Goal: Task Accomplishment & Management: Manage account settings

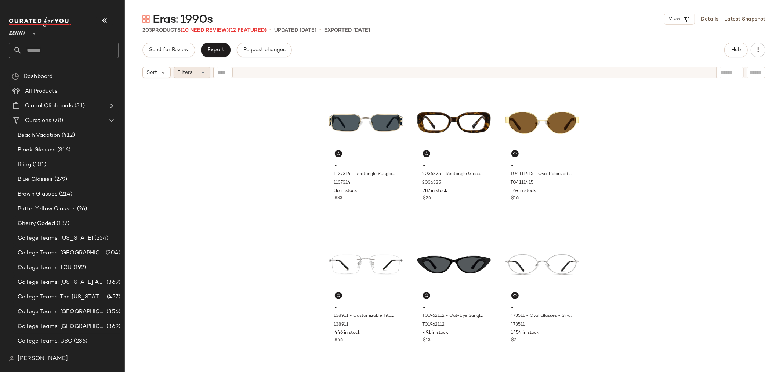
click at [190, 71] on span "Filters" at bounding box center [185, 73] width 15 height 8
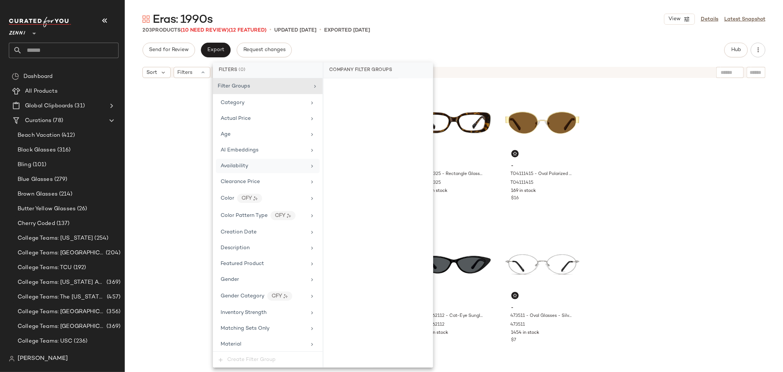
click at [250, 169] on div "Availability" at bounding box center [264, 166] width 86 height 8
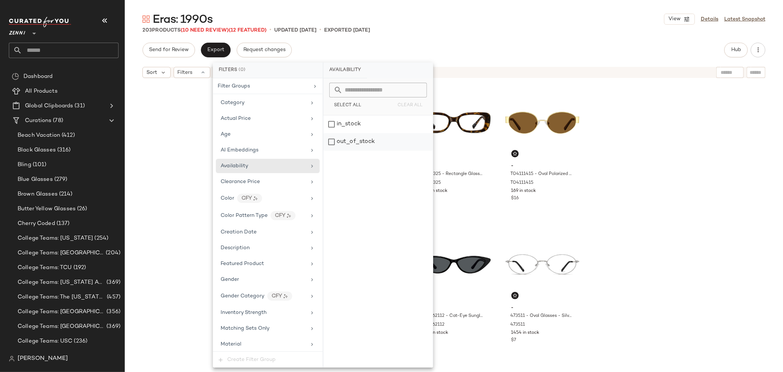
click at [331, 144] on div "out_of_stock" at bounding box center [378, 142] width 109 height 18
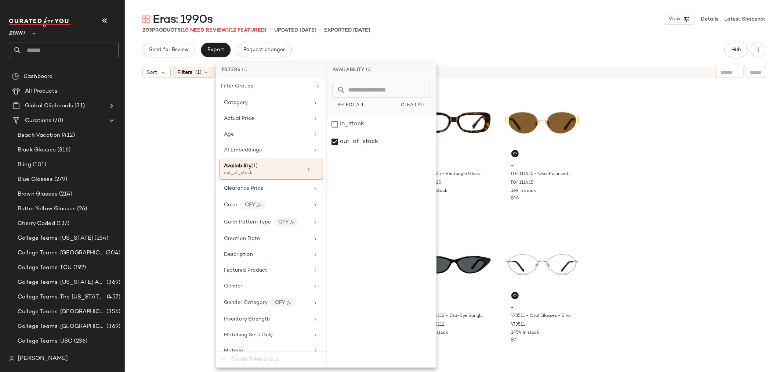
click at [155, 140] on div "- 1137314 - Rectangle Sunglasses - Gold - Mixed 1137314 36 in stock $33 - 20363…" at bounding box center [454, 236] width 659 height 309
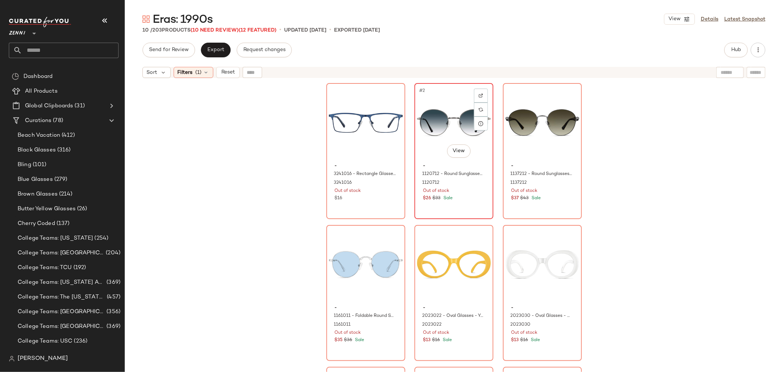
click at [439, 118] on div "#2 View" at bounding box center [454, 123] width 74 height 74
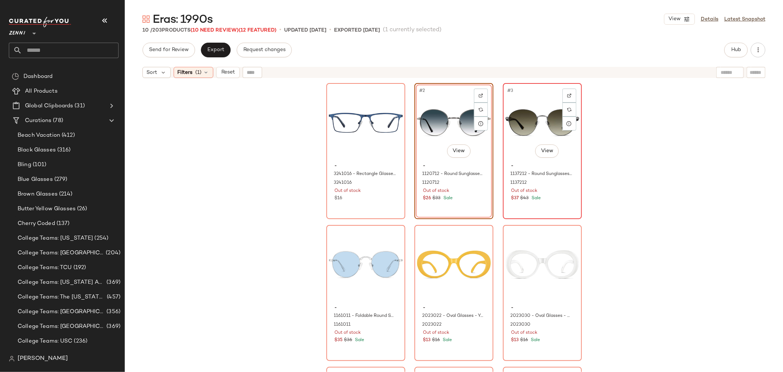
click at [516, 120] on div "#3 View" at bounding box center [543, 123] width 74 height 74
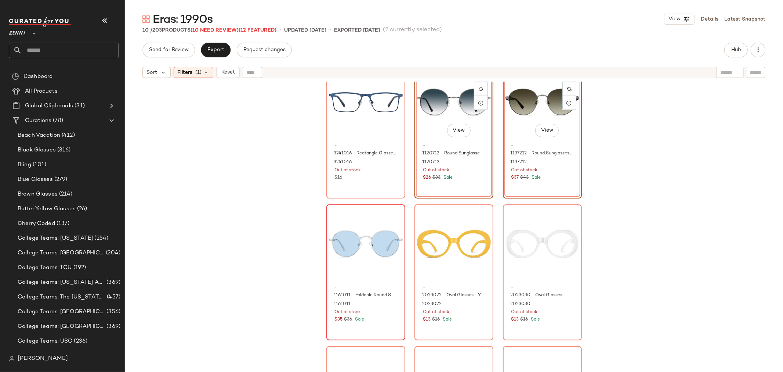
scroll to position [41, 0]
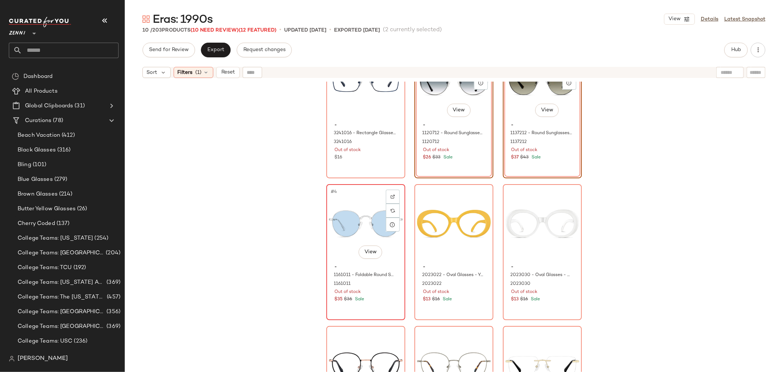
click at [354, 221] on div "#4 View" at bounding box center [366, 224] width 74 height 74
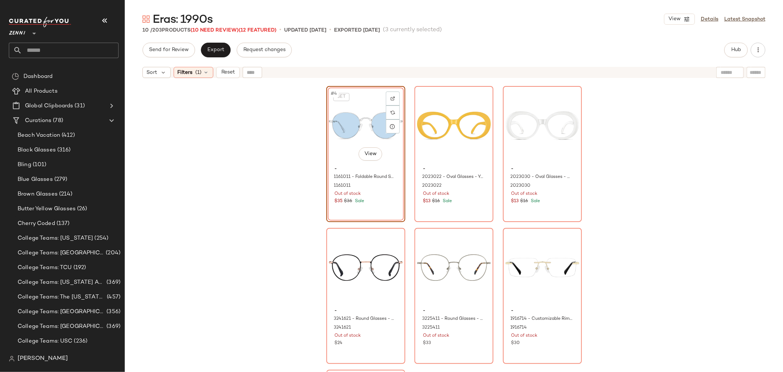
scroll to position [169, 0]
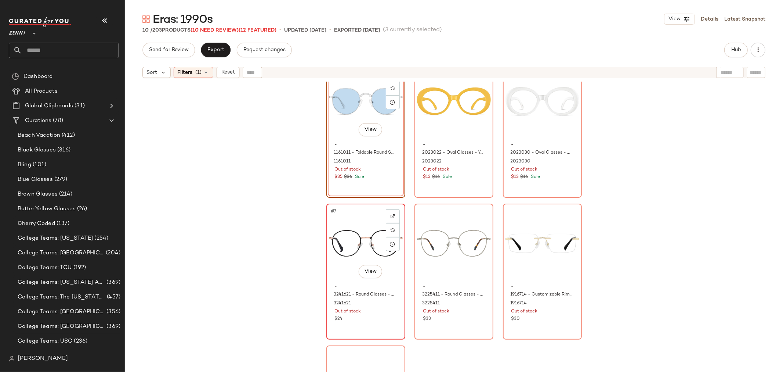
click at [349, 244] on div "#7 View" at bounding box center [366, 243] width 74 height 74
click at [430, 248] on div "#8 View" at bounding box center [454, 243] width 74 height 74
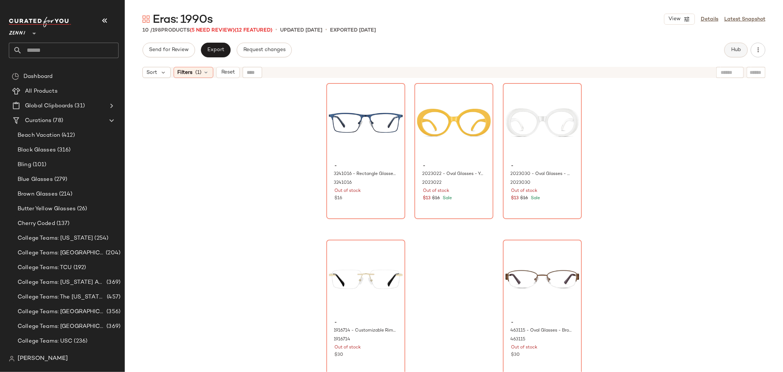
click at [732, 49] on span "Hub" at bounding box center [736, 50] width 10 height 6
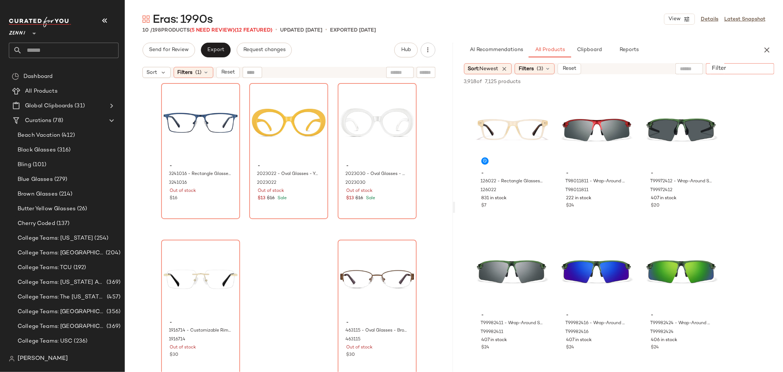
click at [761, 65] on input "Filter" at bounding box center [740, 69] width 62 height 8
type input "**********"
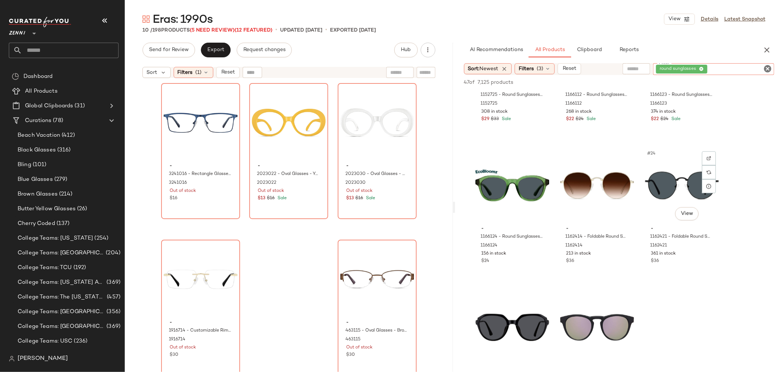
scroll to position [938, 0]
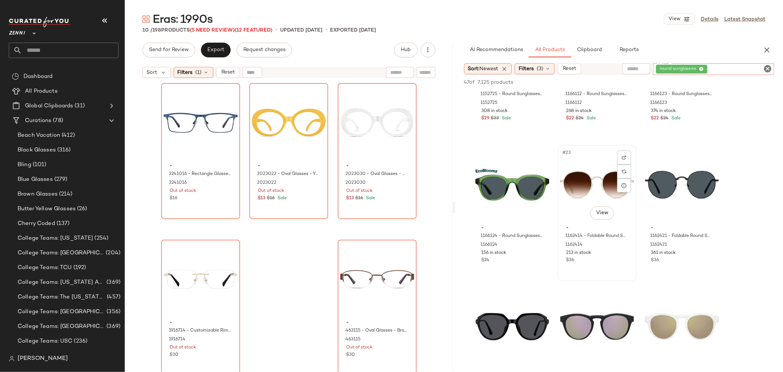
click at [589, 195] on div "#23 View" at bounding box center [597, 185] width 74 height 74
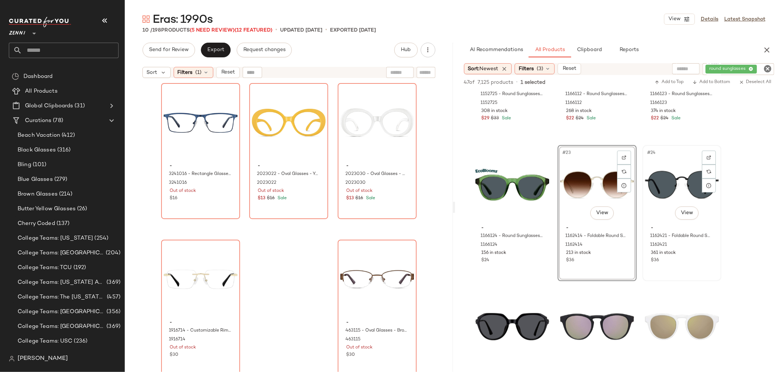
click at [676, 181] on div "#24 View" at bounding box center [682, 185] width 74 height 74
click at [713, 82] on span "Add to Bottom" at bounding box center [712, 82] width 38 height 5
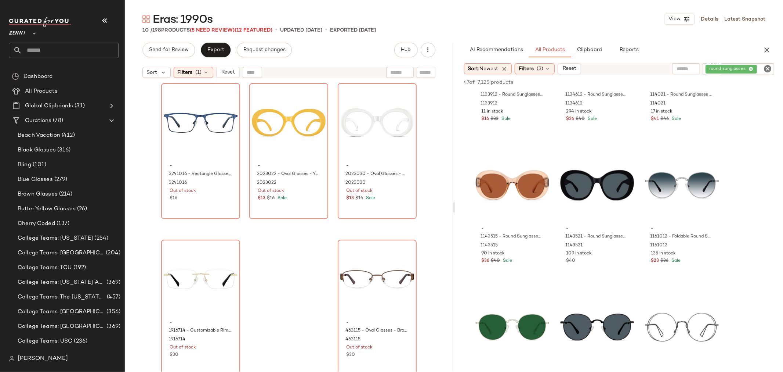
scroll to position [1795, 0]
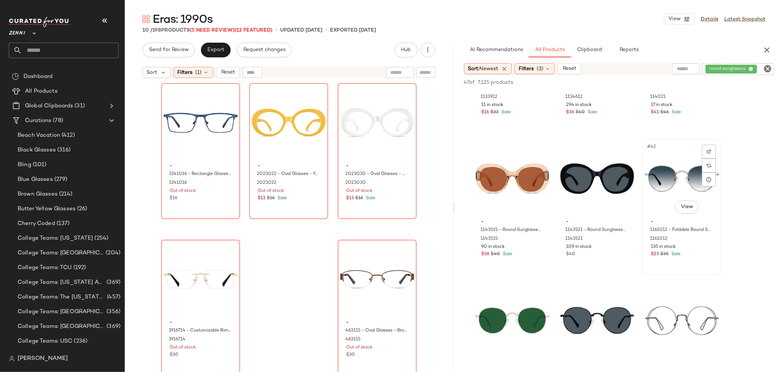
click at [659, 179] on div "#42 View" at bounding box center [682, 178] width 74 height 74
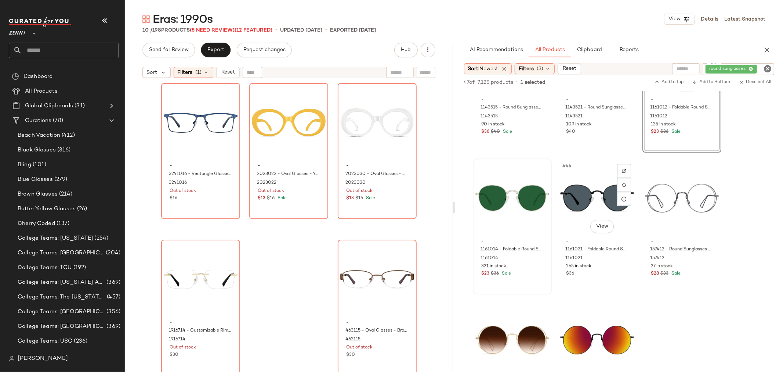
scroll to position [1918, 0]
click at [505, 193] on div "#43 View" at bounding box center [513, 198] width 74 height 74
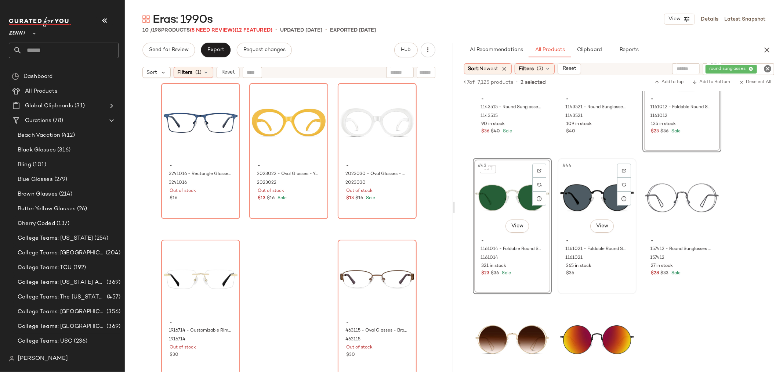
click at [574, 196] on div "#44 View" at bounding box center [597, 198] width 74 height 74
click at [712, 83] on span "Add to Bottom" at bounding box center [712, 82] width 38 height 5
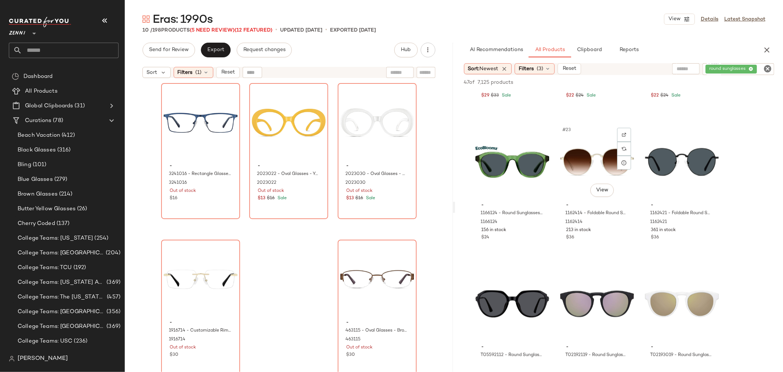
scroll to position [979, 0]
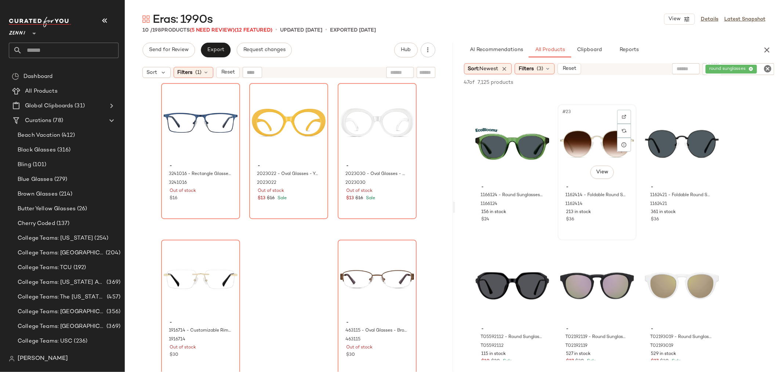
click at [576, 148] on div "#23 View" at bounding box center [597, 144] width 74 height 74
click at [662, 146] on div "#24 View" at bounding box center [682, 144] width 74 height 74
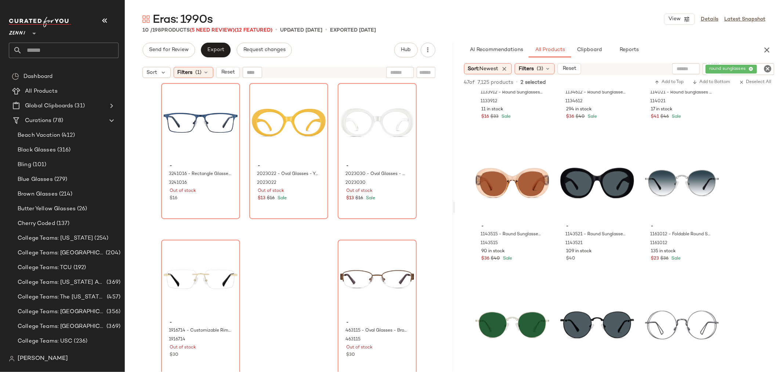
scroll to position [1795, 0]
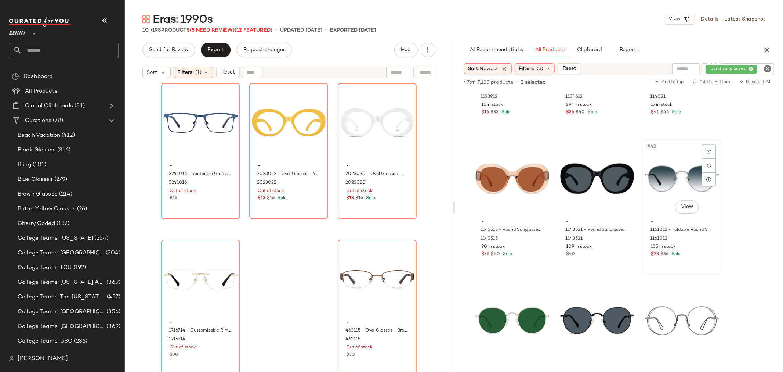
click at [659, 184] on div "#42 View" at bounding box center [682, 178] width 74 height 74
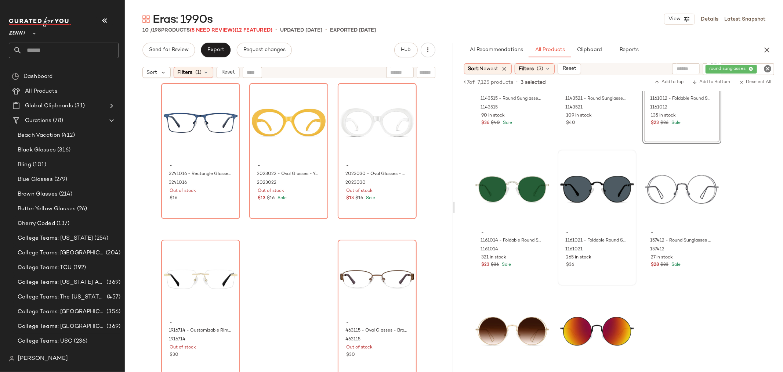
scroll to position [1959, 0]
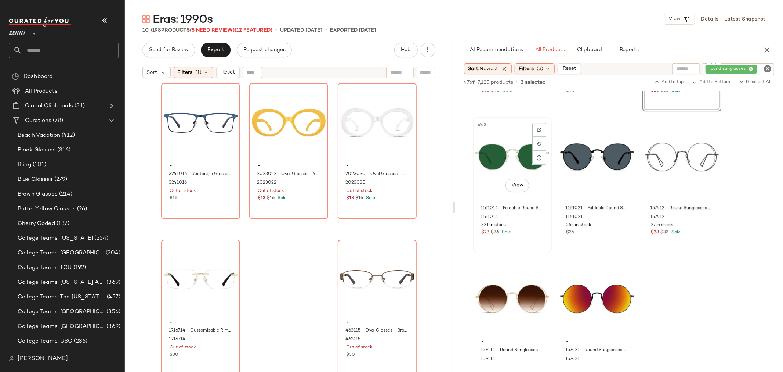
click at [531, 227] on div "321 in stock" at bounding box center [513, 225] width 62 height 7
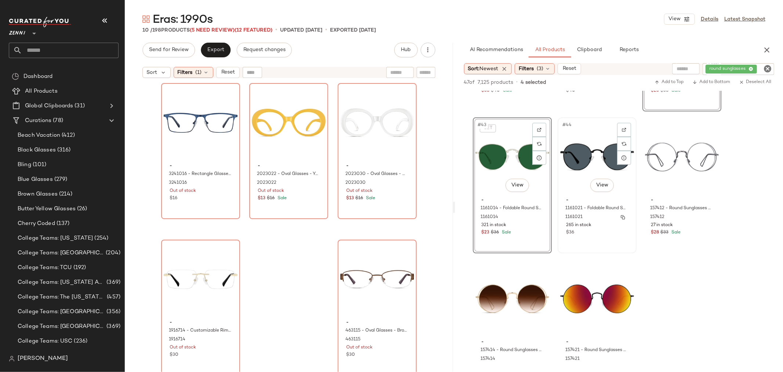
click at [616, 223] on div "265 in stock" at bounding box center [597, 225] width 62 height 7
click at [710, 84] on span "Add to Bottom" at bounding box center [712, 82] width 38 height 5
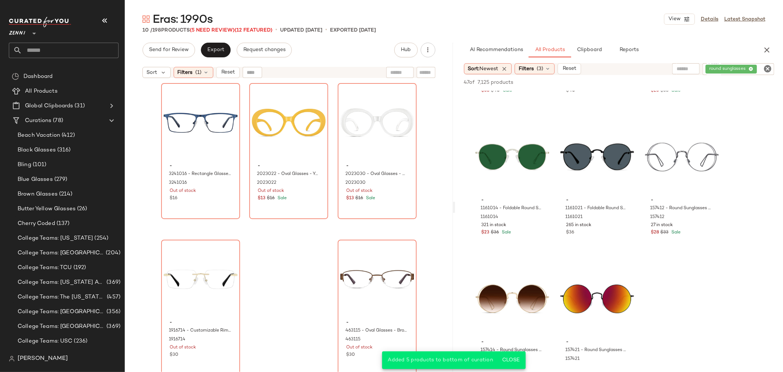
click at [768, 67] on icon "Clear Filter" at bounding box center [768, 68] width 9 height 9
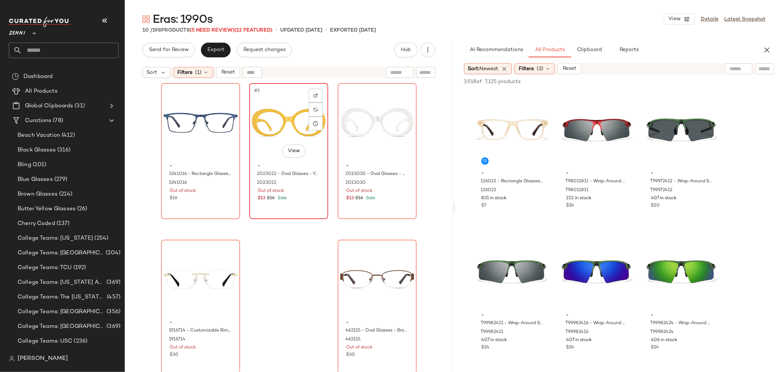
click at [302, 200] on div "$13 $16 Sale" at bounding box center [289, 198] width 62 height 7
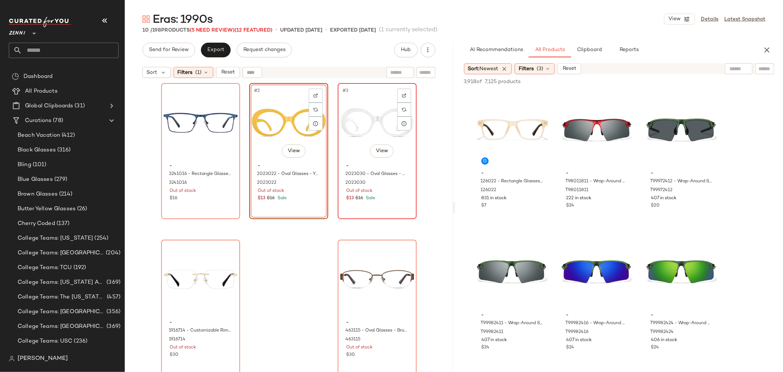
click at [389, 210] on div "#3 View - 2023030 - Oval Glasses - White - Plastic 2023030 Out of stock $13 $16…" at bounding box center [377, 151] width 77 height 134
click at [765, 70] on input "text" at bounding box center [765, 69] width 13 height 8
type input "****"
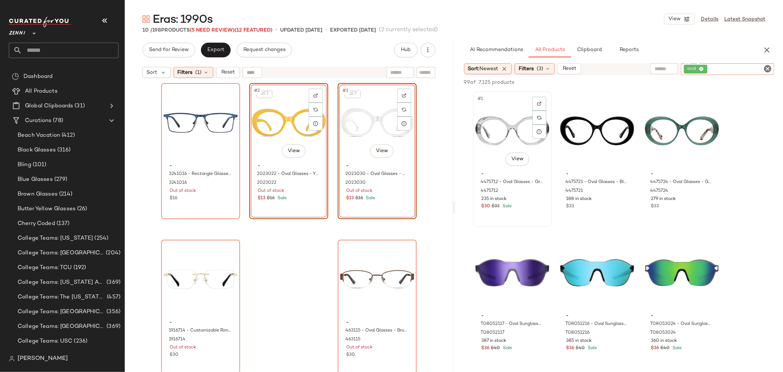
click at [500, 125] on div "#1 View" at bounding box center [513, 131] width 74 height 74
click at [588, 124] on div "#2 View" at bounding box center [597, 131] width 74 height 74
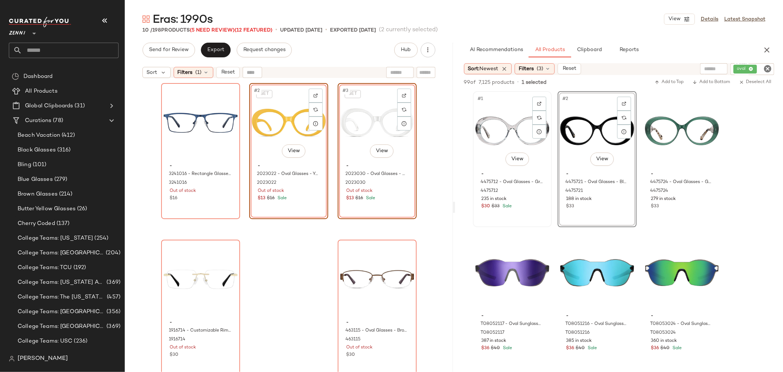
click at [498, 132] on div "#1 View" at bounding box center [513, 131] width 74 height 74
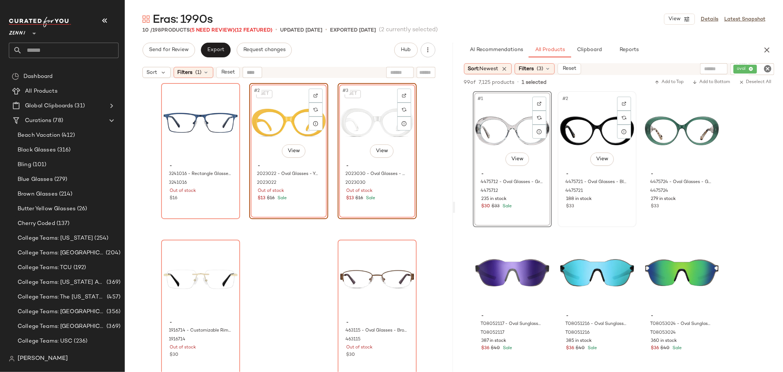
click at [580, 148] on div "#2 View" at bounding box center [597, 131] width 74 height 74
click at [674, 143] on div "#3 View" at bounding box center [682, 131] width 74 height 74
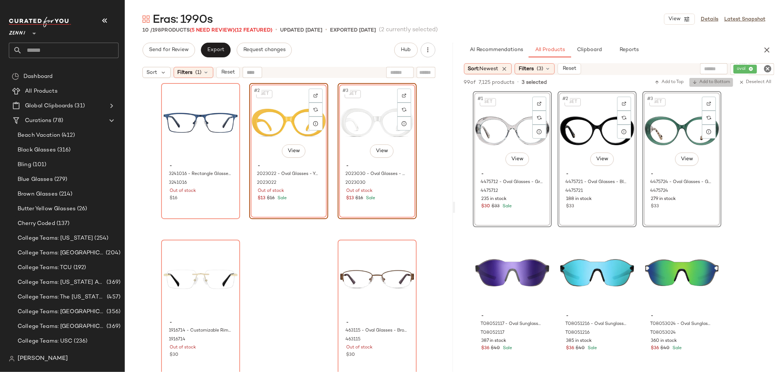
click at [709, 84] on span "Add to Bottom" at bounding box center [712, 82] width 38 height 5
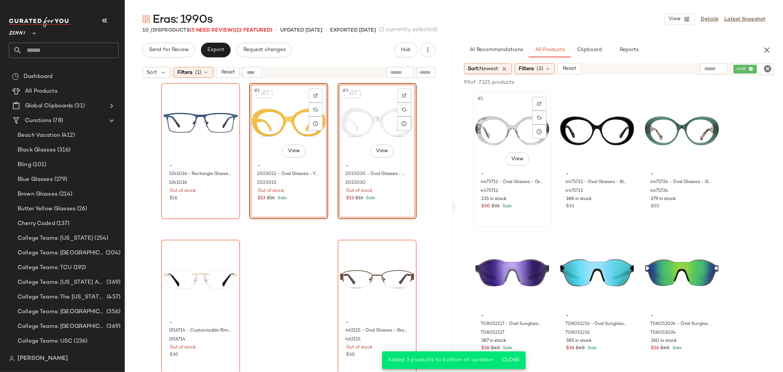
click at [522, 213] on div "#1 View - 4475712 - Oval Glasses - Gray - Acetate 4475712 235 in stock $30 $33 …" at bounding box center [512, 159] width 77 height 134
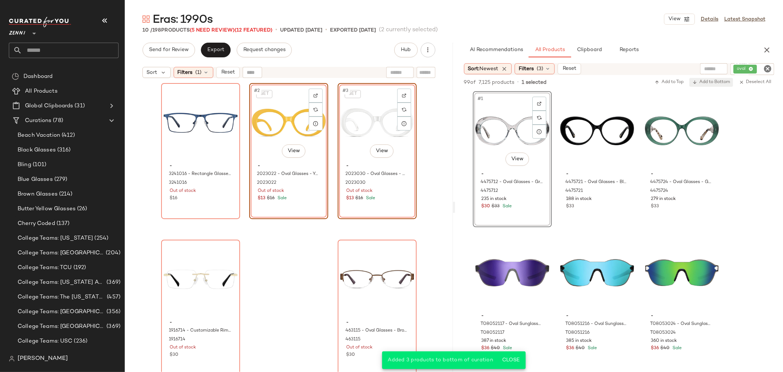
click at [720, 83] on span "Add to Bottom" at bounding box center [712, 82] width 38 height 5
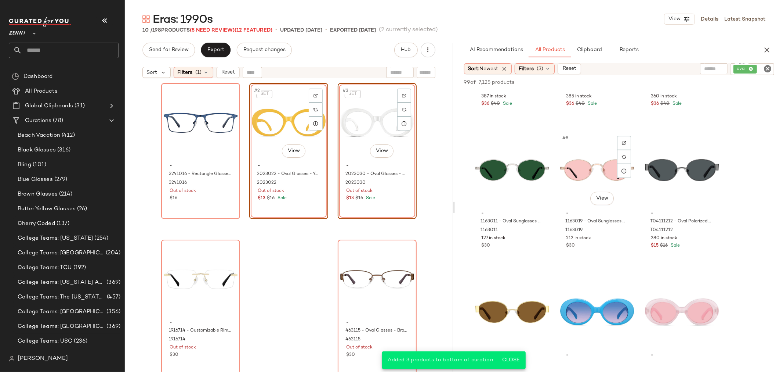
scroll to position [245, 0]
click at [519, 246] on div "$30" at bounding box center [513, 245] width 62 height 7
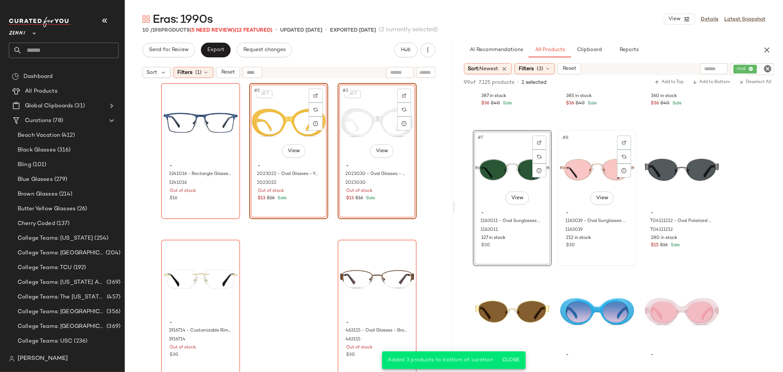
click at [594, 253] on div "#8 View - 1163019 - Oval Sunglasses - Rose Gold - Stainless Steel 1163019 212 i…" at bounding box center [597, 198] width 77 height 134
click at [687, 254] on div "#9 View - T04111212 - Oval Polarized Sunglasses - Gray - Metal T04111212 280 in…" at bounding box center [682, 198] width 77 height 134
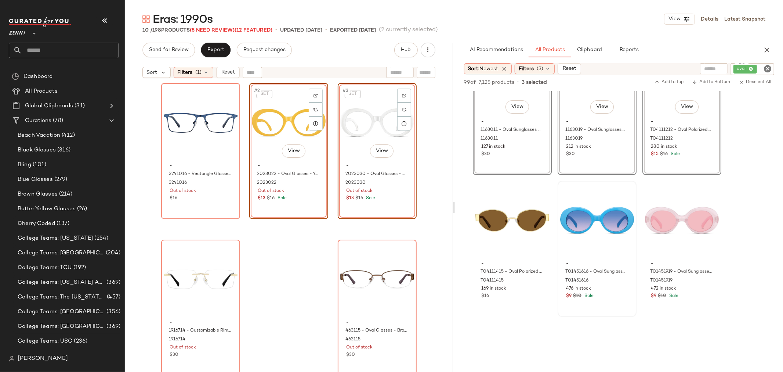
scroll to position [367, 0]
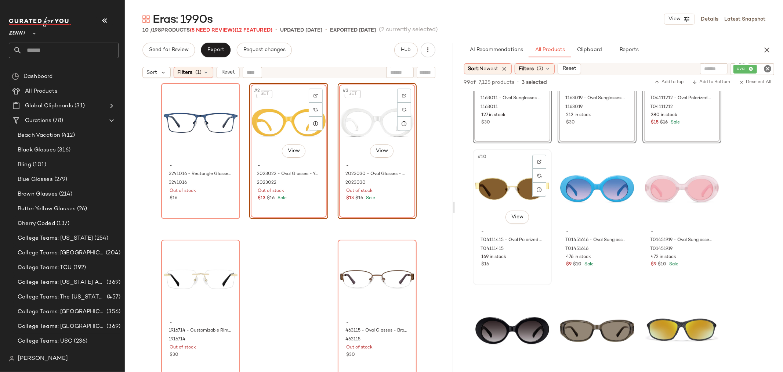
click at [515, 269] on div "#10 View - T04111415 - Oval Polarized Sunglasses - Gold - Metal T04111415 169 i…" at bounding box center [512, 217] width 77 height 134
click at [718, 83] on span "Add to Bottom" at bounding box center [712, 82] width 38 height 5
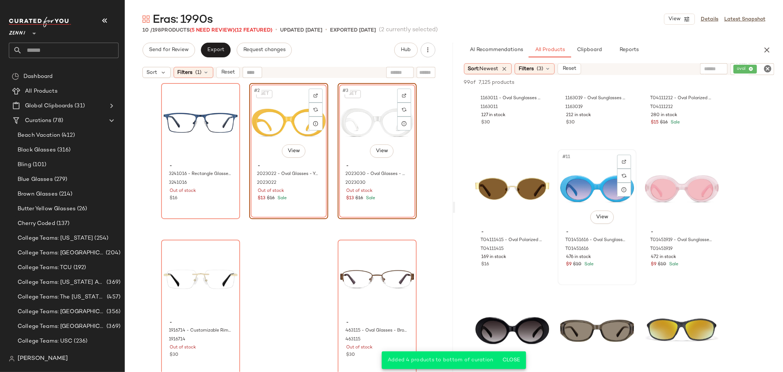
click at [599, 264] on div "$9 $10 Sale" at bounding box center [597, 264] width 62 height 7
click at [691, 273] on div "#12 View - T01451919 - Oval Sunglasses - Pink - Plastic T01451919 472 in stock …" at bounding box center [682, 217] width 77 height 134
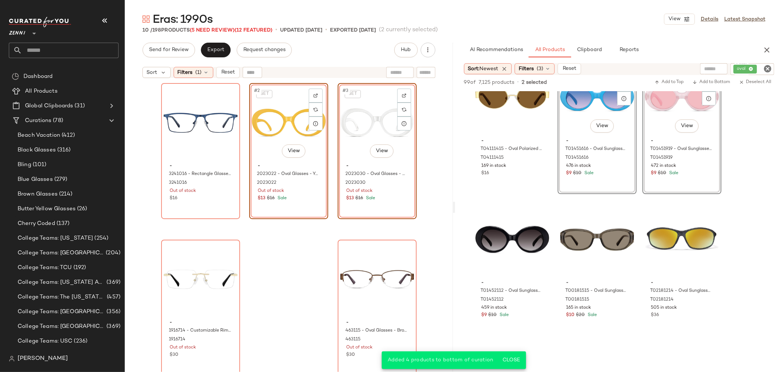
scroll to position [490, 0]
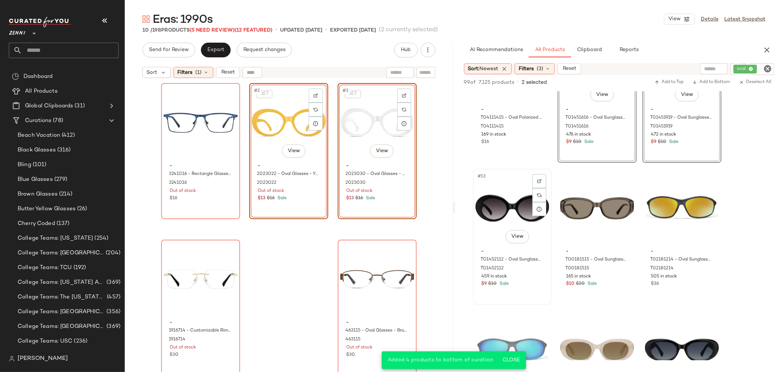
click at [520, 284] on div "$9 $10 Sale" at bounding box center [513, 284] width 62 height 7
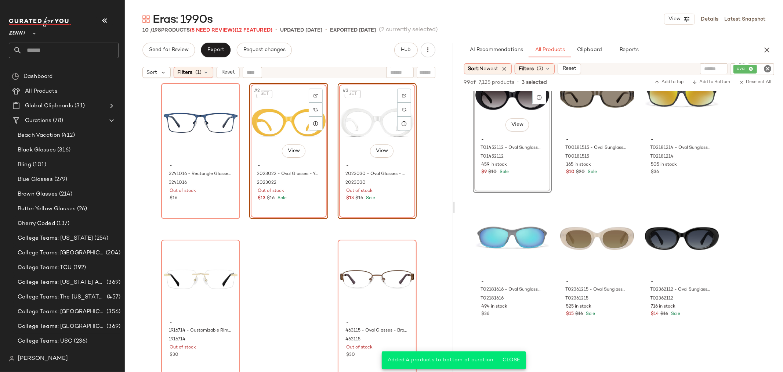
scroll to position [612, 0]
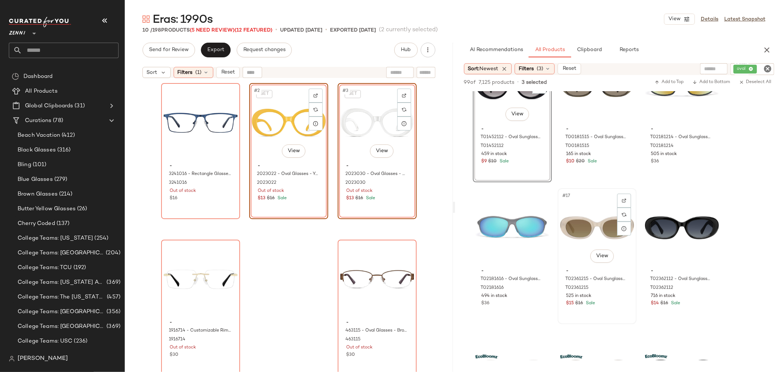
click at [612, 298] on div "525 in stock" at bounding box center [597, 296] width 62 height 7
click at [699, 307] on div "#18 View - T02362112 - Oval Sunglasses - Black - Plastic T02362112 716 in stock…" at bounding box center [682, 256] width 77 height 134
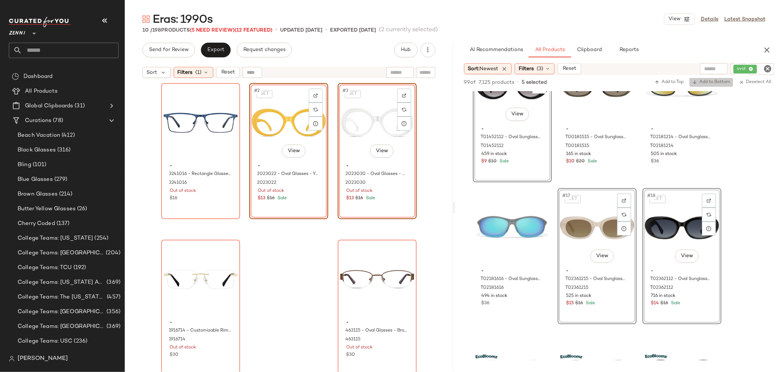
click at [713, 83] on span "Add to Bottom" at bounding box center [712, 82] width 38 height 5
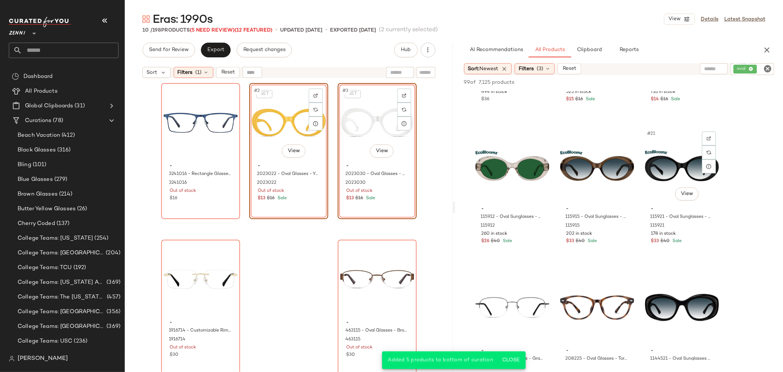
scroll to position [816, 0]
click at [529, 243] on div "$26 $40 Sale" at bounding box center [513, 241] width 62 height 7
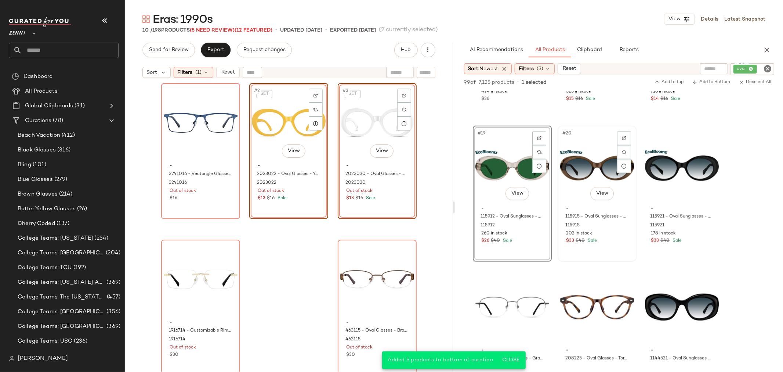
click at [608, 253] on div "#20 View - 115915 - Oval Sunglasses - Brown - bio_based 115915 202 in stock $33…" at bounding box center [597, 193] width 77 height 134
click at [684, 253] on div "#21 View - 115921 - Oval Sunglasses - Black - bio_based 115921 178 in stock $33…" at bounding box center [682, 193] width 77 height 134
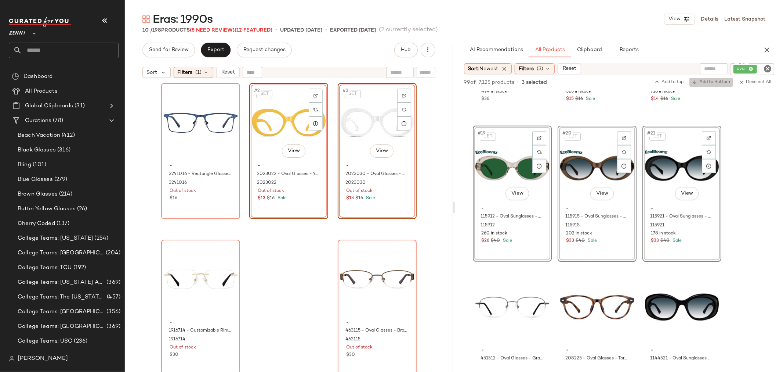
click at [717, 82] on span "Add to Bottom" at bounding box center [712, 82] width 38 height 5
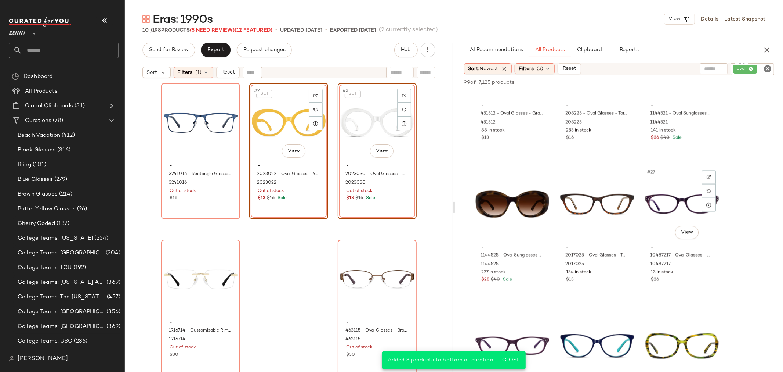
scroll to position [1020, 0]
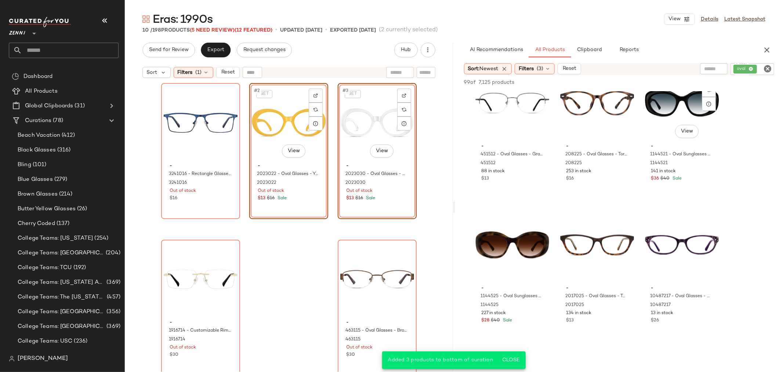
click at [707, 181] on div "- 1144521 - Oval Sunglasses - Black - Plastic 1144521 141 in stock $36 $40 Sale" at bounding box center [682, 161] width 74 height 43
click at [524, 328] on div "#25 View - 1144525 - Oval Sunglasses - Tortoiseshell - Plastic 1144525 227 in s…" at bounding box center [512, 273] width 77 height 134
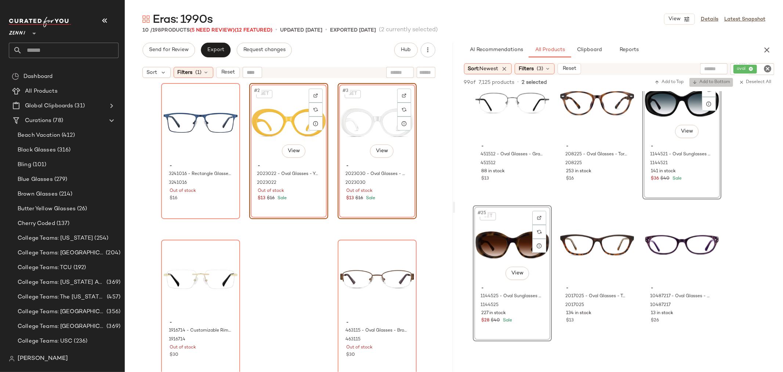
click at [714, 80] on span "Add to Bottom" at bounding box center [712, 82] width 38 height 5
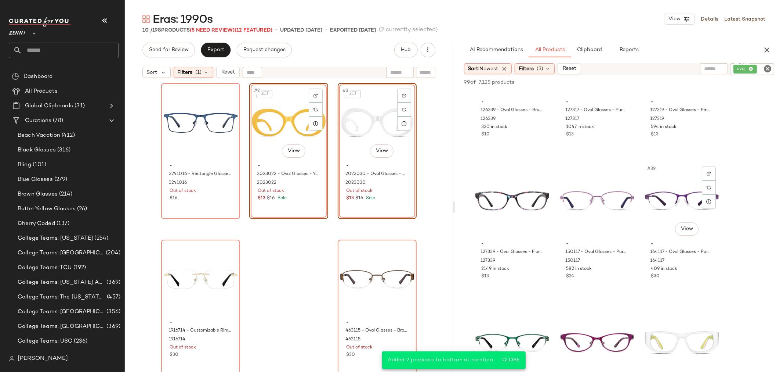
scroll to position [1632, 0]
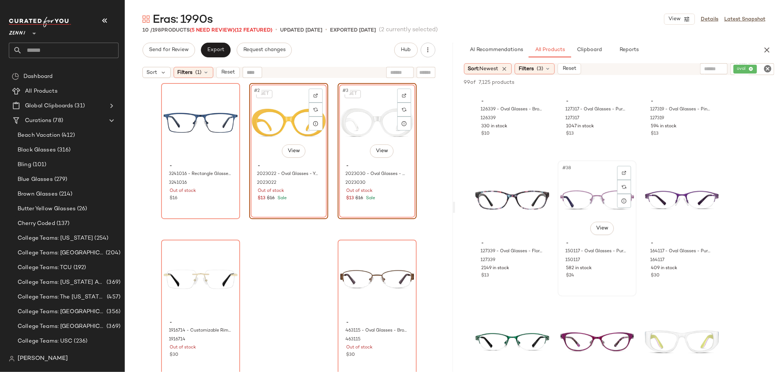
click at [601, 283] on div "#38 View - 150117 - Oval Glasses - Purple - Metal 150117 582 in stock $24" at bounding box center [597, 228] width 77 height 134
click at [713, 84] on span "Add to Bottom" at bounding box center [712, 82] width 38 height 5
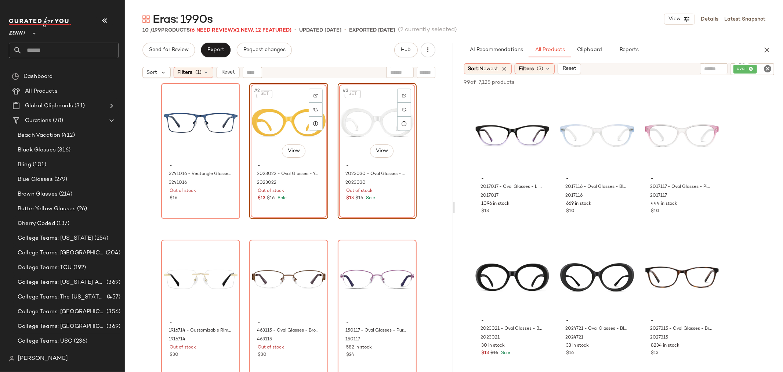
scroll to position [2163, 0]
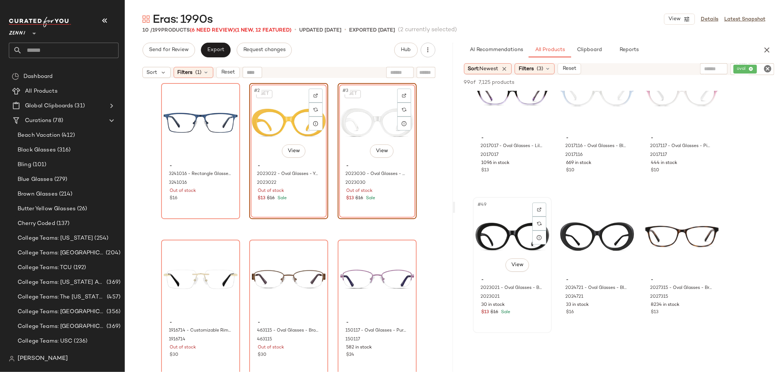
click at [496, 234] on div "#49 View" at bounding box center [513, 236] width 74 height 74
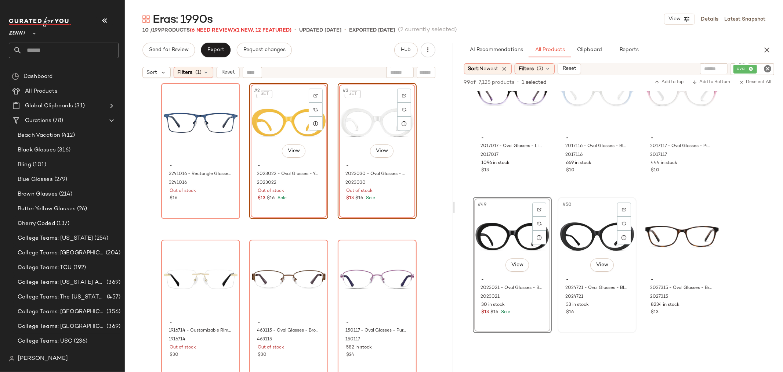
click at [570, 234] on div "#50 View" at bounding box center [597, 236] width 74 height 74
click at [717, 81] on span "Add to Bottom" at bounding box center [712, 82] width 38 height 5
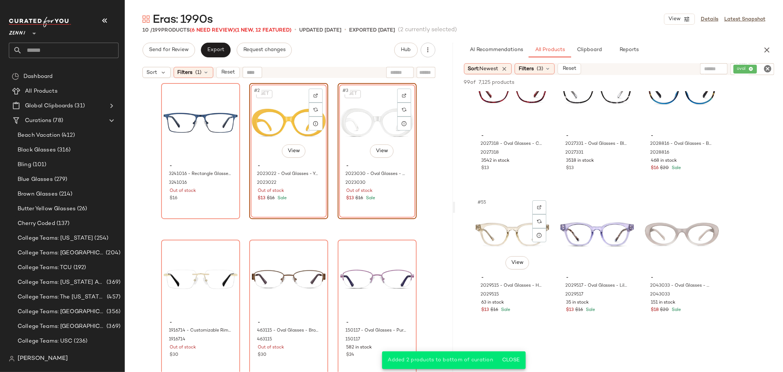
scroll to position [2489, 0]
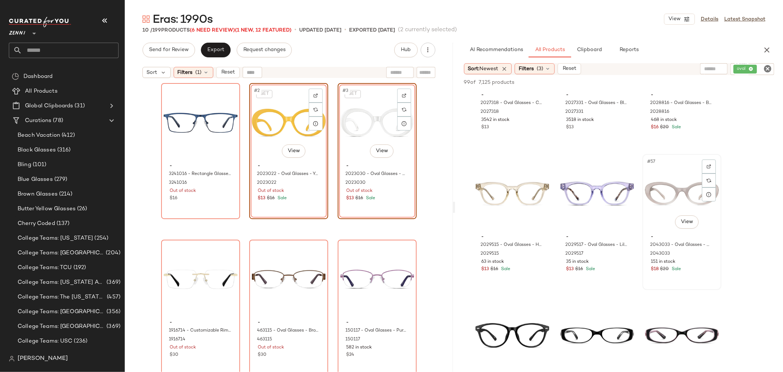
click at [660, 194] on div "#57 View" at bounding box center [682, 193] width 74 height 74
click at [708, 83] on span "Add to Bottom" at bounding box center [712, 82] width 38 height 5
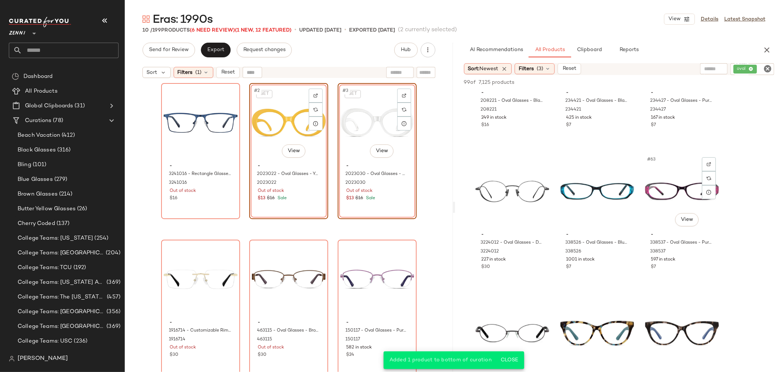
scroll to position [2816, 0]
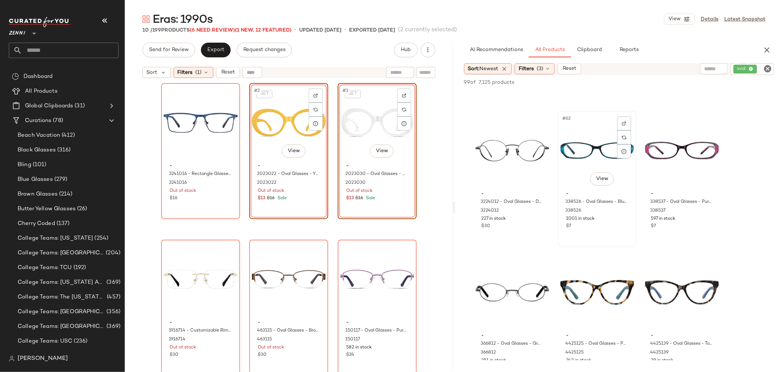
click at [577, 152] on div "#62 View" at bounding box center [597, 150] width 74 height 74
click at [674, 155] on div "#63 View" at bounding box center [682, 150] width 74 height 74
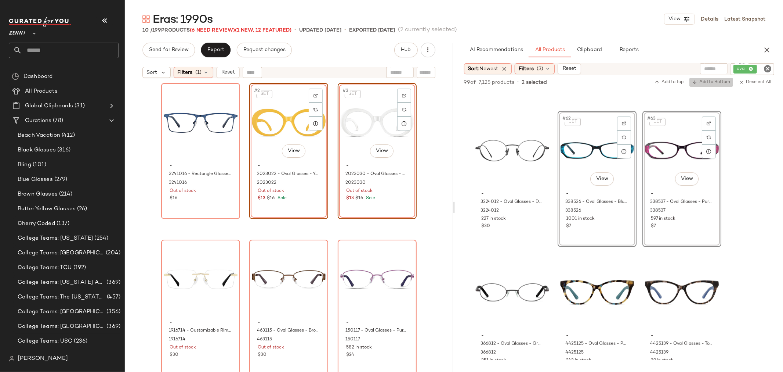
click at [717, 85] on span "Add to Bottom" at bounding box center [712, 82] width 38 height 5
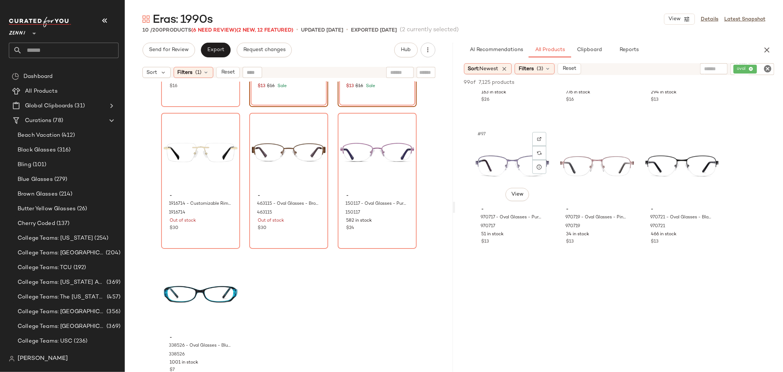
scroll to position [4530, 0]
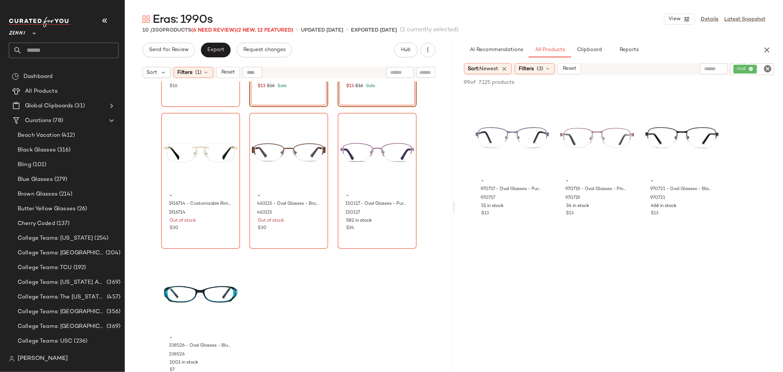
click at [767, 67] on icon "Clear Filter" at bounding box center [768, 68] width 9 height 9
click at [769, 49] on icon "button" at bounding box center [767, 50] width 9 height 9
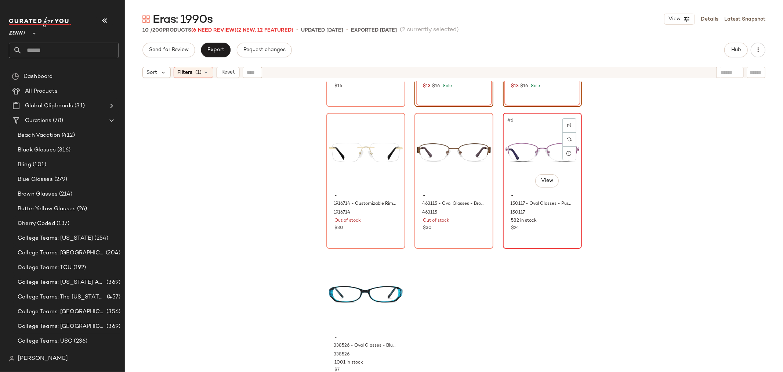
click at [518, 142] on div "#6 View" at bounding box center [543, 152] width 74 height 74
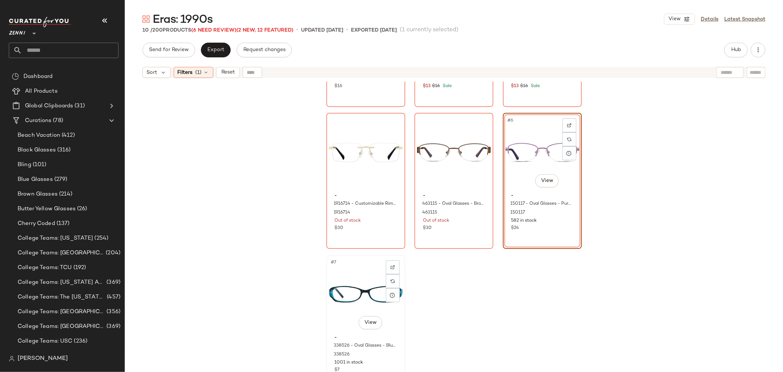
click at [349, 276] on div "#7 View" at bounding box center [366, 294] width 74 height 74
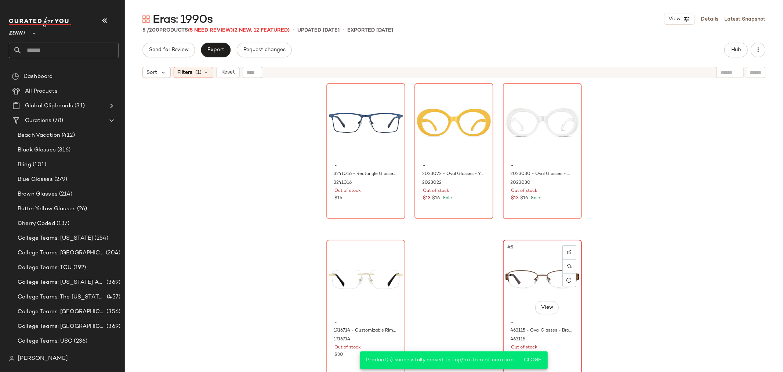
click at [511, 305] on div "#5 View" at bounding box center [543, 279] width 74 height 74
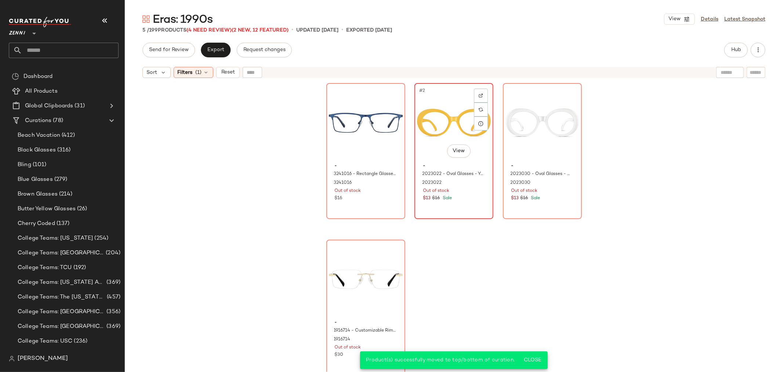
click at [472, 210] on div "#2 View - 2023022 - Oval Glasses - Yellow - Plastic 2023022 Out of stock $13 $1…" at bounding box center [453, 151] width 77 height 134
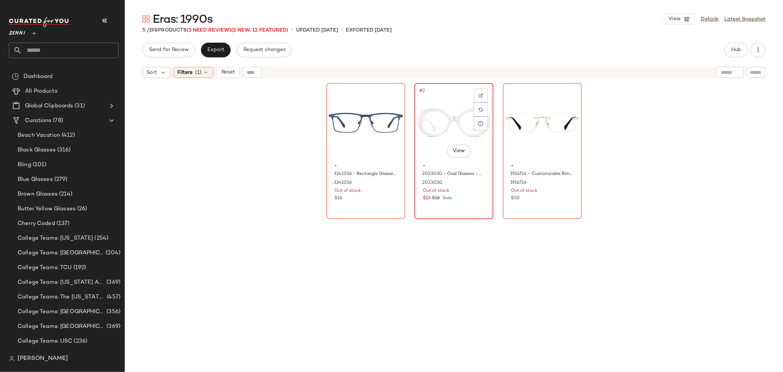
click at [466, 207] on div "#2 View - 2023030 - Oval Glasses - White - Plastic 2023030 Out of stock $13 $16…" at bounding box center [453, 151] width 77 height 134
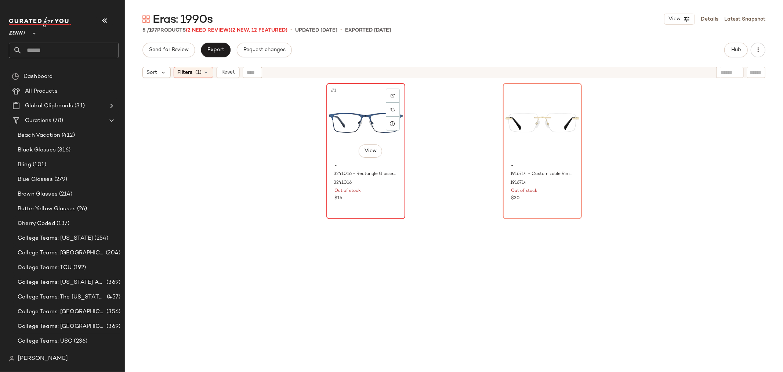
click at [372, 209] on div "#1 View - 3241016 - Rectangle Glasses - Blue - Stainless Steel 3241016 Out of s…" at bounding box center [365, 151] width 77 height 134
click at [558, 208] on div "#2 View - 1916714 - Customizable Rimless Glasses - Gold - Mixed 1916714 Out of …" at bounding box center [542, 151] width 77 height 134
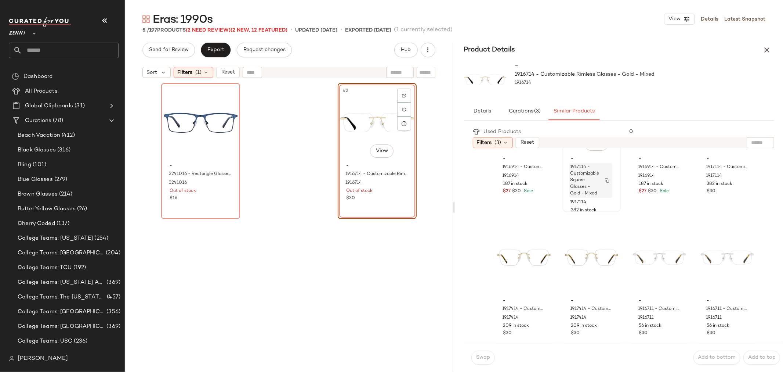
scroll to position [82, 0]
click at [642, 258] on div "#7 View" at bounding box center [659, 254] width 53 height 74
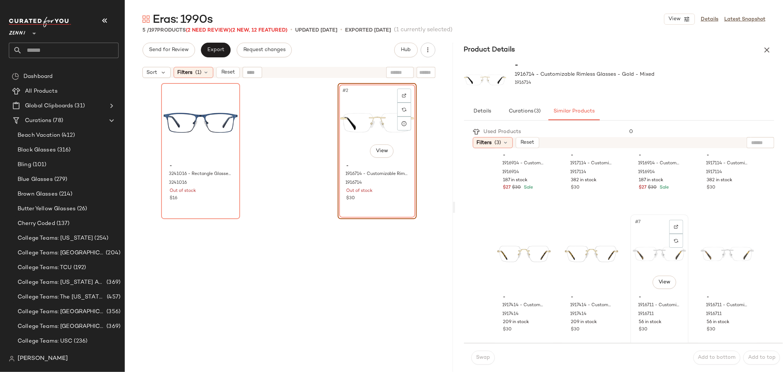
click at [652, 254] on div "#7 View" at bounding box center [659, 254] width 53 height 74
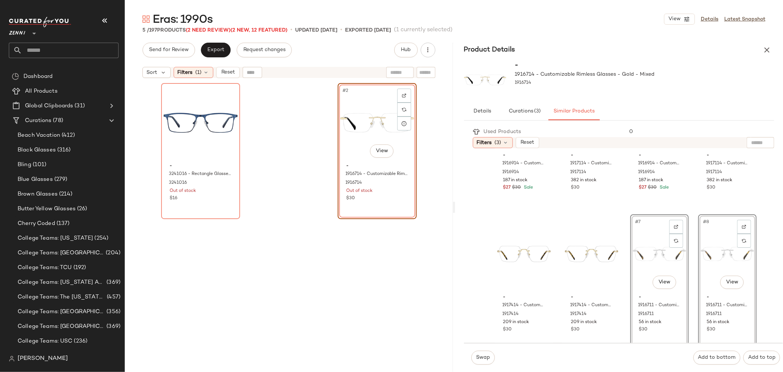
click at [376, 202] on div "#2 View - 1916714 - Customizable Rimless Glasses - Gold - Mixed 1916714 Out of …" at bounding box center [377, 151] width 79 height 136
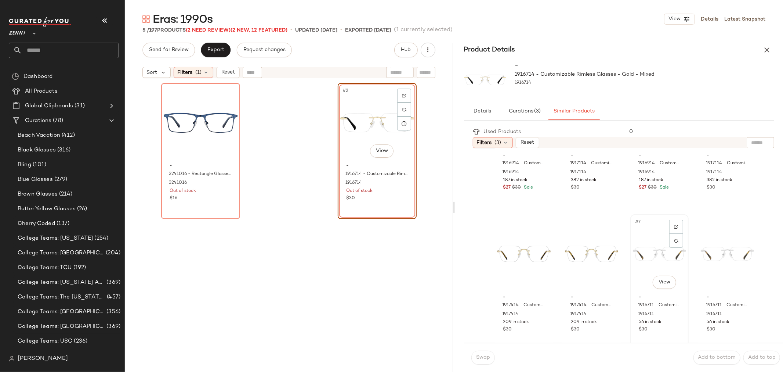
click at [637, 278] on div "#7 View" at bounding box center [659, 254] width 53 height 74
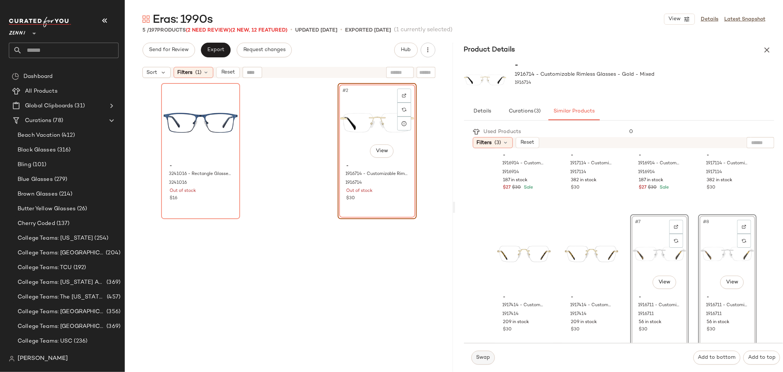
click at [482, 352] on button "Swap" at bounding box center [484, 357] width 24 height 14
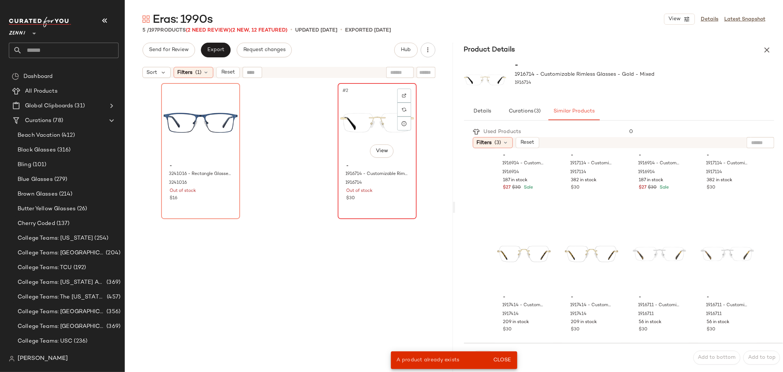
click at [376, 195] on div "$30" at bounding box center [377, 198] width 62 height 7
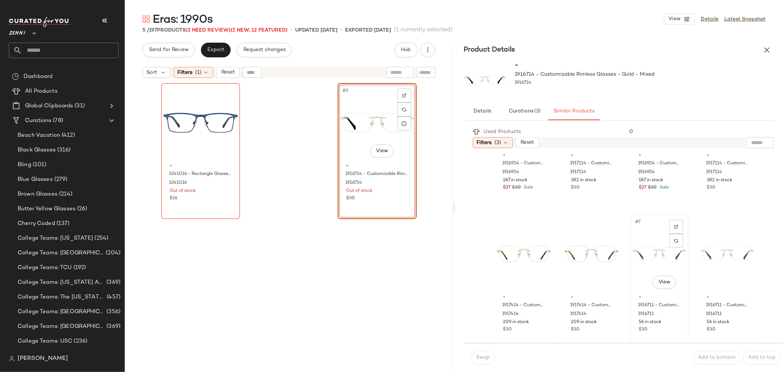
click at [639, 269] on div "#7 View" at bounding box center [659, 254] width 53 height 74
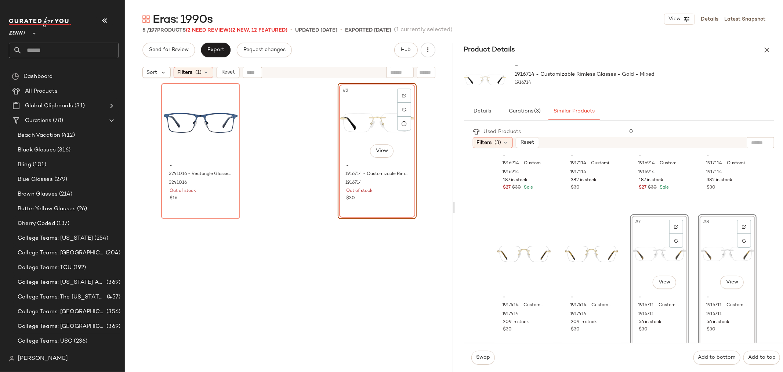
click at [366, 199] on div "#2 View - 1916714 - Customizable Rimless Glasses - Gold - Mixed 1916714 Out of …" at bounding box center [377, 151] width 79 height 136
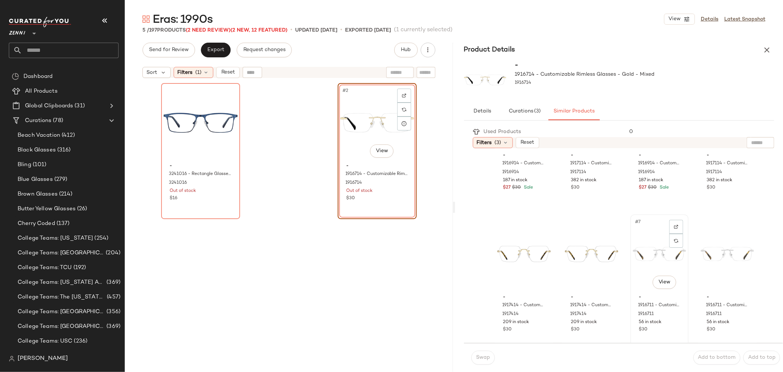
click at [647, 241] on div "#7 View" at bounding box center [659, 254] width 53 height 74
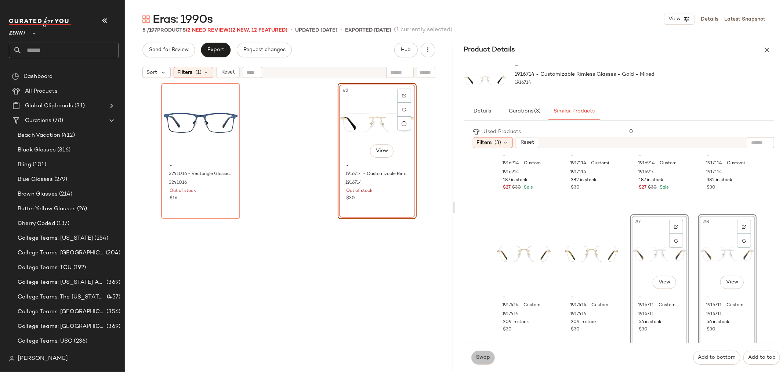
click at [475, 358] on button "Swap" at bounding box center [484, 357] width 24 height 14
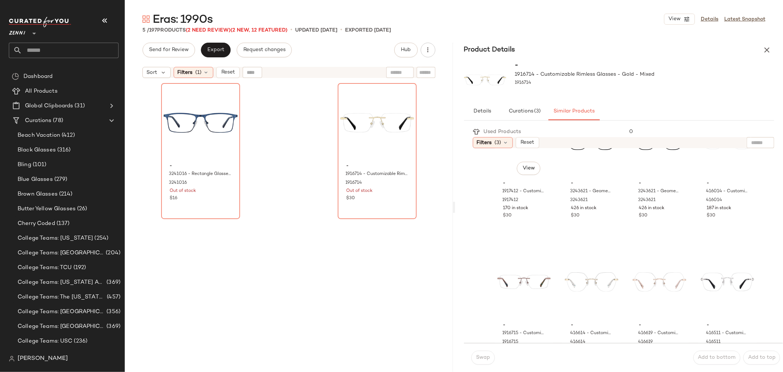
scroll to position [530, 0]
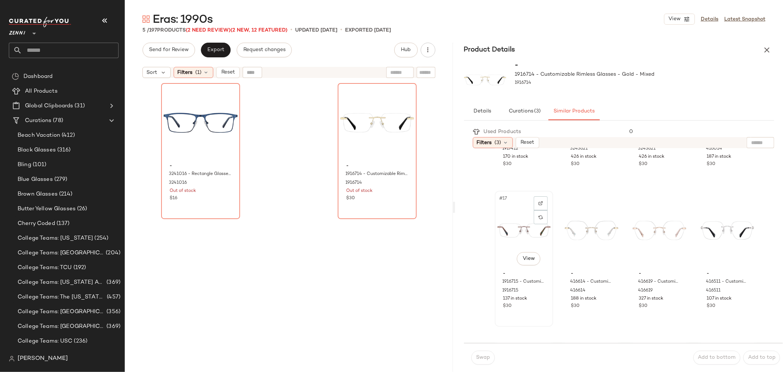
click at [513, 234] on div "#17 View" at bounding box center [524, 230] width 53 height 74
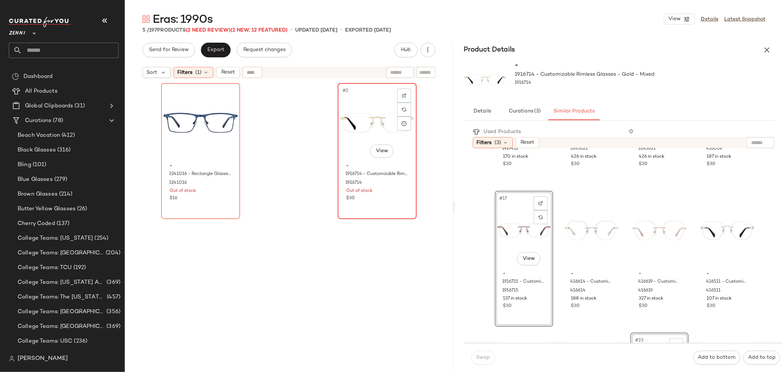
click at [364, 207] on div "#2 View - 1916714 - Customizable Rimless Glasses - Gold - Mixed 1916714 Out of …" at bounding box center [377, 151] width 77 height 134
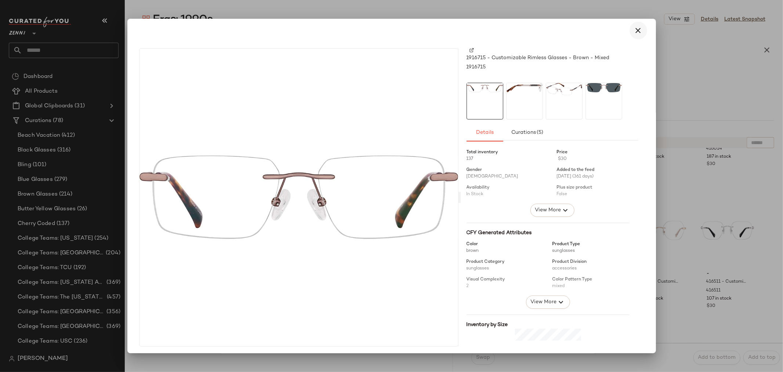
click at [634, 30] on icon "button" at bounding box center [638, 30] width 9 height 9
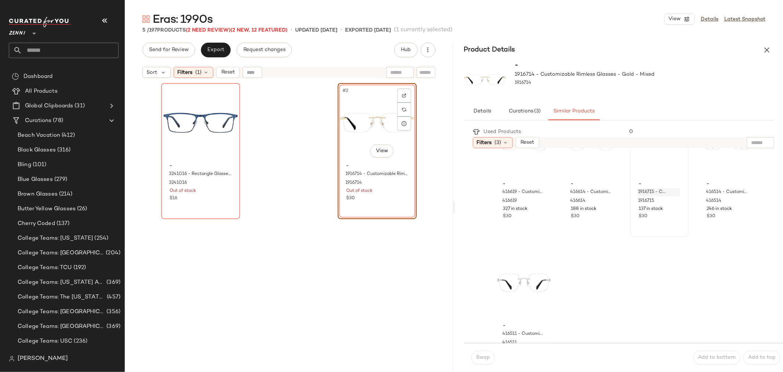
scroll to position [715, 0]
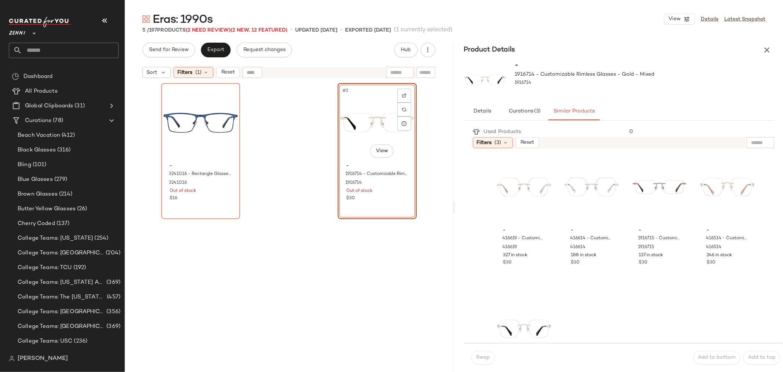
click at [382, 206] on div "#2 View - 1916714 - Customizable Rimless Glasses - Gold - Mixed 1916714 Out of …" at bounding box center [377, 151] width 79 height 136
click at [662, 277] on div "#23 View - 1916715 - Customizable Rimless Glasses - Brown - Mixed 1916715 137 i…" at bounding box center [659, 215] width 57 height 134
click at [478, 356] on span "Swap" at bounding box center [483, 357] width 14 height 6
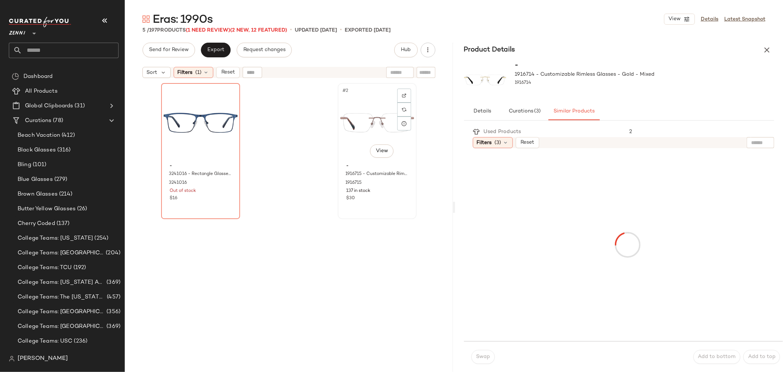
click at [385, 196] on div "$30" at bounding box center [377, 198] width 62 height 7
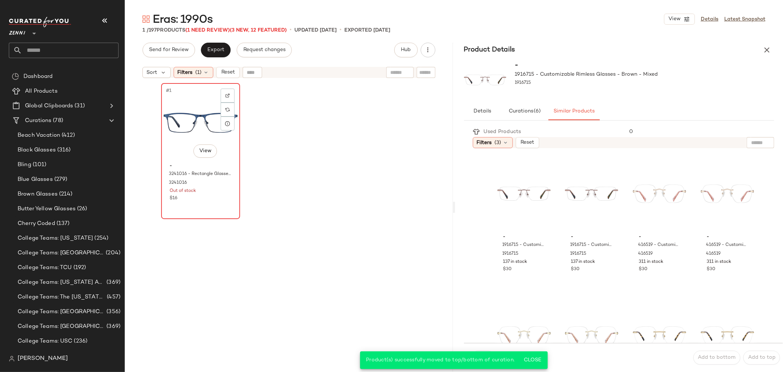
click at [213, 211] on div "#1 View - 3241016 - Rectangle Glasses - Blue - Stainless Steel 3241016 Out of s…" at bounding box center [200, 151] width 77 height 134
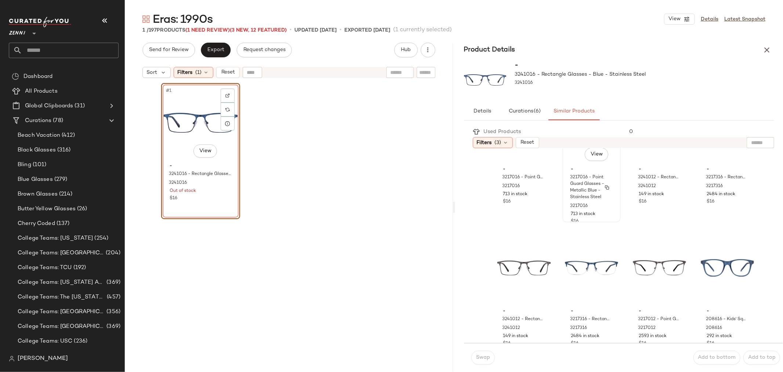
scroll to position [82, 0]
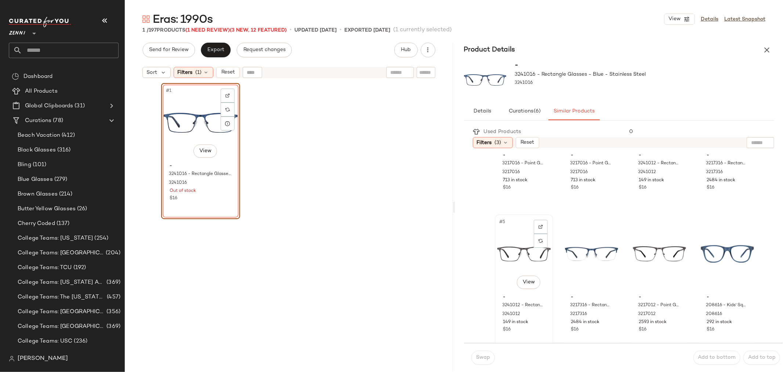
click at [501, 253] on div "#5 View" at bounding box center [524, 254] width 53 height 74
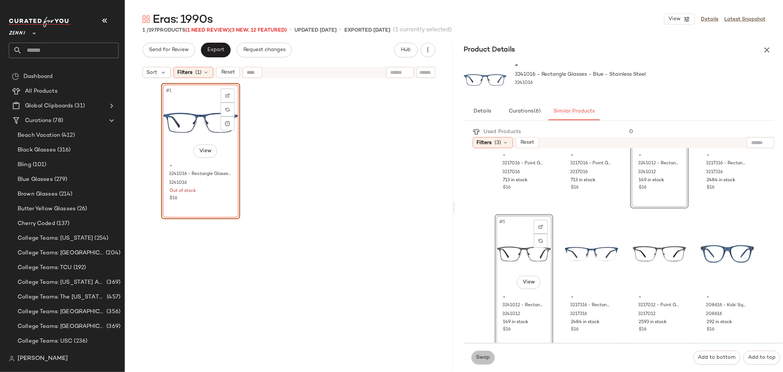
click at [483, 356] on span "Swap" at bounding box center [483, 357] width 14 height 6
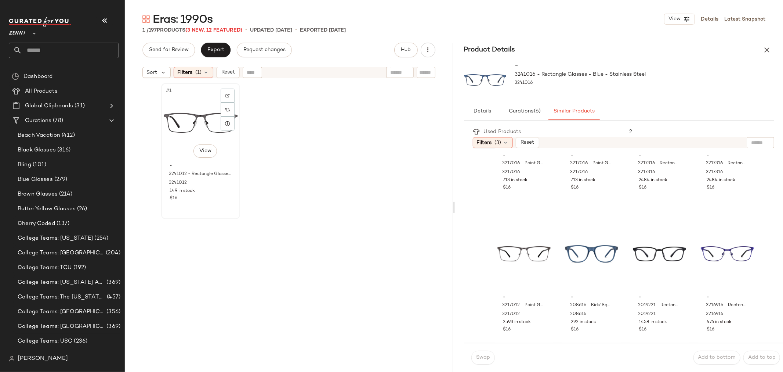
click at [214, 202] on div "#1 View - 3241012 - Rectangle Glasses - Gray - Stainless Steel 3241012 149 in s…" at bounding box center [200, 151] width 77 height 134
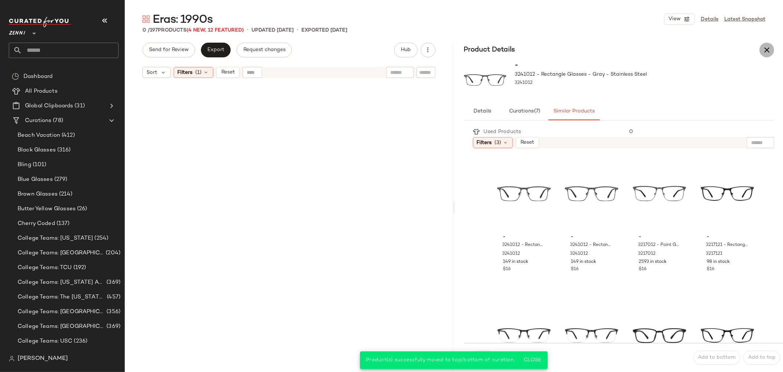
click at [769, 50] on icon "button" at bounding box center [767, 50] width 9 height 9
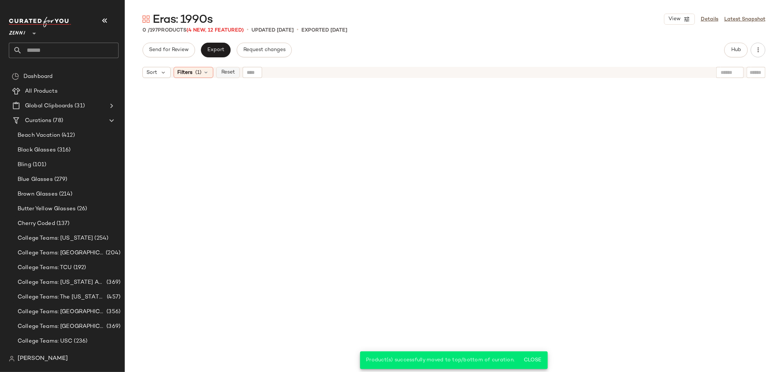
click at [231, 76] on button "Reset" at bounding box center [228, 72] width 24 height 11
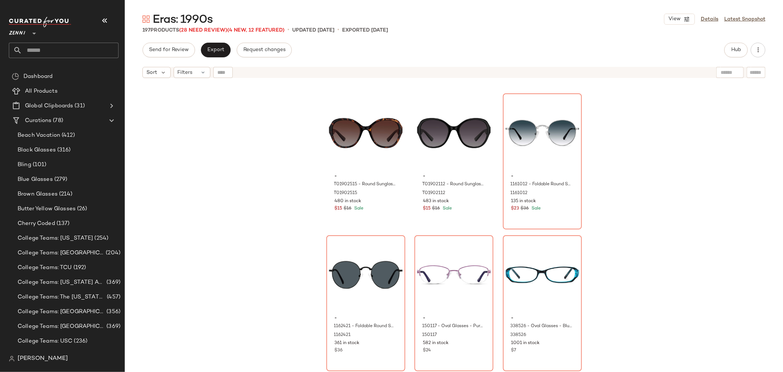
scroll to position [9050, 0]
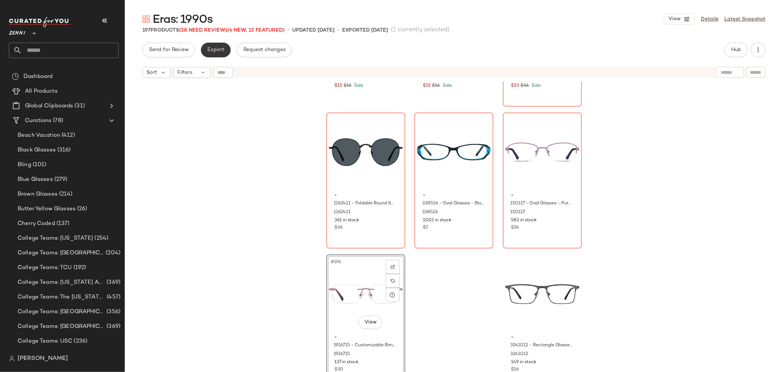
click at [208, 48] on span "Export" at bounding box center [215, 50] width 17 height 6
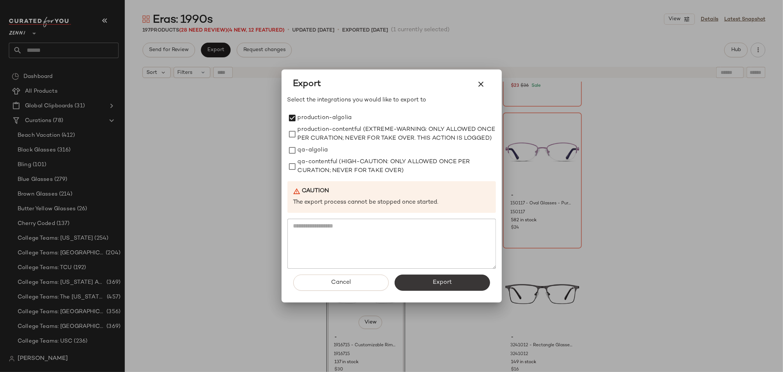
click at [449, 291] on button "Export" at bounding box center [442, 282] width 95 height 16
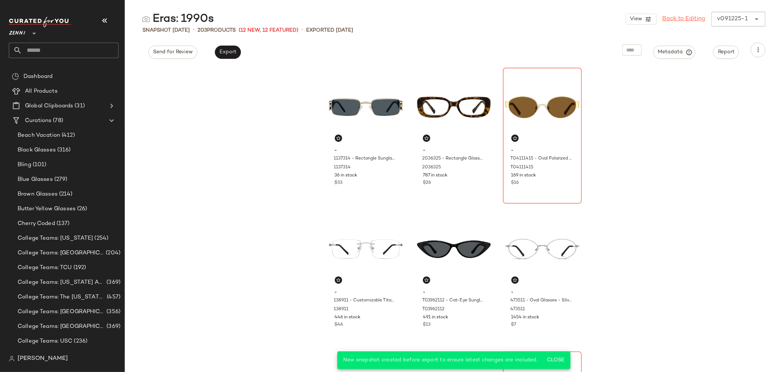
click at [676, 21] on link "Back to Editing" at bounding box center [684, 19] width 43 height 9
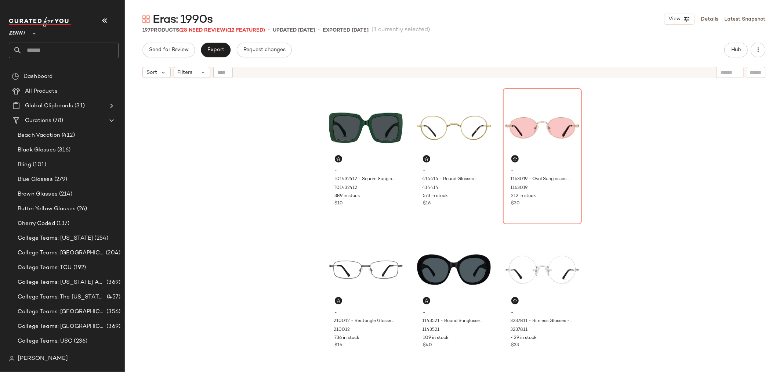
scroll to position [292, 0]
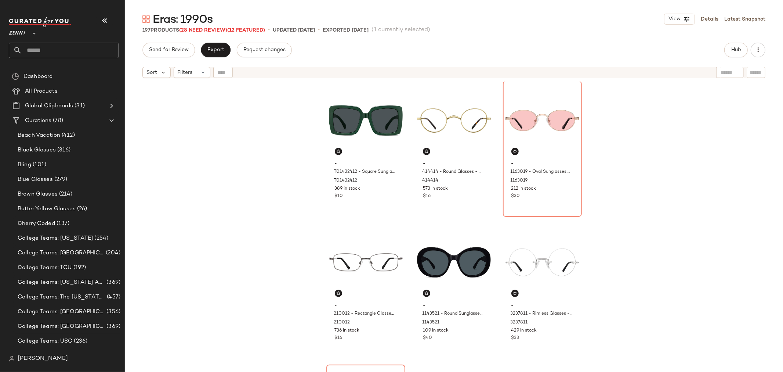
click at [84, 53] on input "text" at bounding box center [70, 50] width 97 height 15
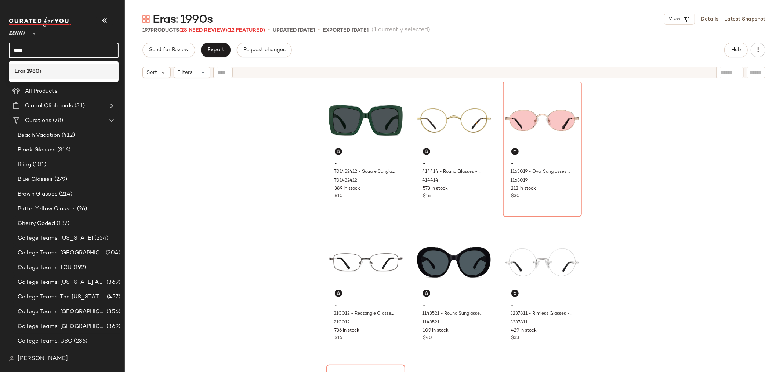
type input "****"
click at [71, 68] on div "Eras: 1980 s" at bounding box center [64, 72] width 98 height 8
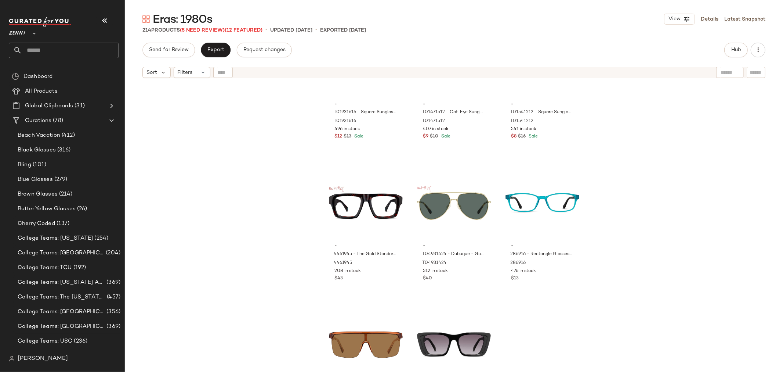
scroll to position [659, 0]
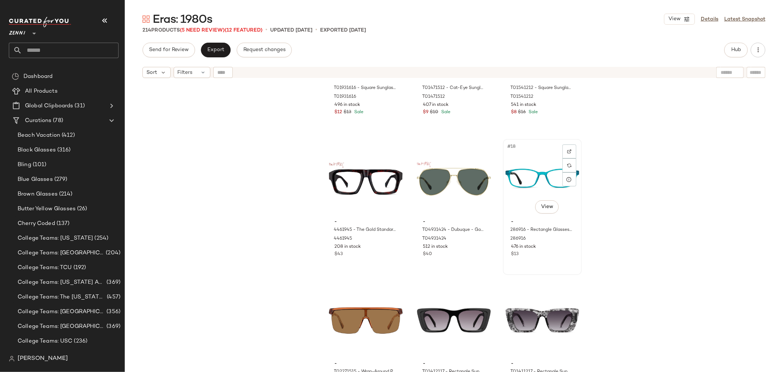
click at [521, 181] on div "#18 View" at bounding box center [543, 178] width 74 height 74
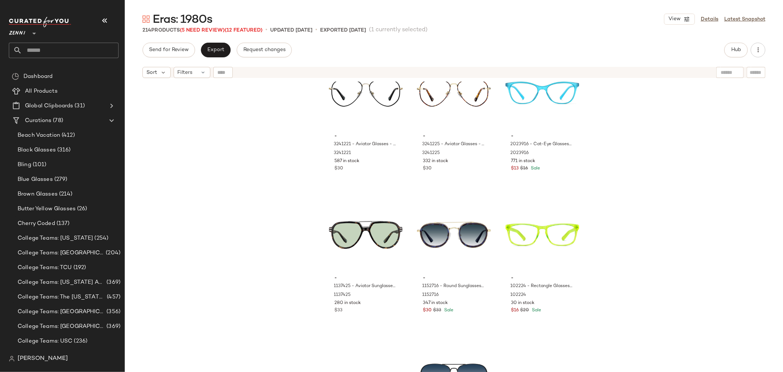
scroll to position [1475, 0]
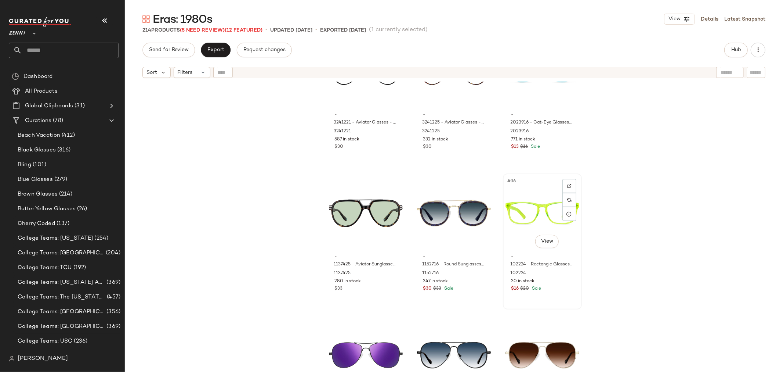
click at [520, 218] on div "#36 View" at bounding box center [543, 213] width 74 height 74
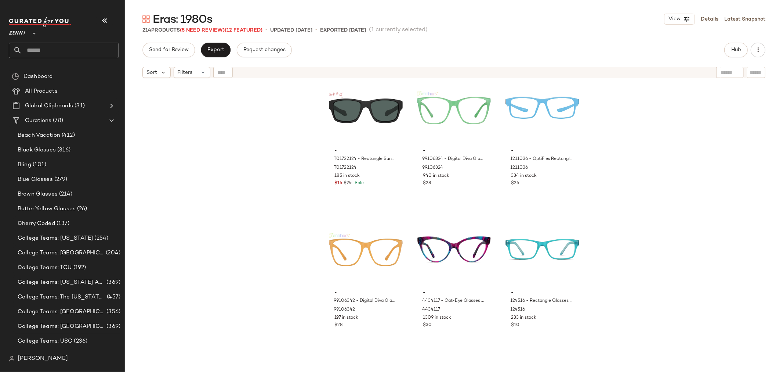
scroll to position [5556, 0]
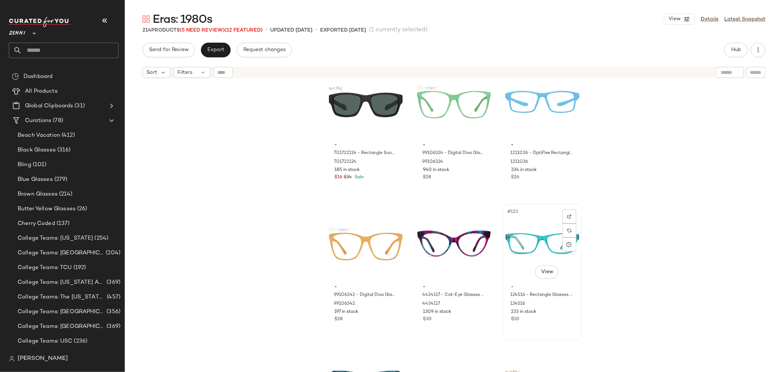
click at [537, 240] on div "#123 View" at bounding box center [543, 243] width 74 height 74
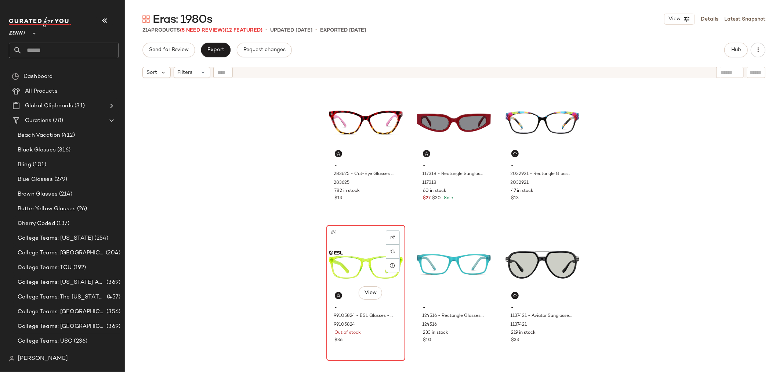
click at [344, 263] on div "#4 View" at bounding box center [366, 264] width 74 height 74
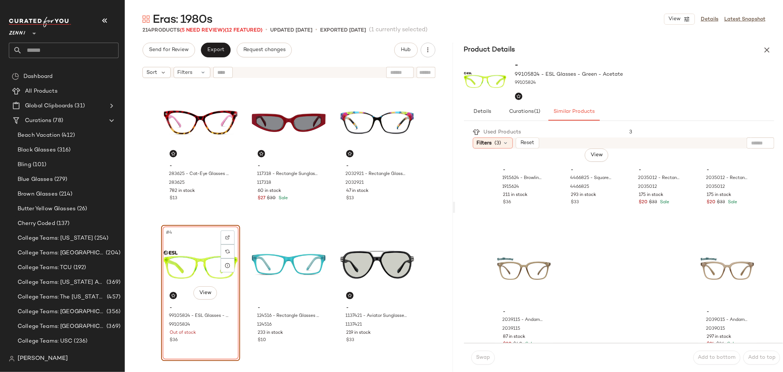
scroll to position [656, 0]
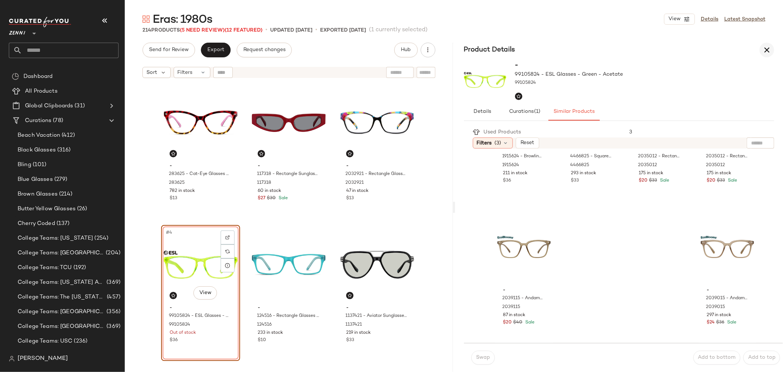
click at [769, 47] on icon "button" at bounding box center [767, 50] width 9 height 9
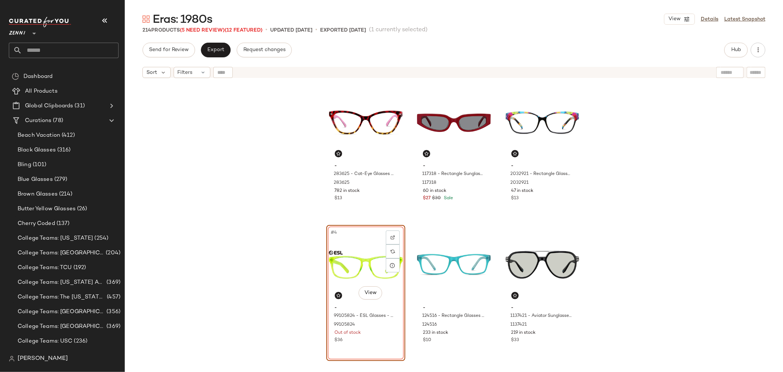
click at [383, 338] on div "#4 View - 99105824 - ESL Glasses - Green - Acetate 99105824 Out of stock $36" at bounding box center [366, 293] width 79 height 136
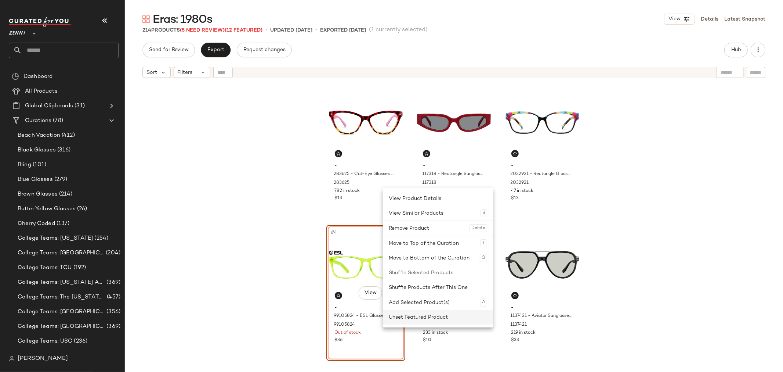
click at [405, 315] on div "Unset Featured Product" at bounding box center [438, 317] width 98 height 15
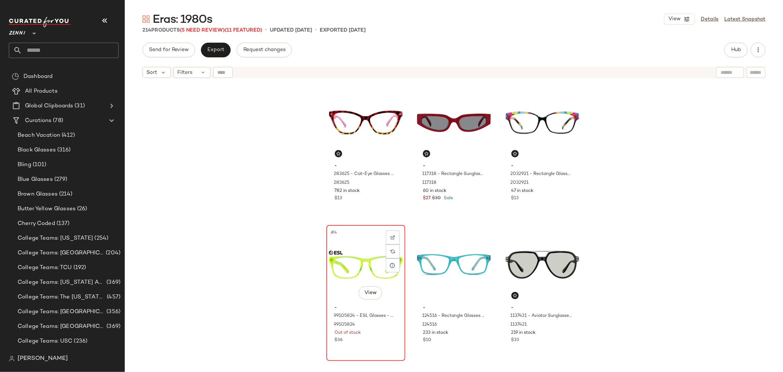
click at [374, 341] on div "$36" at bounding box center [366, 340] width 62 height 7
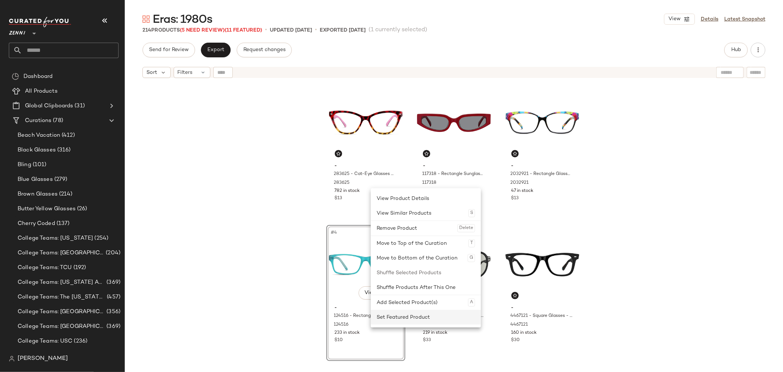
click at [403, 316] on div "Set Featured Product" at bounding box center [426, 317] width 98 height 15
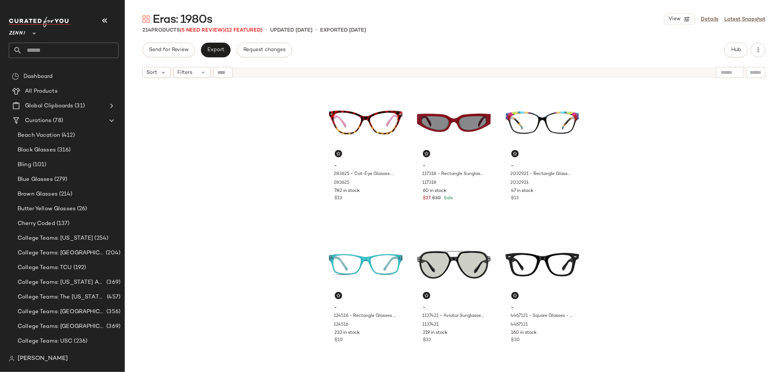
click at [652, 271] on div "- 283625 - Cat-Eye Glasses - Tortoiseshell - Plastic 283625 782 in stock $13 - …" at bounding box center [454, 236] width 659 height 309
click at [757, 71] on input "text" at bounding box center [756, 73] width 13 height 8
type input "**********"
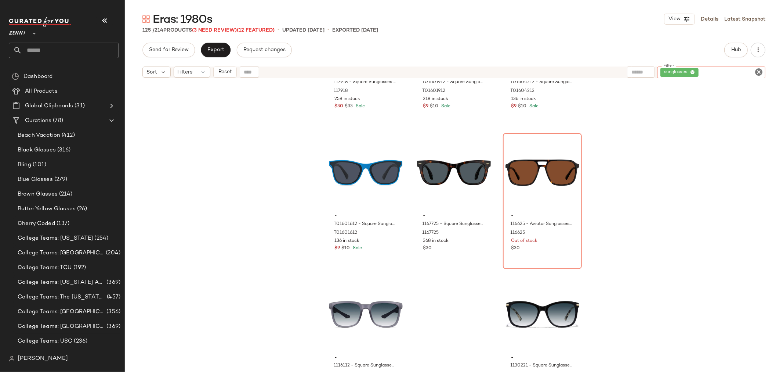
scroll to position [5638, 0]
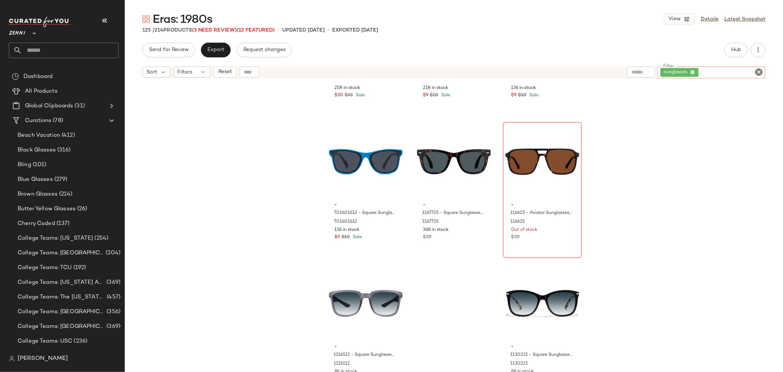
click at [760, 69] on icon "Clear Filter" at bounding box center [759, 72] width 9 height 9
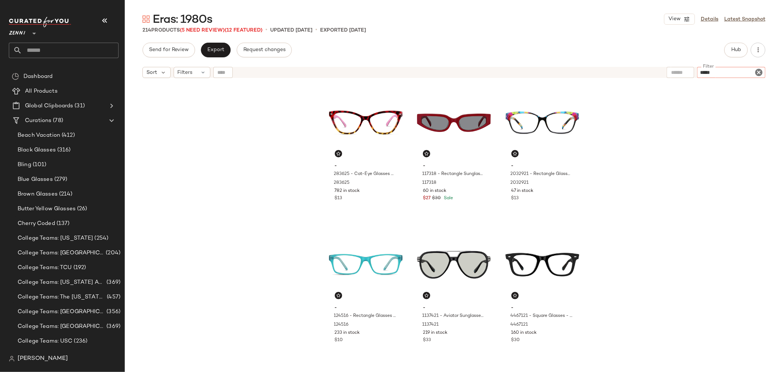
type input "******"
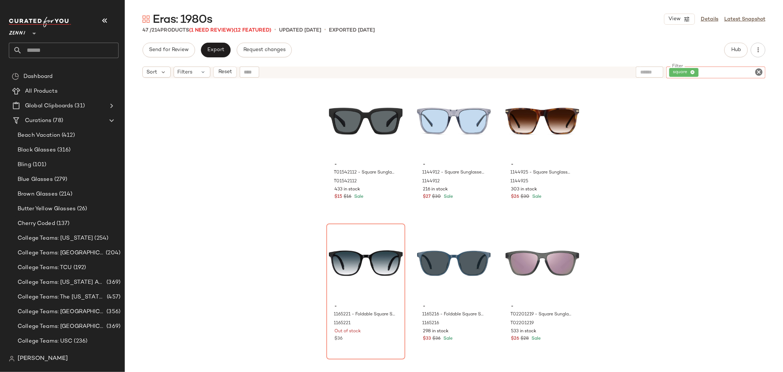
scroll to position [292, 0]
click at [757, 69] on icon "Clear Filter" at bounding box center [759, 72] width 9 height 9
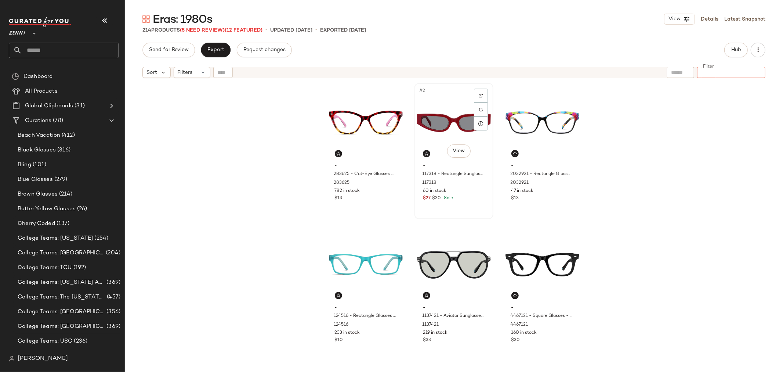
click at [434, 116] on div "#2 View" at bounding box center [454, 123] width 74 height 74
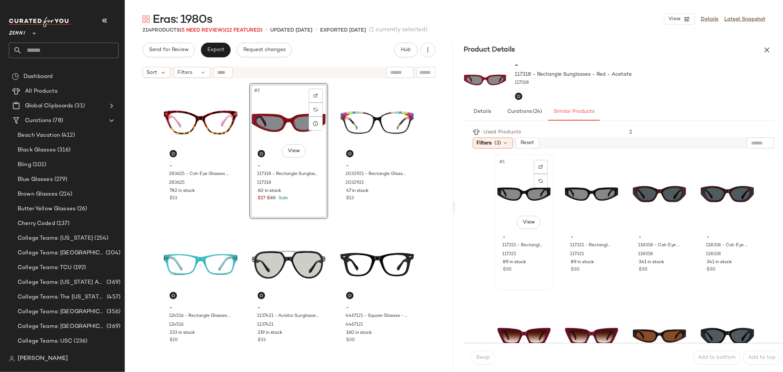
click at [530, 201] on div "#1 View" at bounding box center [524, 194] width 53 height 74
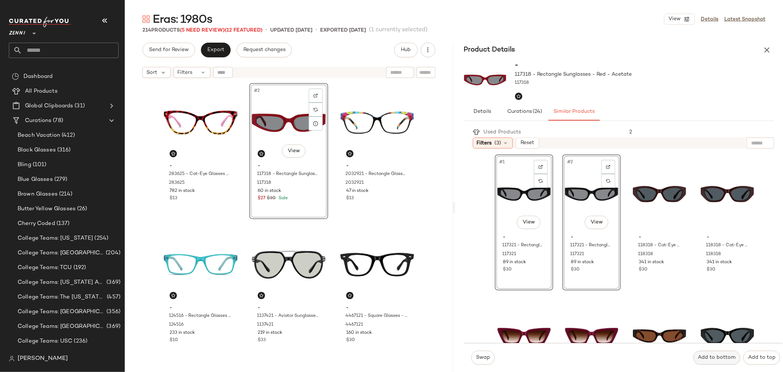
click at [707, 356] on span "Add to bottom" at bounding box center [717, 357] width 38 height 6
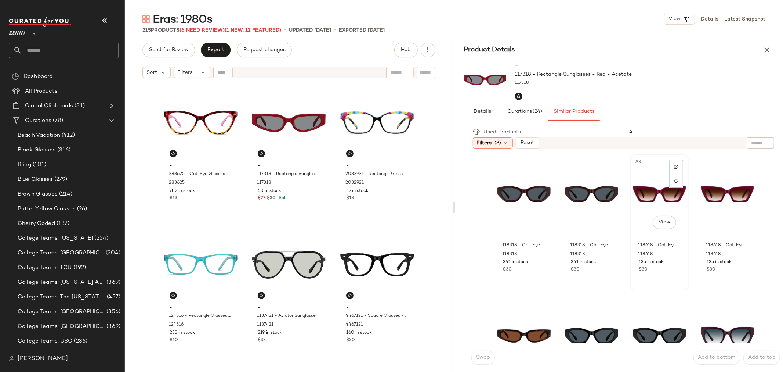
click at [648, 280] on div "#3 View - 118618 - Cat-Eye Sunglasses - Red - Acetate 118618 135 in stock $30" at bounding box center [659, 222] width 57 height 134
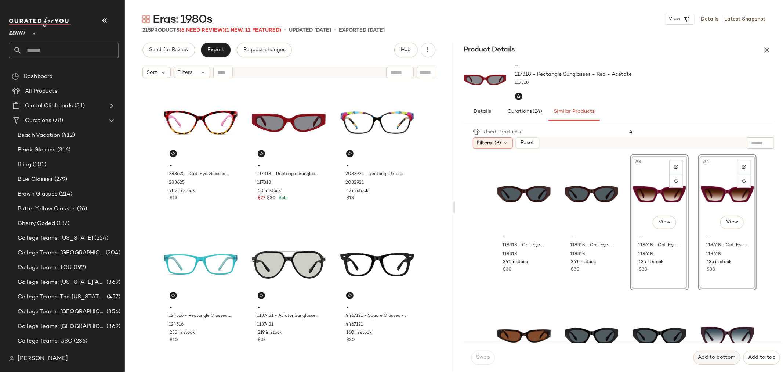
click at [708, 357] on span "Add to bottom" at bounding box center [717, 357] width 38 height 6
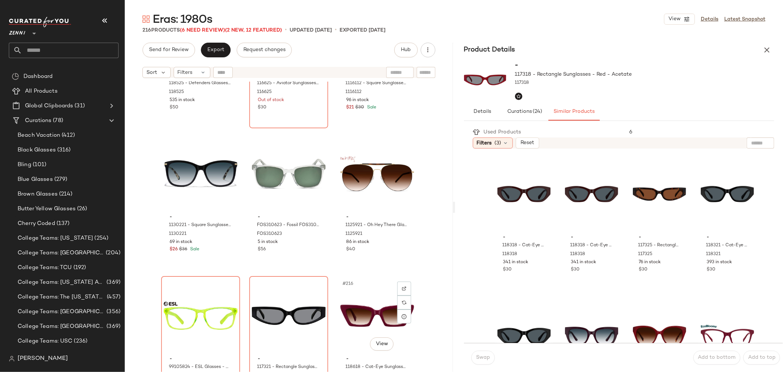
scroll to position [9900, 0]
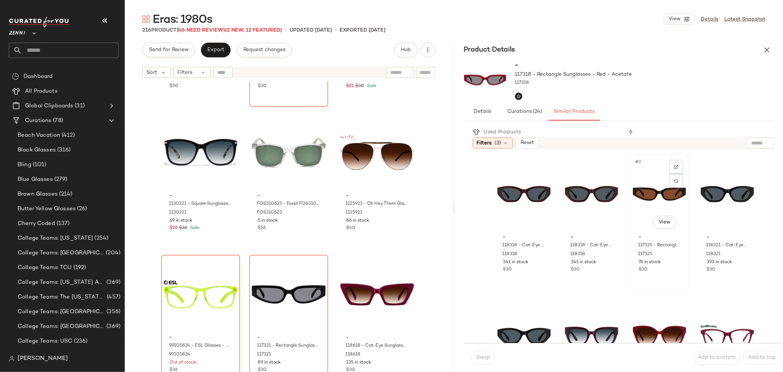
click at [650, 197] on div "#3 View" at bounding box center [659, 194] width 53 height 74
click at [711, 358] on span "Add to bottom" at bounding box center [717, 357] width 38 height 6
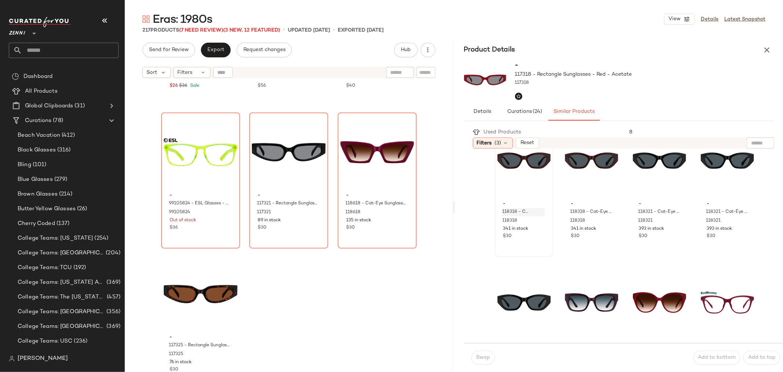
scroll to position [0, 0]
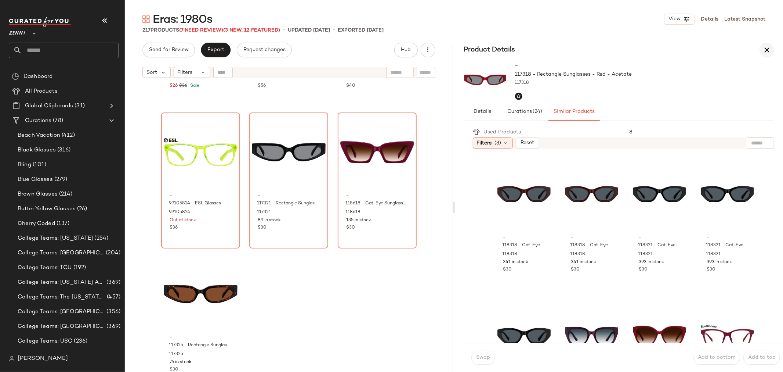
click at [767, 50] on icon "button" at bounding box center [767, 50] width 9 height 9
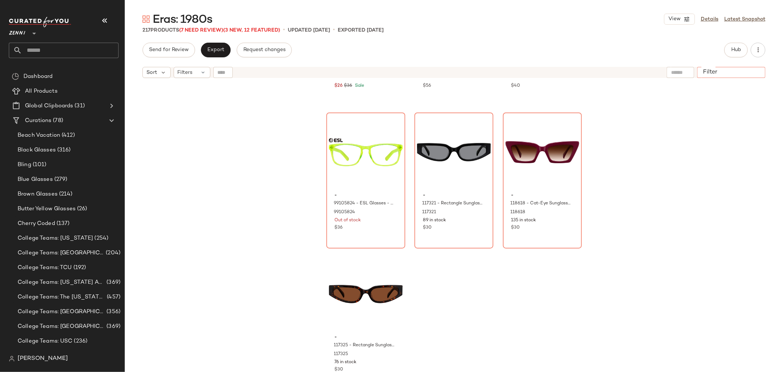
click at [757, 75] on input "Filter" at bounding box center [731, 73] width 62 height 8
type input "*******"
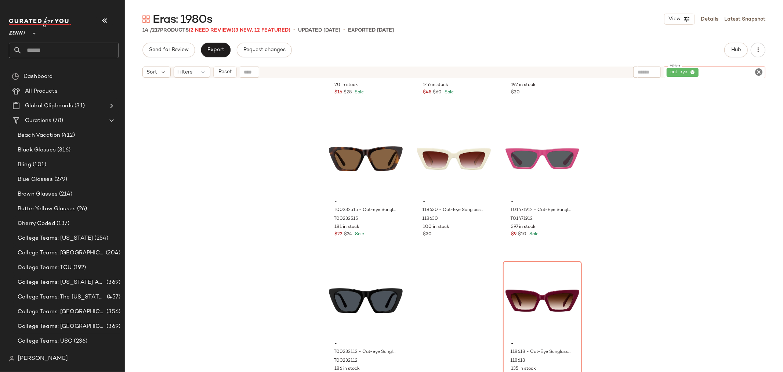
scroll to position [401, 0]
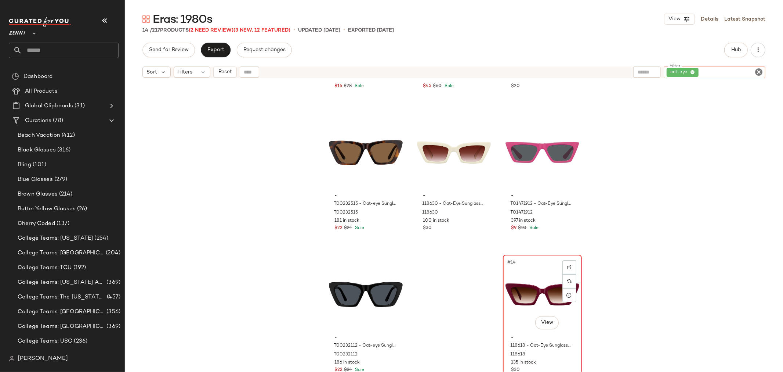
click at [567, 268] on img at bounding box center [569, 267] width 4 height 4
click at [760, 70] on icon "Clear Filter" at bounding box center [759, 72] width 9 height 9
click at [727, 72] on input "Filter" at bounding box center [731, 73] width 62 height 8
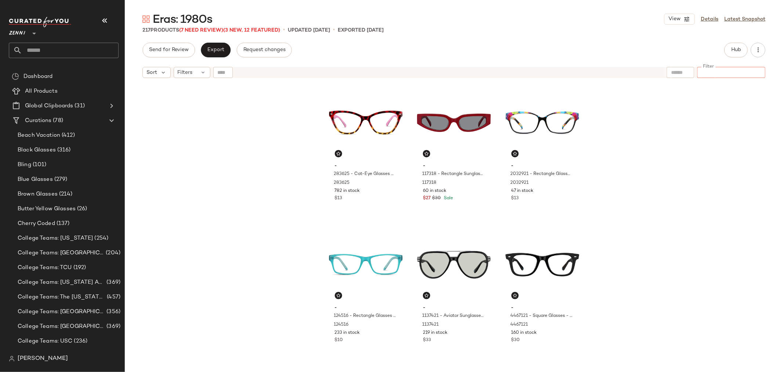
click at [734, 71] on input "Filter" at bounding box center [731, 73] width 62 height 8
type input "*******"
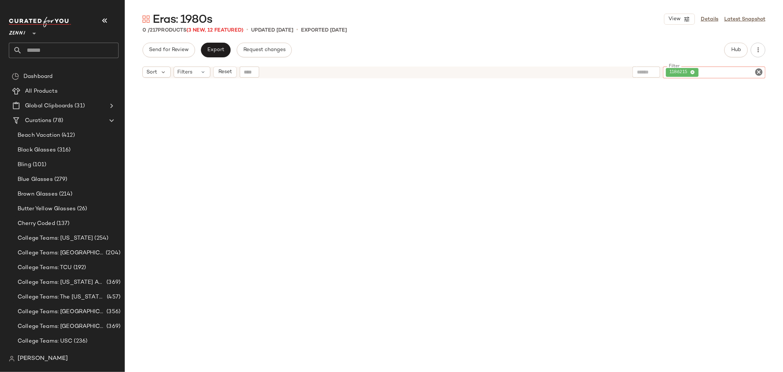
click at [758, 72] on icon "Clear Filter" at bounding box center [759, 72] width 9 height 9
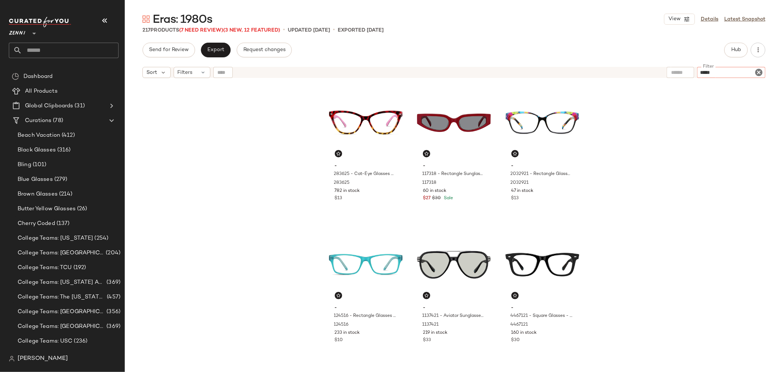
type input "******"
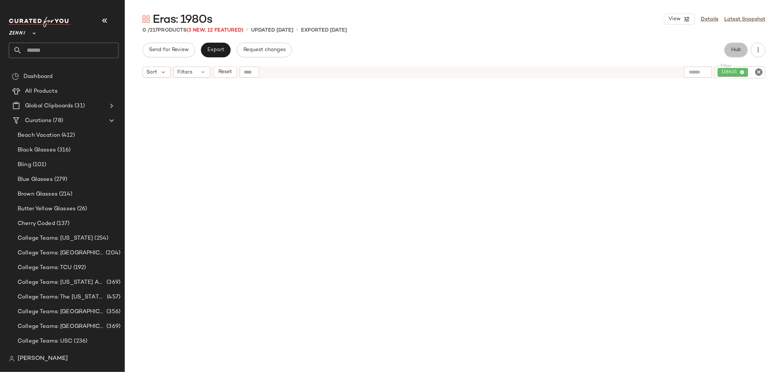
click at [736, 46] on button "Hub" at bounding box center [737, 50] width 24 height 15
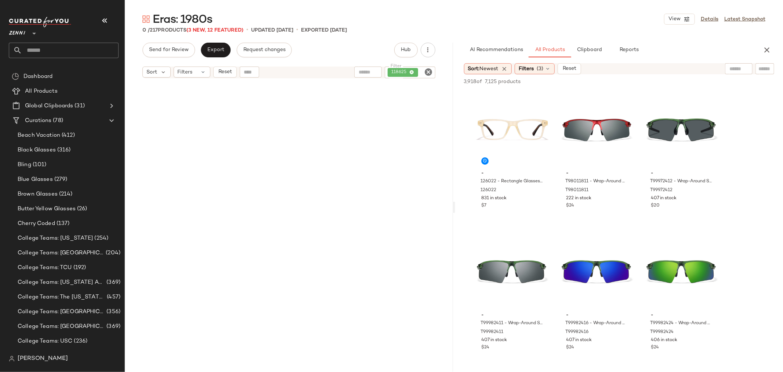
click at [764, 68] on input "text" at bounding box center [765, 69] width 13 height 8
type input "******"
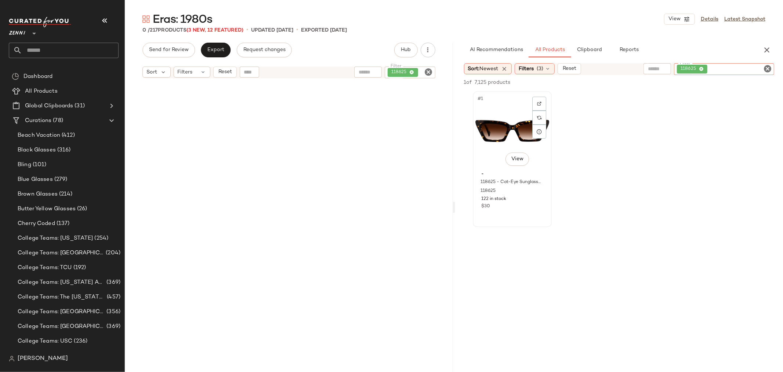
click at [497, 134] on div "#1 View" at bounding box center [513, 131] width 74 height 74
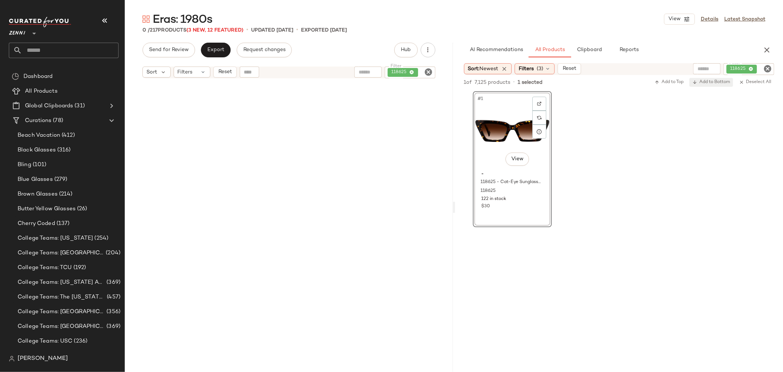
click at [716, 83] on span "Add to Bottom" at bounding box center [712, 82] width 38 height 5
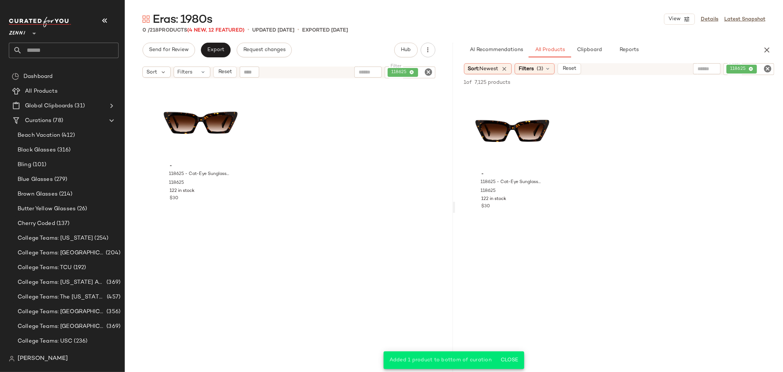
click at [770, 68] on icon "Clear Filter" at bounding box center [768, 68] width 9 height 9
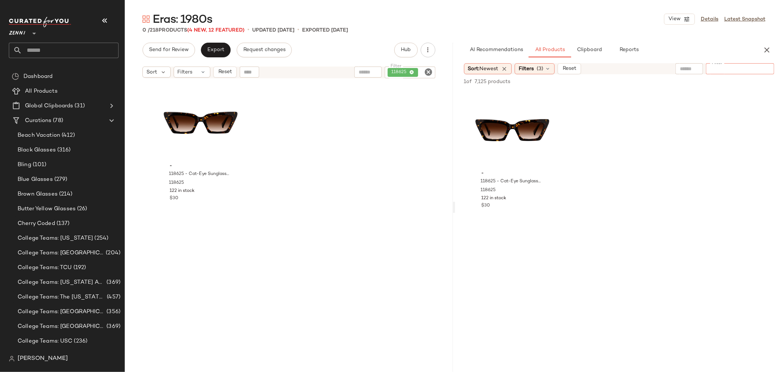
click at [427, 72] on icon "Clear Filter" at bounding box center [429, 72] width 9 height 9
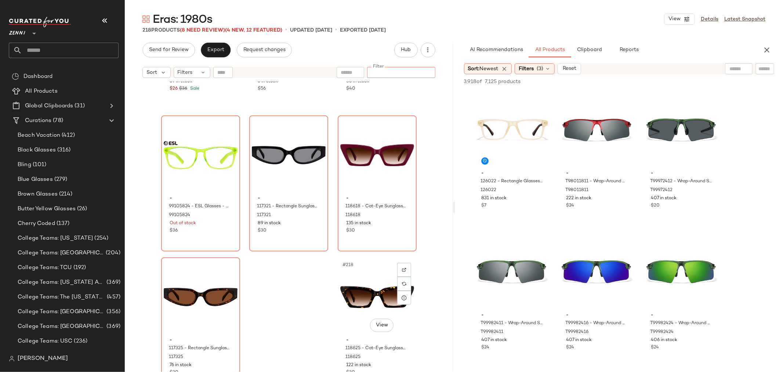
scroll to position [10043, 0]
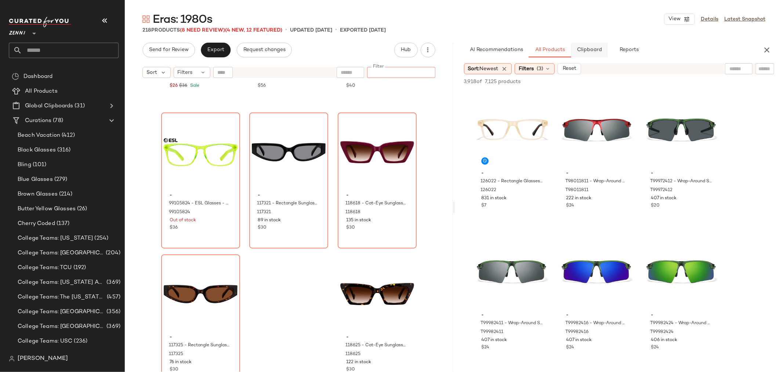
click at [589, 48] on span "Clipboard" at bounding box center [589, 50] width 25 height 6
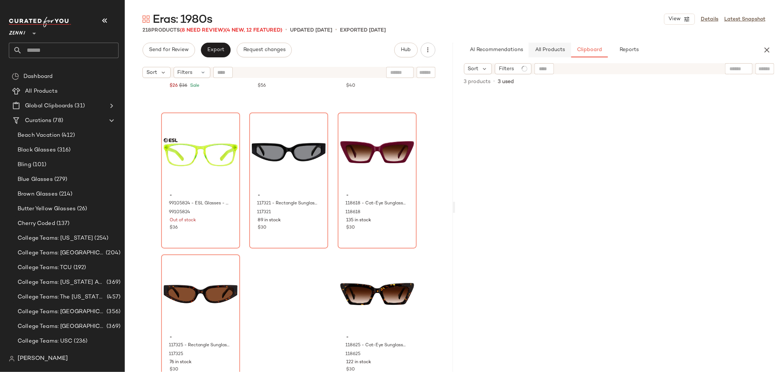
click at [542, 50] on span "All Products" at bounding box center [550, 50] width 30 height 6
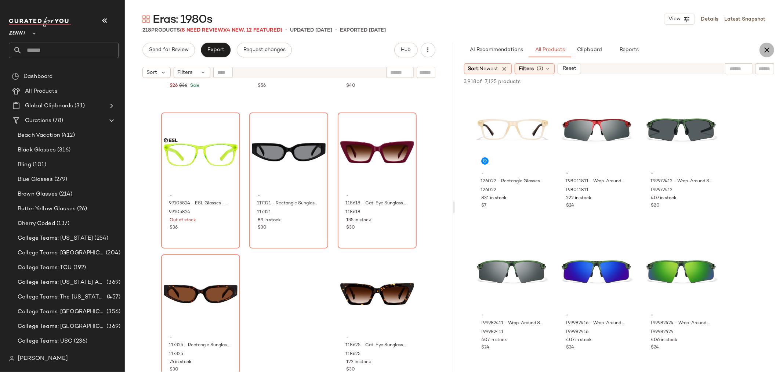
click at [765, 48] on icon "button" at bounding box center [767, 50] width 9 height 9
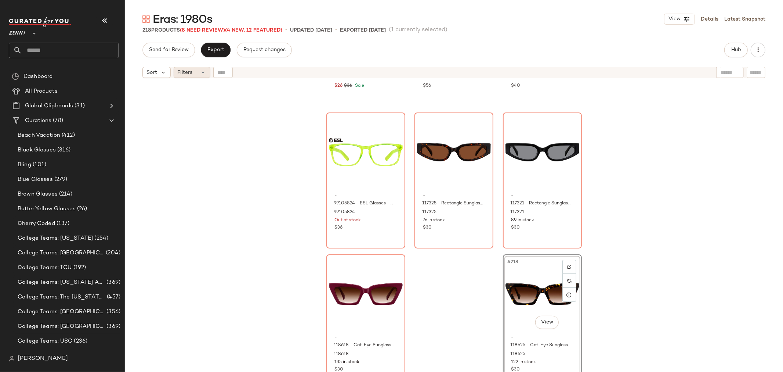
click at [196, 75] on div "Filters" at bounding box center [192, 72] width 37 height 11
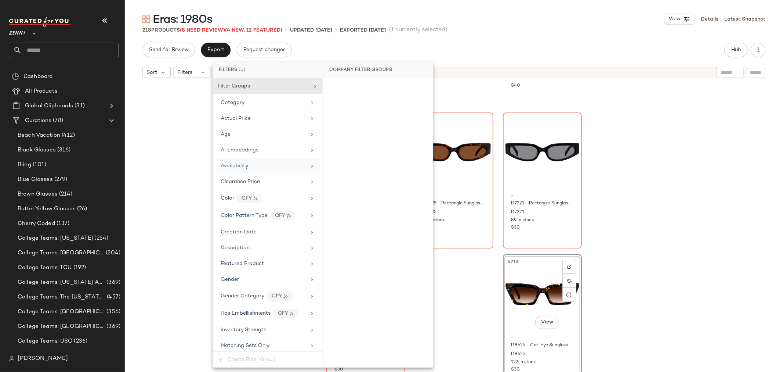
click at [249, 162] on div "Availability" at bounding box center [264, 166] width 86 height 8
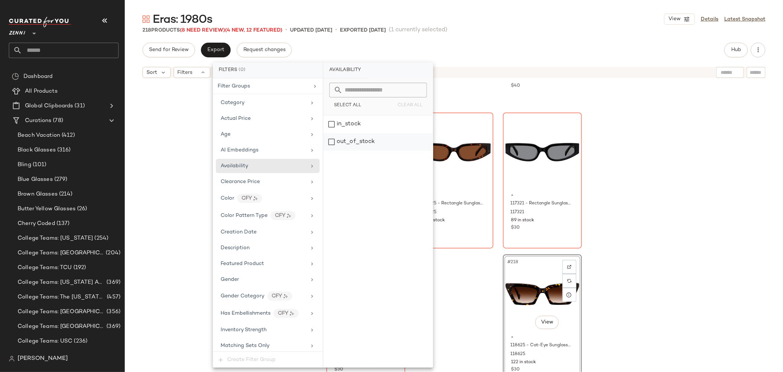
click at [328, 141] on div "out_of_stock" at bounding box center [378, 142] width 109 height 18
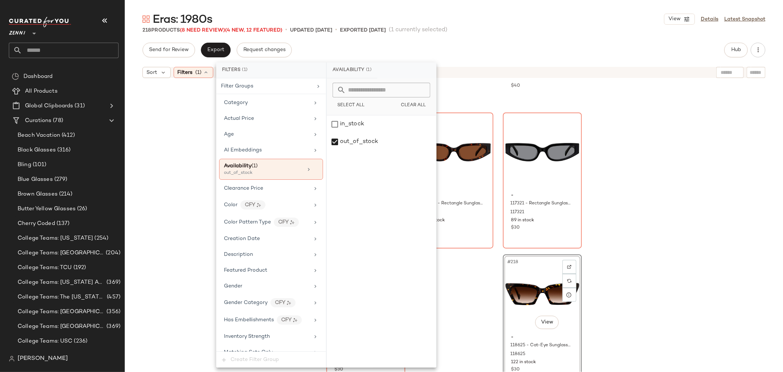
click at [184, 149] on div "- 1130221 - Square Sunglasses - Black - Mixed 1130221 69 in stock $26 $36 Sale …" at bounding box center [454, 236] width 659 height 309
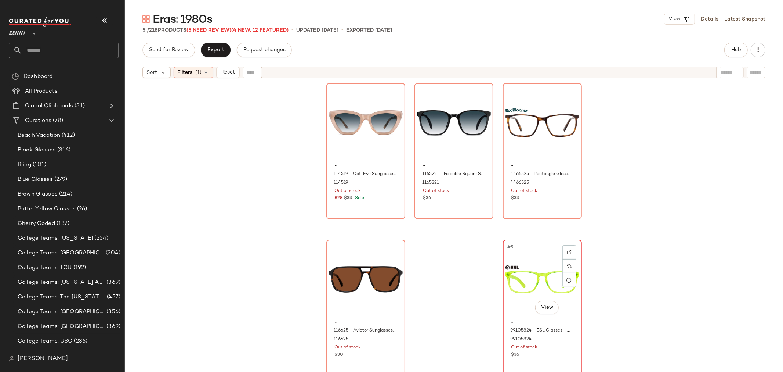
click at [524, 256] on div "#5 View" at bounding box center [543, 279] width 74 height 74
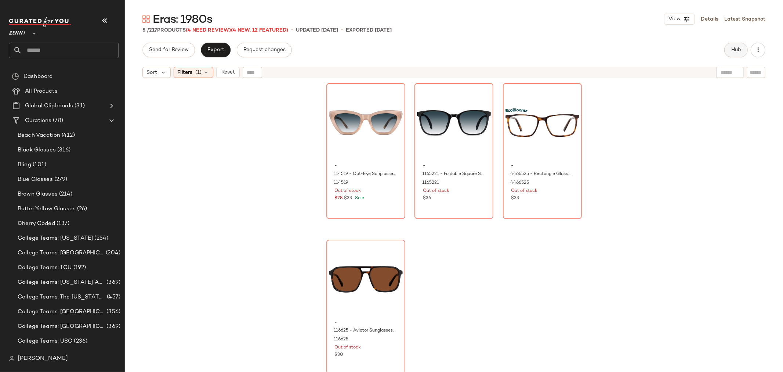
click at [734, 48] on span "Hub" at bounding box center [736, 50] width 10 height 6
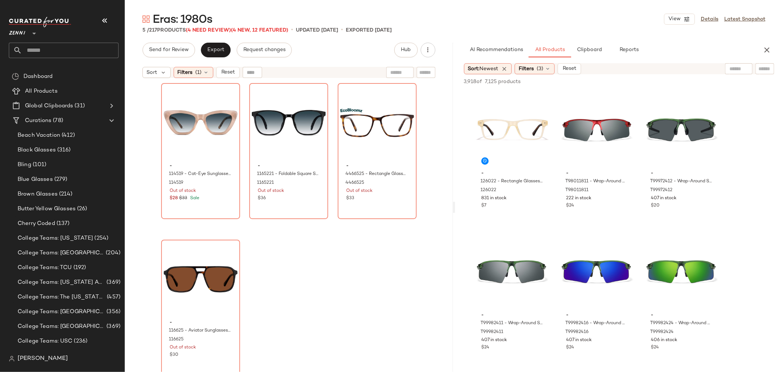
click at [766, 70] on input "text" at bounding box center [765, 69] width 13 height 8
type input "**********"
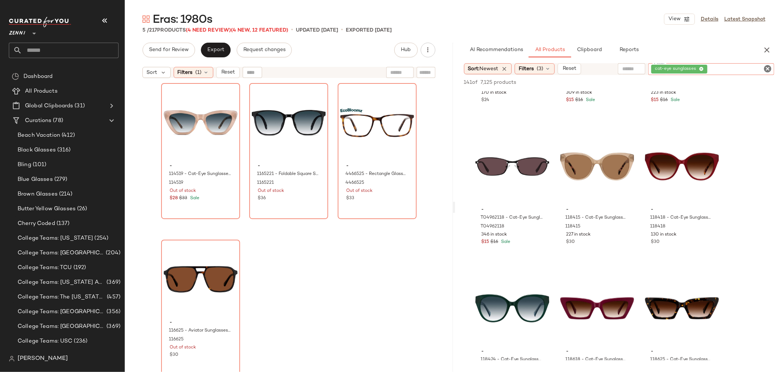
scroll to position [408, 0]
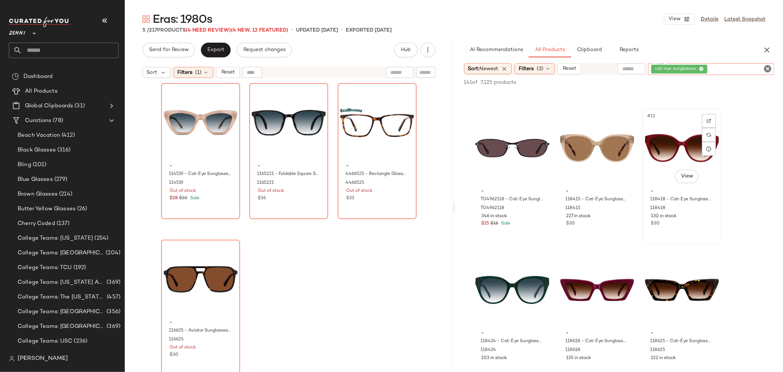
click at [655, 149] on div "#12 View" at bounding box center [682, 148] width 74 height 74
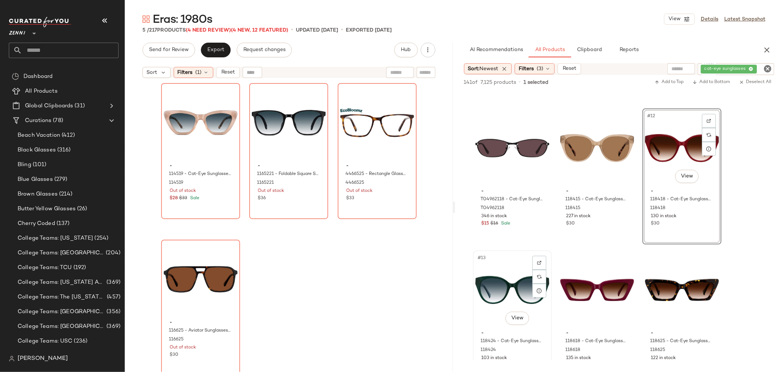
click at [515, 284] on div "#13 View" at bounding box center [513, 290] width 74 height 74
click at [721, 84] on span "Add to Bottom" at bounding box center [712, 82] width 38 height 5
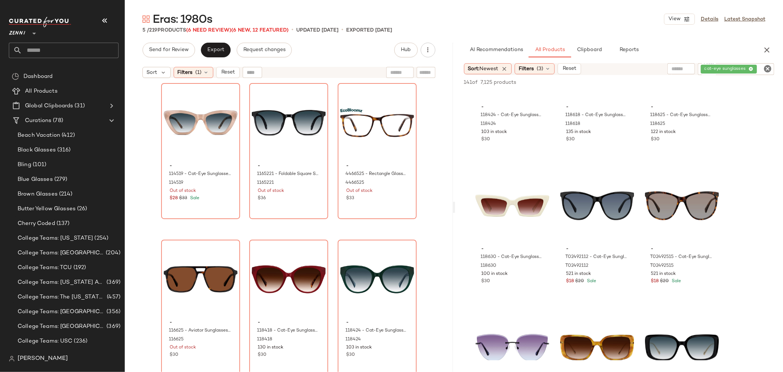
scroll to position [653, 0]
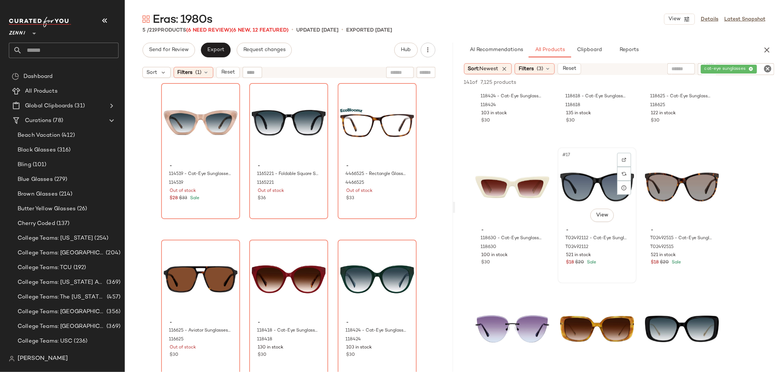
click at [592, 178] on div "#17 View" at bounding box center [597, 187] width 74 height 74
click at [677, 179] on div "#18 View" at bounding box center [682, 187] width 74 height 74
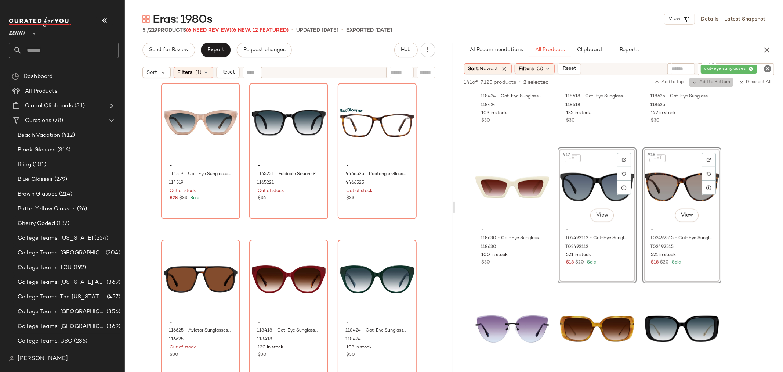
click at [717, 82] on span "Add to Bottom" at bounding box center [712, 82] width 38 height 5
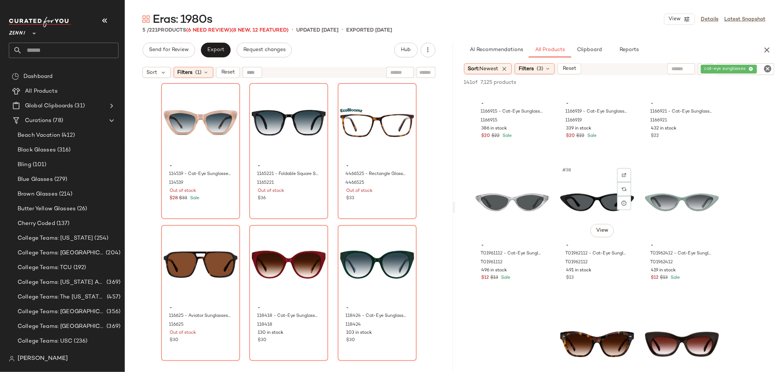
scroll to position [1632, 0]
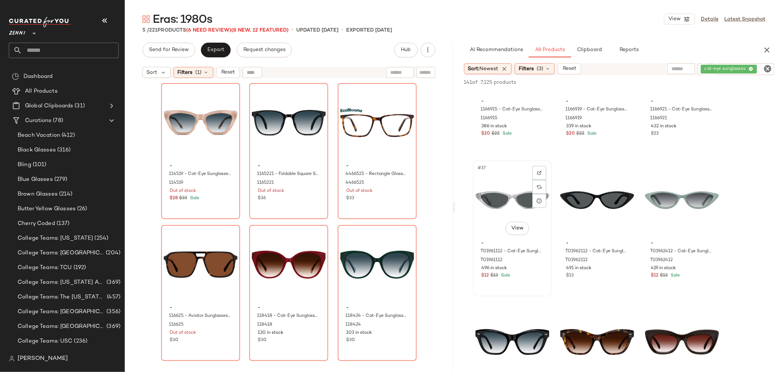
click at [494, 184] on div "#37 View" at bounding box center [513, 200] width 74 height 74
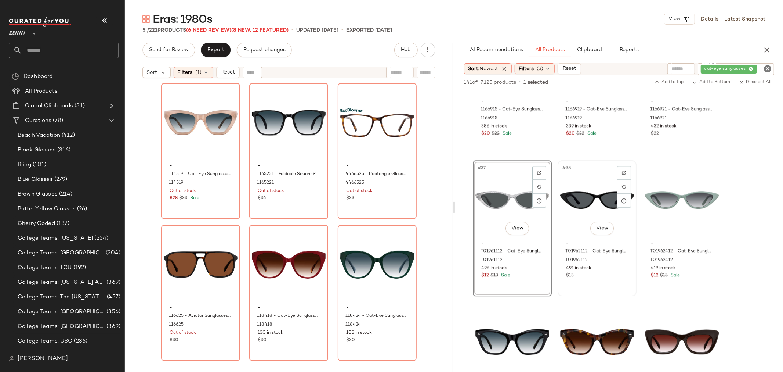
click at [593, 183] on div "#38 View" at bounding box center [597, 200] width 74 height 74
click at [679, 188] on div "#39 View" at bounding box center [682, 200] width 74 height 74
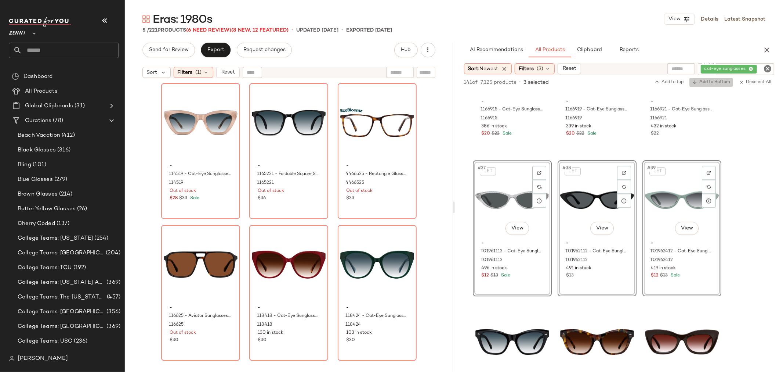
click at [714, 82] on span "Add to Bottom" at bounding box center [712, 82] width 38 height 5
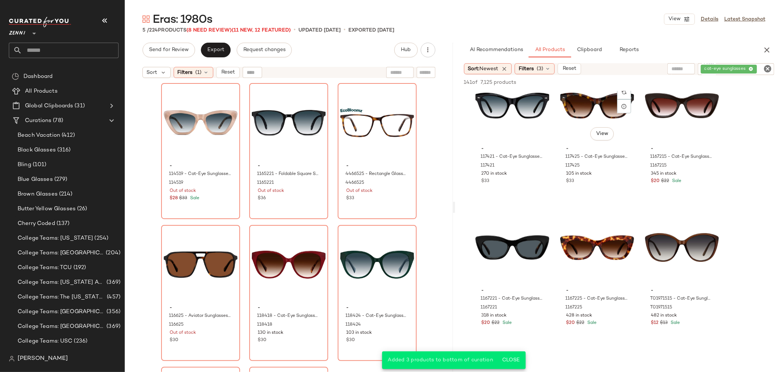
scroll to position [1877, 0]
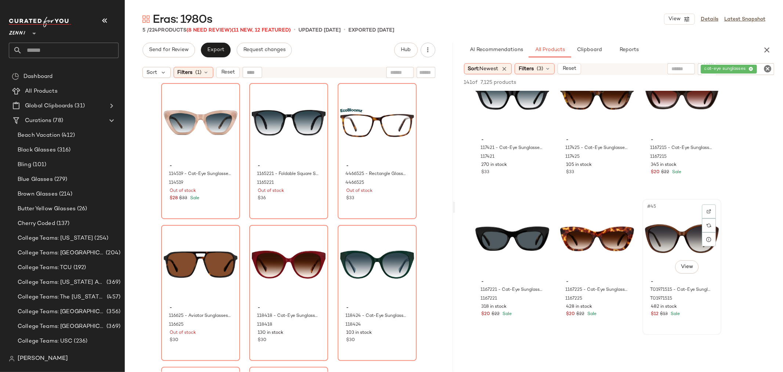
click at [673, 229] on div "#45 View" at bounding box center [682, 238] width 74 height 74
click at [707, 81] on span "Add to Bottom" at bounding box center [712, 82] width 38 height 5
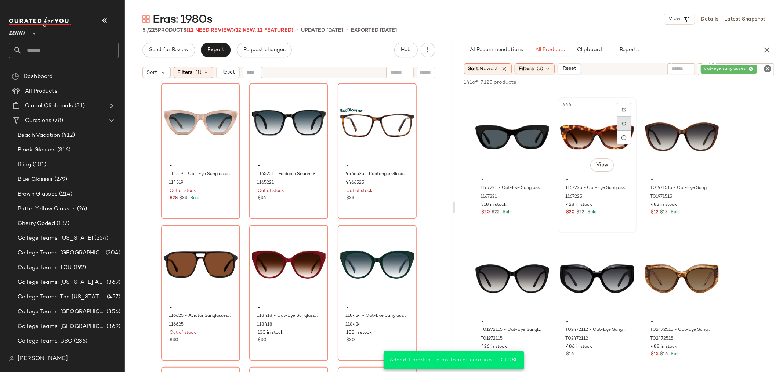
scroll to position [2000, 0]
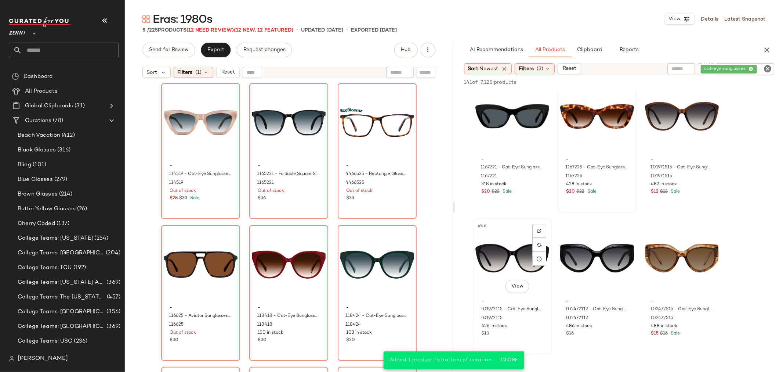
click at [489, 250] on div "#46 View" at bounding box center [513, 258] width 74 height 74
click at [714, 82] on span "Add to Bottom" at bounding box center [712, 82] width 38 height 5
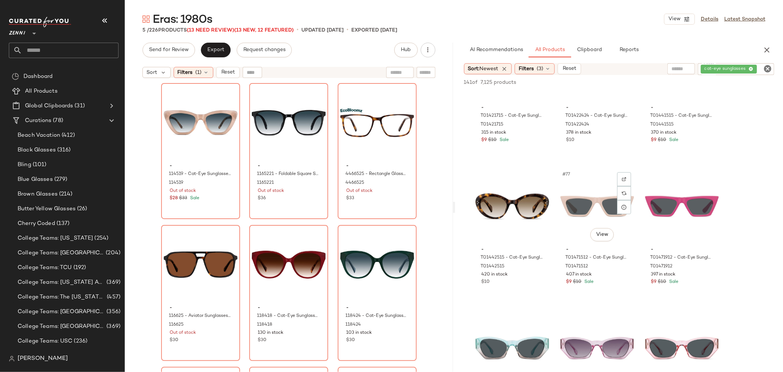
scroll to position [3510, 0]
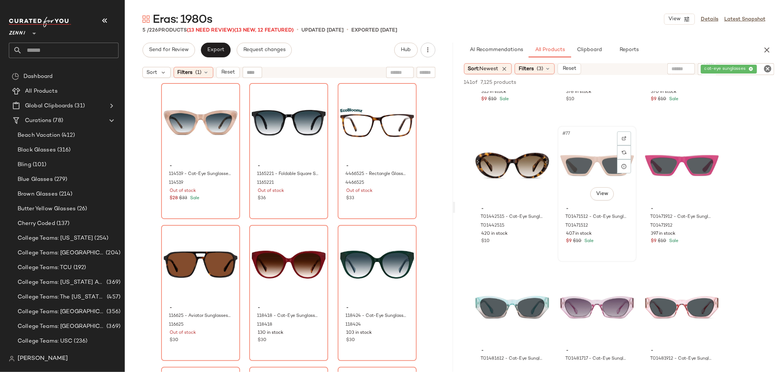
click at [596, 245] on div "#77 View - T01471512 - Cat-Eye Sunglasses - Brown - Plastic T01471512 407 in st…" at bounding box center [597, 194] width 77 height 134
click at [703, 243] on div "$9 $10 Sale" at bounding box center [682, 241] width 62 height 7
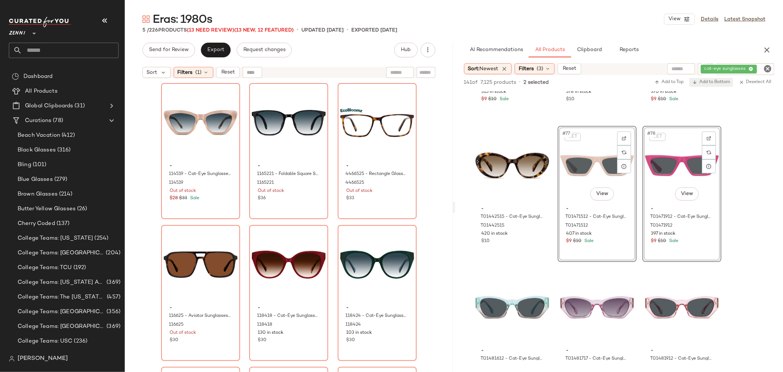
click at [717, 83] on span "Add to Bottom" at bounding box center [712, 82] width 38 height 5
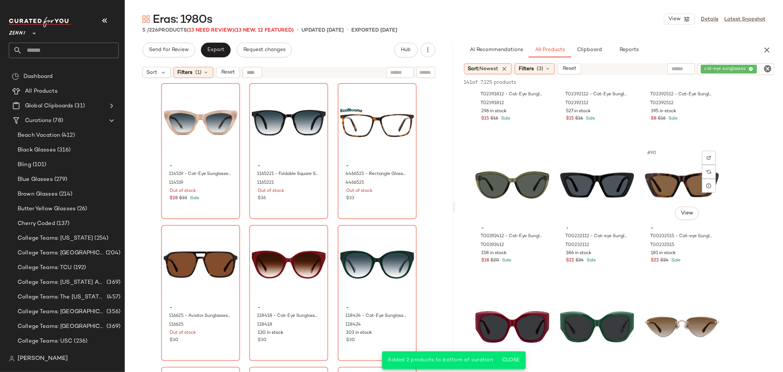
scroll to position [4081, 0]
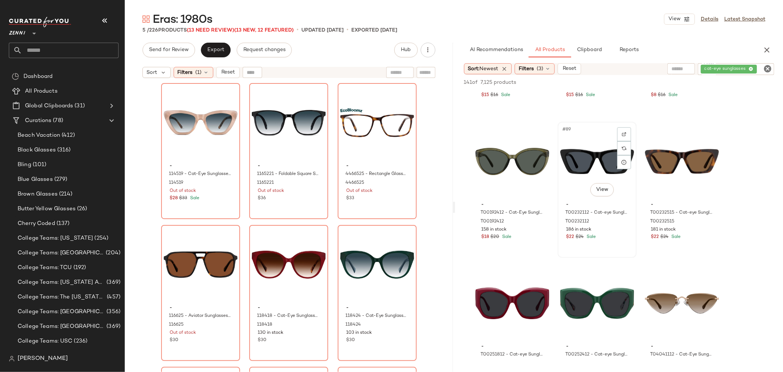
click at [613, 235] on div "$22 $24 Sale" at bounding box center [597, 237] width 62 height 7
click at [707, 242] on div "#90 View - T00232515 - Cat-eye Sunglasses - Tortoiseshell - Acetate T00232515 1…" at bounding box center [682, 189] width 77 height 134
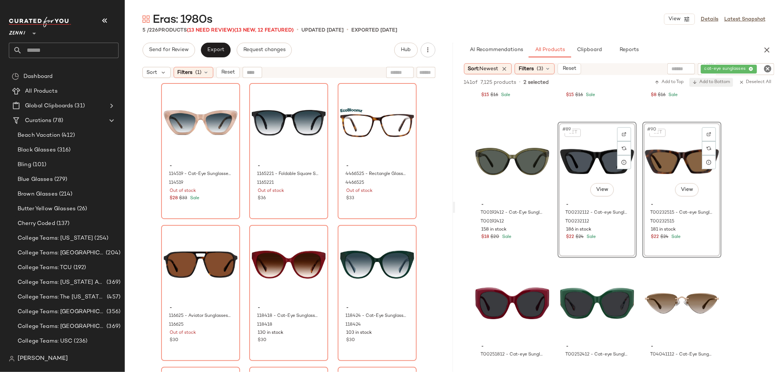
click at [714, 82] on span "Add to Bottom" at bounding box center [712, 82] width 38 height 5
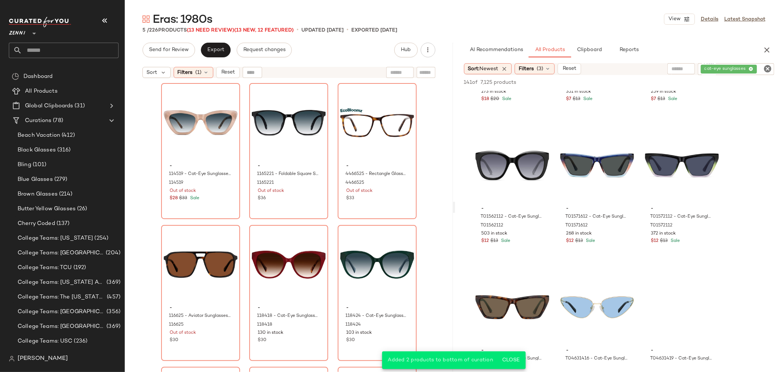
scroll to position [4530, 0]
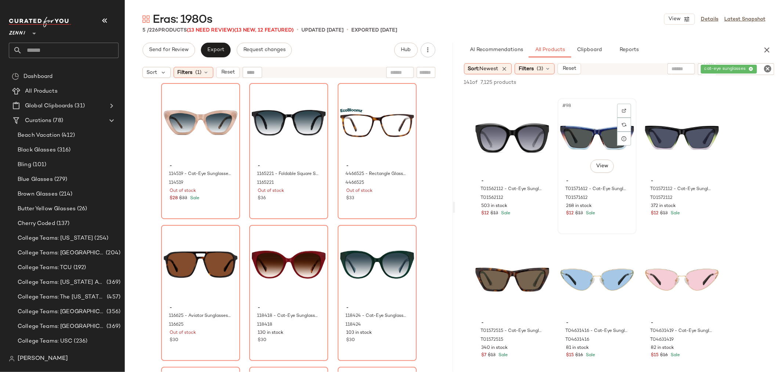
click at [607, 217] on div "- T01571612 - Cat-Eye Sunglasses - Blue - Plastic T01571612 268 in stock $12 $1…" at bounding box center [597, 196] width 74 height 43
click at [685, 225] on div "#99 View - T01572112 - Cat-Eye Sunglasses - Black - Plastic T01572112 372 in st…" at bounding box center [682, 166] width 77 height 134
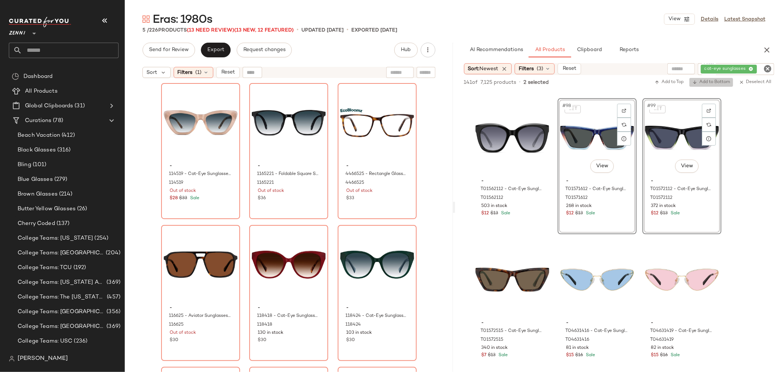
click at [706, 81] on span "Add to Bottom" at bounding box center [712, 82] width 38 height 5
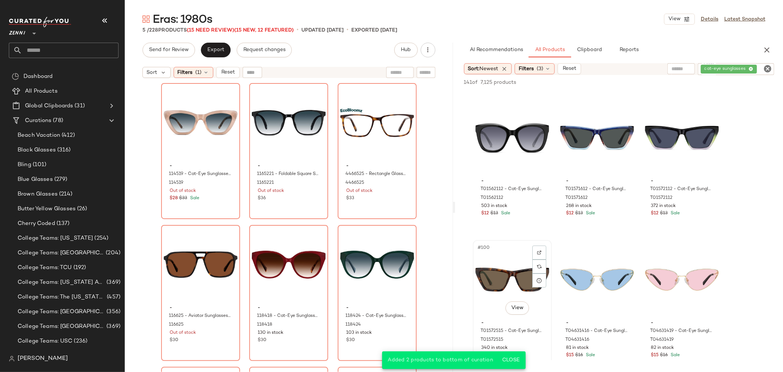
scroll to position [4571, 0]
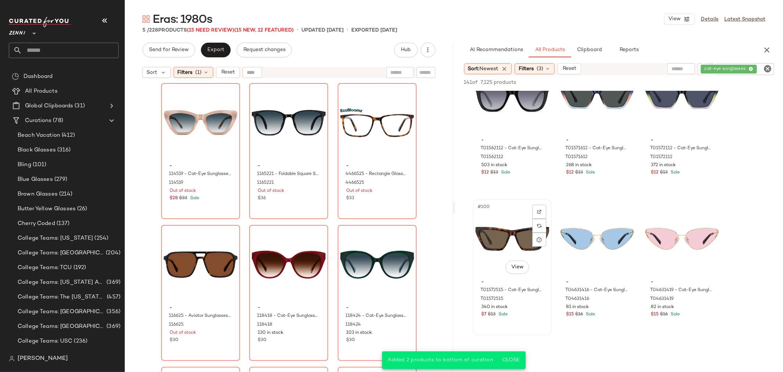
click at [529, 311] on div "$7 $13 Sale" at bounding box center [513, 314] width 62 height 7
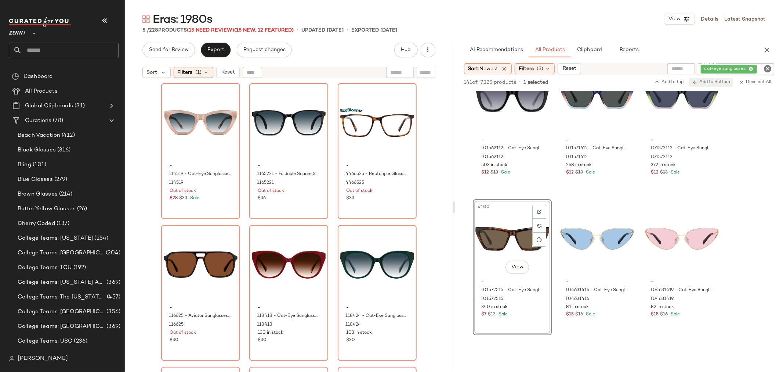
click at [708, 82] on span "Add to Bottom" at bounding box center [712, 82] width 38 height 5
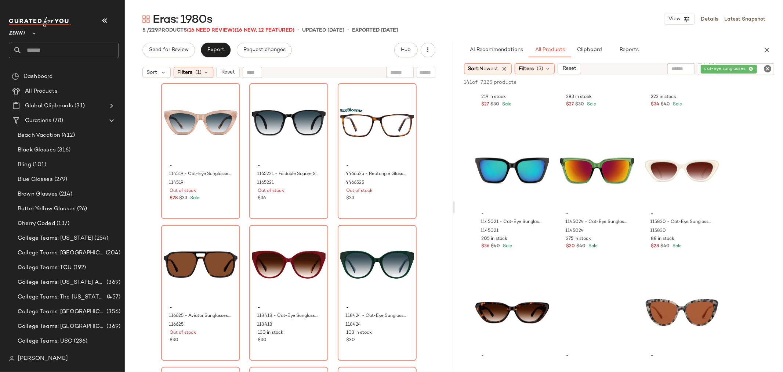
scroll to position [5632, 0]
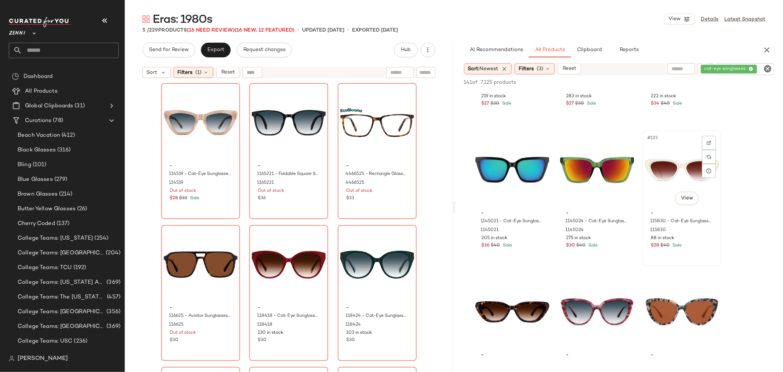
click at [665, 169] on div "#123 View" at bounding box center [682, 170] width 74 height 74
click at [483, 336] on div "#124 View" at bounding box center [513, 312] width 74 height 74
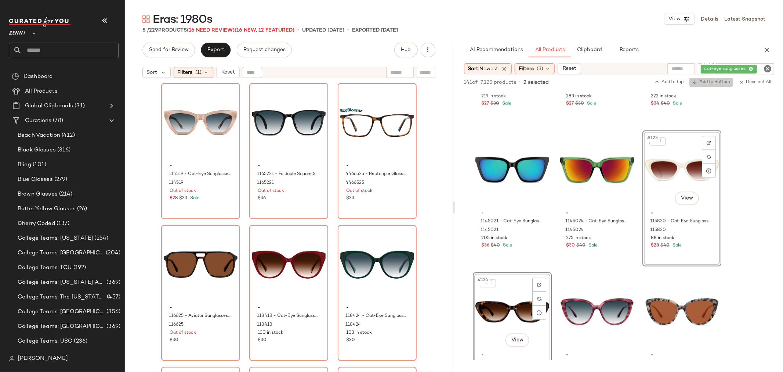
click at [710, 81] on span "Add to Bottom" at bounding box center [712, 82] width 38 height 5
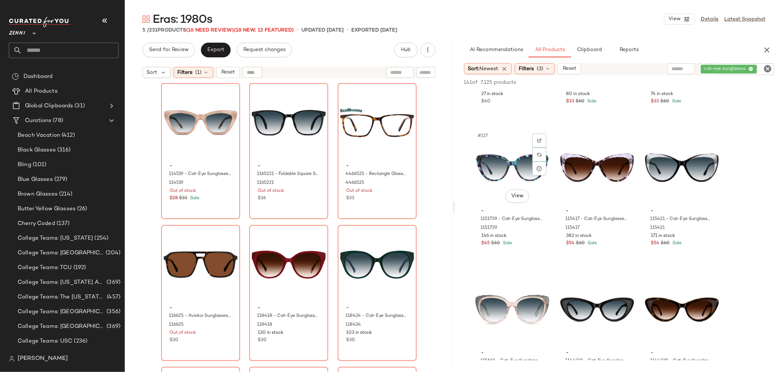
scroll to position [5958, 0]
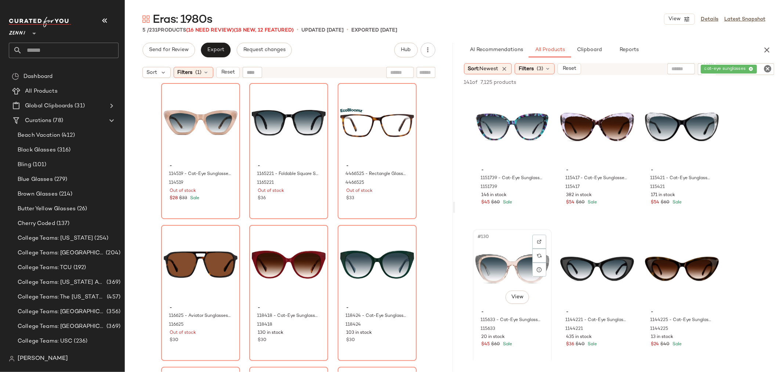
click at [545, 339] on div "- 115633 - Cat-Eye Sunglasses - Cream - Acetate 115633 20 in stock $45 $60 Sale" at bounding box center [513, 327] width 74 height 43
click at [715, 82] on span "Add to Bottom" at bounding box center [712, 82] width 38 height 5
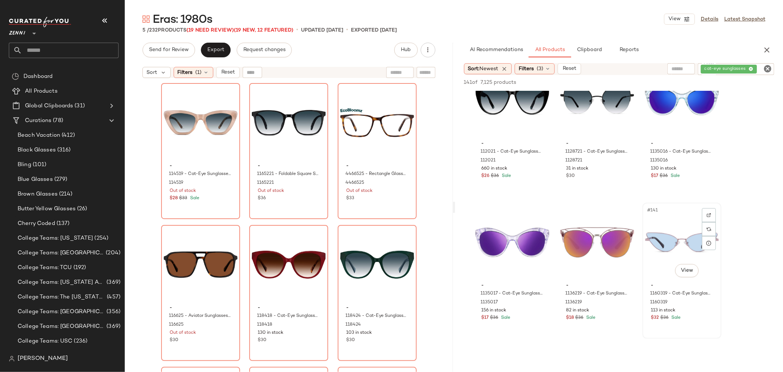
scroll to position [6489, 0]
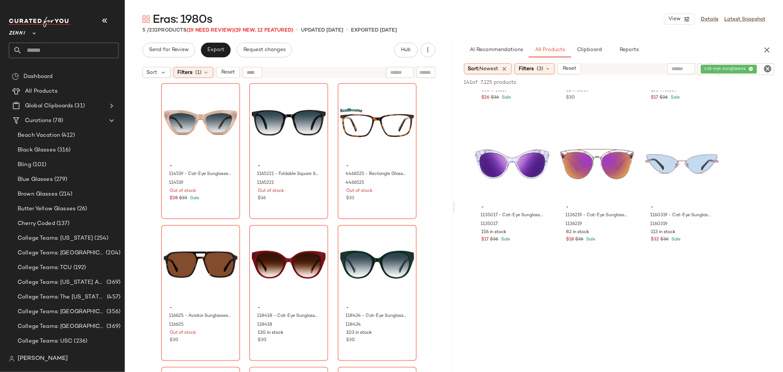
click at [766, 68] on icon "Clear Filter" at bounding box center [768, 68] width 9 height 9
click at [767, 49] on icon "button" at bounding box center [767, 50] width 9 height 9
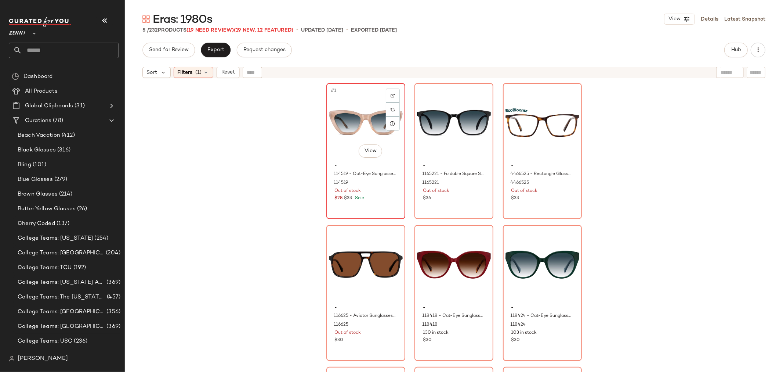
click at [335, 144] on div "#1 View" at bounding box center [366, 123] width 74 height 74
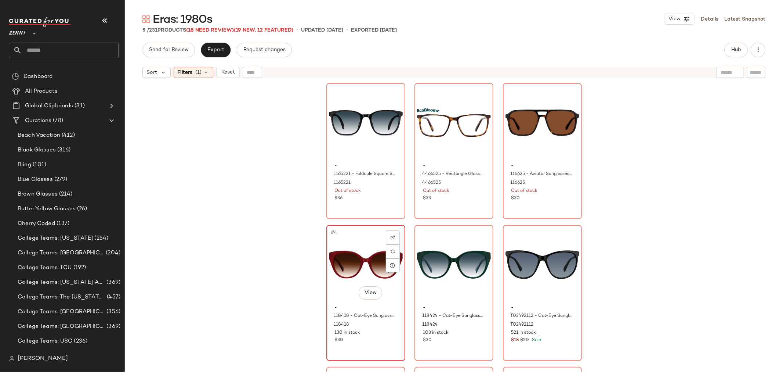
click at [348, 250] on div "#4 View" at bounding box center [366, 264] width 74 height 74
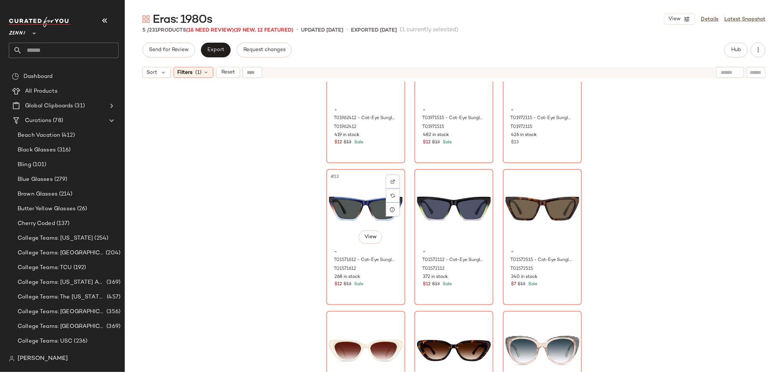
scroll to position [544, 0]
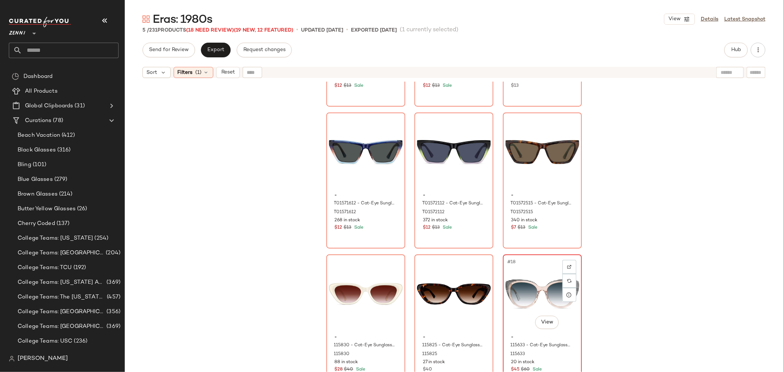
click at [557, 359] on div "20 in stock" at bounding box center [543, 362] width 62 height 7
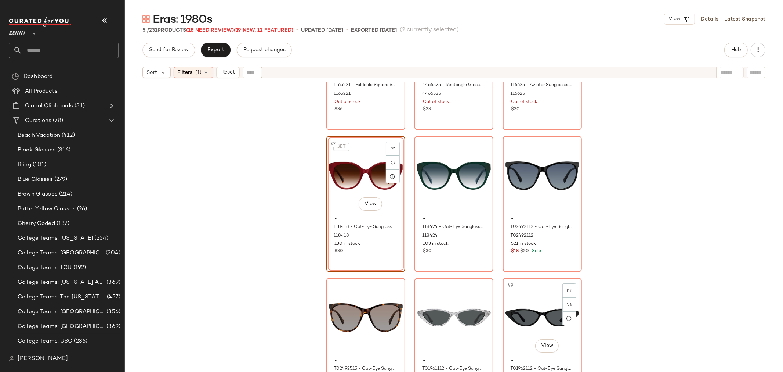
scroll to position [48, 0]
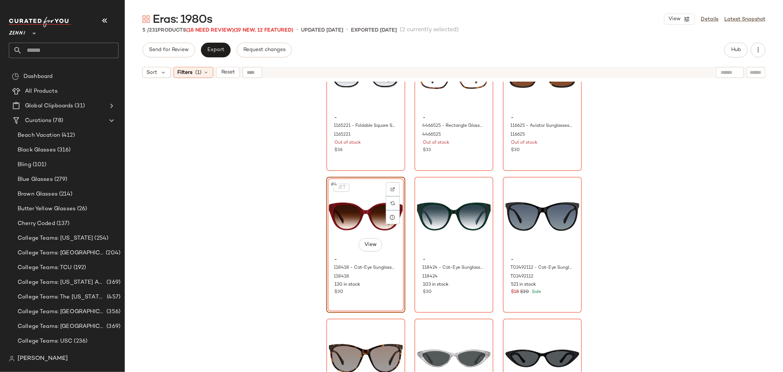
click at [372, 303] on div "SET #4 View - 118418 - Cat-Eye Sunglasses - Red - Acetate 118418 130 in stock $…" at bounding box center [366, 245] width 79 height 136
click at [372, 303] on div "#4 View - 118418 - Cat-Eye Sunglasses - Red - Acetate 118418 130 in stock $30" at bounding box center [366, 245] width 79 height 136
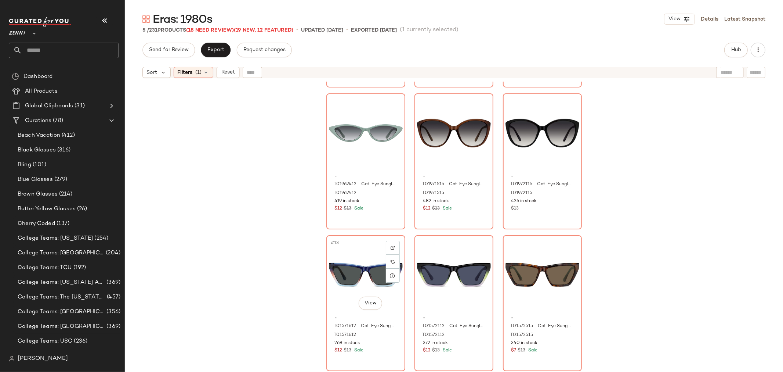
scroll to position [544, 0]
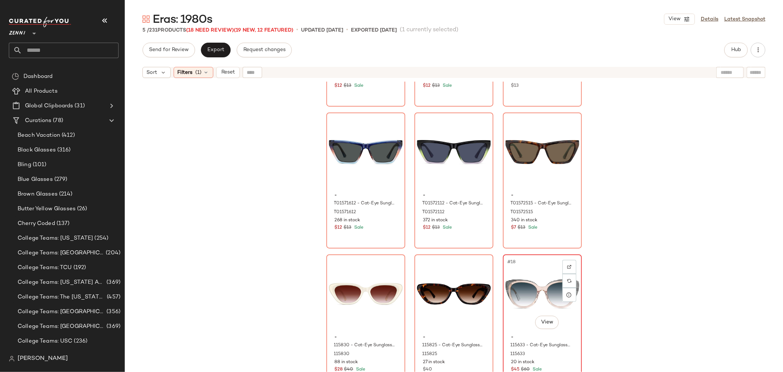
click at [511, 327] on div "#18 View" at bounding box center [543, 294] width 74 height 74
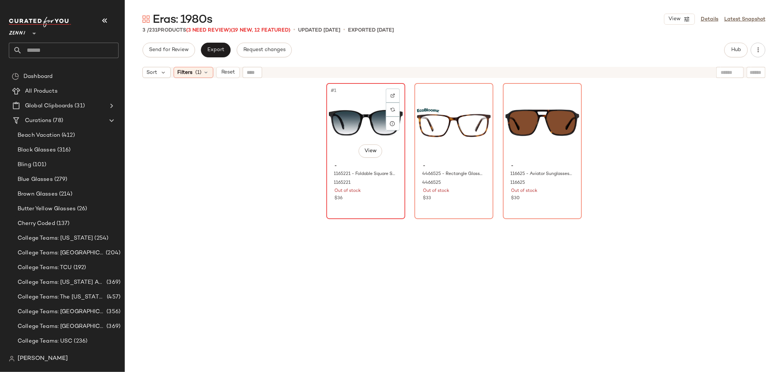
click at [377, 207] on div "#1 View - 1165221 - Foldable Square Sunglasses - Black - Plastic 1165221 Out of…" at bounding box center [365, 151] width 77 height 134
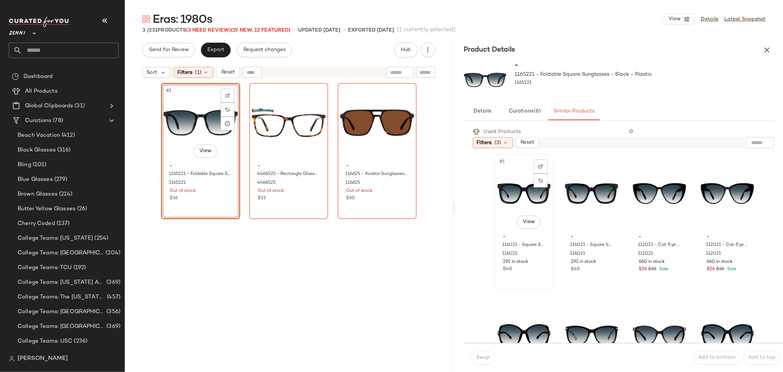
click at [511, 202] on div "#1 View" at bounding box center [524, 193] width 53 height 74
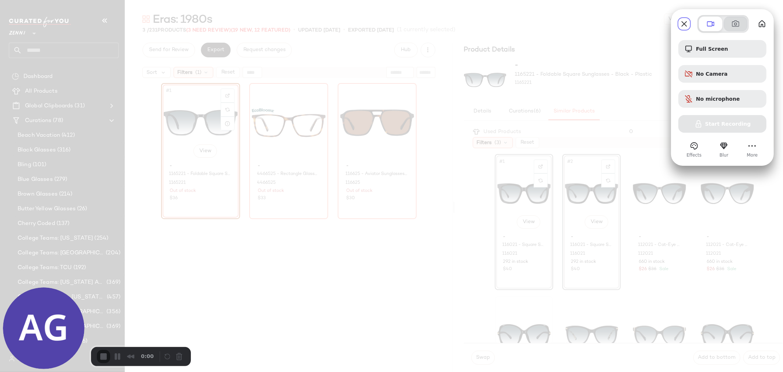
click at [738, 25] on span at bounding box center [736, 23] width 9 height 9
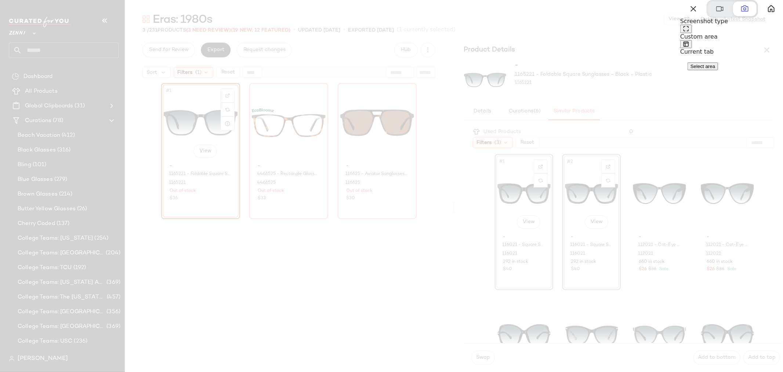
click at [692, 48] on button at bounding box center [687, 44] width 12 height 8
click at [718, 69] on span "Take screenshot" at bounding box center [709, 67] width 36 height 6
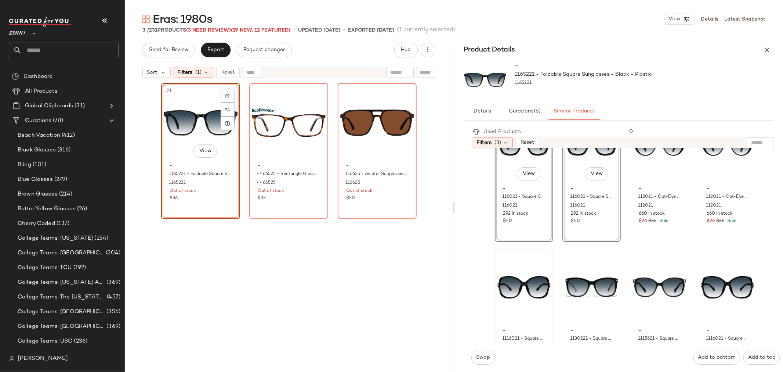
scroll to position [82, 0]
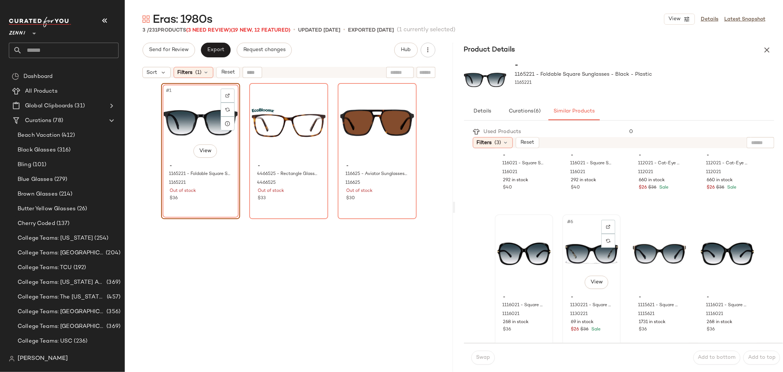
click at [578, 251] on div "#6 View" at bounding box center [591, 254] width 53 height 74
click at [486, 356] on span "Swap" at bounding box center [483, 357] width 14 height 6
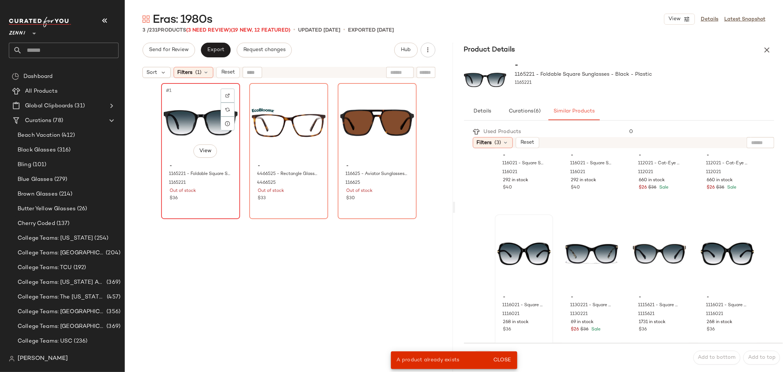
click at [210, 196] on div "$36" at bounding box center [201, 198] width 62 height 7
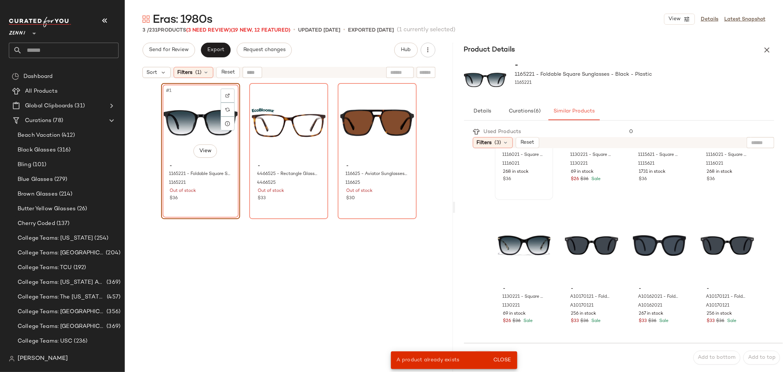
scroll to position [245, 0]
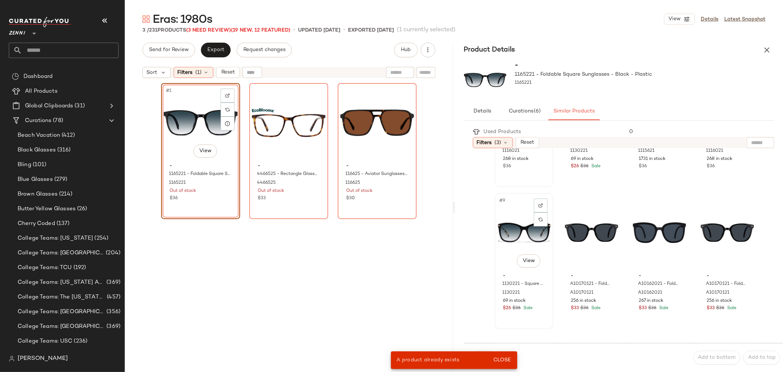
click at [516, 235] on div "#9 View" at bounding box center [524, 232] width 53 height 74
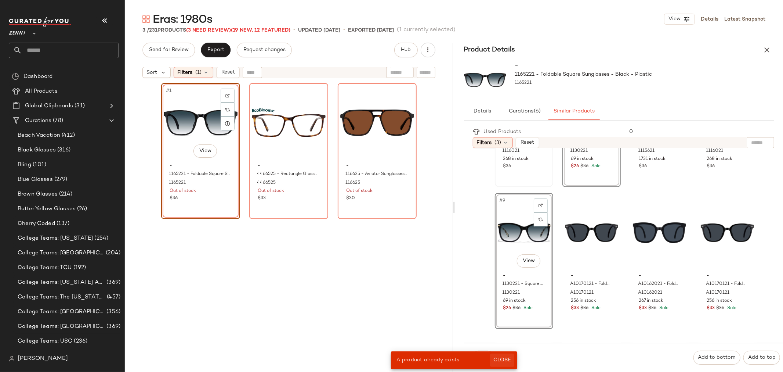
click at [508, 358] on span "Close" at bounding box center [502, 360] width 18 height 6
click at [489, 358] on span "Swap" at bounding box center [483, 357] width 14 height 6
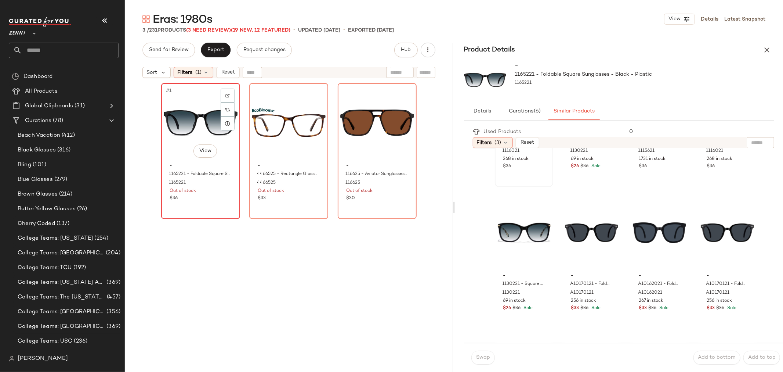
click at [209, 178] on div "- 1165221 - Foldable Square Sunglasses - Black - Plastic 1165221 Out of stock $…" at bounding box center [201, 181] width 74 height 43
click at [715, 228] on div "#12 View" at bounding box center [727, 232] width 53 height 74
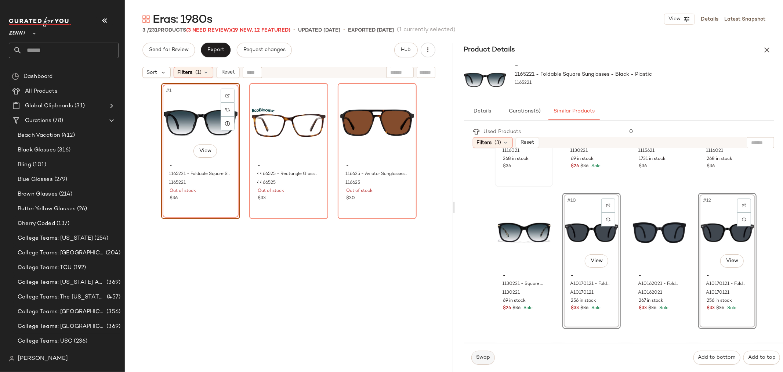
click at [482, 356] on span "Swap" at bounding box center [483, 357] width 14 height 6
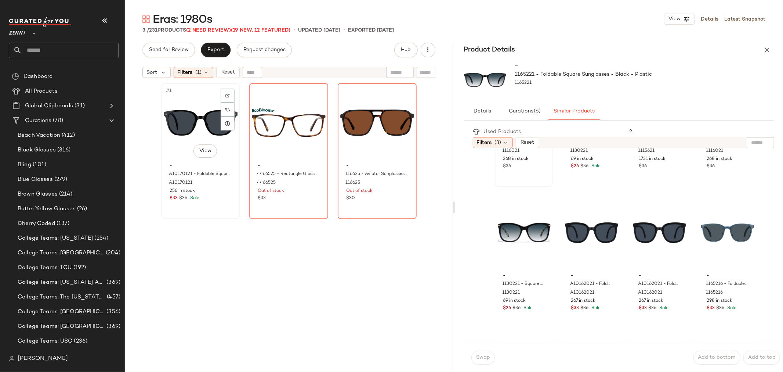
click at [214, 200] on div "$33 $36 Sale" at bounding box center [201, 198] width 62 height 7
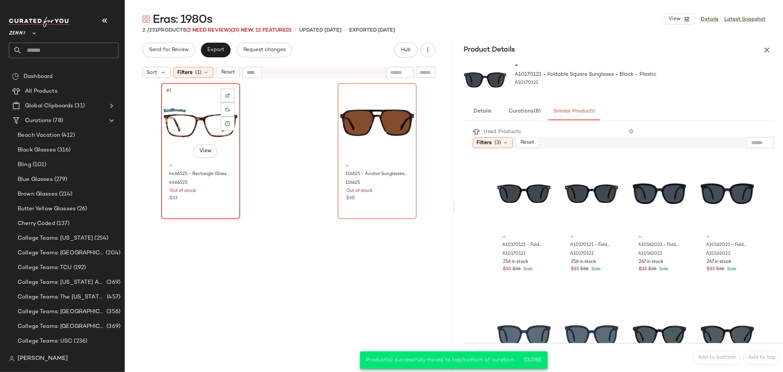
click at [213, 209] on div "#1 View - 4466525 - Rectangle Glasses - Tortoiseshell - bio_based 4466525 Out o…" at bounding box center [200, 151] width 77 height 134
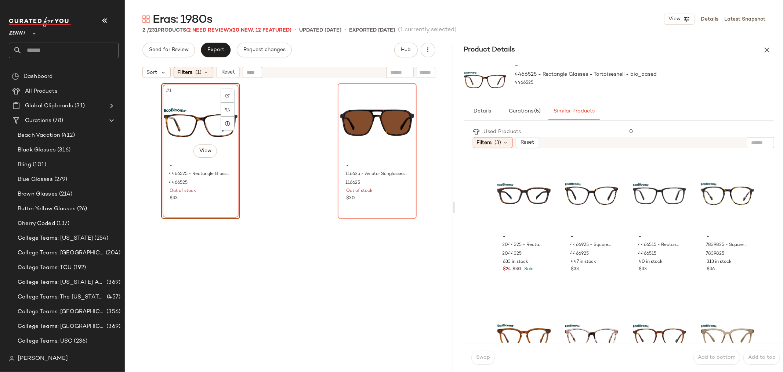
click at [213, 209] on div "#1 View - 4466525 - Rectangle Glasses - Tortoiseshell - bio_based 4466525 Out o…" at bounding box center [200, 151] width 79 height 136
click at [402, 212] on div "#2 View - 116625 - Aviator Sunglasses - Tortoiseshell - Acetate 116625 Out of s…" at bounding box center [377, 151] width 77 height 134
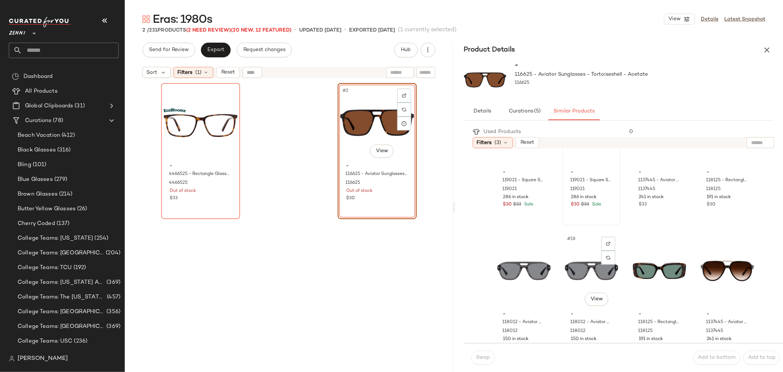
scroll to position [471, 0]
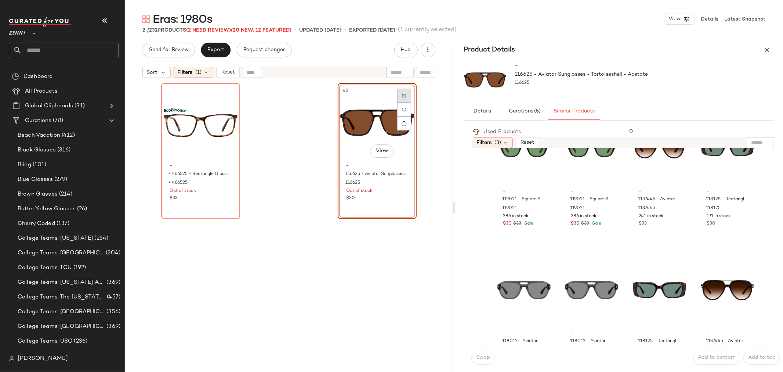
click at [403, 94] on img at bounding box center [404, 95] width 4 height 4
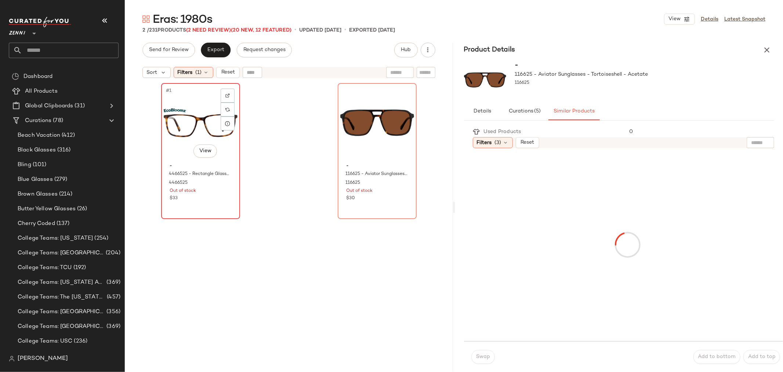
click at [188, 123] on div "#1 View" at bounding box center [201, 123] width 74 height 74
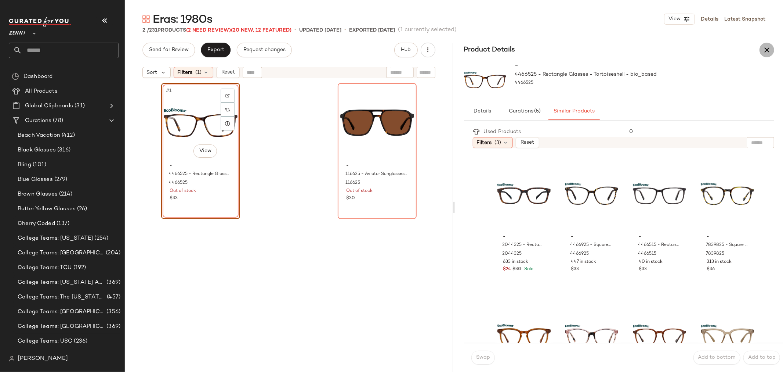
click at [768, 46] on icon "button" at bounding box center [767, 50] width 9 height 9
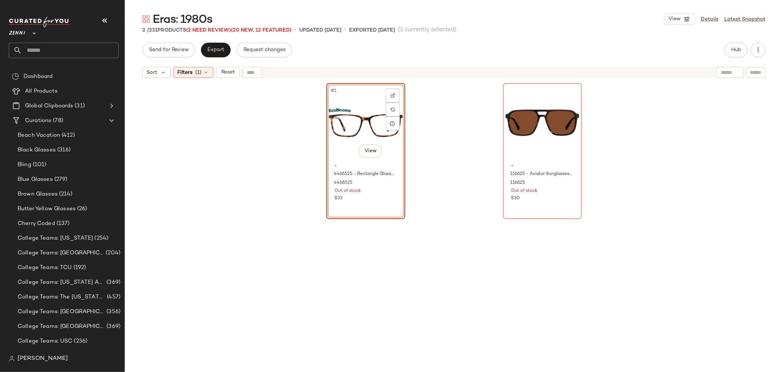
click at [347, 135] on div "#1 View" at bounding box center [366, 123] width 74 height 74
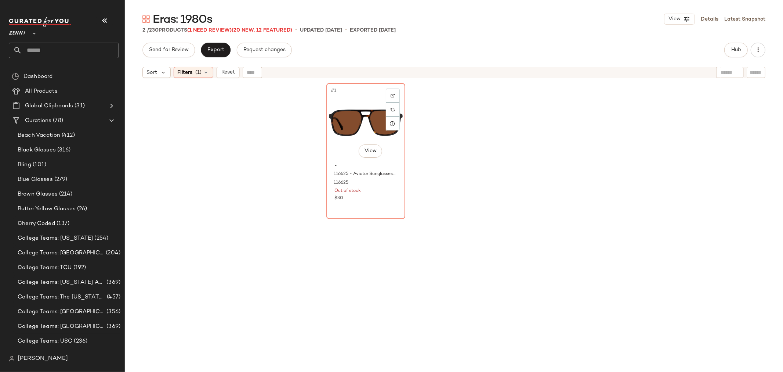
click at [347, 135] on div "#1 View" at bounding box center [366, 123] width 74 height 74
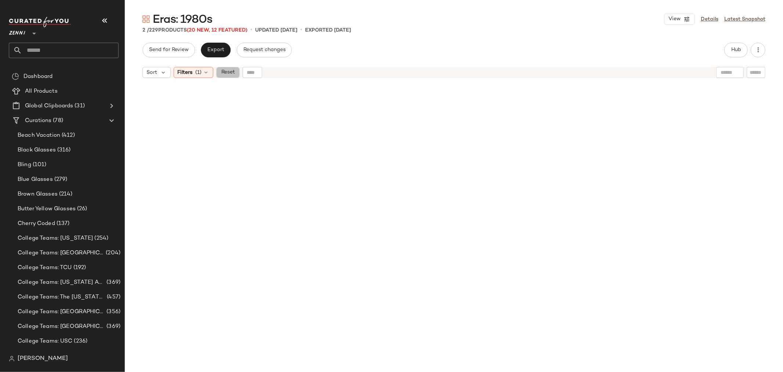
click at [223, 75] on span "Reset" at bounding box center [228, 72] width 14 height 6
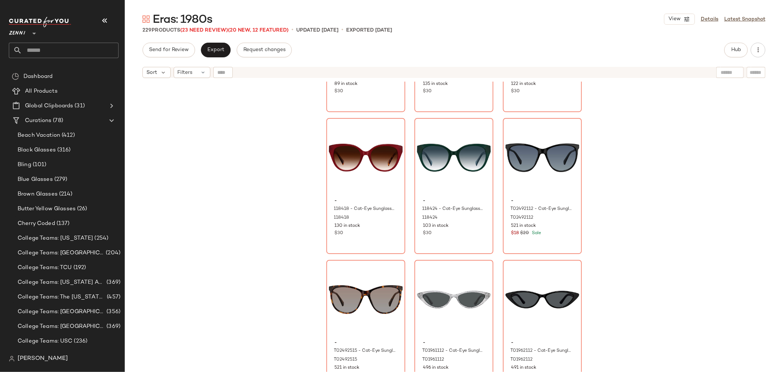
scroll to position [10038, 0]
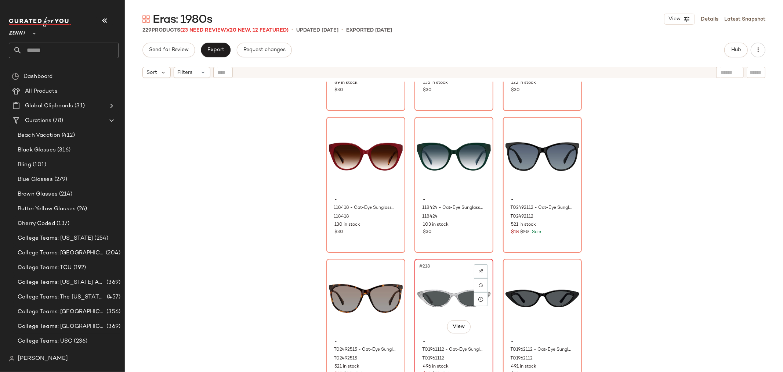
click at [439, 295] on div "#218 View" at bounding box center [454, 298] width 74 height 74
click at [520, 282] on div "#219 View" at bounding box center [543, 298] width 74 height 74
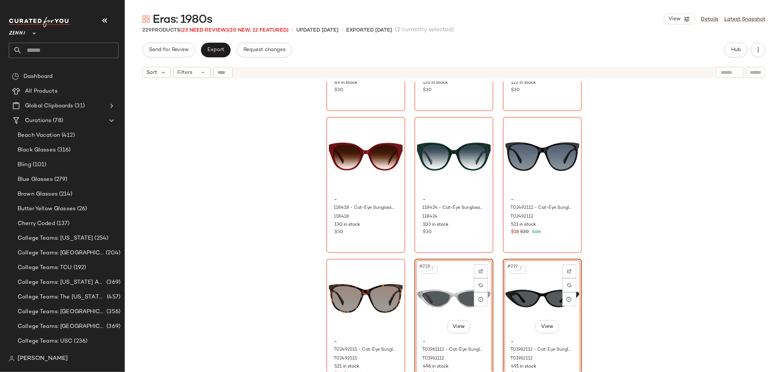
scroll to position [10201, 0]
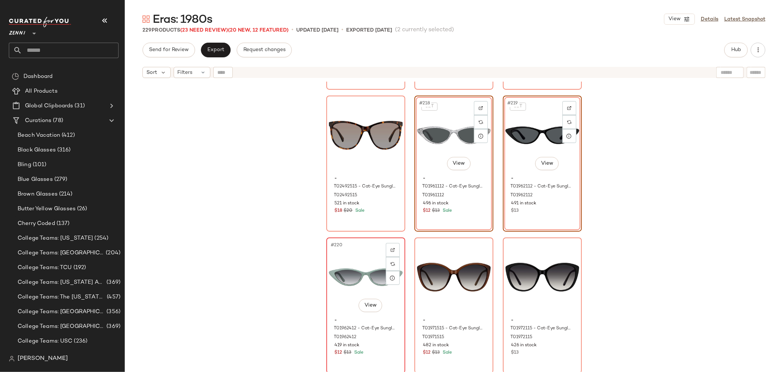
click at [357, 254] on div "#220 View" at bounding box center [366, 277] width 74 height 74
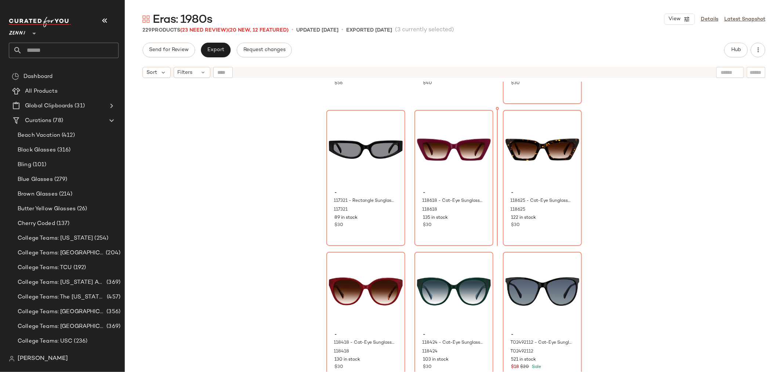
scroll to position [9893, 0]
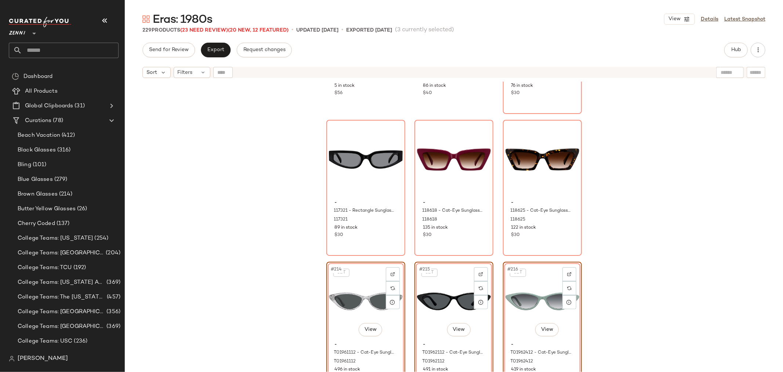
click at [645, 247] on div "- FOS310623 - Fossil FOS3106 - Crystal - Plastic FOS310623 5 in stock $56 - 112…" at bounding box center [454, 236] width 659 height 309
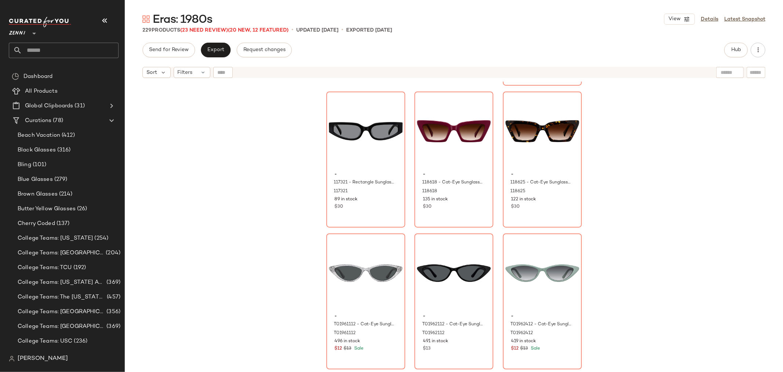
scroll to position [9934, 0]
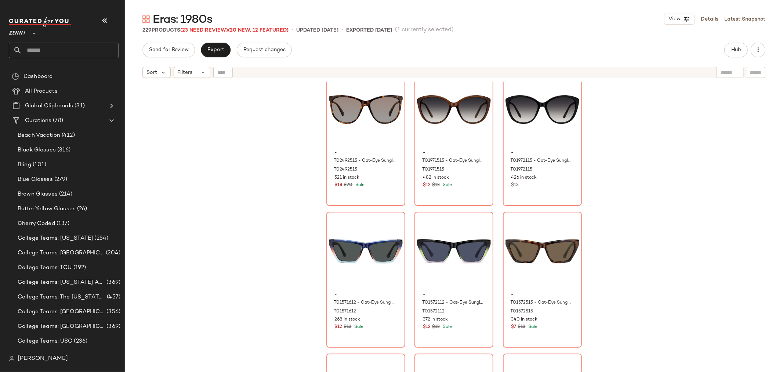
scroll to position [10383, 0]
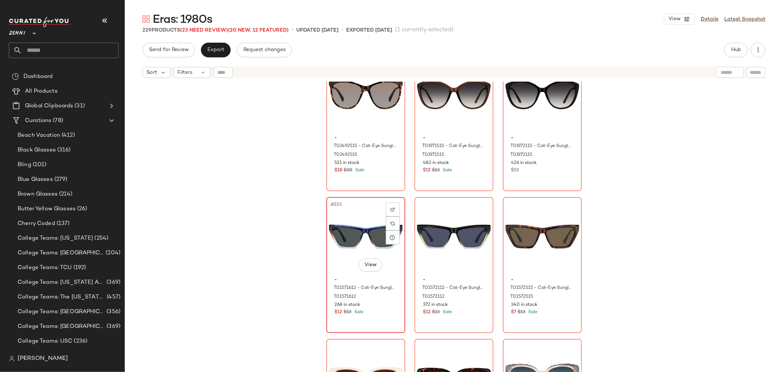
click at [339, 270] on div "#223 View" at bounding box center [366, 236] width 74 height 74
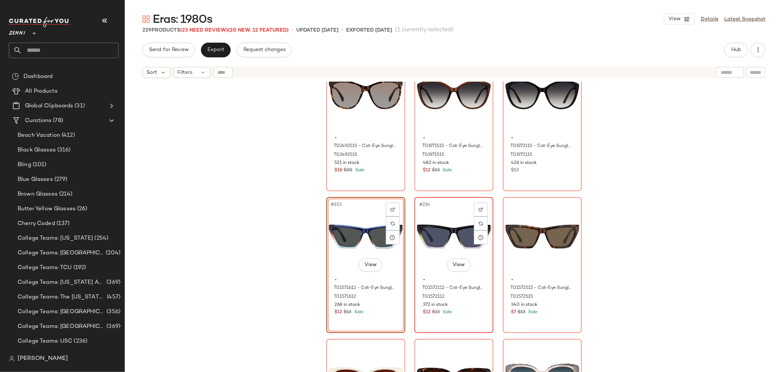
click at [426, 271] on div "#224 View" at bounding box center [454, 236] width 74 height 74
click at [522, 271] on div "#225 View" at bounding box center [543, 236] width 74 height 74
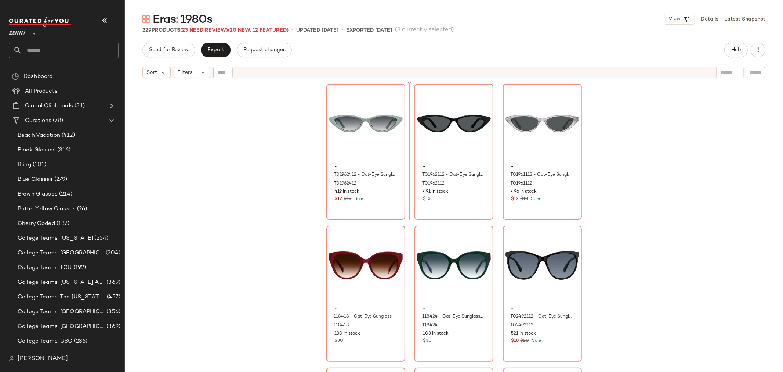
scroll to position [10065, 0]
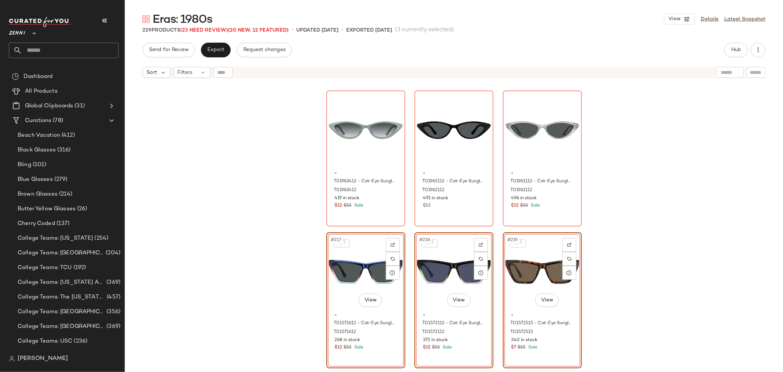
click at [655, 248] on div "- T01962412 - Cat-Eye Sunglasses - Green - Plastic T01962412 419 in stock $12 $…" at bounding box center [454, 236] width 659 height 309
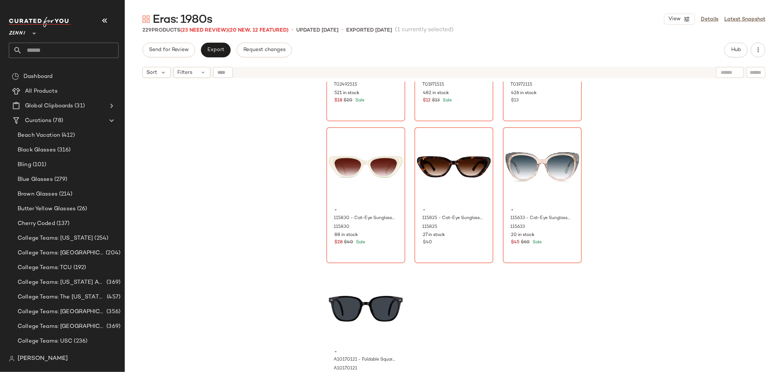
scroll to position [10609, 0]
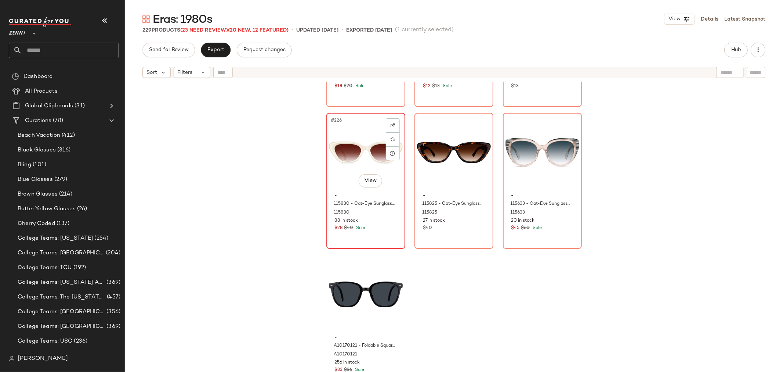
click at [368, 237] on div "#226 View - 115830 - Cat-Eye Sunglasses - White - Acetate 115830 88 in stock $2…" at bounding box center [365, 180] width 77 height 134
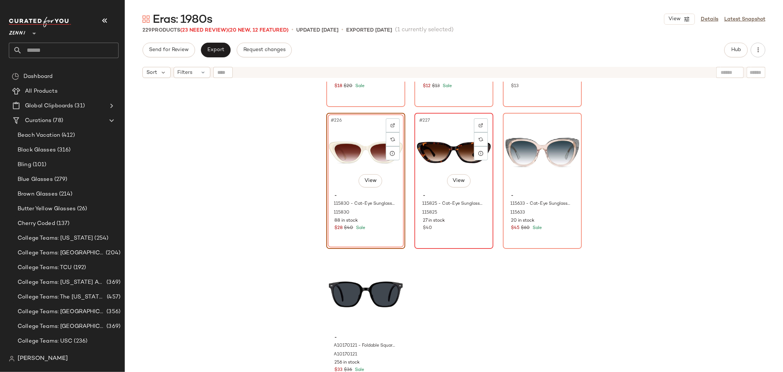
click at [460, 238] on div "#227 View - 115825 - Cat-Eye Sunglasses - Tortoiseshell - Acetate 115825 27 in …" at bounding box center [453, 180] width 77 height 134
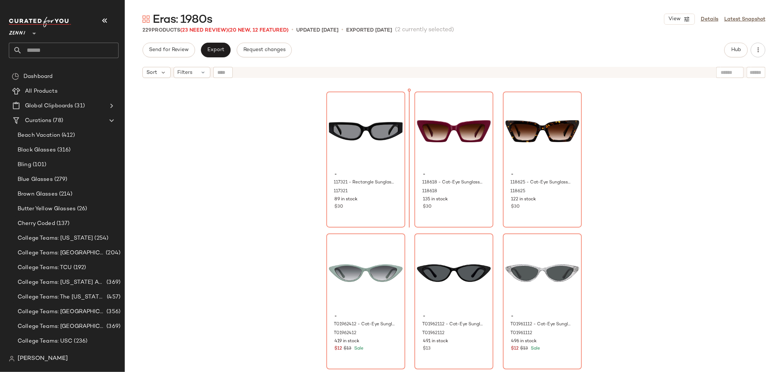
scroll to position [9913, 0]
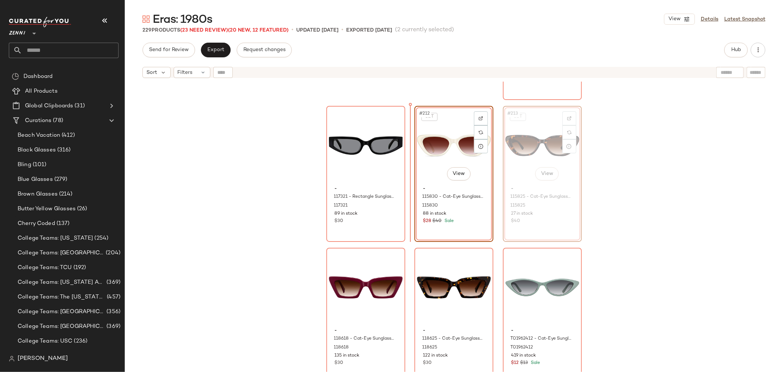
scroll to position [9905, 0]
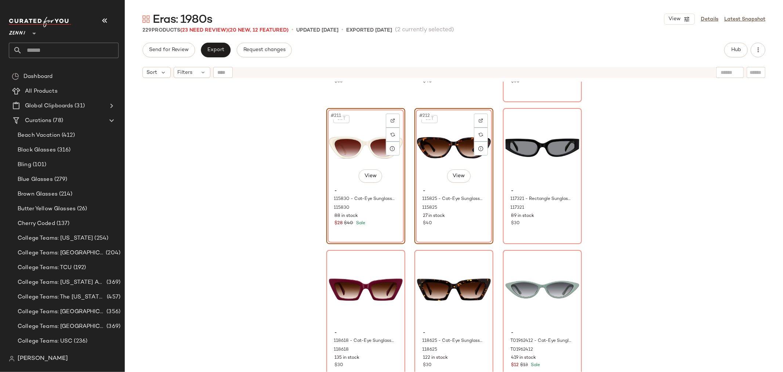
click at [407, 195] on div "- FOS310623 - Fossil FOS3106 - Crystal - Plastic FOS310623 5 in stock $56 - 112…" at bounding box center [454, 236] width 659 height 309
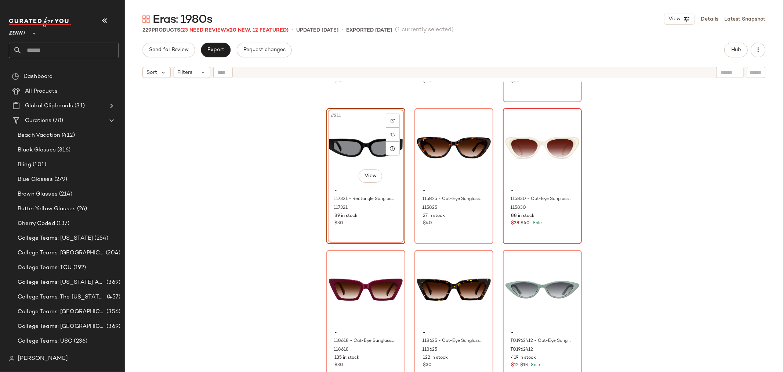
click at [309, 187] on div "- FOS310623 - Fossil FOS3106 - Crystal - Plastic FOS310623 5 in stock $56 - 112…" at bounding box center [454, 236] width 659 height 309
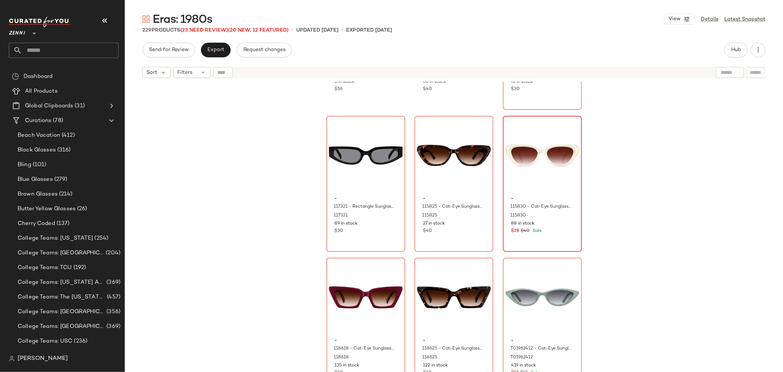
scroll to position [9905, 0]
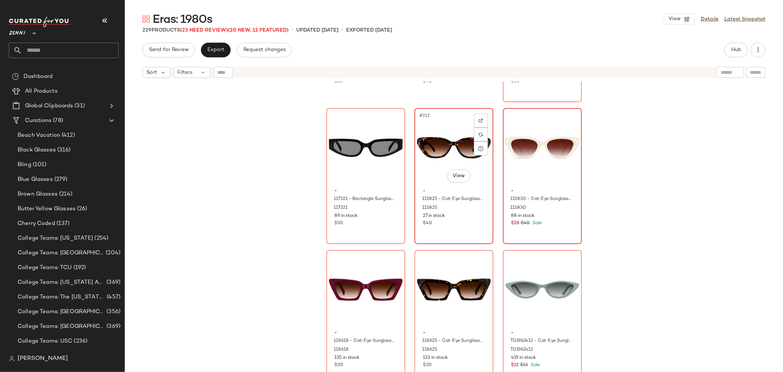
click at [425, 174] on div "#212 View" at bounding box center [454, 148] width 74 height 74
click at [552, 231] on div "#213 View - 115830 - Cat-Eye Sunglasses - White - Acetate 115830 88 in stock $2…" at bounding box center [542, 176] width 77 height 134
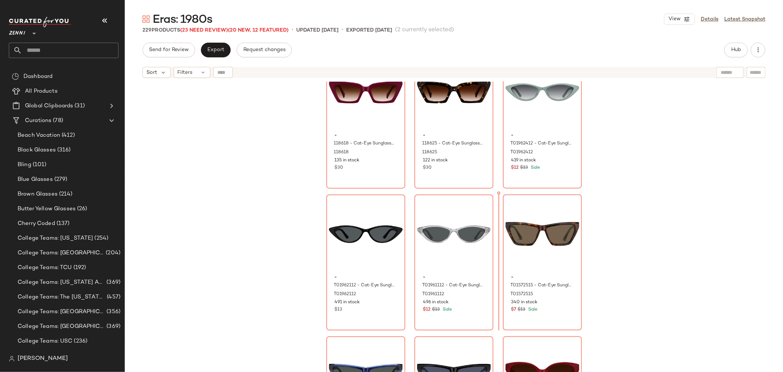
scroll to position [10112, 0]
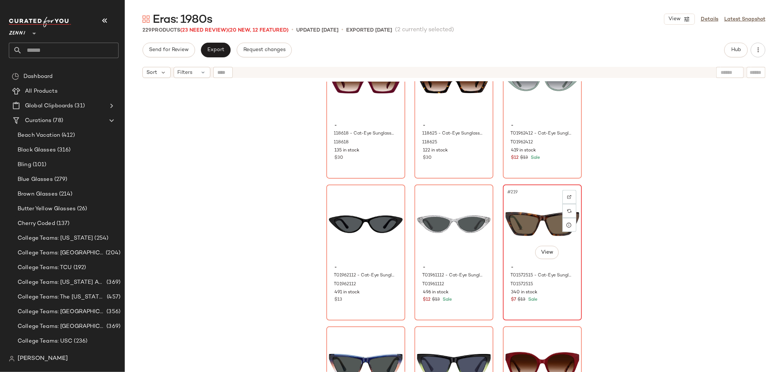
scroll to position [9970, 0]
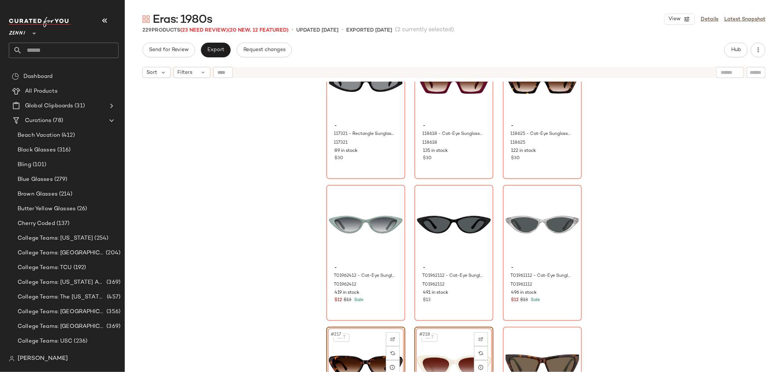
click at [612, 295] on div "- 117321 - Rectangle Sunglasses - Black - Acetate 117321 89 in stock $30 - 1186…" at bounding box center [454, 236] width 659 height 309
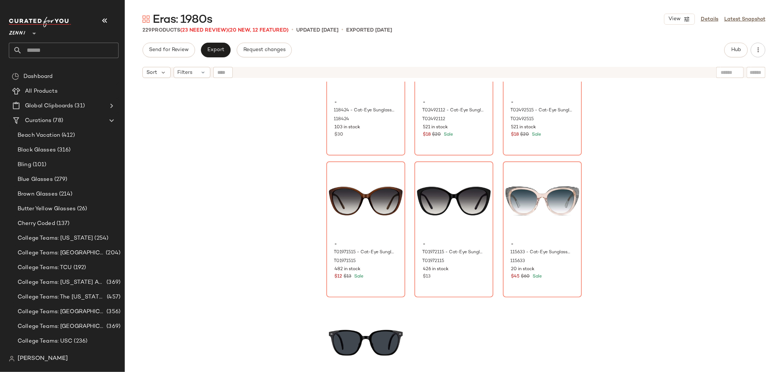
scroll to position [10609, 0]
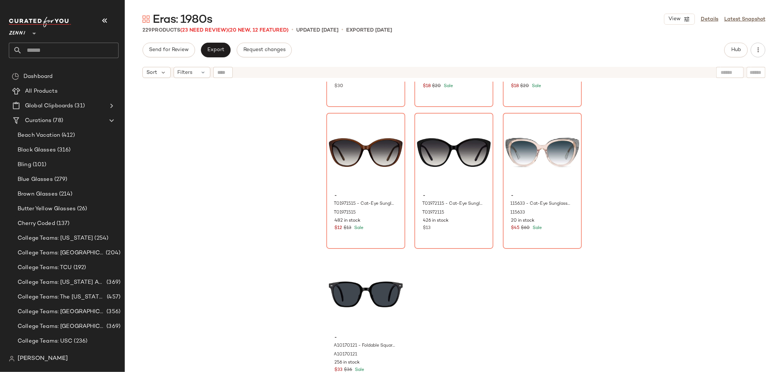
click at [612, 295] on div "- 118424 - Cat-Eye Sunglasses - Green - Acetate 118424 103 in stock $30 - T0249…" at bounding box center [454, 236] width 659 height 309
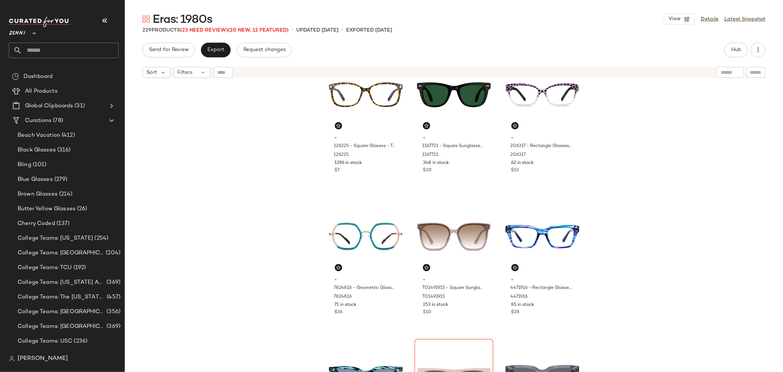
scroll to position [0, 0]
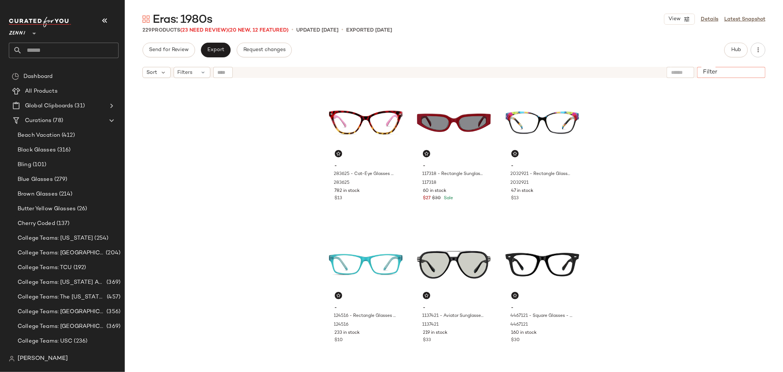
click at [758, 71] on input "Filter" at bounding box center [731, 73] width 62 height 8
type input "*********"
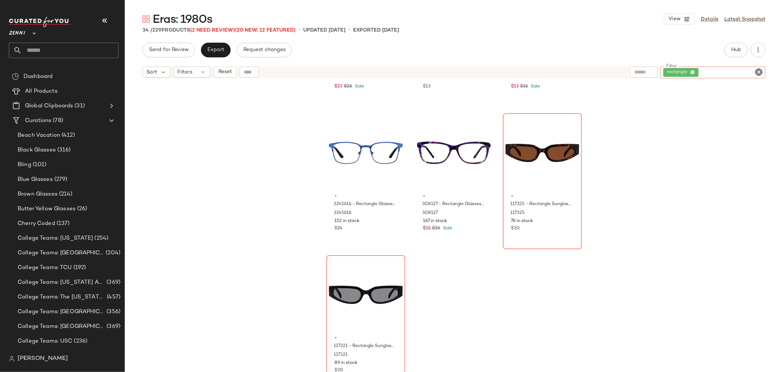
scroll to position [1394, 0]
click at [332, 320] on div "#34 View" at bounding box center [366, 294] width 74 height 74
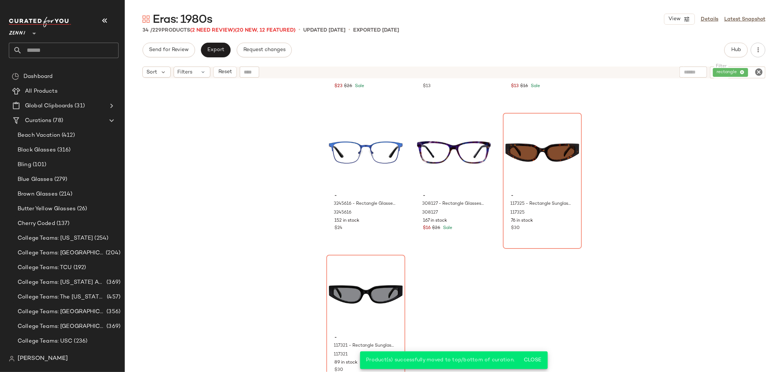
click at [759, 71] on icon "Clear Filter" at bounding box center [759, 72] width 9 height 9
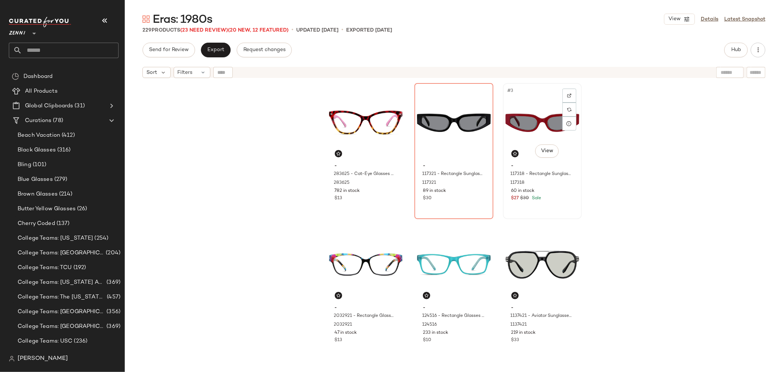
click at [509, 120] on div "#3 View" at bounding box center [543, 123] width 74 height 74
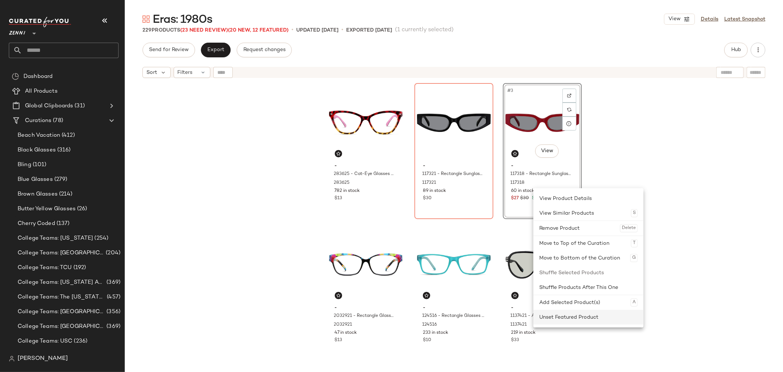
click at [564, 318] on div "Unset Featured Product" at bounding box center [589, 317] width 98 height 15
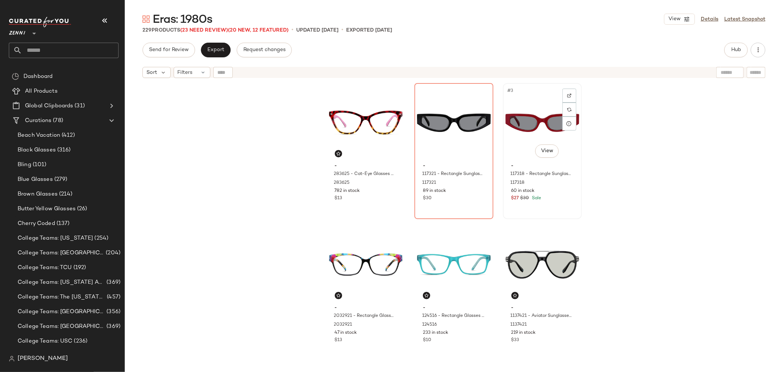
click at [555, 204] on div "#3 View - 117318 - Rectangle Sunglasses - Red - Acetate 117318 60 in stock $27 …" at bounding box center [542, 151] width 77 height 134
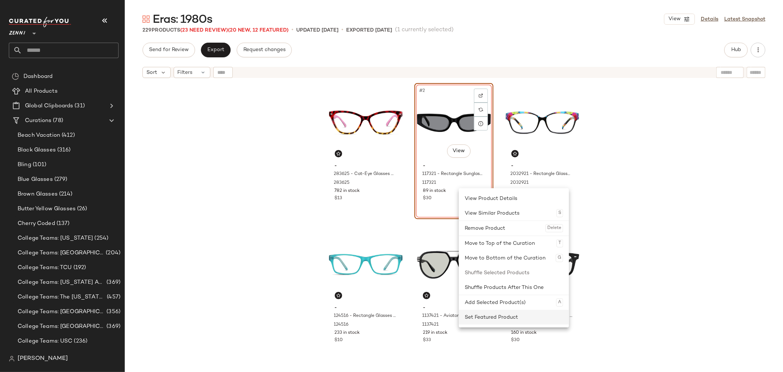
click at [480, 315] on div "Set Featured Product" at bounding box center [514, 317] width 98 height 15
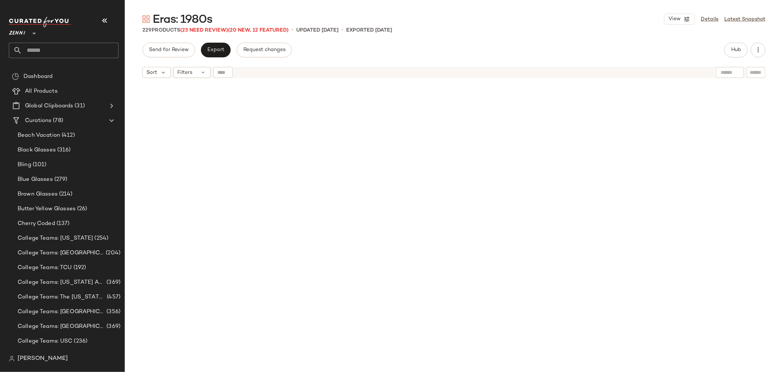
scroll to position [10609, 0]
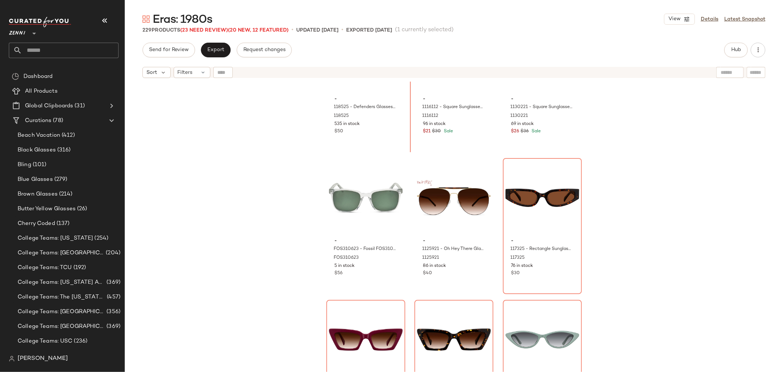
scroll to position [9712, 0]
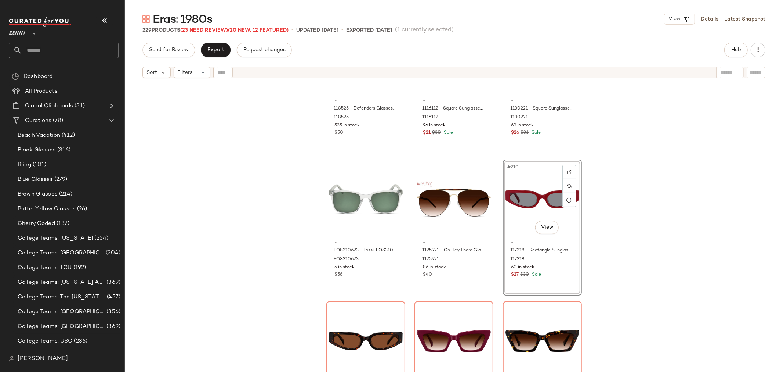
click at [635, 253] on div "- 118525 - Defenders Glasses - Tortoiseshell - Acetate 118525 535 in stock $50 …" at bounding box center [454, 236] width 659 height 309
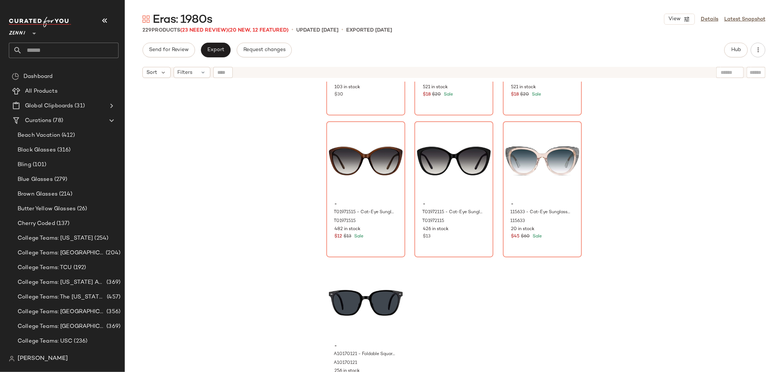
scroll to position [10609, 0]
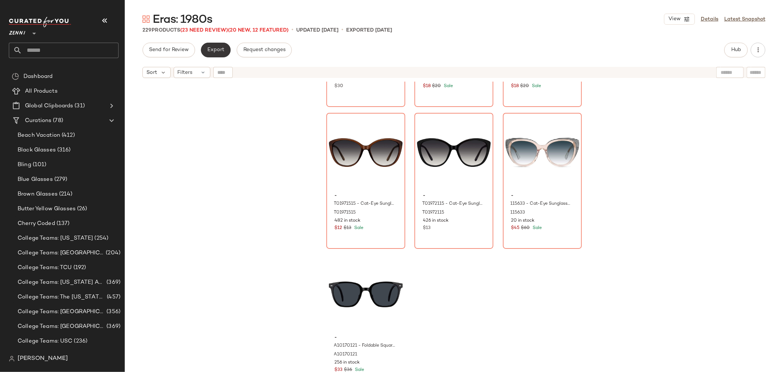
click at [227, 50] on button "Export" at bounding box center [216, 50] width 30 height 15
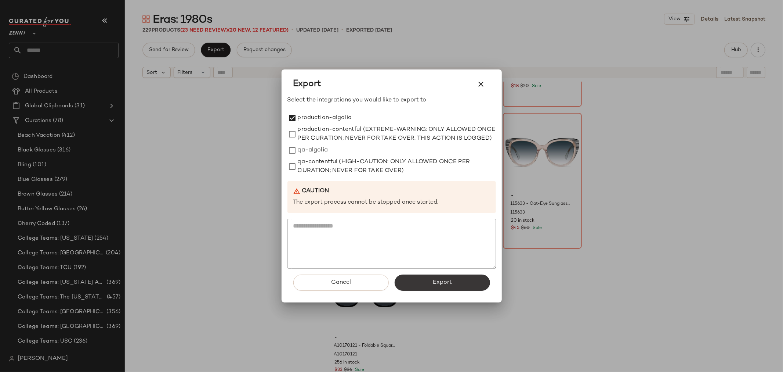
click at [437, 286] on span "Export" at bounding box center [442, 282] width 19 height 7
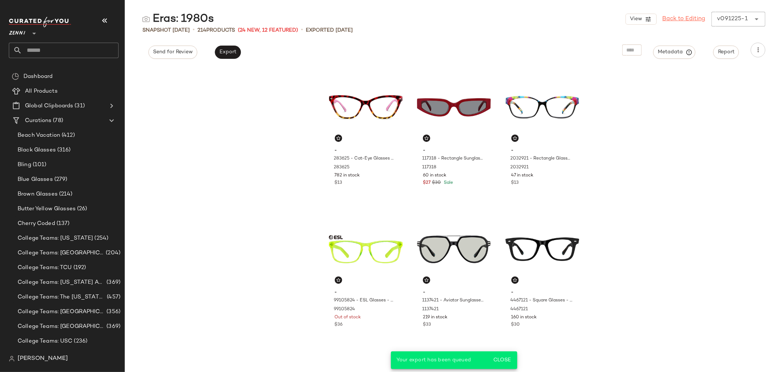
click at [685, 17] on link "Back to Editing" at bounding box center [684, 19] width 43 height 9
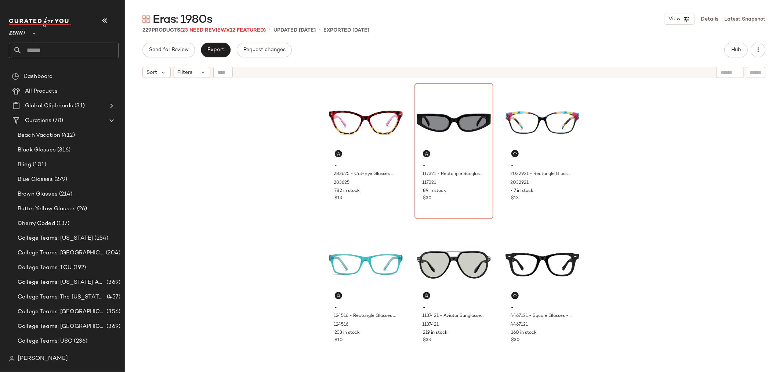
click at [687, 158] on div "- 283625 - Cat-Eye Glasses - Tortoiseshell - Plastic 283625 782 in stock $13 - …" at bounding box center [454, 236] width 659 height 309
click at [55, 47] on input "text" at bounding box center [70, 50] width 97 height 15
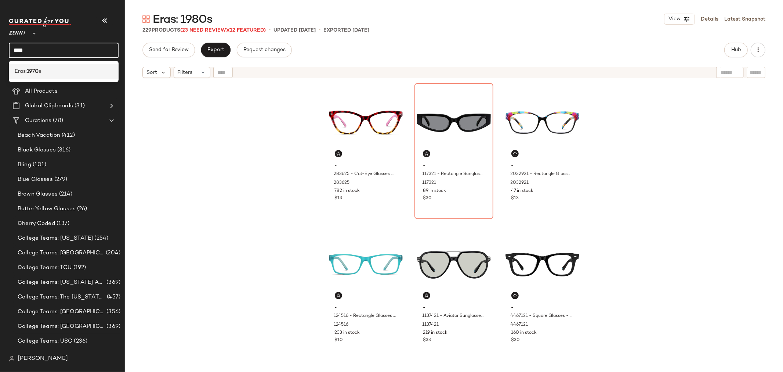
type input "****"
click at [46, 76] on div "Eras: 1970 s" at bounding box center [64, 71] width 110 height 15
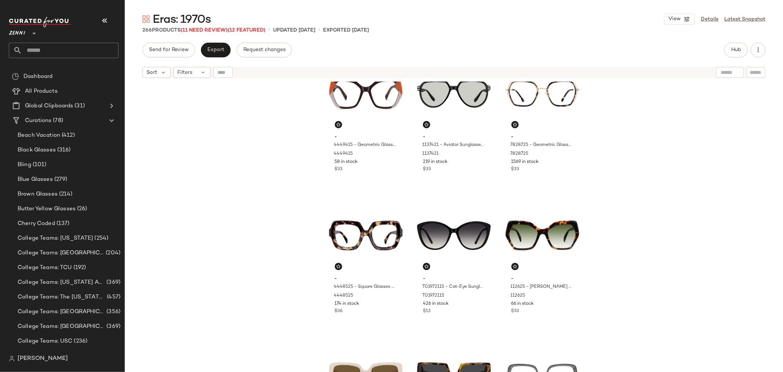
scroll to position [332, 0]
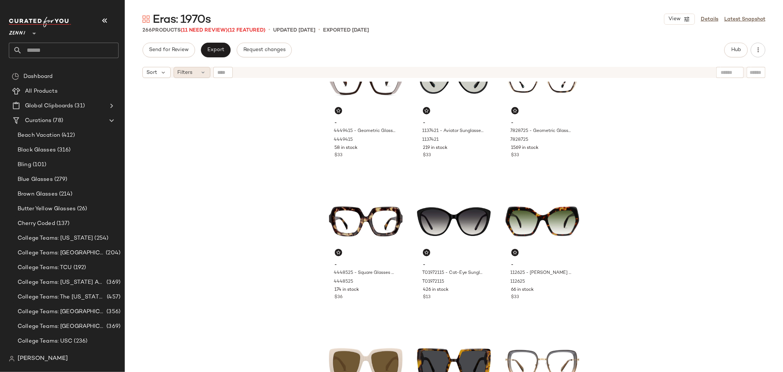
click at [198, 73] on div "Filters" at bounding box center [192, 72] width 37 height 11
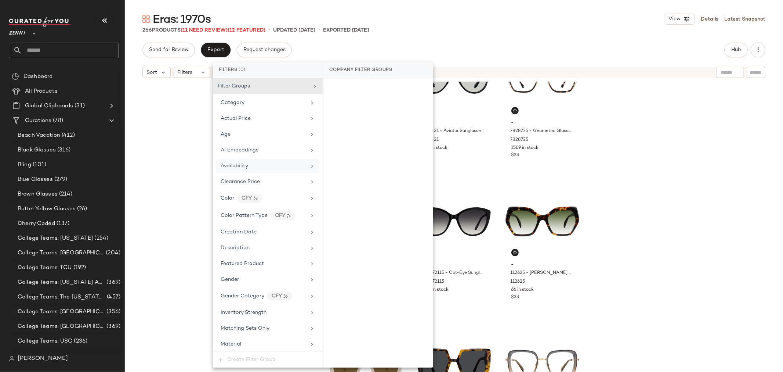
click at [223, 170] on div "Availability" at bounding box center [235, 166] width 28 height 8
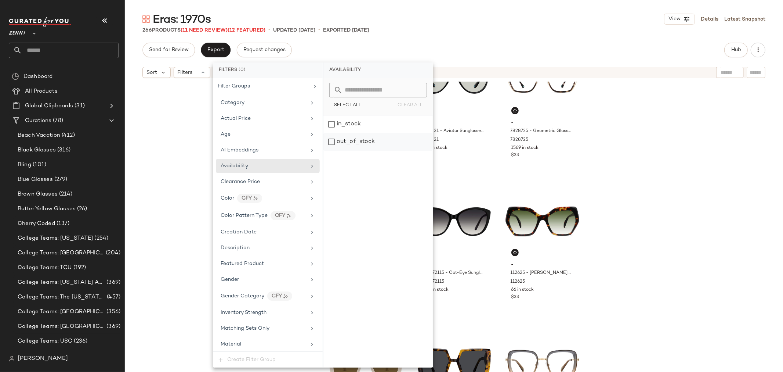
click at [333, 141] on div "out_of_stock" at bounding box center [378, 142] width 109 height 18
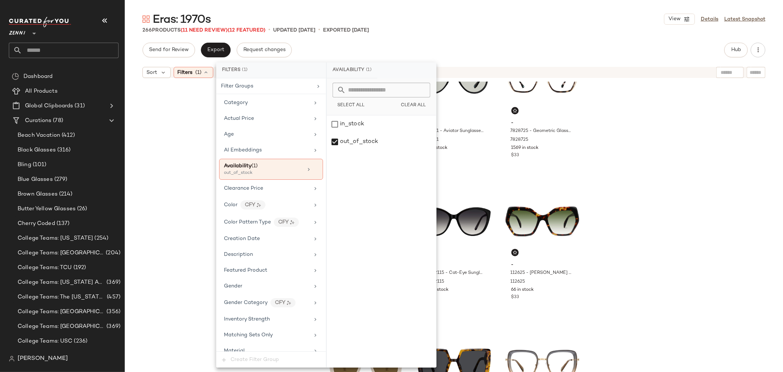
click at [173, 158] on div "- 4449415 - Geometric Glasses - Brown - Acetate 4449415 58 in stock $33 - 11374…" at bounding box center [454, 236] width 659 height 309
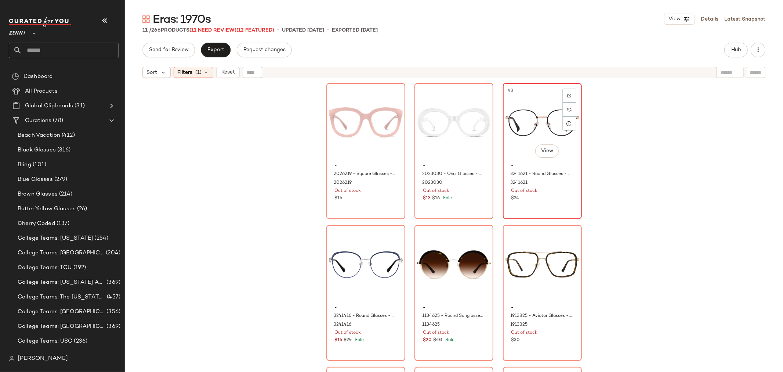
click at [531, 128] on div "#3 View" at bounding box center [543, 123] width 74 height 74
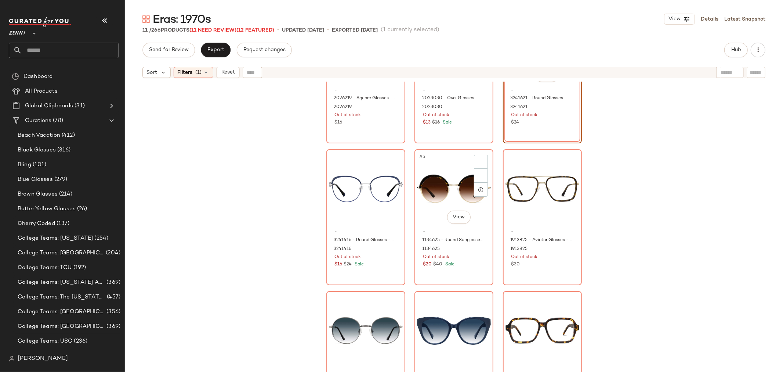
scroll to position [82, 0]
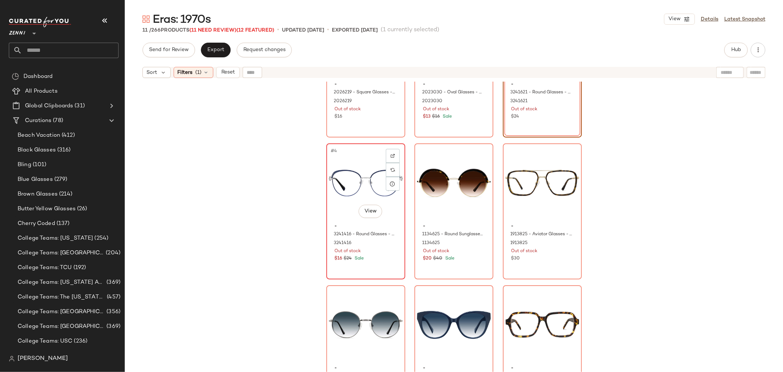
click at [353, 189] on div "#4 View" at bounding box center [366, 183] width 74 height 74
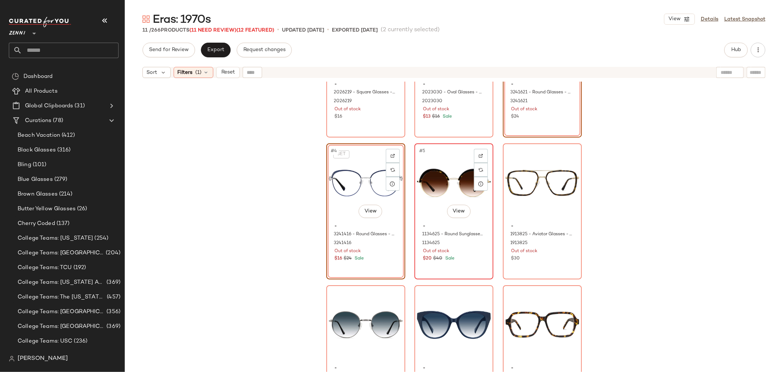
click at [436, 184] on div "#5 View" at bounding box center [454, 183] width 74 height 74
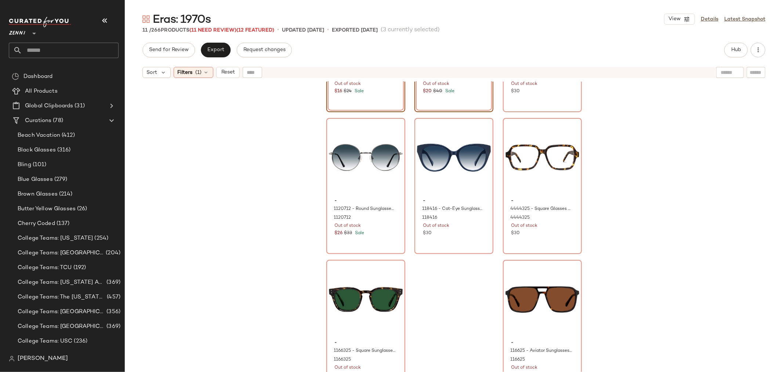
scroll to position [260, 0]
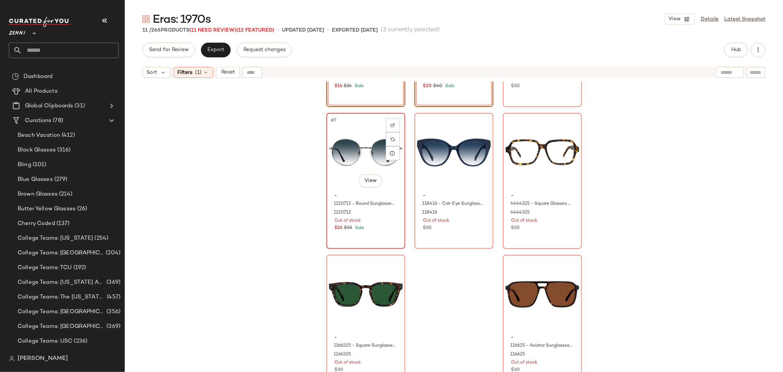
click at [357, 246] on div "#7 View - 1120712 - Round Sunglasses - Gunmetal - Metal 1120712 Out of stock $2…" at bounding box center [365, 180] width 77 height 134
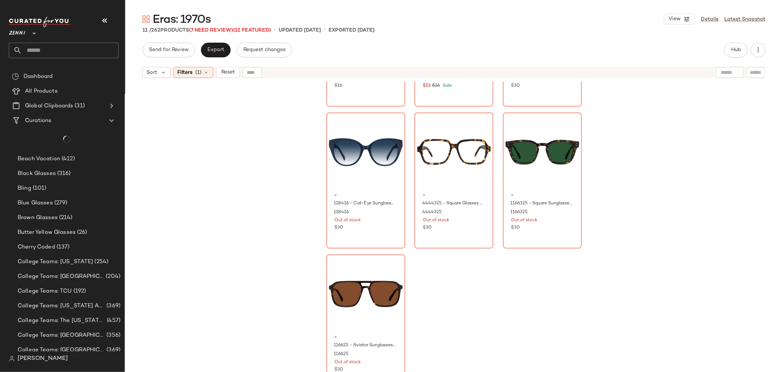
scroll to position [112, 0]
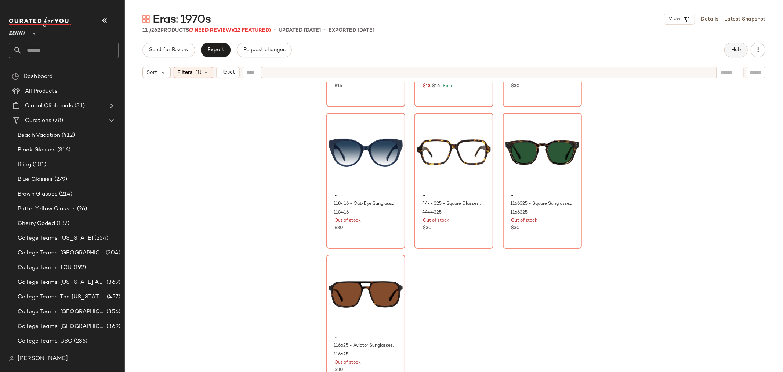
click at [739, 52] on span "Hub" at bounding box center [736, 50] width 10 height 6
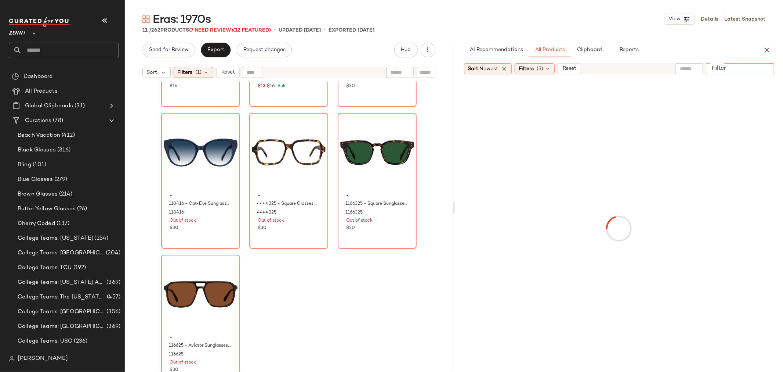
click at [762, 68] on input "Filter" at bounding box center [740, 69] width 62 height 8
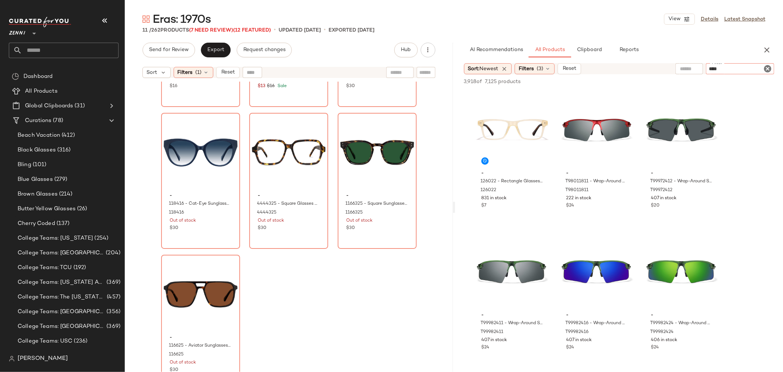
type input "*****"
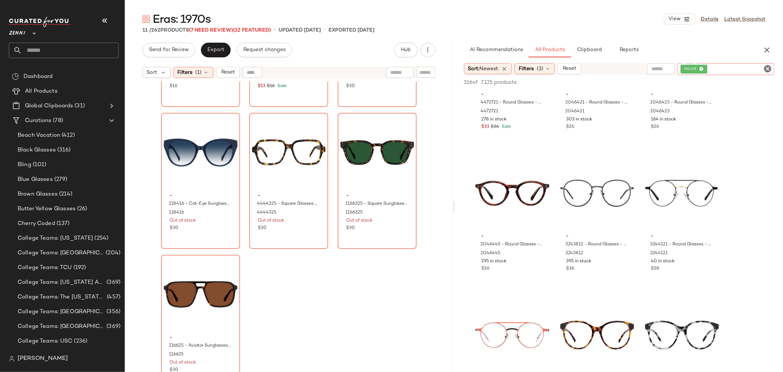
scroll to position [938, 0]
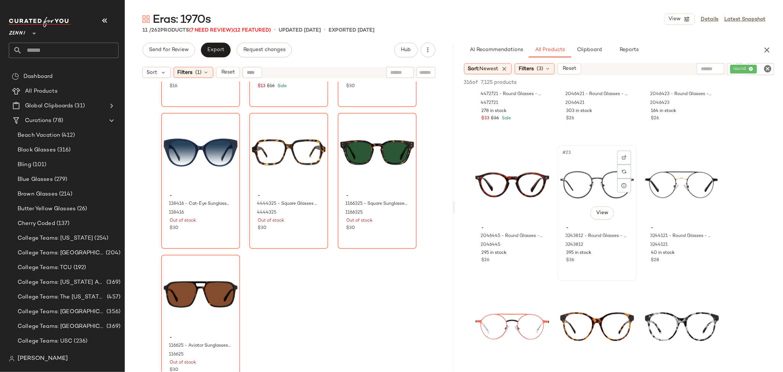
click at [581, 185] on div "#23 View" at bounding box center [597, 185] width 74 height 74
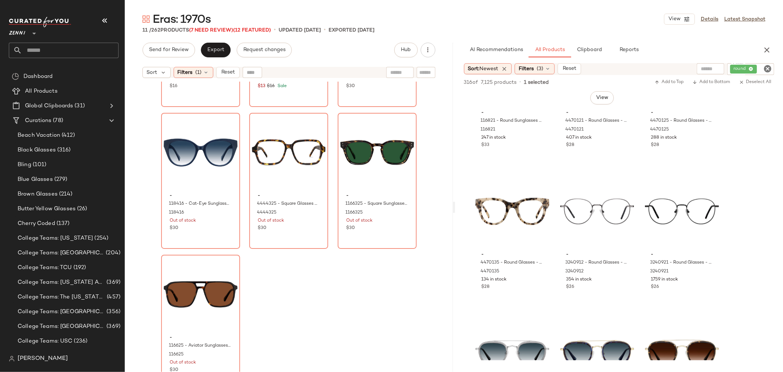
scroll to position [2081, 0]
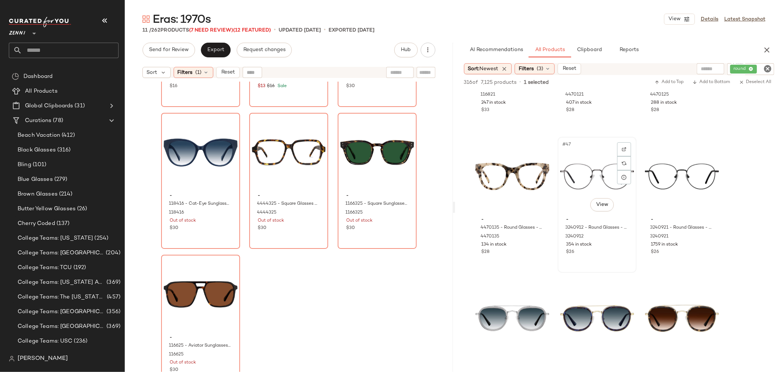
click at [581, 179] on div "#47 View" at bounding box center [597, 176] width 74 height 74
click at [667, 184] on div "#48 View" at bounding box center [682, 176] width 74 height 74
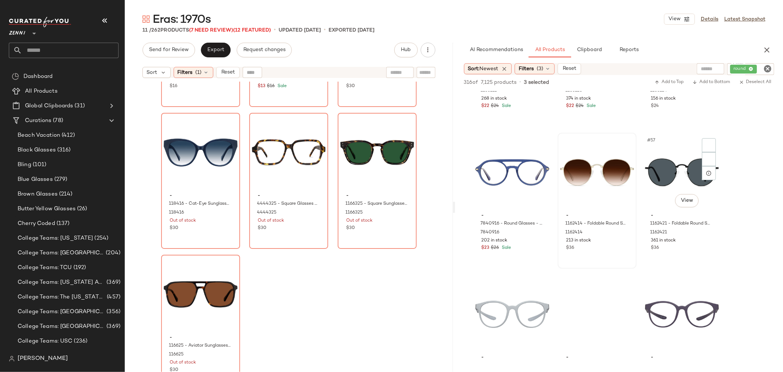
scroll to position [2530, 0]
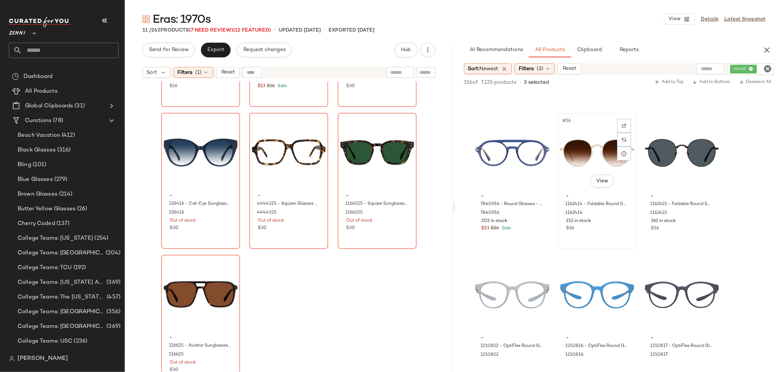
click at [579, 162] on div "#56 View" at bounding box center [597, 153] width 74 height 74
click at [680, 155] on div "#57 View" at bounding box center [682, 153] width 74 height 74
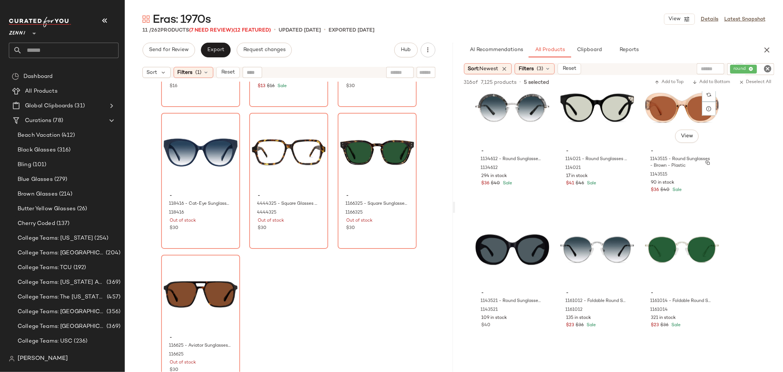
scroll to position [5877, 0]
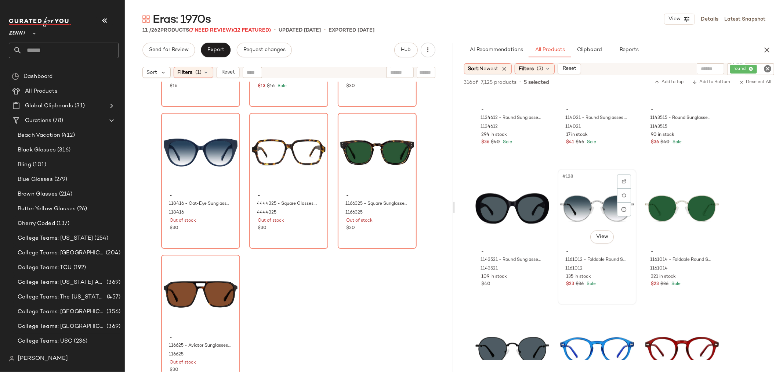
click at [581, 210] on div "#128 View" at bounding box center [597, 209] width 74 height 74
click at [653, 209] on div "#129 View" at bounding box center [682, 209] width 74 height 74
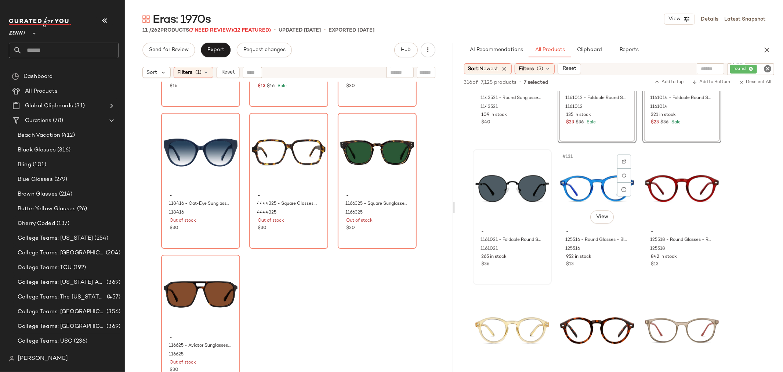
scroll to position [6040, 0]
click at [496, 175] on div "#130 View" at bounding box center [513, 187] width 74 height 74
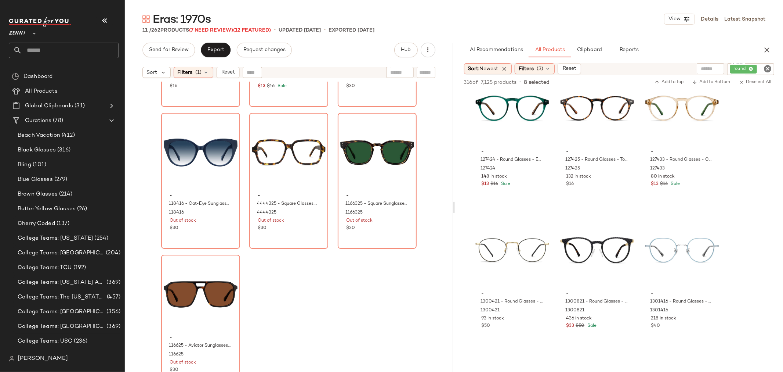
scroll to position [6693, 0]
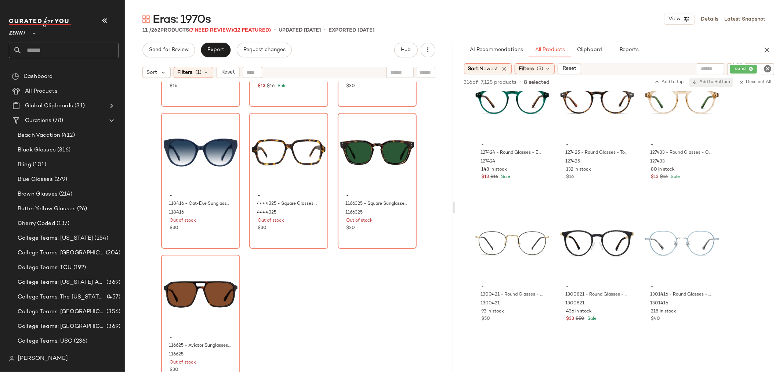
click at [719, 83] on span "Add to Bottom" at bounding box center [712, 82] width 38 height 5
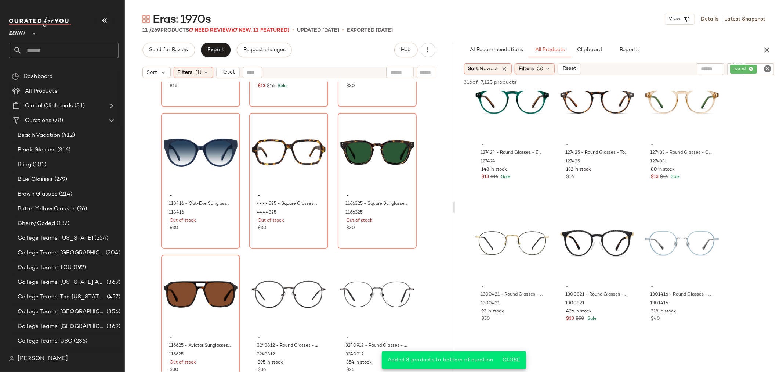
click at [766, 67] on icon "Clear Filter" at bounding box center [768, 68] width 9 height 9
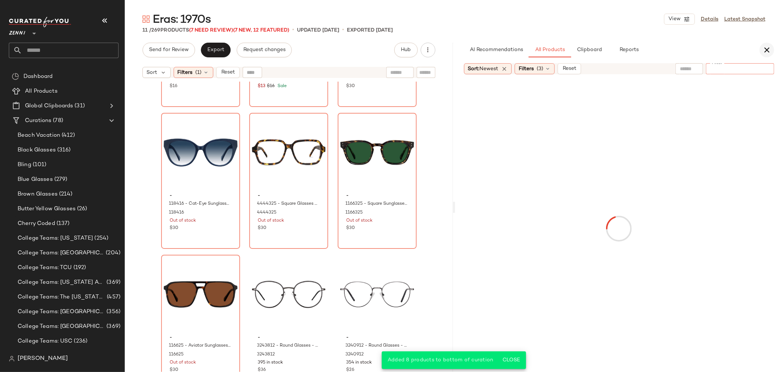
click at [767, 50] on icon "button" at bounding box center [767, 50] width 9 height 9
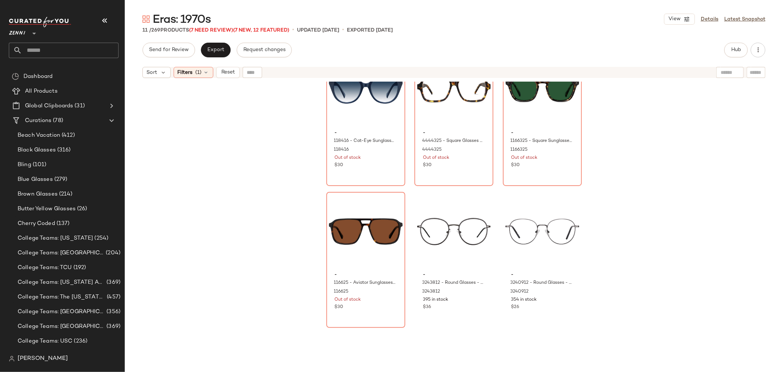
scroll to position [210, 0]
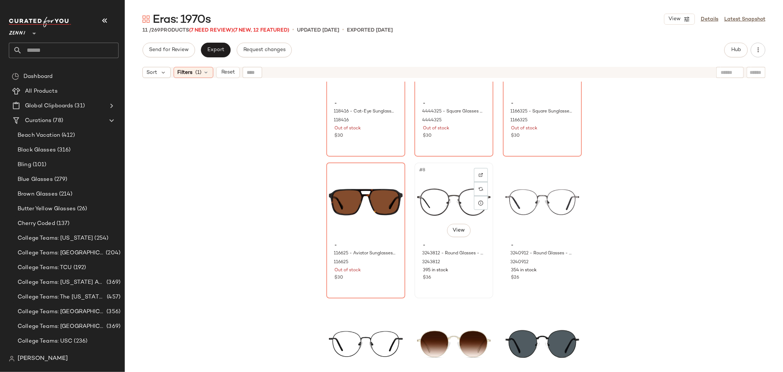
click at [458, 278] on div "$36" at bounding box center [454, 277] width 62 height 7
click at [542, 278] on div "$26" at bounding box center [543, 277] width 62 height 7
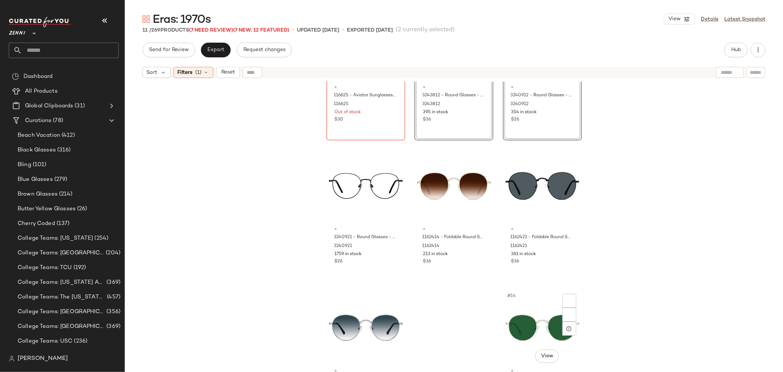
scroll to position [373, 0]
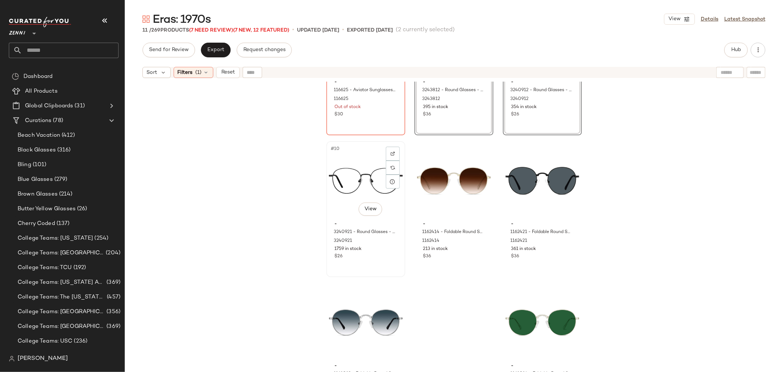
click at [381, 263] on div "#10 View - 3240921 - Round Glasses - Black - Stainless Steel 3240921 1759 in st…" at bounding box center [365, 209] width 77 height 134
click at [463, 261] on div "#11 View - 1162414 - Foldable Round Sunglasses - Gold - Stainless Steel 1162414…" at bounding box center [453, 209] width 77 height 134
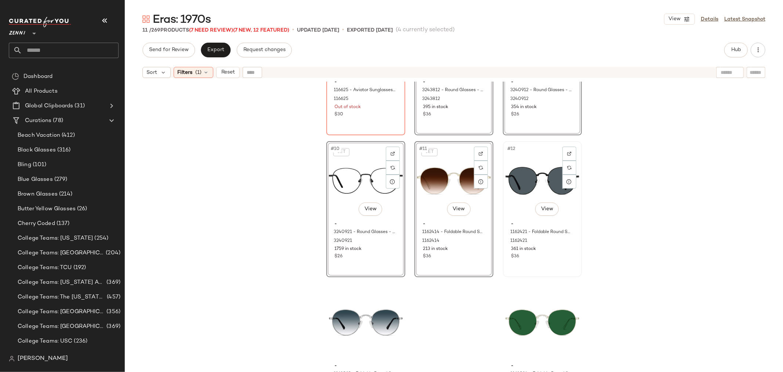
click at [534, 264] on div "#12 View - 1162421 - Foldable Round Sunglasses - Black - Stainless Steel 116242…" at bounding box center [542, 209] width 77 height 134
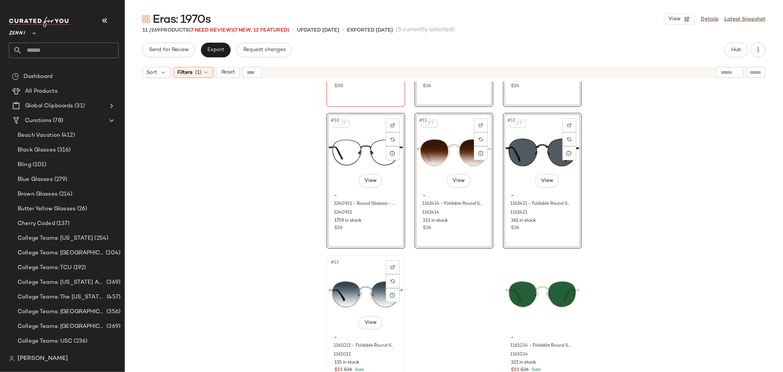
click at [329, 324] on div "#13 View" at bounding box center [366, 294] width 74 height 74
click at [504, 324] on div "#14 View - 1161014 - Foldable Round Sunglasses - Light Gold - Stainless Steel 1…" at bounding box center [542, 322] width 77 height 134
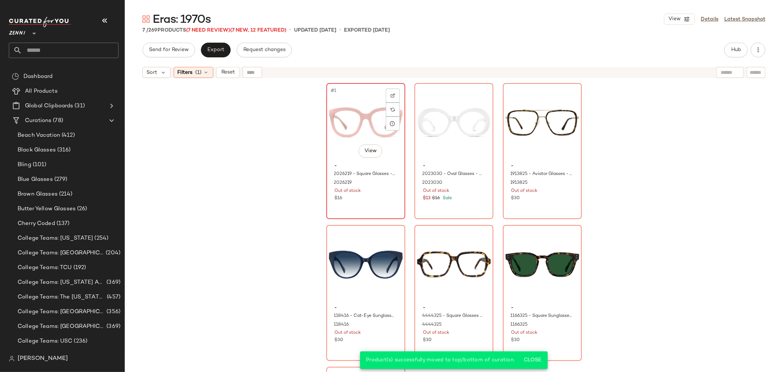
click at [374, 204] on div "#1 View - 2026219 - Square Glasses - Flamingo - Plastic 2026219 Out of stock $16" at bounding box center [365, 151] width 77 height 134
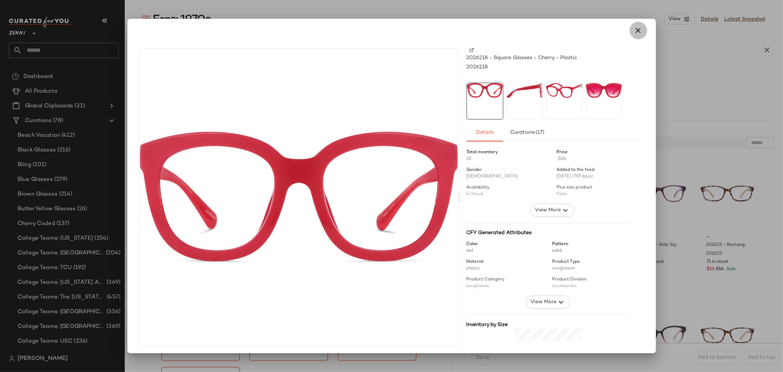
click at [635, 29] on icon "button" at bounding box center [638, 30] width 9 height 9
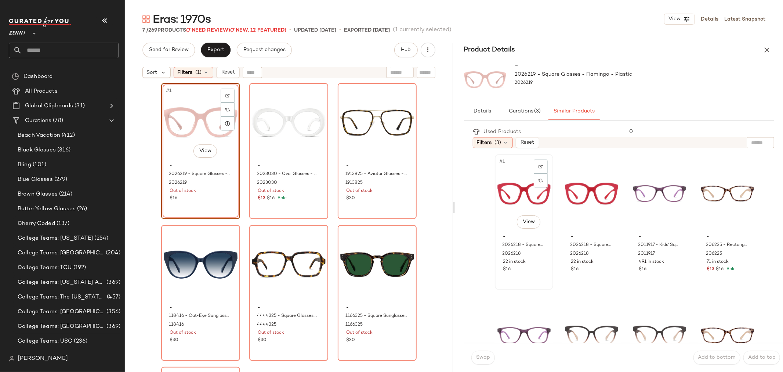
click at [539, 282] on div "#1 View - 2026218 - Square Glasses - Cherry - Plastic 2026218 22 in stock $16" at bounding box center [524, 222] width 57 height 134
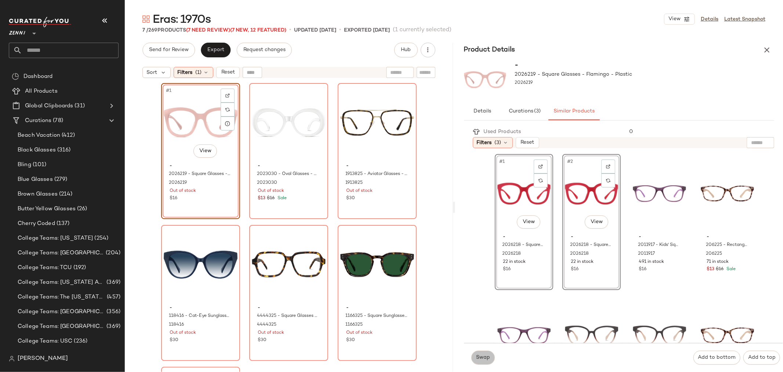
click at [483, 358] on span "Swap" at bounding box center [483, 357] width 14 height 6
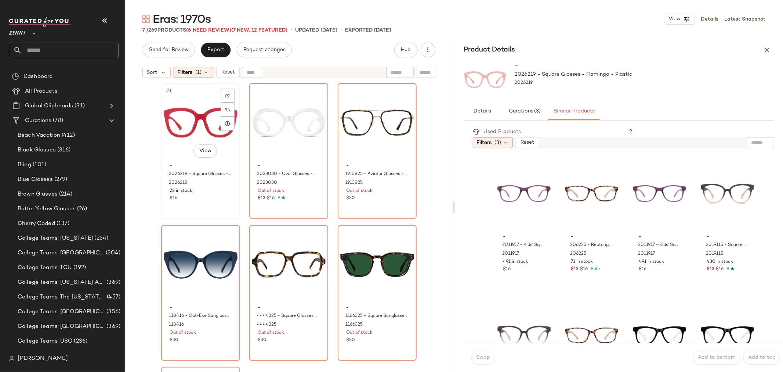
click at [210, 201] on div "- 2026218 - Square Glasses - Cherry - Plastic 2026218 22 in stock $16" at bounding box center [201, 181] width 74 height 43
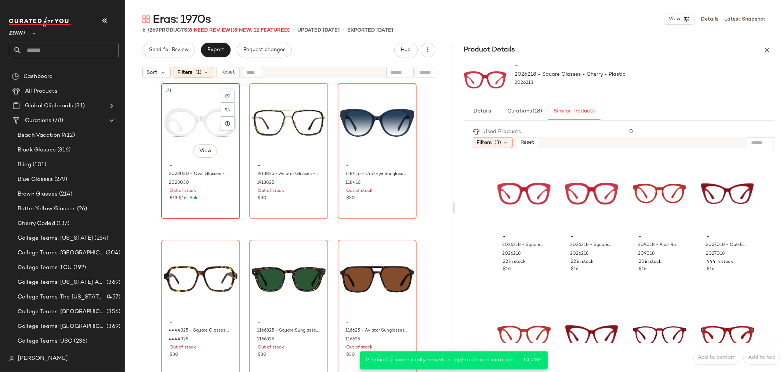
click at [209, 212] on div "#1 View - 2023030 - Oval Glasses - White - Plastic 2023030 Out of stock $13 $16…" at bounding box center [200, 151] width 77 height 134
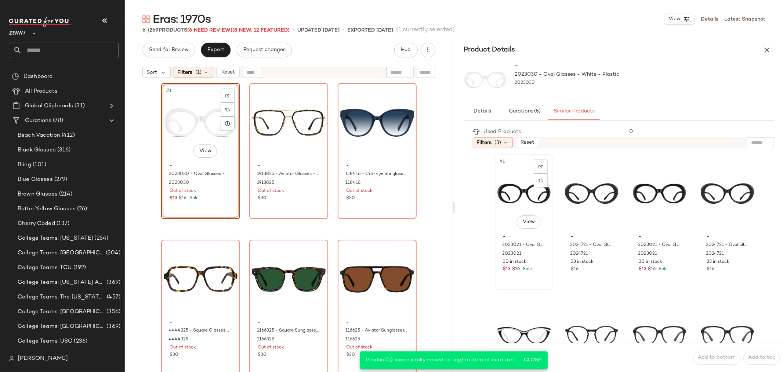
click at [531, 288] on div "#1 View - 2023021 - Oval Glasses - Black - Plastic 2023021 30 in stock $13 $16 …" at bounding box center [524, 222] width 57 height 134
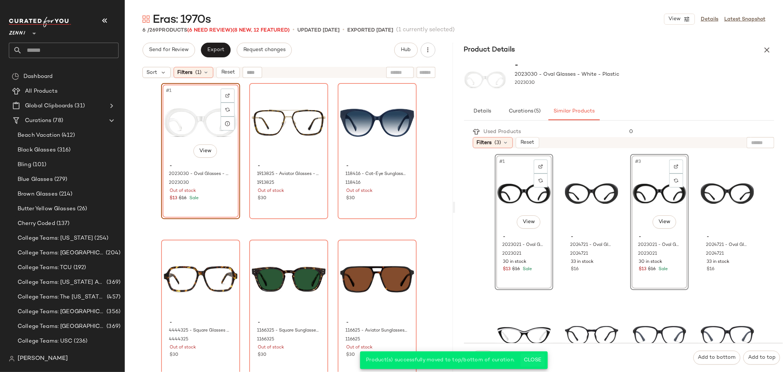
click at [528, 359] on span "Close" at bounding box center [533, 360] width 18 height 6
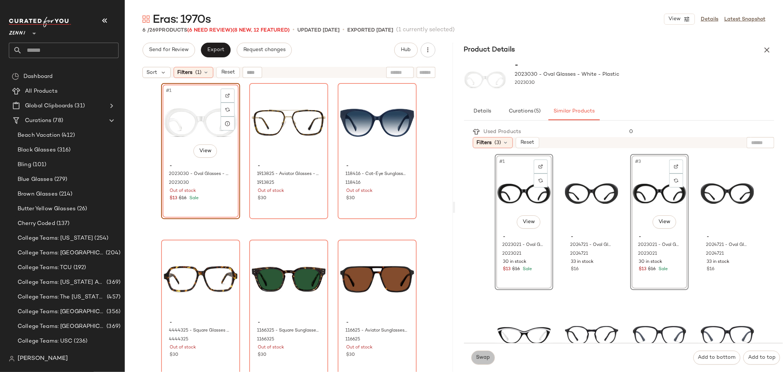
click at [484, 358] on span "Swap" at bounding box center [483, 357] width 14 height 6
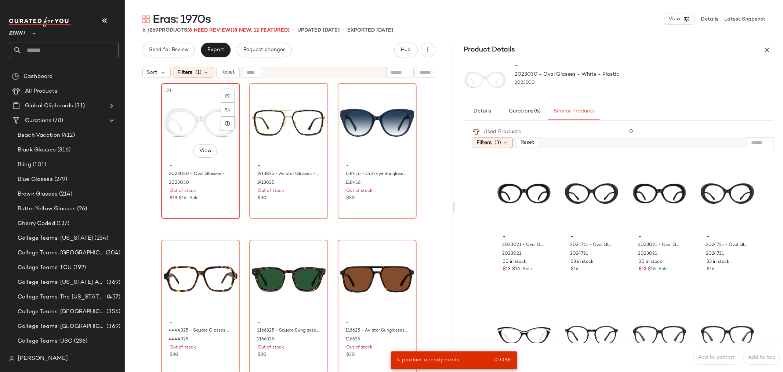
click at [206, 199] on div "$13 $16 Sale" at bounding box center [201, 198] width 62 height 7
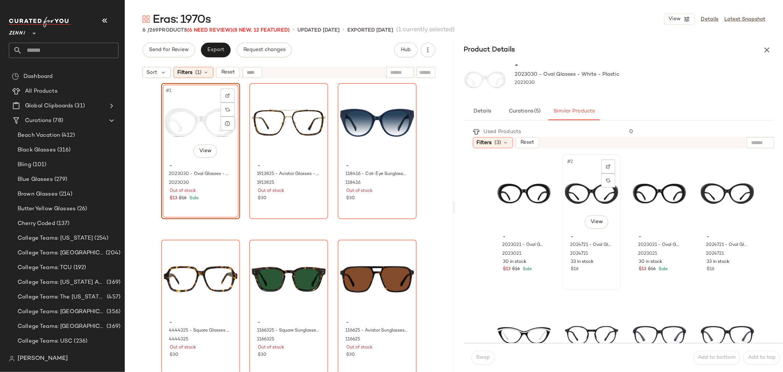
click at [594, 280] on div "#2 View - 2024721 - Oval Glasses - Black - Plastic 2024721 33 in stock $16" at bounding box center [591, 222] width 57 height 134
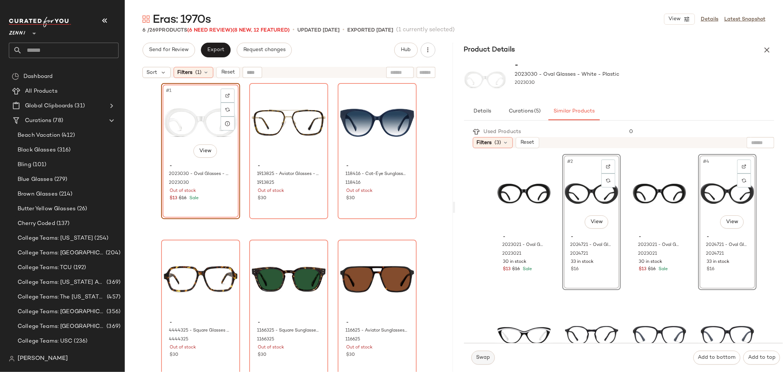
click at [479, 355] on span "Swap" at bounding box center [483, 357] width 14 height 6
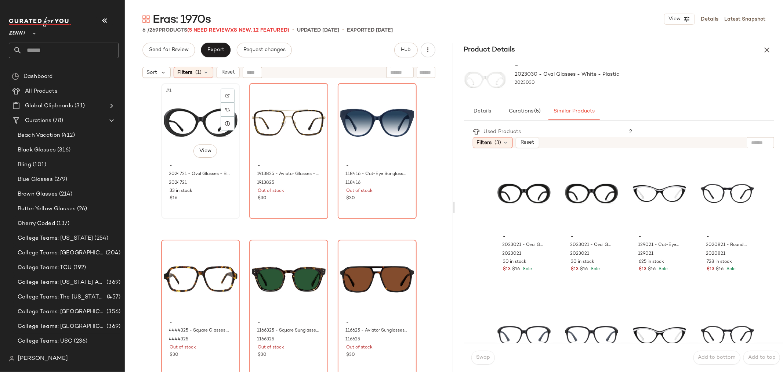
click at [192, 200] on div "$16" at bounding box center [201, 198] width 62 height 7
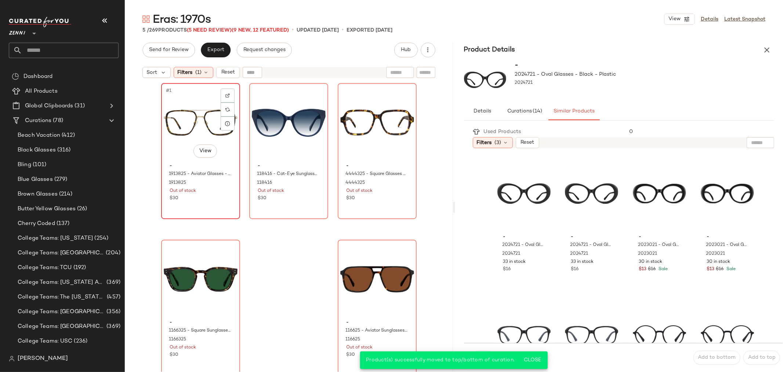
click at [215, 209] on div "#1 View - 1913825 - Aviator Glasses - Tortoiseshell - Mixed 1913825 Out of stoc…" at bounding box center [200, 151] width 77 height 134
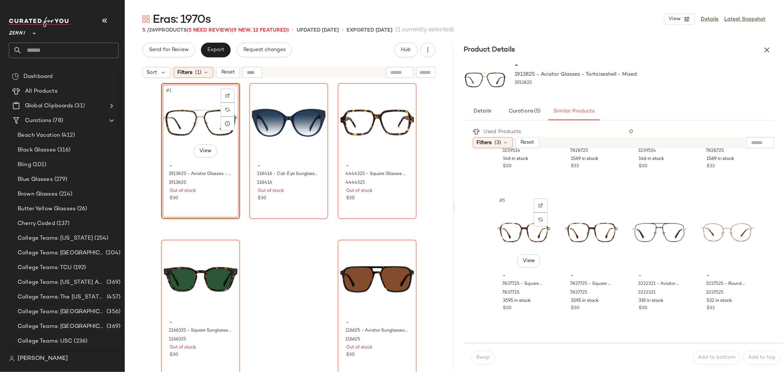
scroll to position [122, 0]
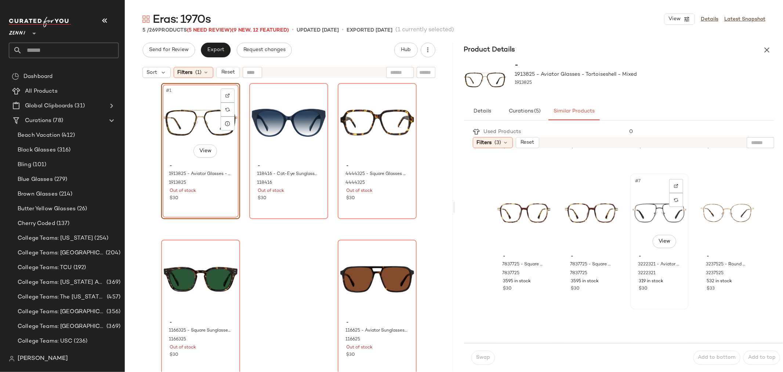
click at [633, 216] on div "#7 View" at bounding box center [659, 213] width 53 height 74
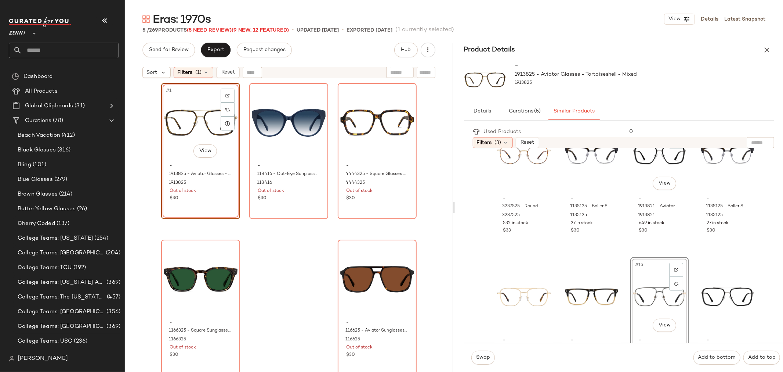
scroll to position [326, 0]
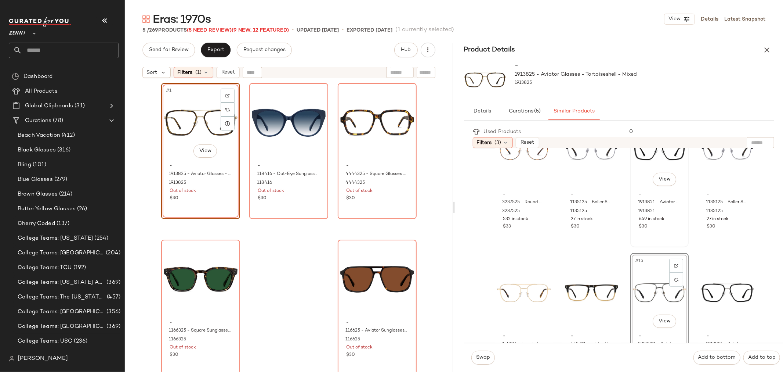
click at [657, 231] on div "#11 View - 1913821 - Aviator Glasses - Black - Mixed 1913821 649 in stock $30" at bounding box center [659, 179] width 57 height 134
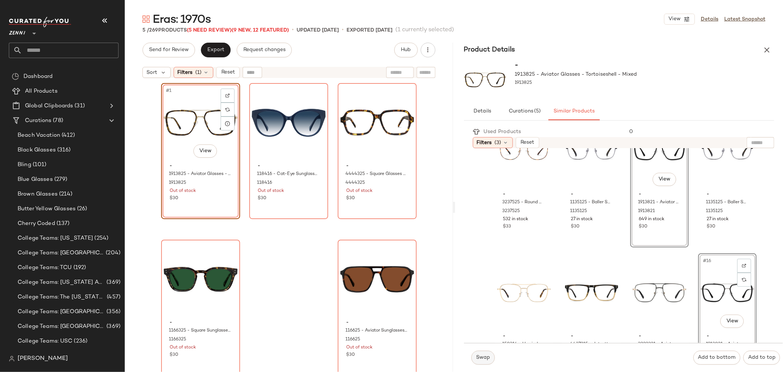
click at [483, 360] on span "Swap" at bounding box center [483, 357] width 14 height 6
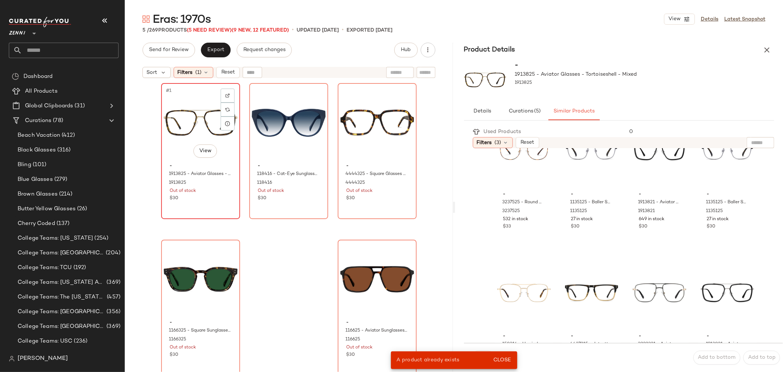
click at [214, 199] on div "$30" at bounding box center [201, 198] width 62 height 7
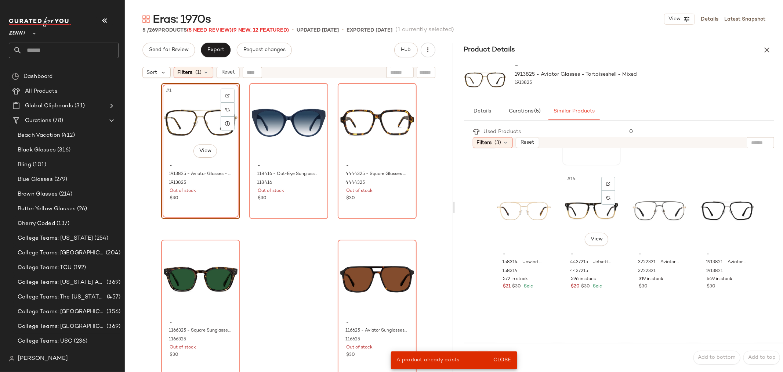
scroll to position [449, 0]
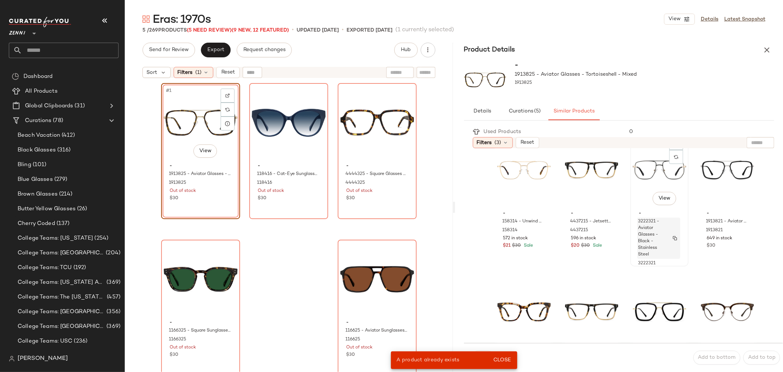
click at [664, 256] on div "3222321 - Aviator Glasses - Black - Stainless Steel" at bounding box center [659, 237] width 43 height 41
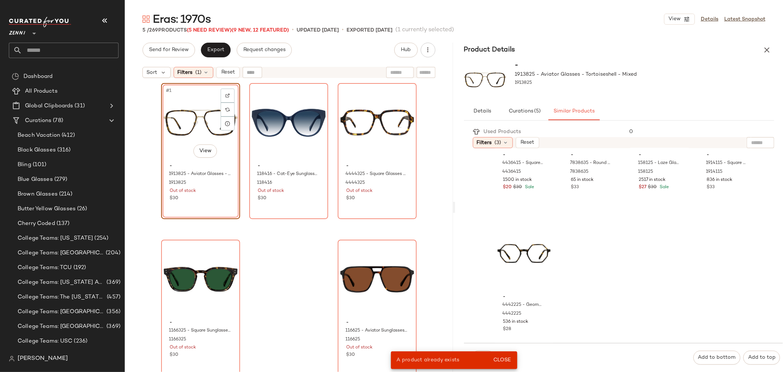
scroll to position [797, 0]
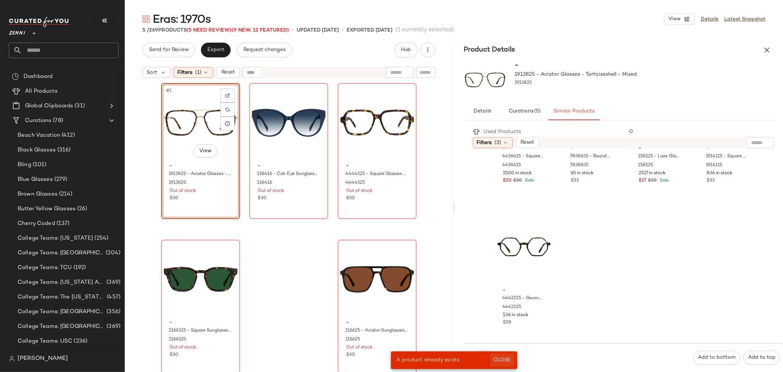
click at [508, 354] on button "Close" at bounding box center [502, 359] width 24 height 13
click at [484, 359] on span "Swap" at bounding box center [483, 357] width 14 height 6
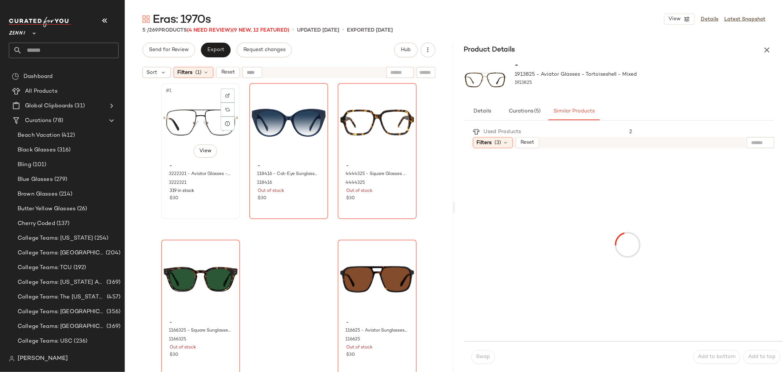
click at [197, 195] on div "$30" at bounding box center [201, 198] width 62 height 7
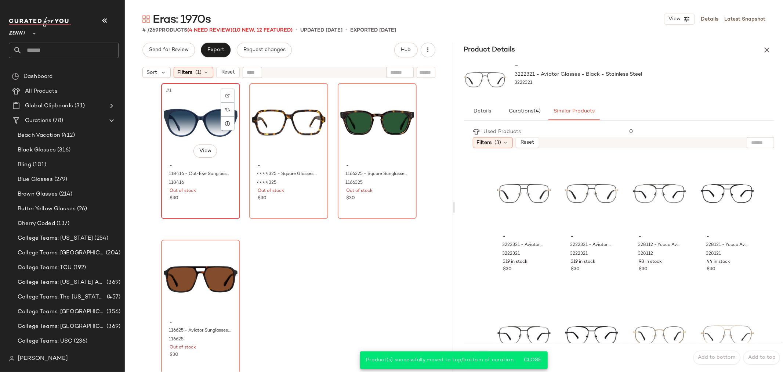
click at [209, 201] on div "$30" at bounding box center [201, 198] width 62 height 7
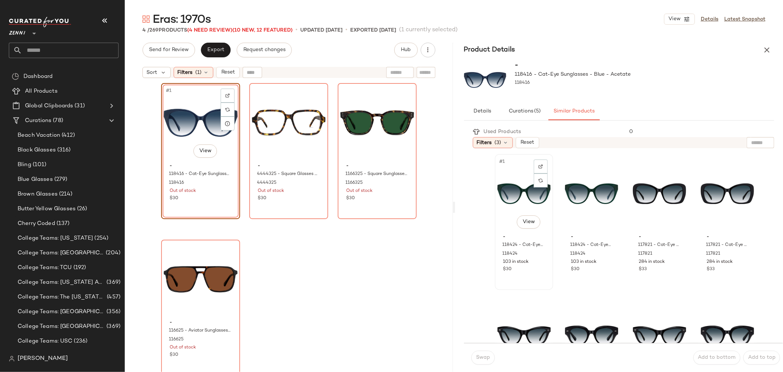
click at [520, 284] on div "#1 View - 118424 - Cat-Eye Sunglasses - Green - Acetate 118424 103 in stock $30" at bounding box center [524, 222] width 57 height 134
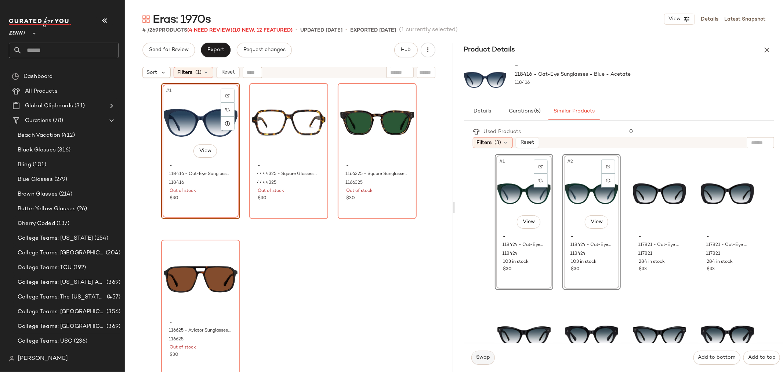
click at [479, 356] on span "Swap" at bounding box center [483, 357] width 14 height 6
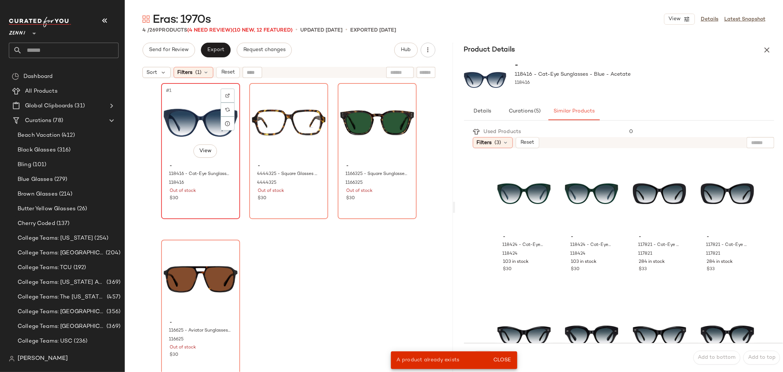
click at [227, 202] on div "#1 View - 118416 - Cat-Eye Sunglasses - Blue - Acetate 118416 Out of stock $30" at bounding box center [200, 151] width 77 height 134
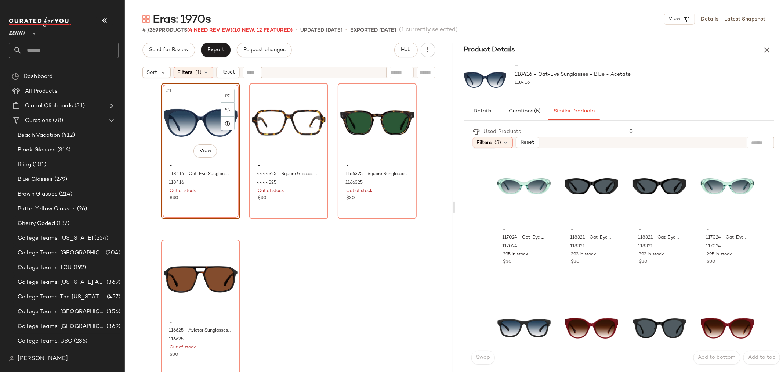
scroll to position [367, 0]
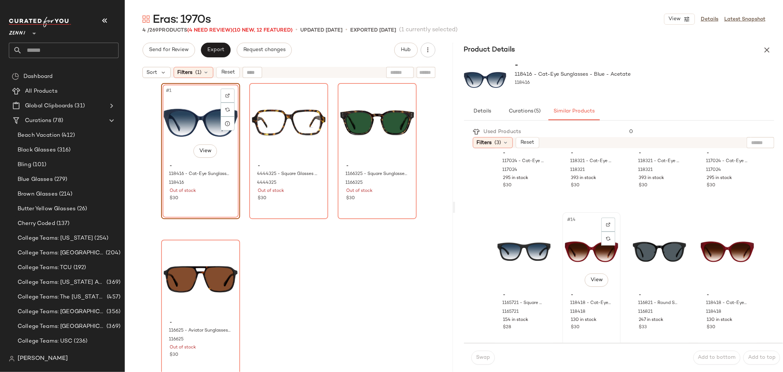
click at [571, 282] on div "#14 View" at bounding box center [591, 252] width 53 height 74
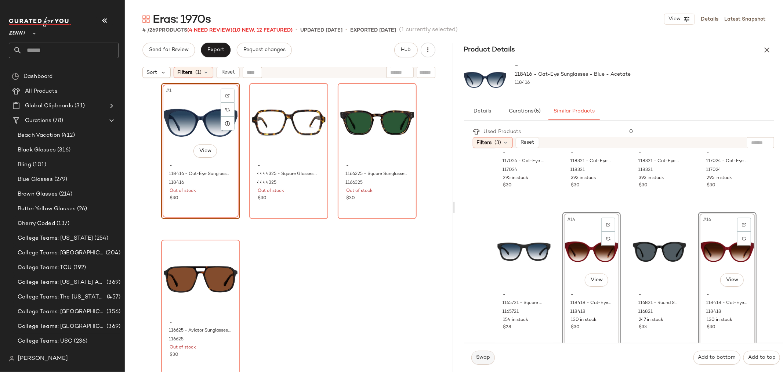
click at [480, 357] on span "Swap" at bounding box center [483, 357] width 14 height 6
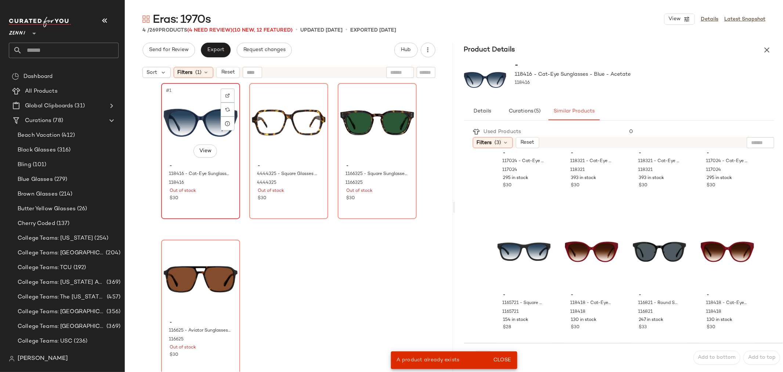
click at [206, 198] on div "$30" at bounding box center [201, 198] width 62 height 7
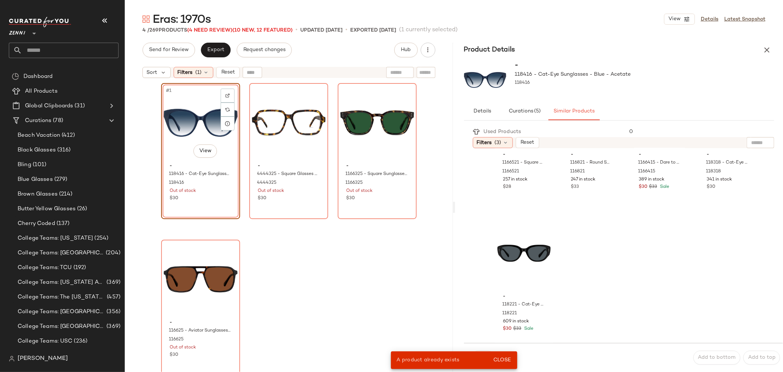
scroll to position [797, 0]
click at [227, 206] on div "#1 View - 118416 - Cat-Eye Sunglasses - Blue - Acetate 118416 Out of stock $30" at bounding box center [200, 151] width 79 height 136
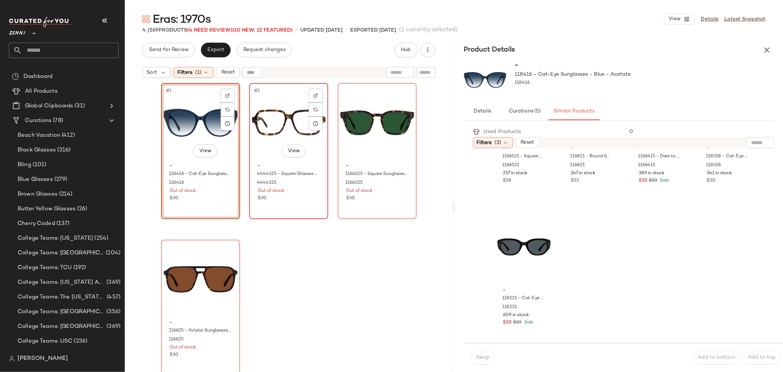
click at [283, 202] on div "- 4444325 - Square Glasses - Tortoiseshell - Acetate 4444325 Out of stock $30" at bounding box center [289, 181] width 74 height 43
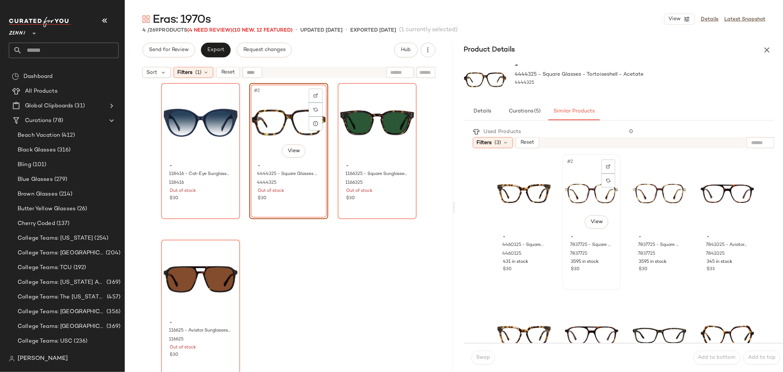
click at [571, 196] on div "#2 View" at bounding box center [591, 193] width 53 height 74
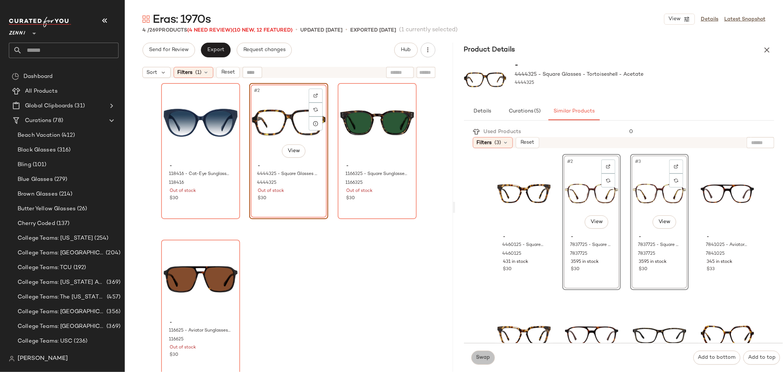
click at [487, 357] on span "Swap" at bounding box center [483, 357] width 14 height 6
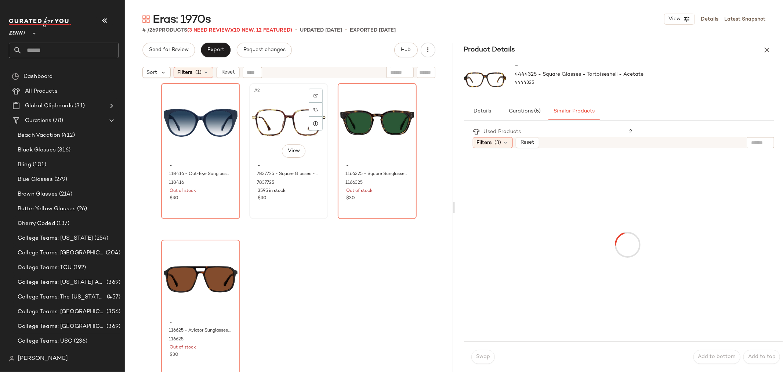
click at [281, 204] on div "#2 View - 7837725 - Square Glasses - Tortoiseshell - Mixed 7837725 3595 in stoc…" at bounding box center [288, 151] width 77 height 134
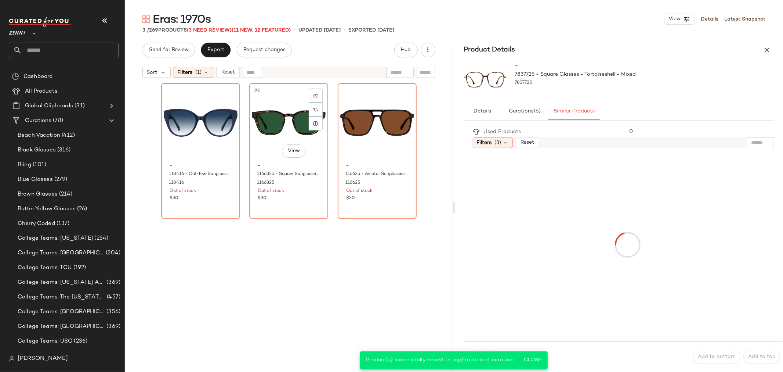
click at [281, 204] on div "#2 View - 1166325 - Square Sunglasses - Tortoiseshell - Plastic 1166325 Out of …" at bounding box center [288, 151] width 77 height 134
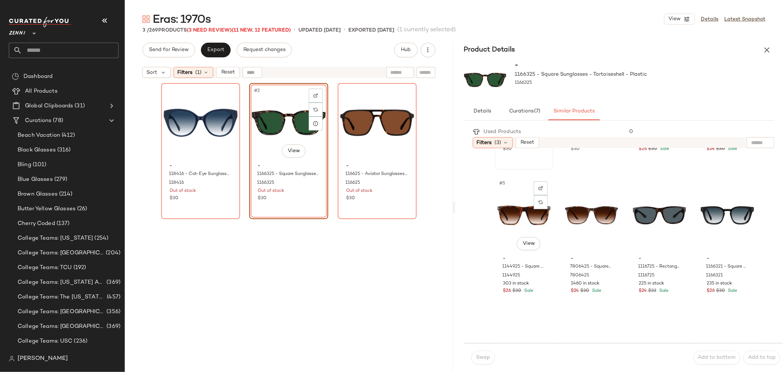
scroll to position [122, 0]
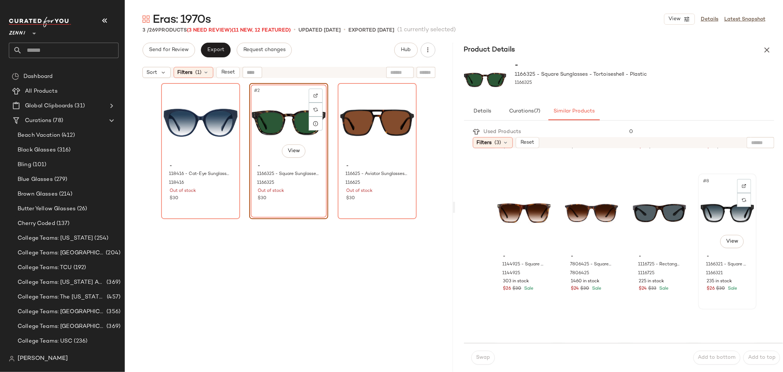
click at [711, 224] on div "#8 View" at bounding box center [727, 213] width 53 height 74
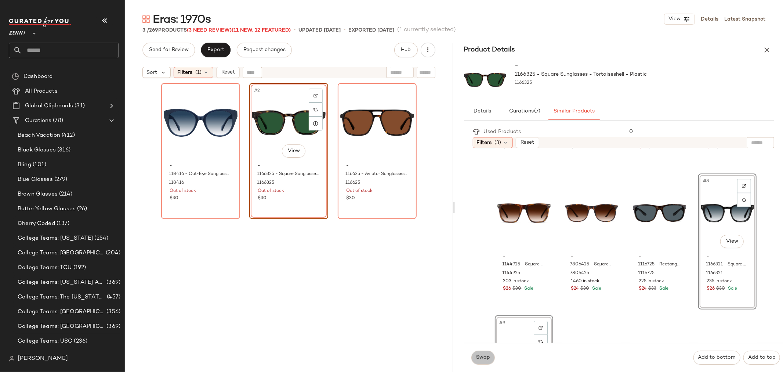
click at [480, 359] on span "Swap" at bounding box center [483, 357] width 14 height 6
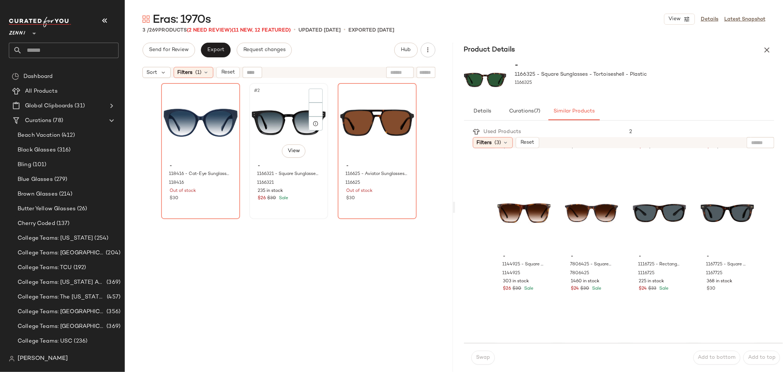
click at [293, 212] on div "#2 View - 1166321 - Square Sunglasses - Black - Plastic 1166321 235 in stock $2…" at bounding box center [288, 151] width 77 height 134
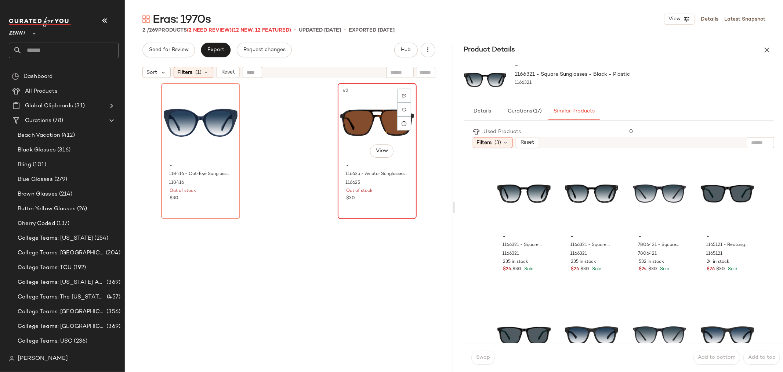
click at [386, 206] on div "#2 View - 116625 - Aviator Sunglasses - Tortoiseshell - Acetate 116625 Out of s…" at bounding box center [377, 151] width 77 height 134
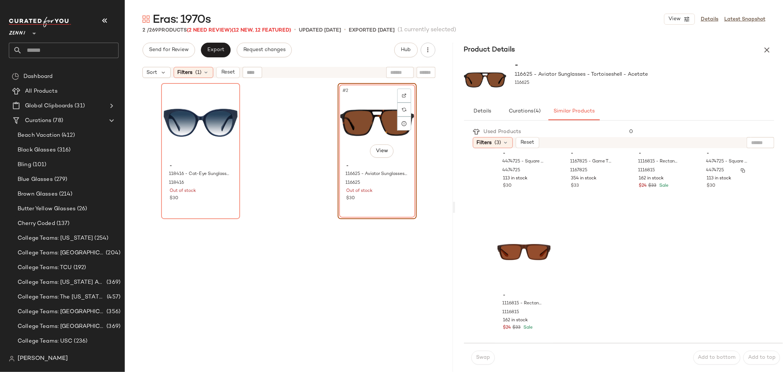
scroll to position [797, 0]
click at [765, 46] on icon "button" at bounding box center [767, 50] width 9 height 9
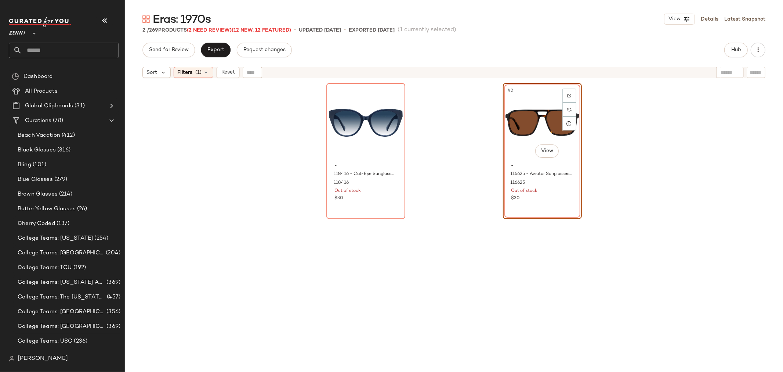
click at [511, 122] on div "#2 View" at bounding box center [543, 123] width 74 height 74
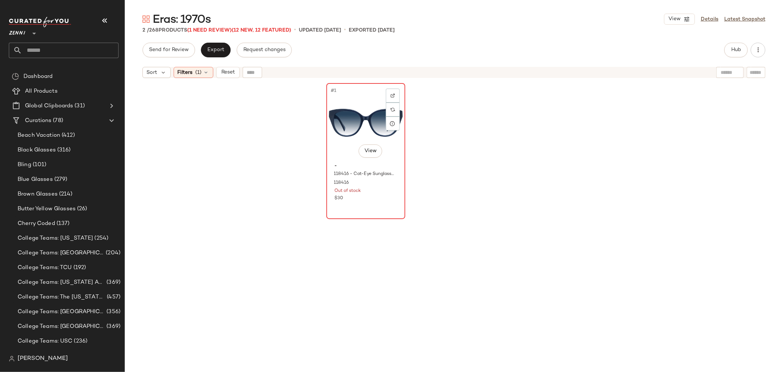
click at [362, 113] on div "#1 View" at bounding box center [366, 123] width 74 height 74
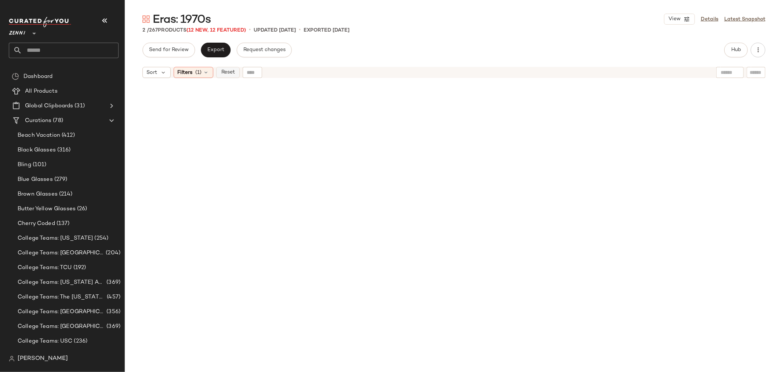
click at [226, 75] on span "Reset" at bounding box center [228, 72] width 14 height 6
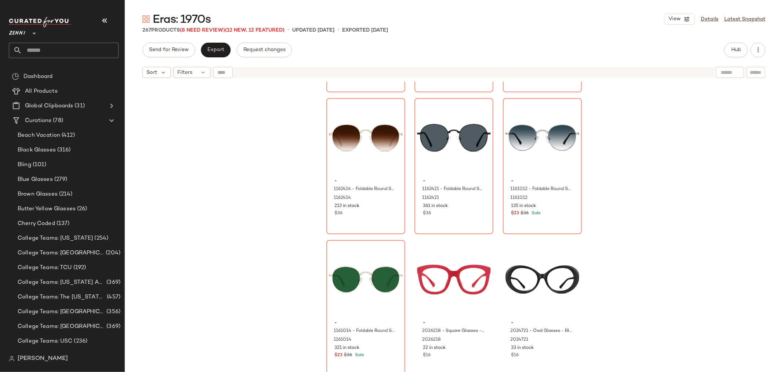
scroll to position [12184, 0]
click at [447, 270] on div "#263 View" at bounding box center [454, 279] width 74 height 74
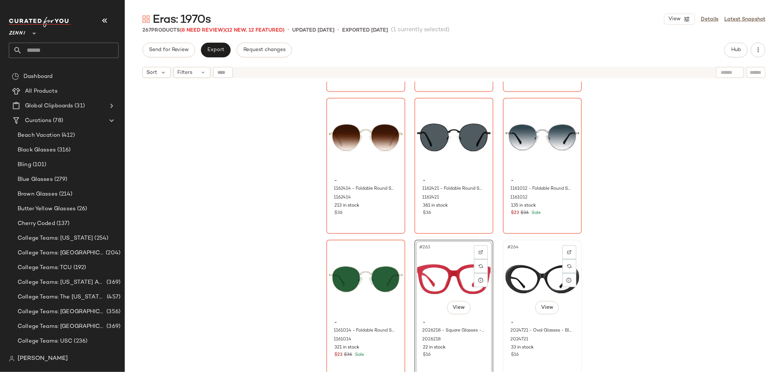
click at [521, 268] on div "#264 View" at bounding box center [543, 279] width 74 height 74
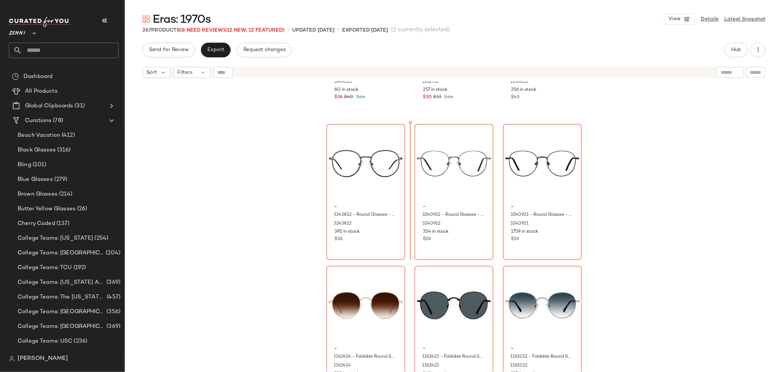
scroll to position [12016, 0]
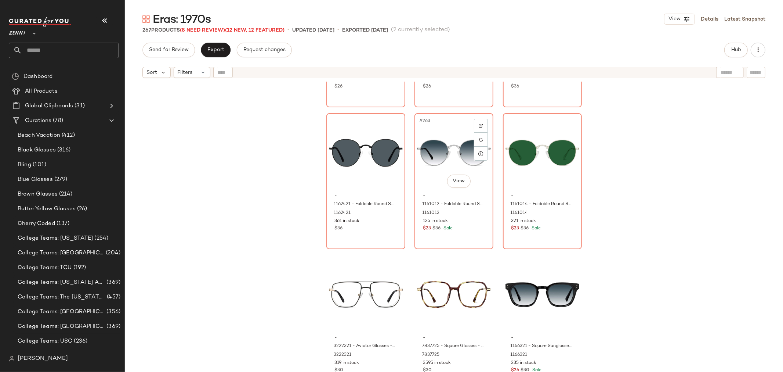
scroll to position [12311, 0]
click at [357, 285] on div "#265 View" at bounding box center [366, 294] width 74 height 74
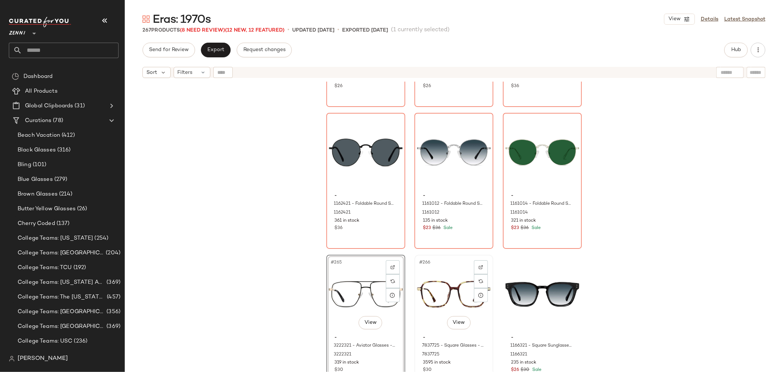
click at [445, 289] on div "#266 View" at bounding box center [454, 294] width 74 height 74
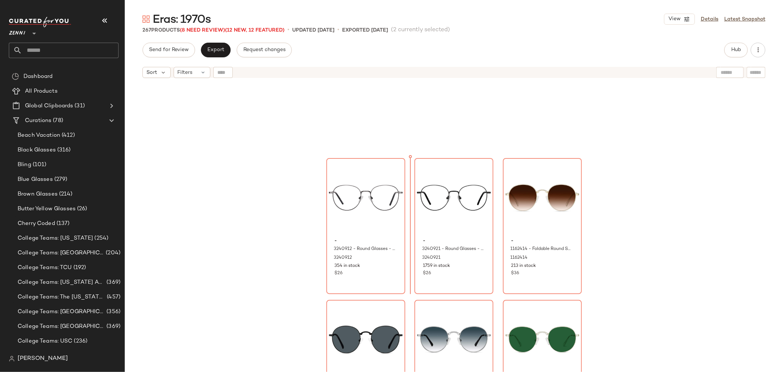
scroll to position [12099, 0]
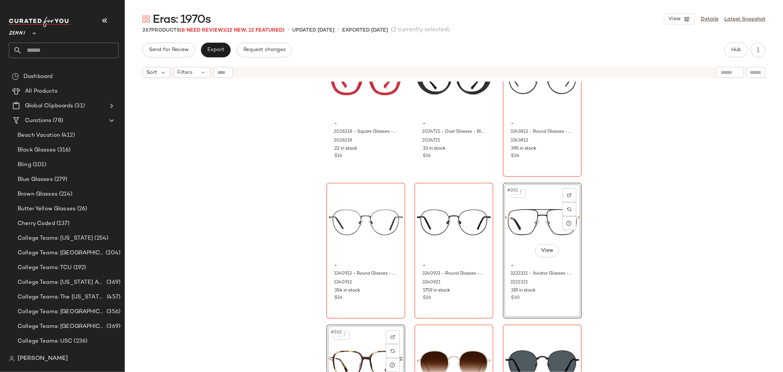
click at [621, 282] on div "- 2026218 - Square Glasses - Cherry - Plastic 2026218 22 in stock $16 - 2024721…" at bounding box center [454, 236] width 659 height 309
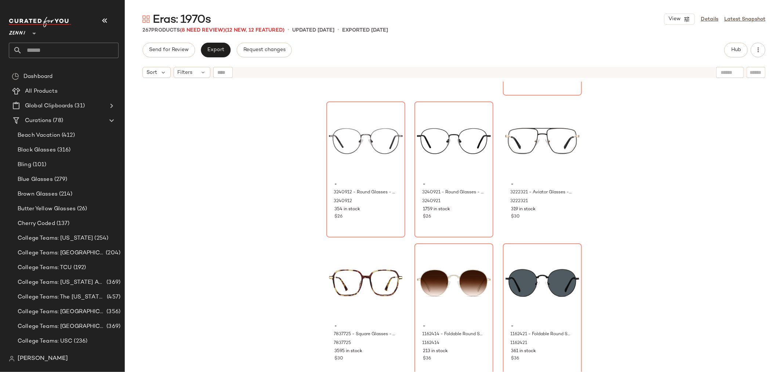
scroll to position [12181, 0]
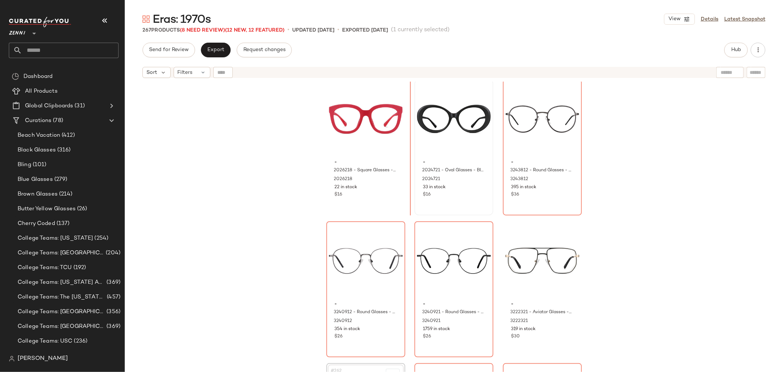
scroll to position [12059, 0]
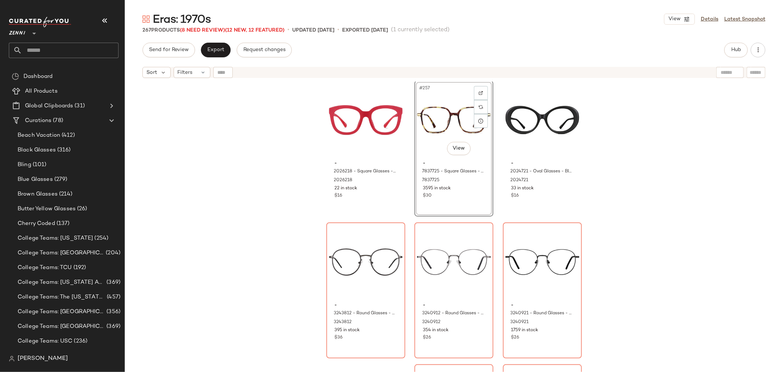
click at [620, 238] on div "- 2026218 - Square Glasses - Cherry - Plastic 2026218 22 in stock $16 #257 View…" at bounding box center [454, 236] width 659 height 309
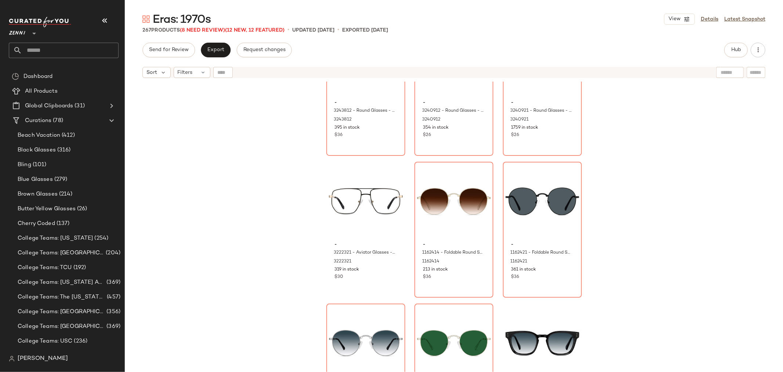
scroll to position [12311, 0]
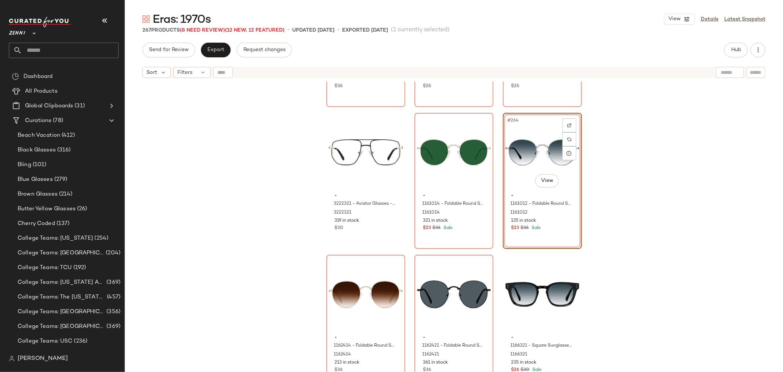
click at [634, 295] on div "- 3243812 - Round Glasses - Gray - Stainless Steel 3243812 395 in stock $36 - 3…" at bounding box center [454, 236] width 659 height 309
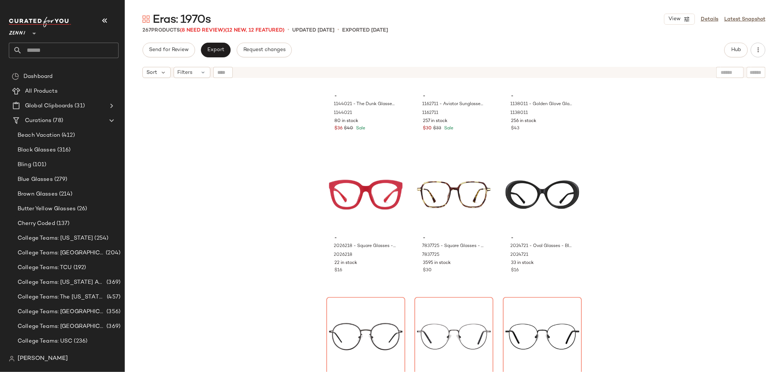
scroll to position [11943, 0]
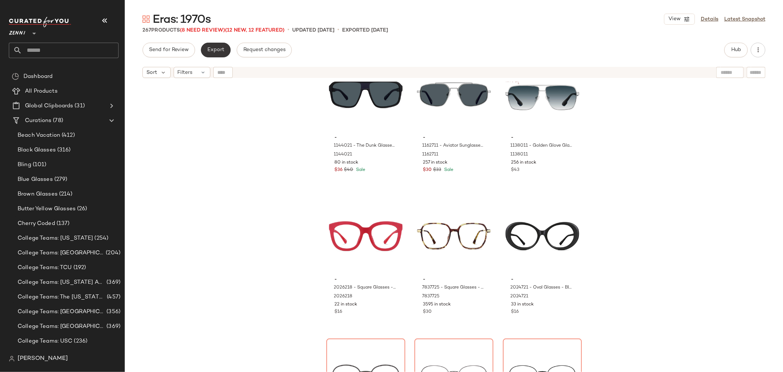
click at [223, 51] on span "Export" at bounding box center [215, 50] width 17 height 6
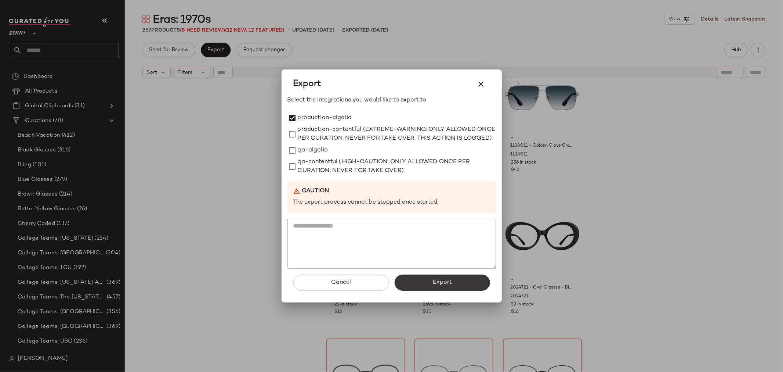
click at [445, 286] on span "Export" at bounding box center [442, 282] width 19 height 7
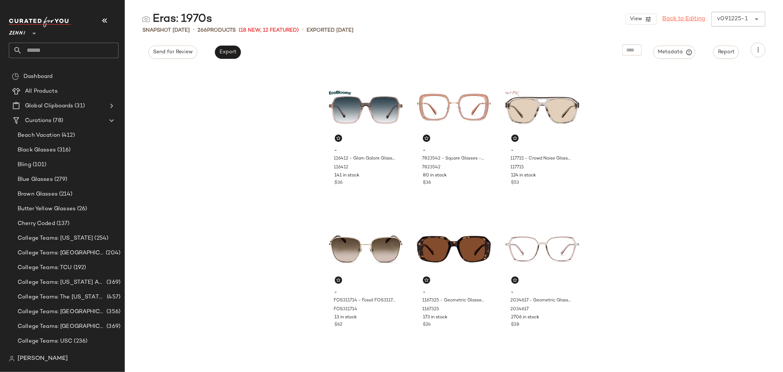
click at [686, 21] on link "Back to Editing" at bounding box center [684, 19] width 43 height 9
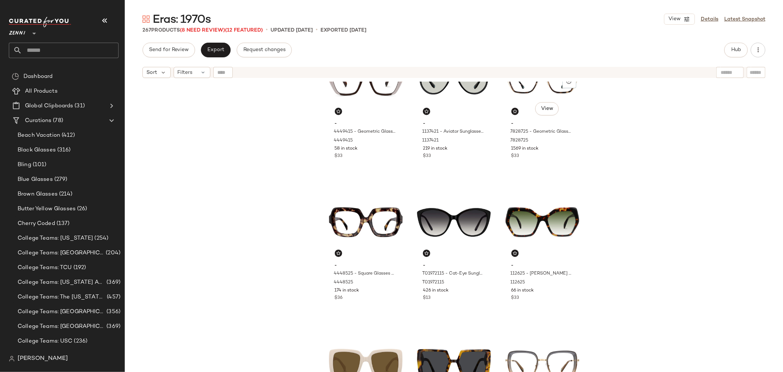
scroll to position [332, 0]
click at [45, 50] on input "text" at bounding box center [70, 50] width 97 height 15
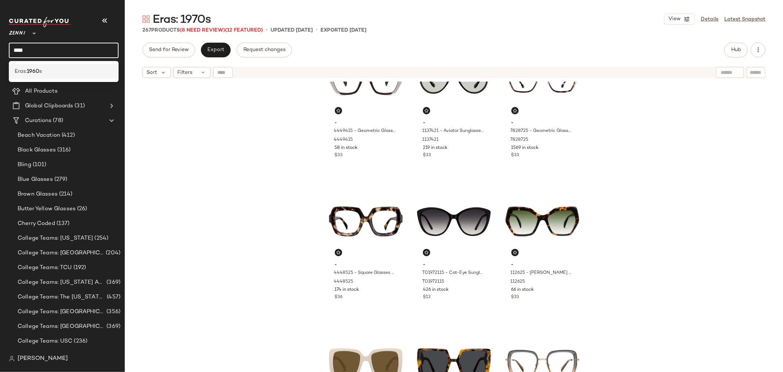
type input "****"
click at [34, 71] on b "1960" at bounding box center [33, 72] width 12 height 8
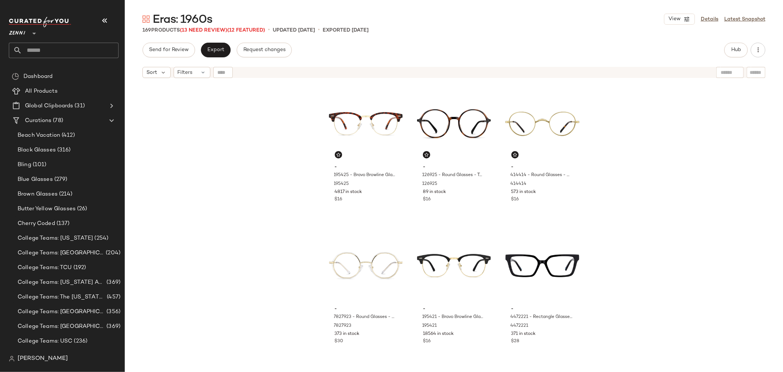
scroll to position [455, 0]
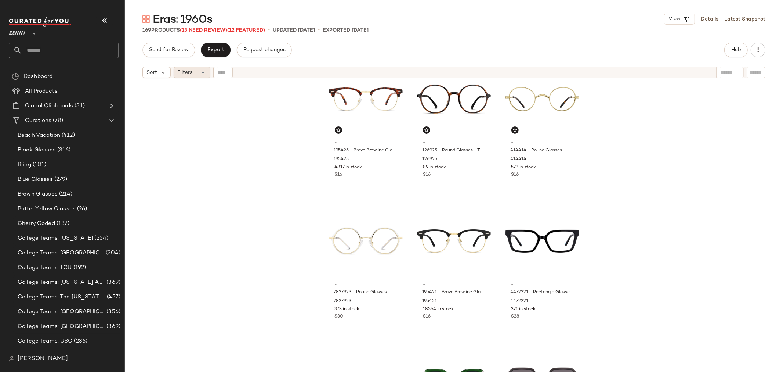
click at [195, 71] on div "Filters" at bounding box center [192, 72] width 37 height 11
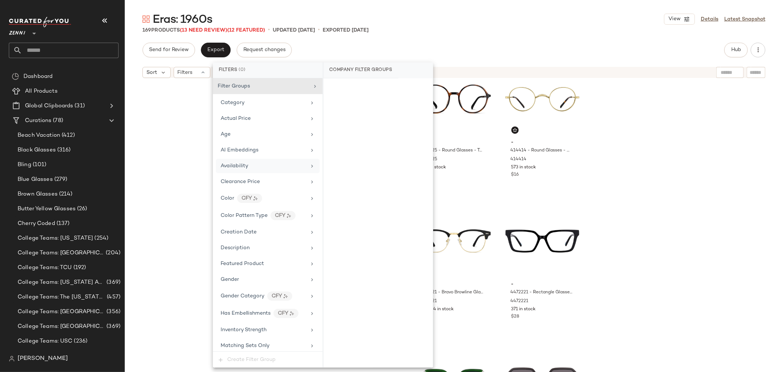
click at [241, 166] on span "Availability" at bounding box center [235, 166] width 28 height 6
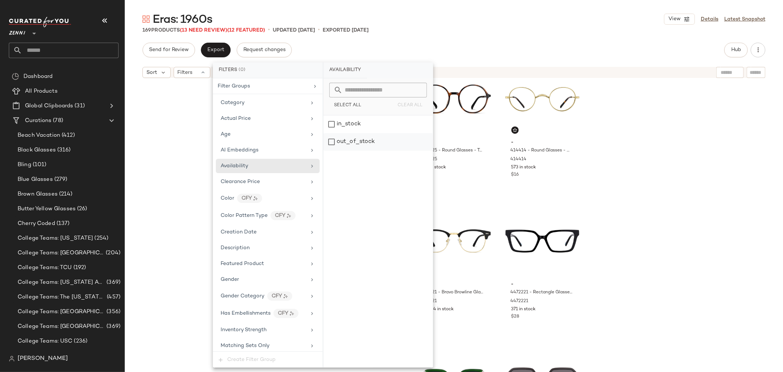
click at [331, 138] on div "out_of_stock" at bounding box center [378, 142] width 109 height 18
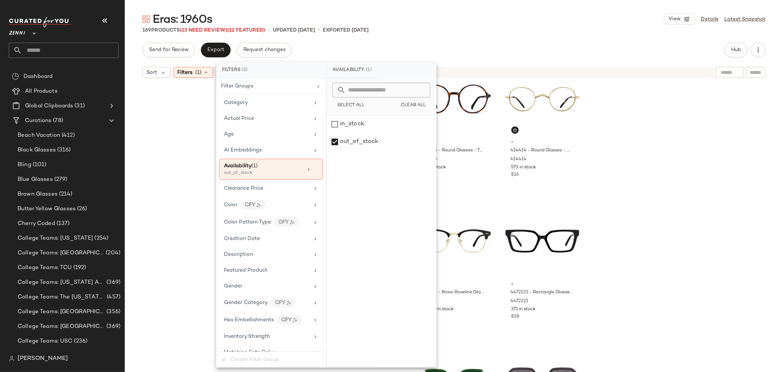
click at [207, 155] on div "- 195425 - Bravo Browline Glasses - Tortoiseshell - Mixed 195425 4817 in stock …" at bounding box center [454, 236] width 659 height 309
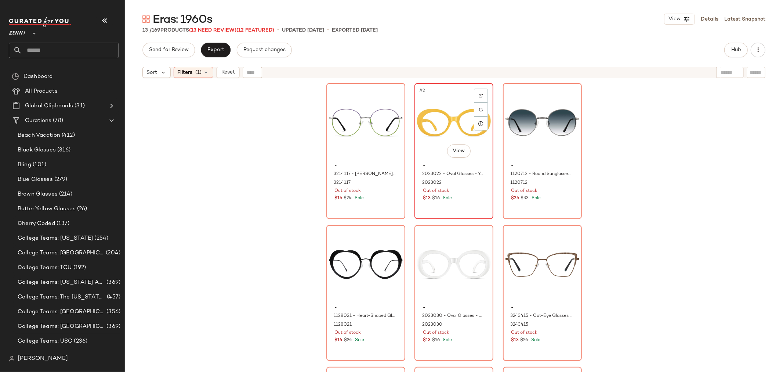
click at [470, 203] on div "#2 View - 2023022 - Oval Glasses - Yellow - Plastic 2023022 Out of stock $13 $1…" at bounding box center [453, 151] width 77 height 134
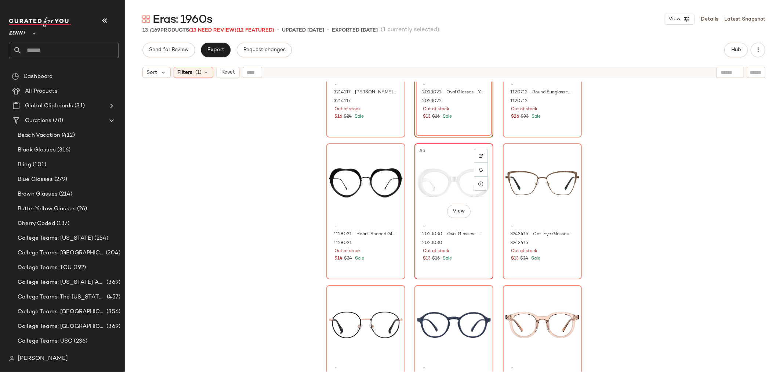
click at [473, 268] on div "#5 View - 2023030 - Oval Glasses - White - Plastic 2023030 Out of stock $13 $16…" at bounding box center [453, 211] width 77 height 134
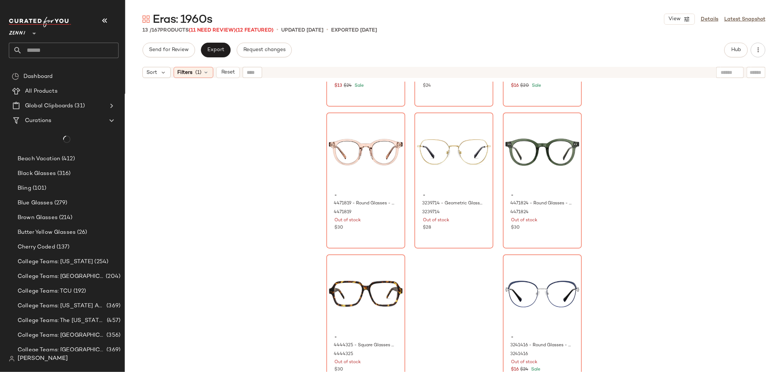
scroll to position [260, 0]
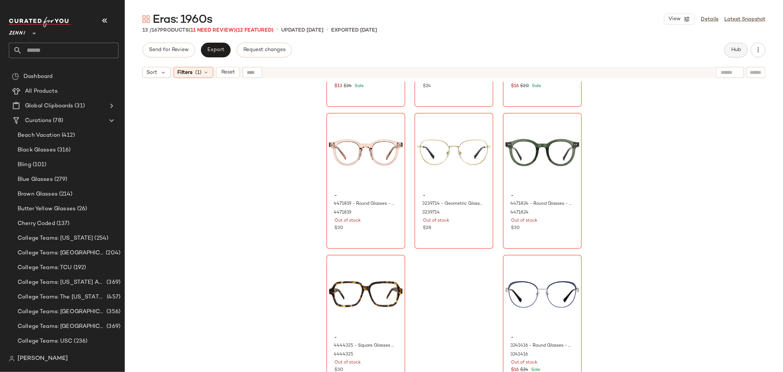
click at [732, 53] on span "Hub" at bounding box center [736, 50] width 10 height 6
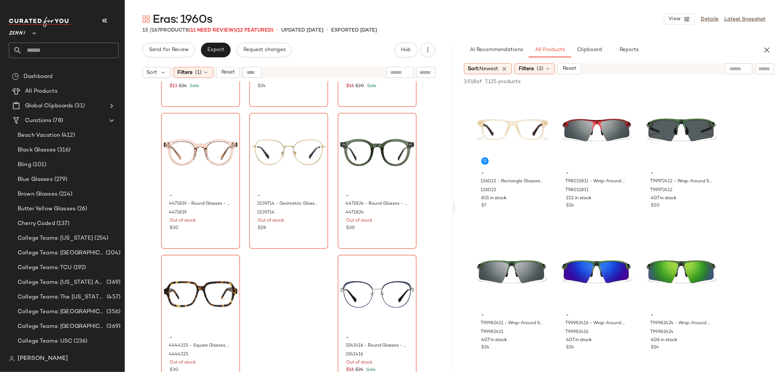
click at [763, 68] on input "text" at bounding box center [765, 69] width 13 height 8
type input "****"
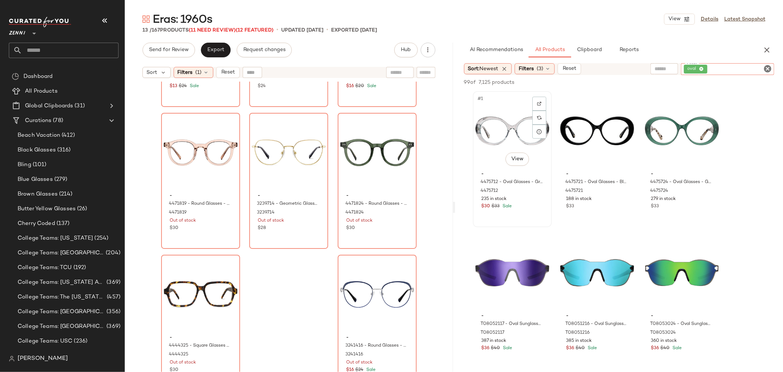
click at [483, 144] on div "#1 View" at bounding box center [513, 131] width 74 height 74
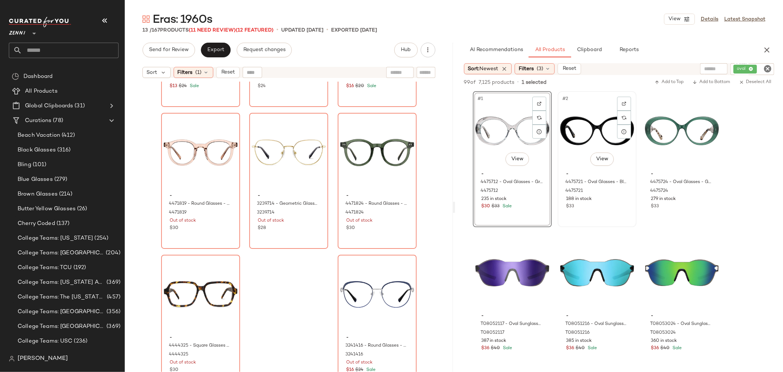
click at [581, 122] on div "#2 View" at bounding box center [597, 131] width 74 height 74
click at [663, 123] on div "#3 View" at bounding box center [682, 131] width 74 height 74
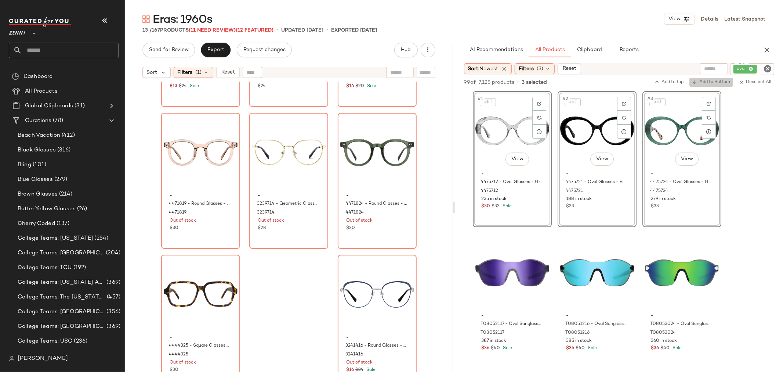
click at [707, 85] on button "Add to Bottom" at bounding box center [712, 82] width 44 height 9
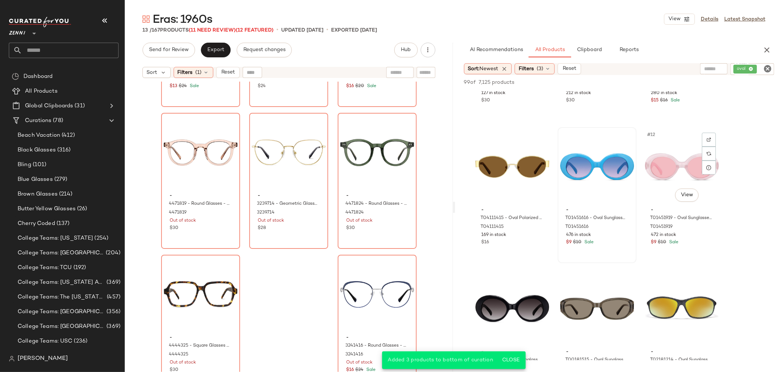
scroll to position [408, 0]
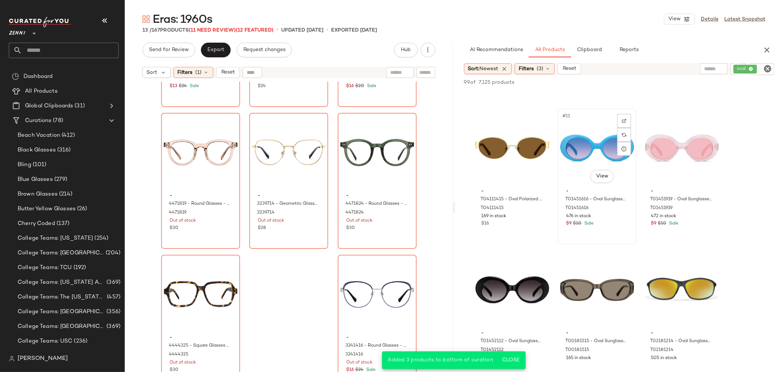
click at [606, 230] on div "#11 View - T01451616 - Oval Sunglasses - Blue - Plastic T01451616 476 in stock …" at bounding box center [597, 176] width 77 height 134
click at [695, 228] on div "#12 View - T01451919 - Oval Sunglasses - Pink - Plastic T01451919 472 in stock …" at bounding box center [682, 176] width 77 height 134
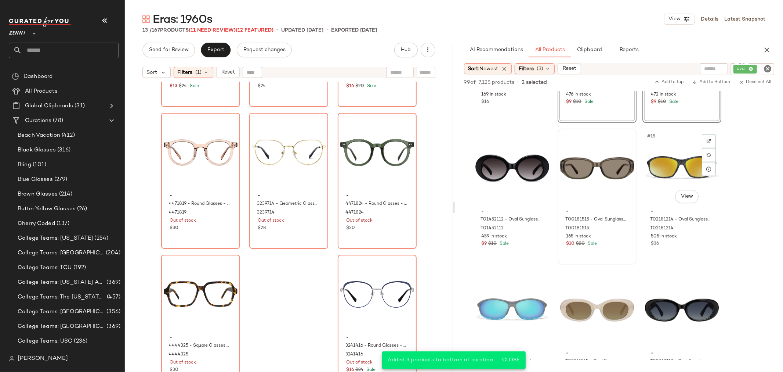
scroll to position [530, 0]
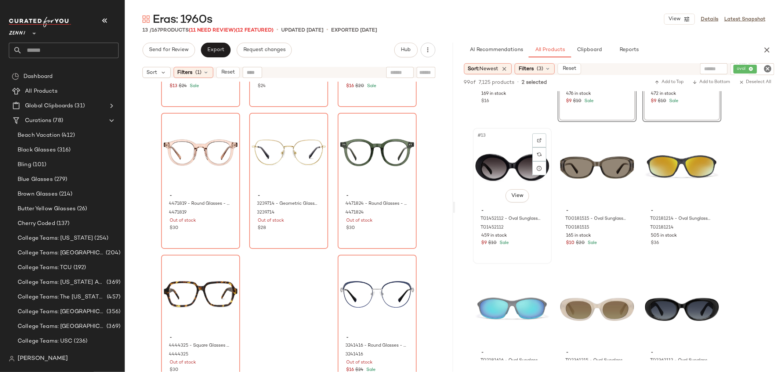
click at [530, 250] on div "#13 View - T01452112 - Oval Sunglasses - Black - Plastic T01452112 459 in stock…" at bounding box center [512, 196] width 77 height 134
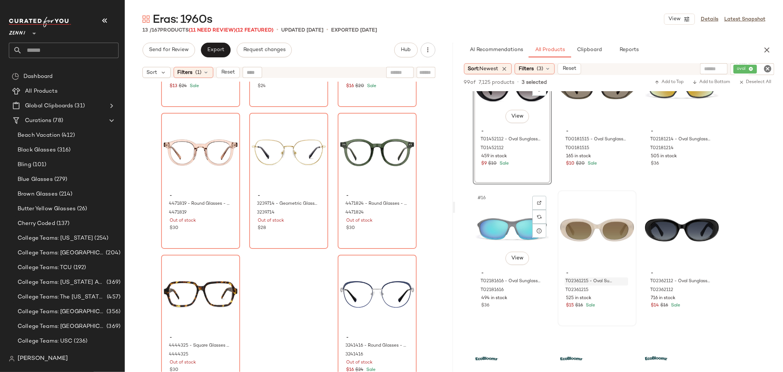
scroll to position [612, 0]
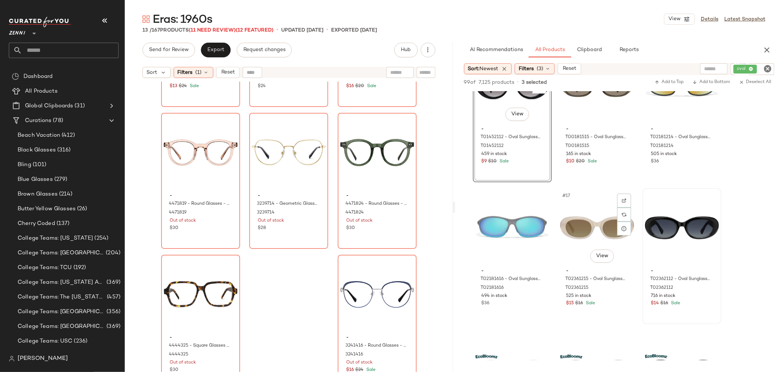
drag, startPoint x: 612, startPoint y: 310, endPoint x: 684, endPoint y: 312, distance: 71.7
click at [612, 310] on div "#17 View - T02361215 - Oval Sunglasses - Gray - Plastic T02361215 525 in stock …" at bounding box center [597, 256] width 77 height 134
click at [693, 311] on div "#18 View - T02362112 - Oval Sunglasses - Black - Plastic T02362112 716 in stock…" at bounding box center [682, 256] width 77 height 134
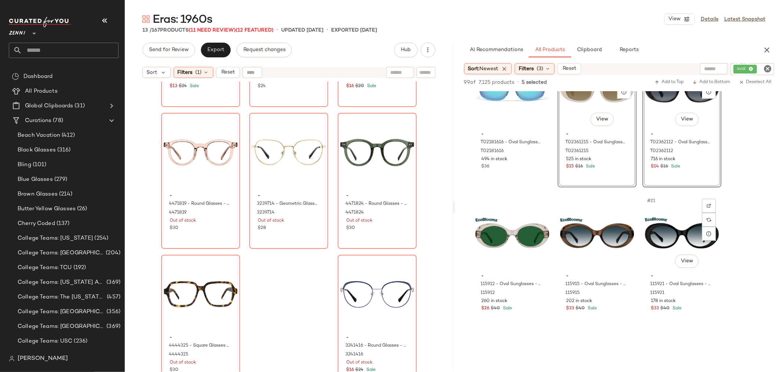
scroll to position [775, 0]
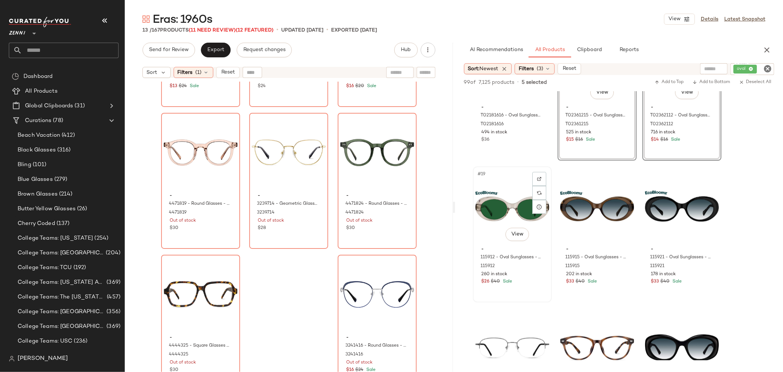
click at [519, 285] on div "- 115912 - Oval Sunglasses - Yellow - bio_based 115912 260 in stock $26 $40 Sale" at bounding box center [513, 264] width 74 height 43
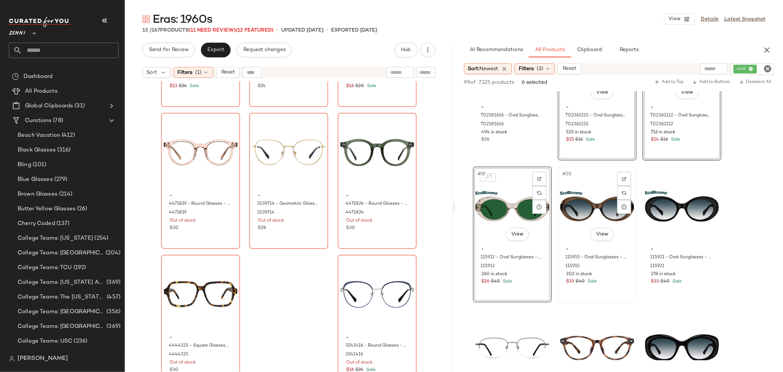
click at [609, 293] on div "#20 View - 115915 - Oval Sunglasses - Brown - bio_based 115915 202 in stock $33…" at bounding box center [597, 234] width 77 height 134
click at [689, 284] on div "$33 $40 Sale" at bounding box center [682, 281] width 62 height 7
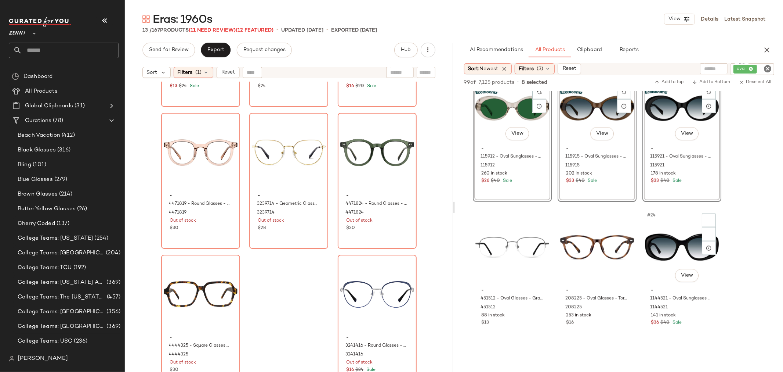
scroll to position [898, 0]
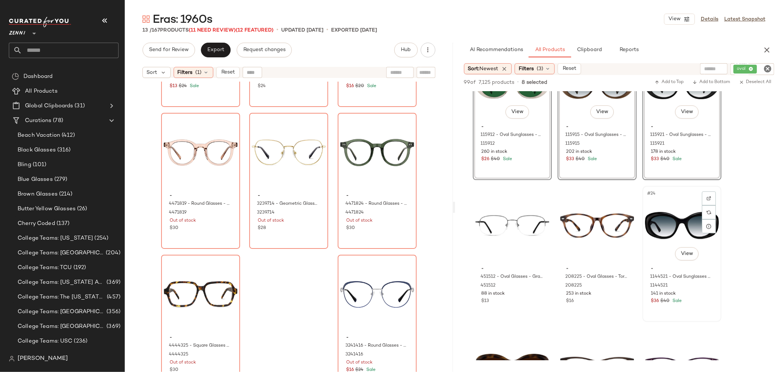
click at [686, 310] on div "#24 View - 1144521 - Oval Sunglasses - Black - Plastic 1144521 141 in stock $36…" at bounding box center [682, 254] width 77 height 134
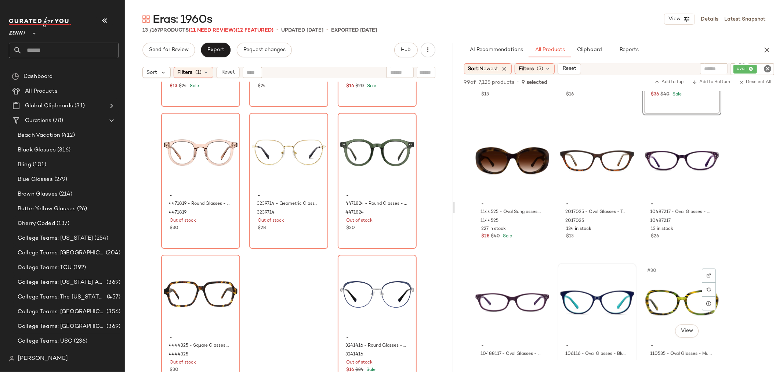
scroll to position [1143, 0]
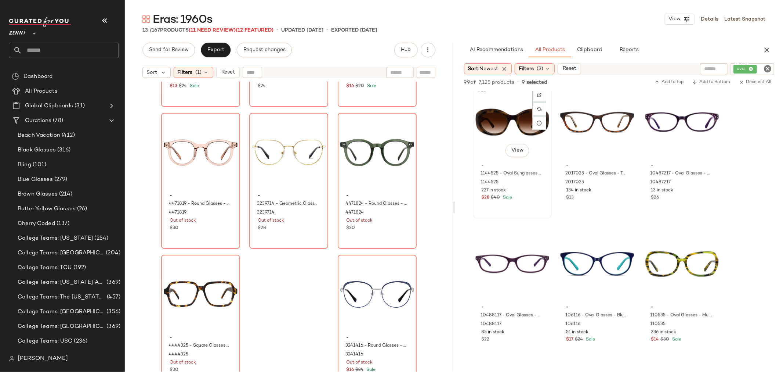
click at [537, 200] on div "$28 $40 Sale" at bounding box center [513, 198] width 62 height 7
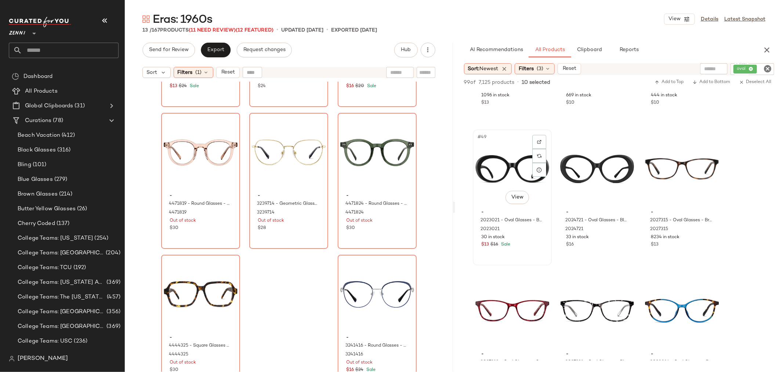
scroll to position [2245, 0]
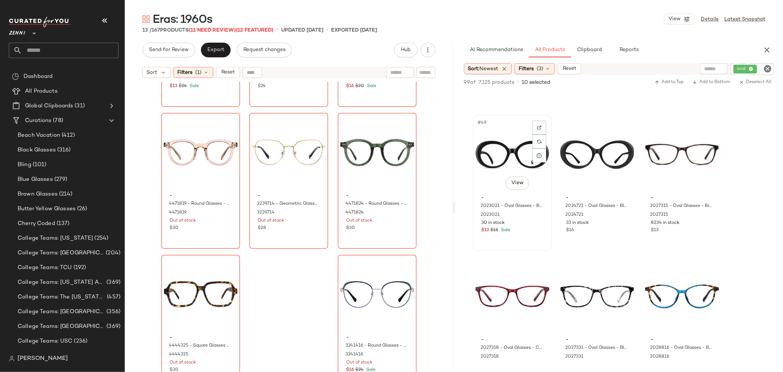
click at [531, 229] on div "$13 $16 Sale" at bounding box center [513, 230] width 62 height 7
click at [612, 238] on div "#50 View - 2024721 - Oval Glasses - Black - Plastic 2024721 33 in stock $16" at bounding box center [597, 183] width 77 height 134
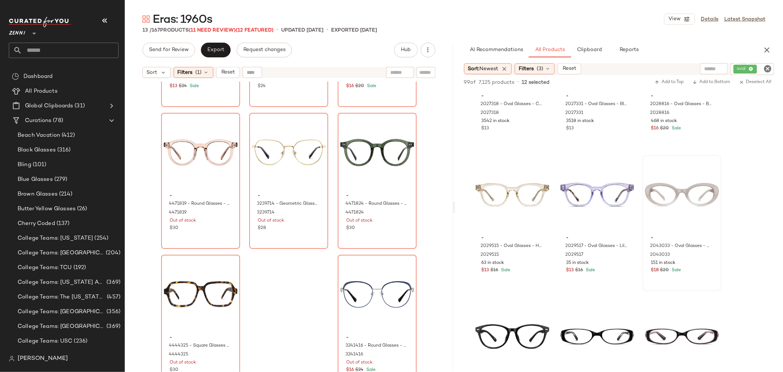
scroll to position [2489, 0]
click at [700, 272] on div "- 2043033 - Oval Glasses - Cream - Plastic 2043033 151 in stock $18 $20 Sale" at bounding box center [682, 252] width 74 height 43
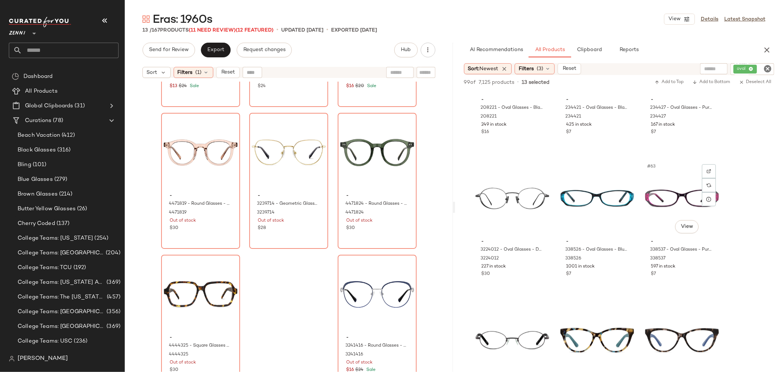
scroll to position [2775, 0]
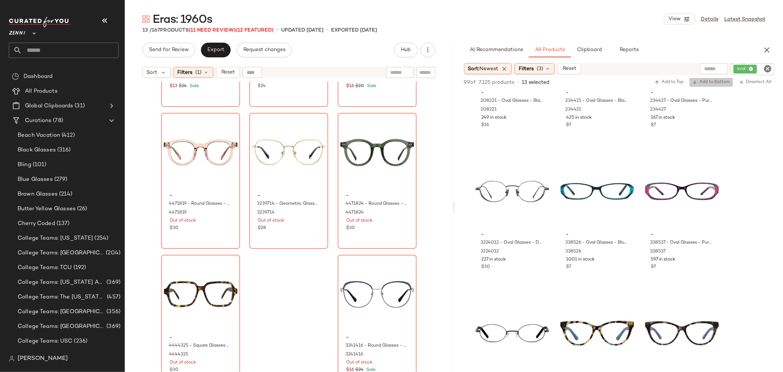
click at [714, 86] on button "Add to Bottom" at bounding box center [712, 82] width 44 height 9
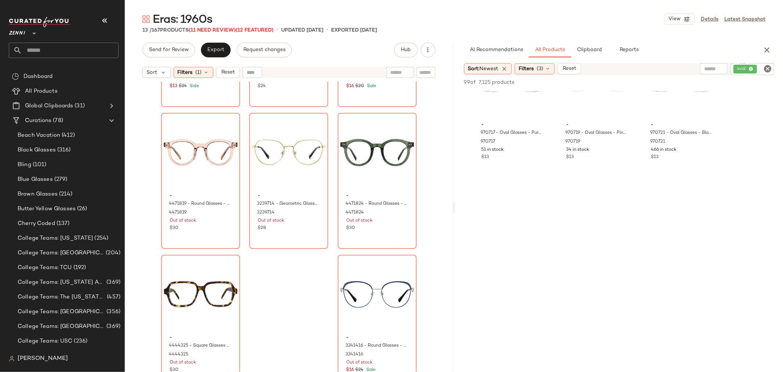
scroll to position [4611, 0]
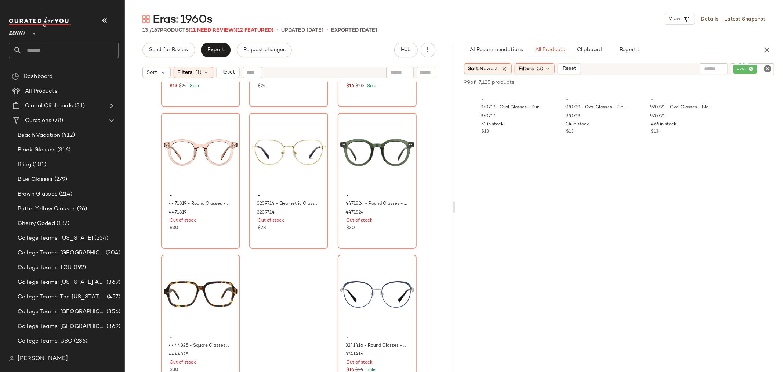
click at [766, 69] on icon "Clear Filter" at bounding box center [768, 68] width 9 height 9
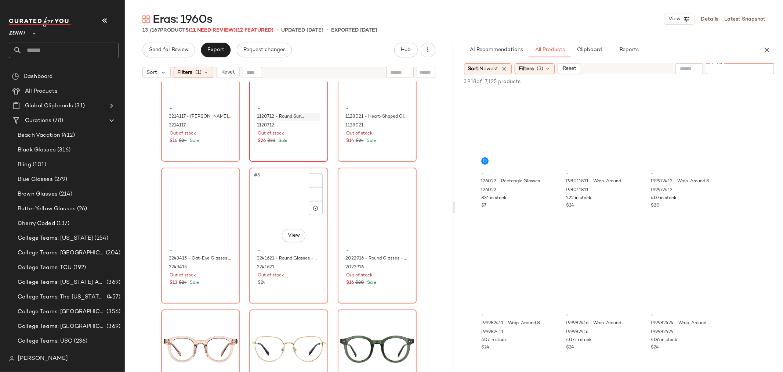
scroll to position [0, 0]
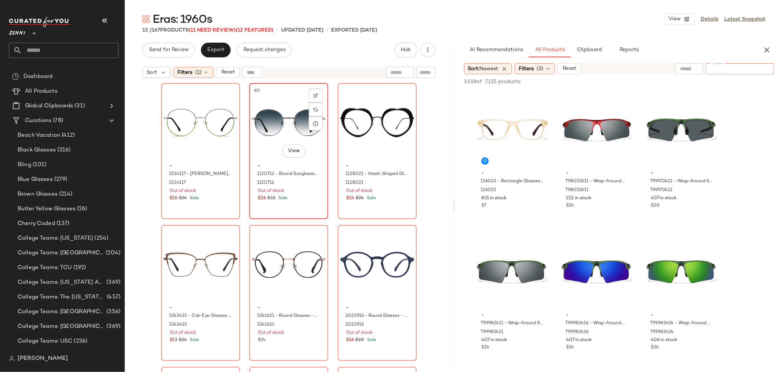
click at [277, 127] on div "#2 View" at bounding box center [289, 123] width 74 height 74
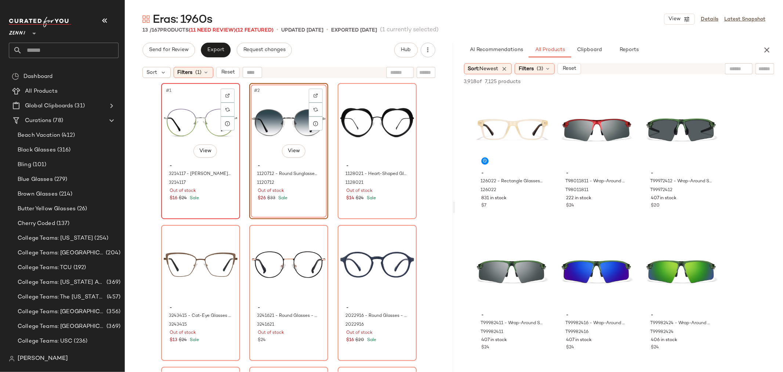
click at [203, 206] on div "#1 View - 3214117 - [PERSON_NAME]-Ashbury Glasses - Purple - Stainless Steel 32…" at bounding box center [200, 151] width 77 height 134
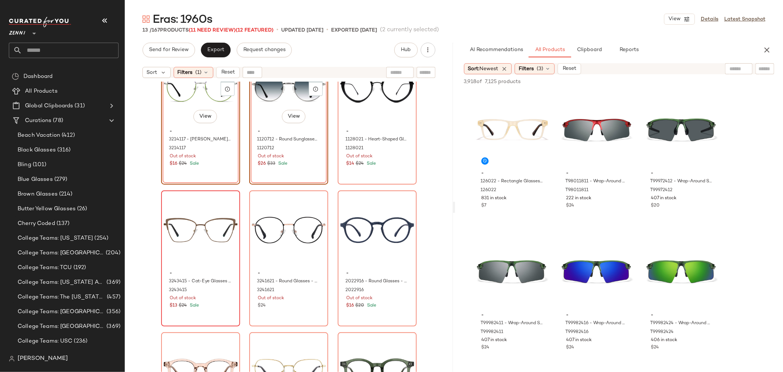
scroll to position [82, 0]
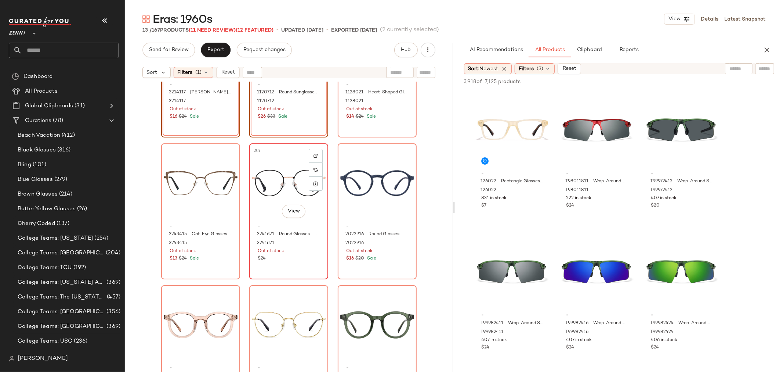
click at [298, 256] on div "$24" at bounding box center [289, 258] width 62 height 7
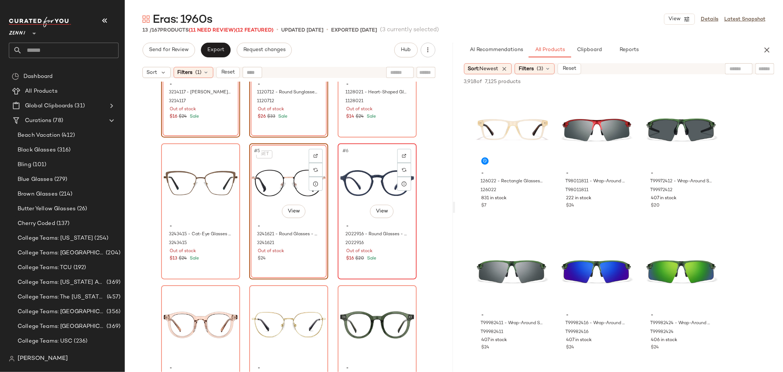
click at [371, 264] on div "#6 View - 2022916 - Round Glasses - Navy - Plastic 2022916 Out of stock $16 $20…" at bounding box center [377, 211] width 77 height 134
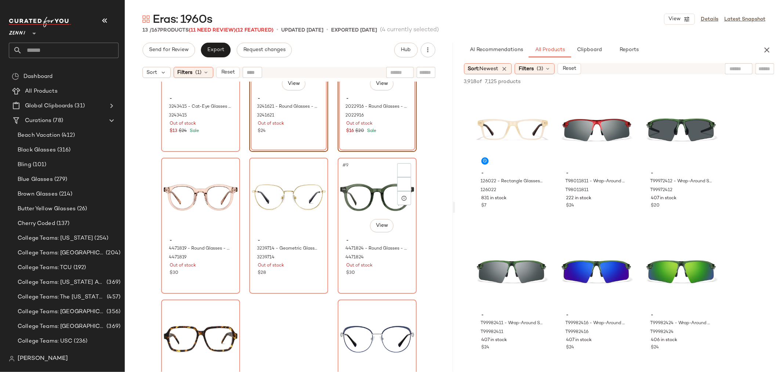
scroll to position [251, 0]
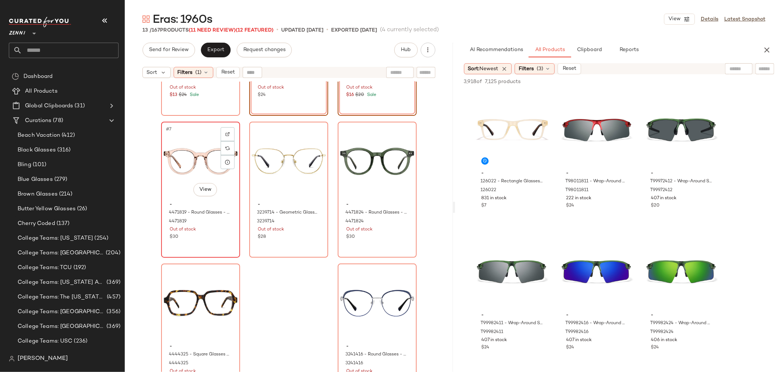
click at [211, 246] on div "#7 View - 4471819 - Round Glasses - Pink - Acetate 4471819 Out of stock $30" at bounding box center [200, 189] width 77 height 134
click at [370, 241] on div "#9 View - 4471824 - Round Glasses - Green - Acetate 4471824 Out of stock $30" at bounding box center [377, 189] width 77 height 134
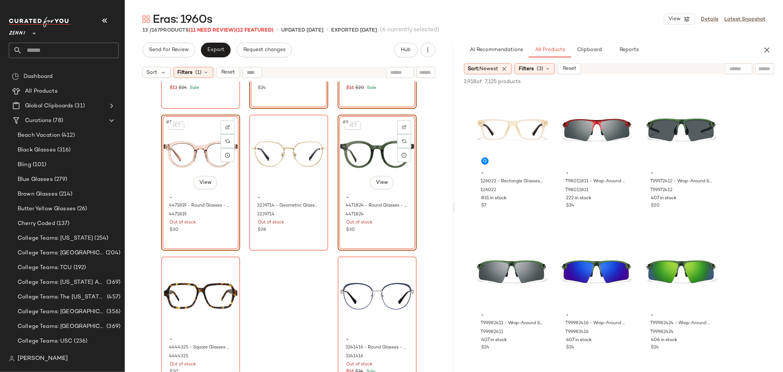
scroll to position [260, 0]
click at [346, 274] on div "#11 View" at bounding box center [377, 294] width 74 height 74
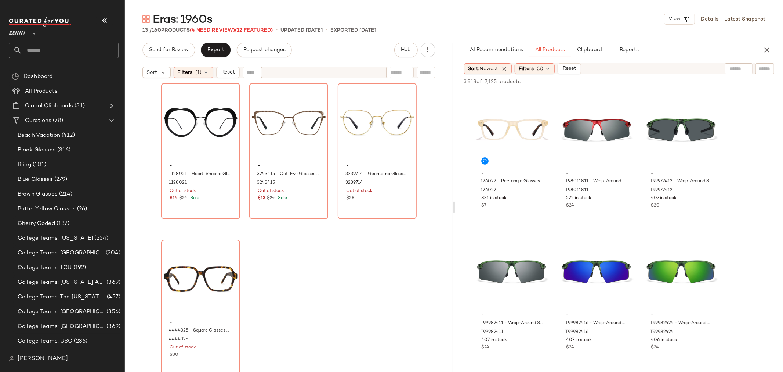
click at [763, 68] on input "text" at bounding box center [765, 69] width 13 height 8
type input "*****"
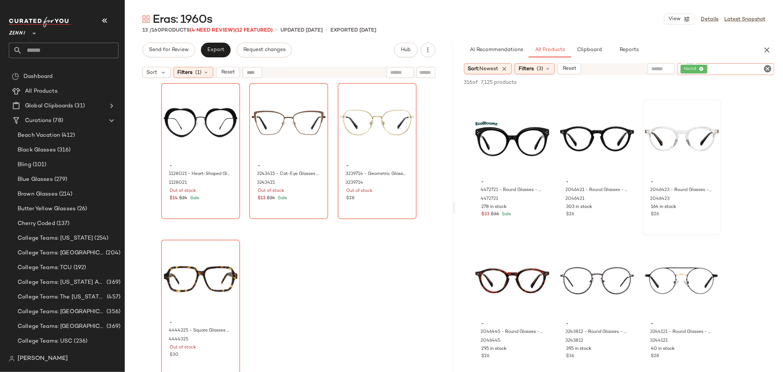
scroll to position [857, 0]
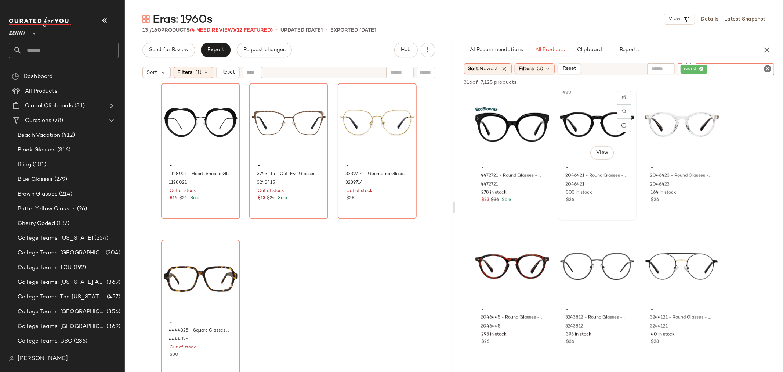
click at [611, 203] on div "- 2046421 - Round Glasses - Black - Plastic 2046421 303 in stock $26" at bounding box center [597, 183] width 74 height 43
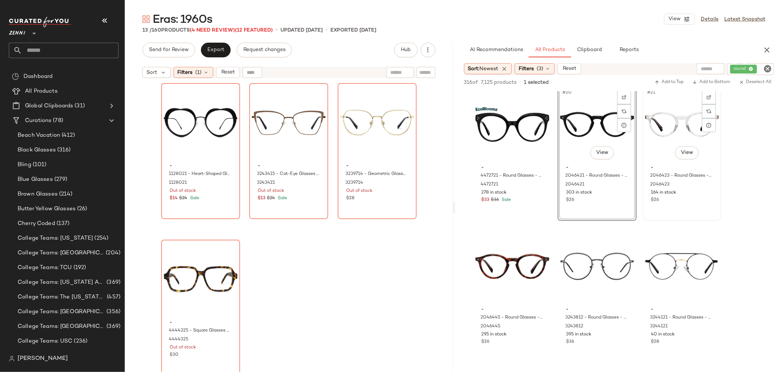
click at [677, 204] on div "#21 View - 2046423 - Round Glasses - Clear - Plastic 2046423 164 in stock $26" at bounding box center [682, 153] width 77 height 134
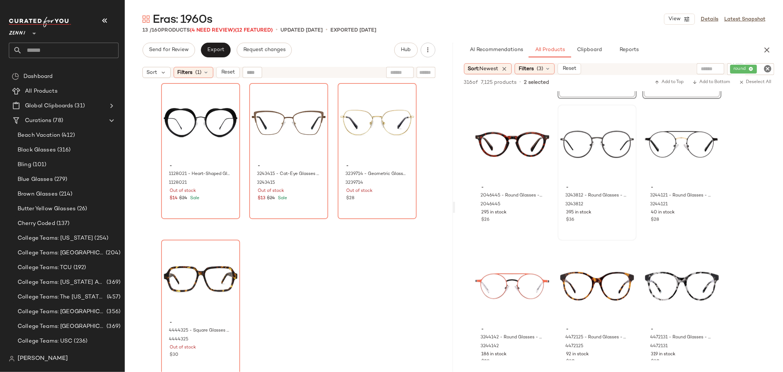
scroll to position [979, 0]
click at [526, 229] on div "#22 View - 2046445 - Round Glasses - Tortoiseshell - Plastic 2046445 295 in sto…" at bounding box center [512, 172] width 77 height 134
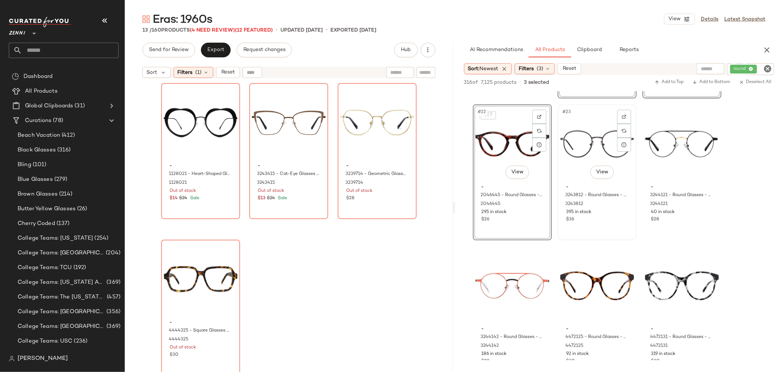
click at [610, 225] on div "#23 View - 3243812 - Round Glasses - Gray - Stainless Steel 3243812 395 in stoc…" at bounding box center [597, 172] width 77 height 134
click at [718, 83] on span "Add to Bottom" at bounding box center [712, 82] width 38 height 5
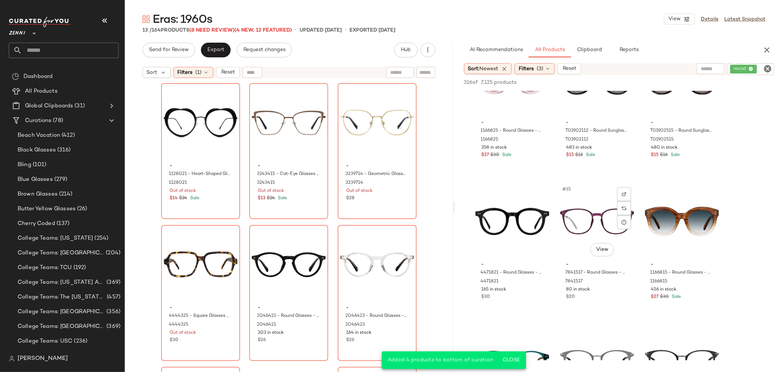
scroll to position [1510, 0]
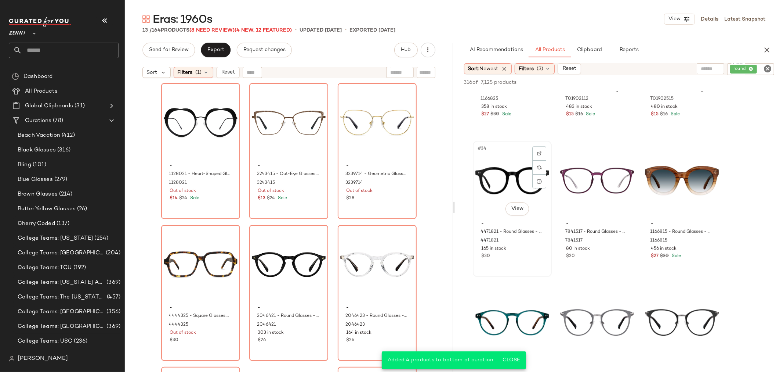
click at [515, 245] on div "165 in stock" at bounding box center [513, 248] width 62 height 7
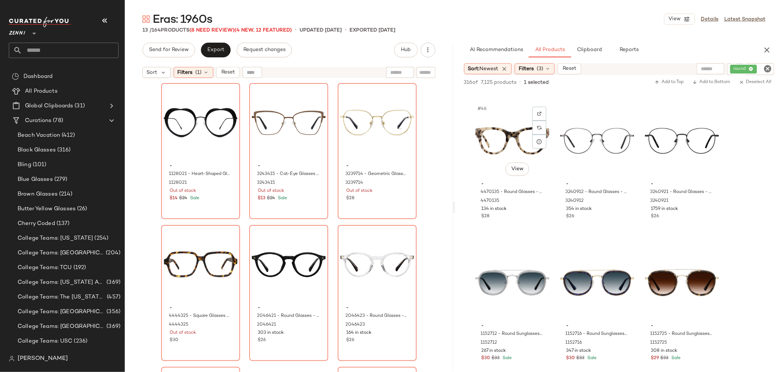
scroll to position [2122, 0]
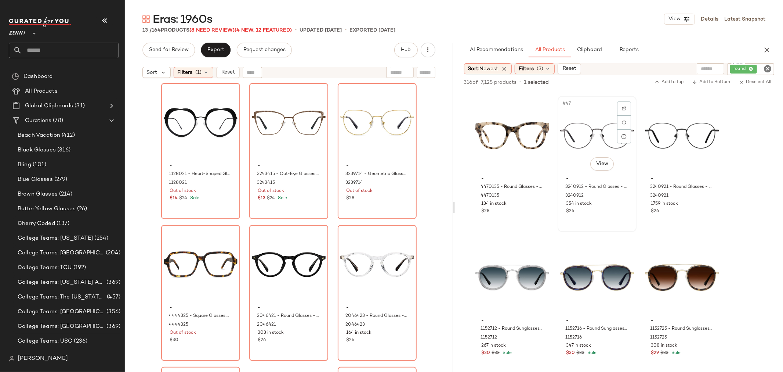
click at [598, 212] on div "$26" at bounding box center [597, 211] width 62 height 7
click at [697, 215] on div "#48 View - 3240921 - Round Glasses - Black - Stainless Steel 3240921 1759 in st…" at bounding box center [682, 164] width 77 height 134
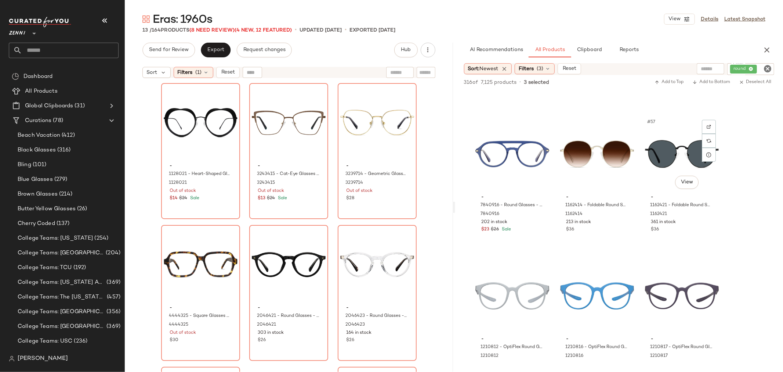
scroll to position [2530, 0]
click at [612, 236] on div "#56 View - 1162414 - Foldable Round Sunglasses - Gold - Stainless Steel 1162414…" at bounding box center [597, 181] width 77 height 134
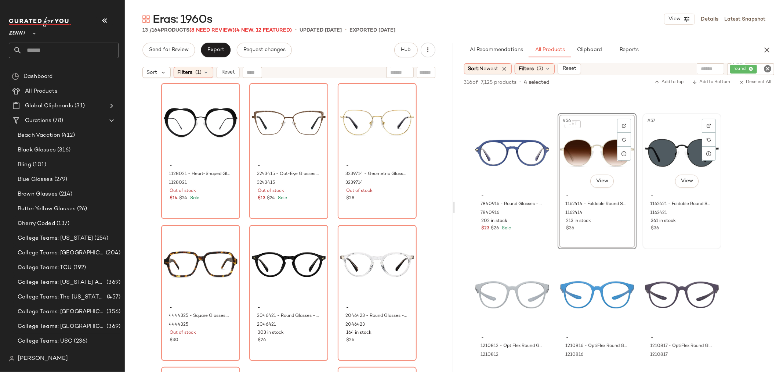
click at [681, 235] on div "#57 View - 1162421 - Foldable Round Sunglasses - Black - Stainless Steel 116242…" at bounding box center [682, 181] width 77 height 134
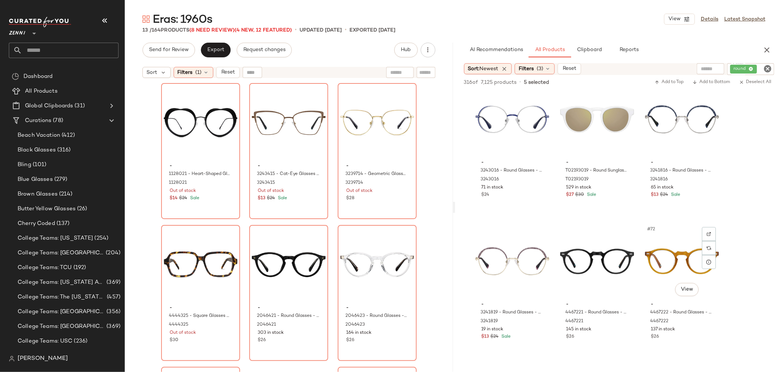
scroll to position [3101, 0]
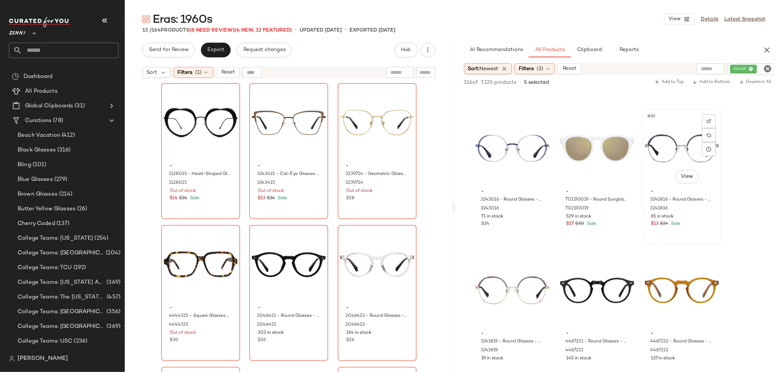
click at [682, 233] on div "#69 View - 3241816 - Round Glasses - Blue - Stainless Steel 3241816 65 in stock…" at bounding box center [682, 176] width 77 height 134
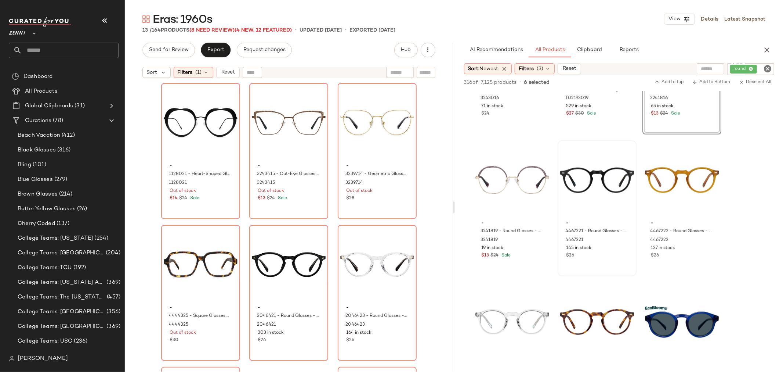
scroll to position [3224, 0]
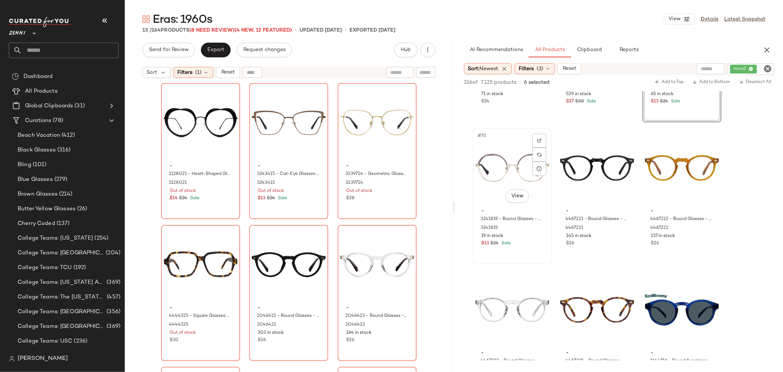
click at [531, 256] on div "#70 View - 3241819 - Round Glasses - Pink - Stainless Steel 3241819 19 in stock…" at bounding box center [512, 196] width 77 height 134
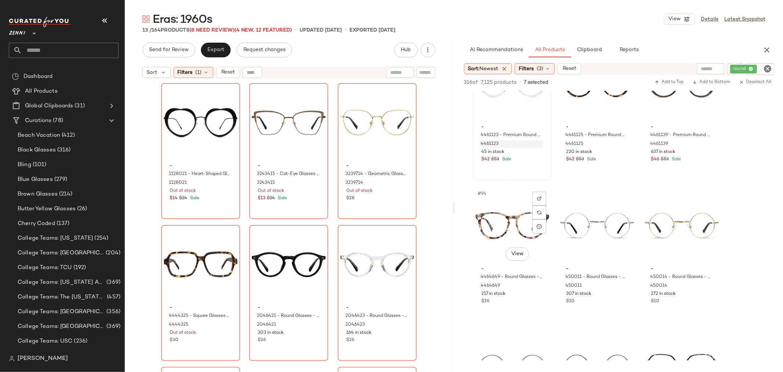
scroll to position [4326, 0]
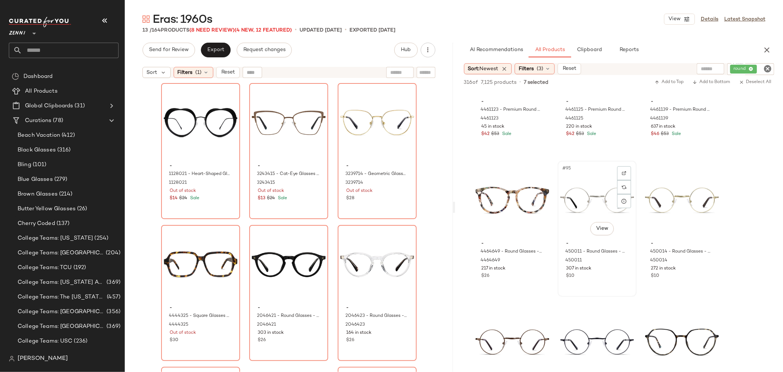
click at [615, 278] on div "- 450011 - Round Glasses - Silver - Stainless Steel 450011 307 in stock $10" at bounding box center [597, 258] width 74 height 43
click at [678, 281] on div "#96 View - 450014 - Round Glasses - Gold - Stainless Steel 450014 272 in stock …" at bounding box center [682, 228] width 77 height 134
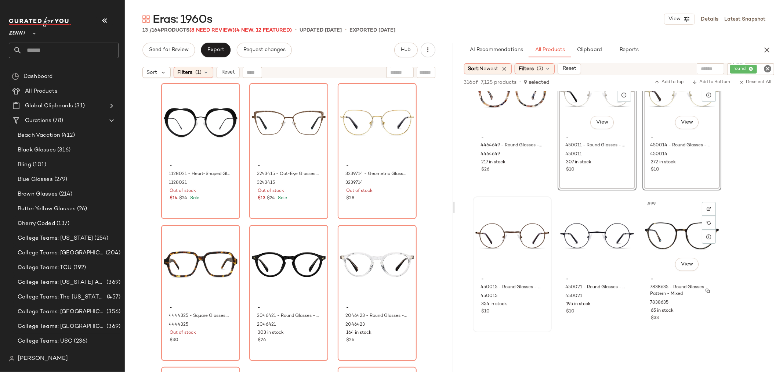
scroll to position [4448, 0]
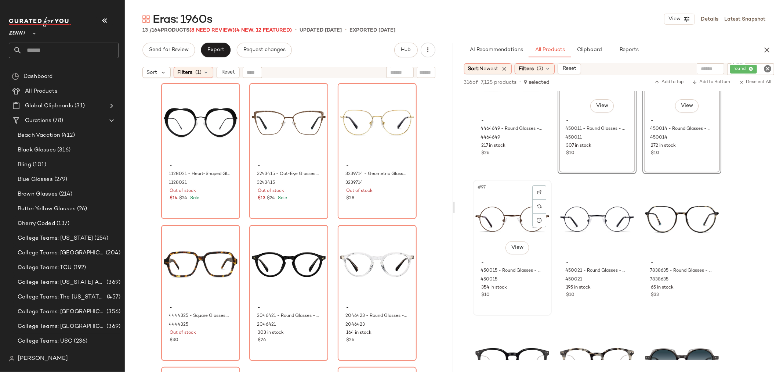
click at [527, 298] on div "- 450015 - Round Glasses - Brown - Stainless Steel 450015 354 in stock $10" at bounding box center [513, 277] width 74 height 43
click at [619, 299] on div "#98 View - 450021 - Round Glasses - Black - Stainless Steel 450021 195 in stock…" at bounding box center [597, 247] width 77 height 134
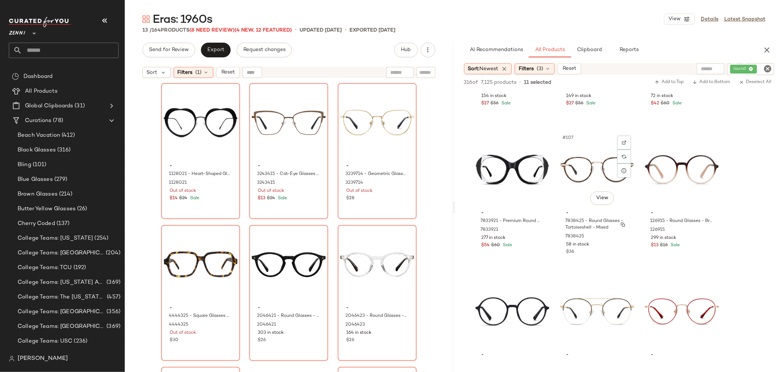
scroll to position [4938, 0]
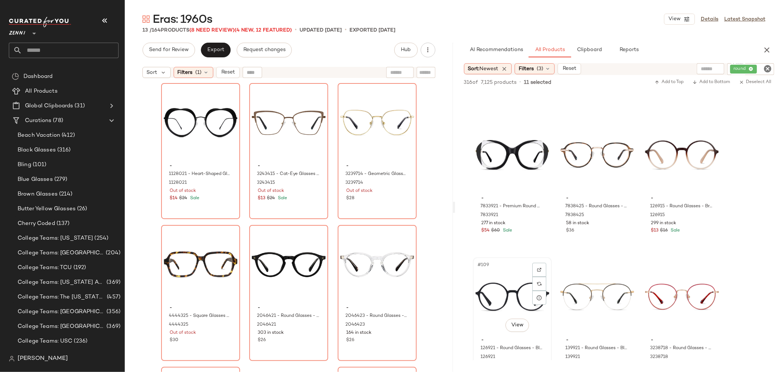
click at [479, 281] on div "#109 View" at bounding box center [513, 297] width 74 height 74
click at [697, 232] on div "$13 $16 Sale" at bounding box center [682, 230] width 62 height 7
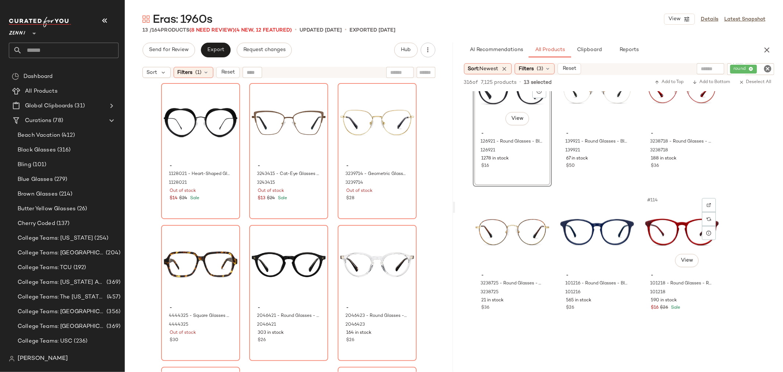
scroll to position [5183, 0]
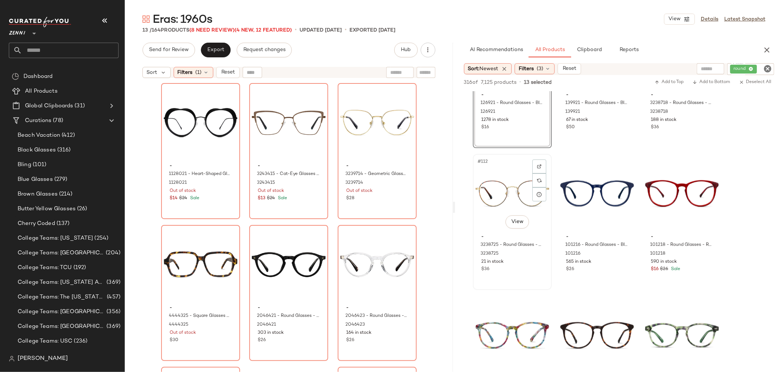
click at [527, 272] on div "- 3238725 - Round Glasses - Tortoiseshell - Stainless Steel 3238725 21 in stock…" at bounding box center [513, 252] width 74 height 43
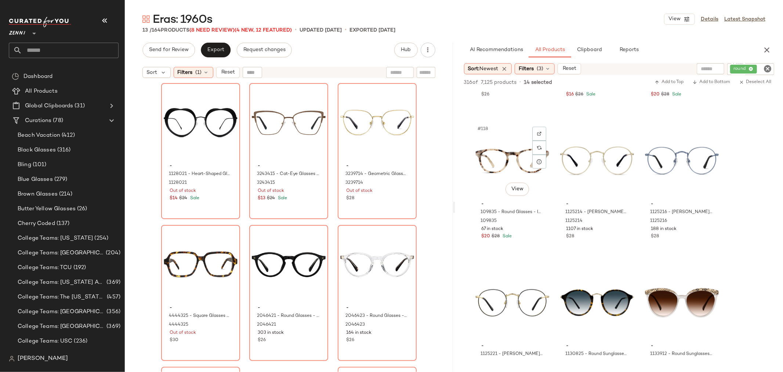
scroll to position [5509, 0]
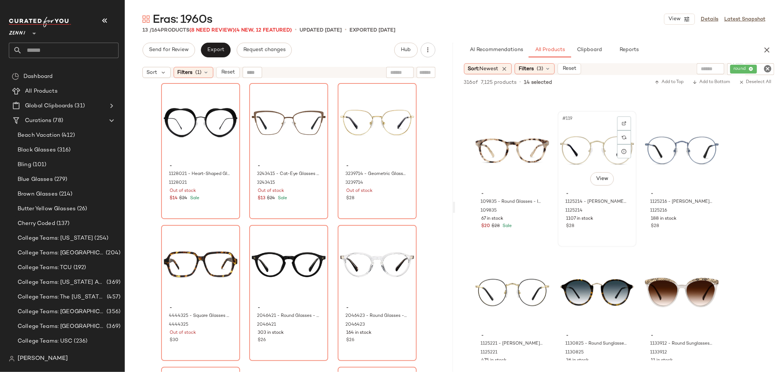
click at [614, 225] on div "$28" at bounding box center [597, 226] width 62 height 7
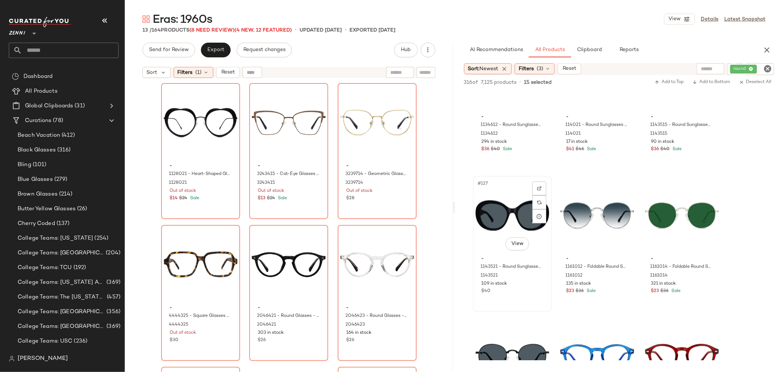
scroll to position [5958, 0]
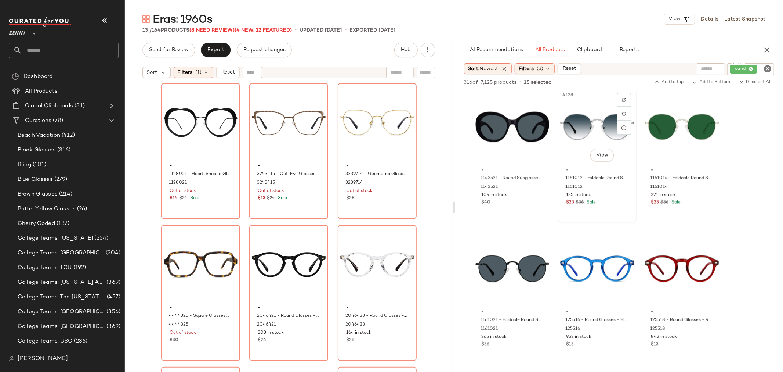
click at [629, 211] on div "#128 View - 1161012 - Foldable Round Sunglasses - Steel - Stainless Steel 11610…" at bounding box center [597, 155] width 77 height 134
click at [682, 208] on div "#129 View - 1161014 - Foldable Round Sunglasses - Light Gold - Stainless Steel …" at bounding box center [682, 155] width 77 height 134
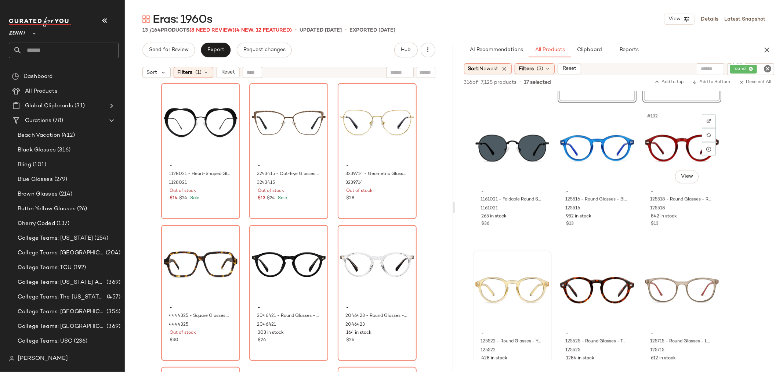
scroll to position [6081, 0]
click at [524, 225] on div "- 1161021 - Foldable Round Sunglasses - Black - Stainless Steel 1161021 265 in …" at bounding box center [513, 205] width 74 height 43
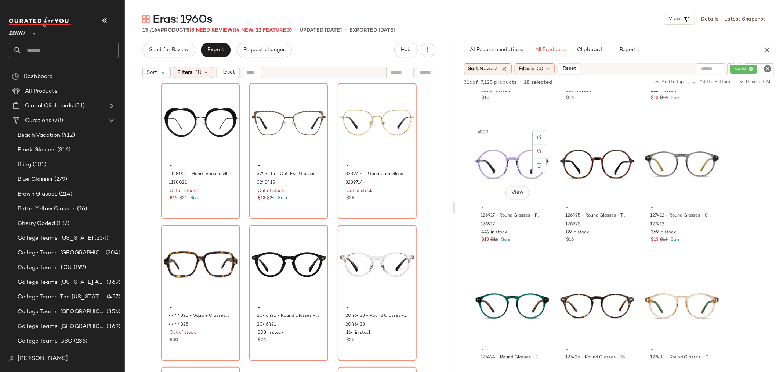
scroll to position [6489, 0]
click at [601, 239] on div "$16" at bounding box center [597, 239] width 62 height 7
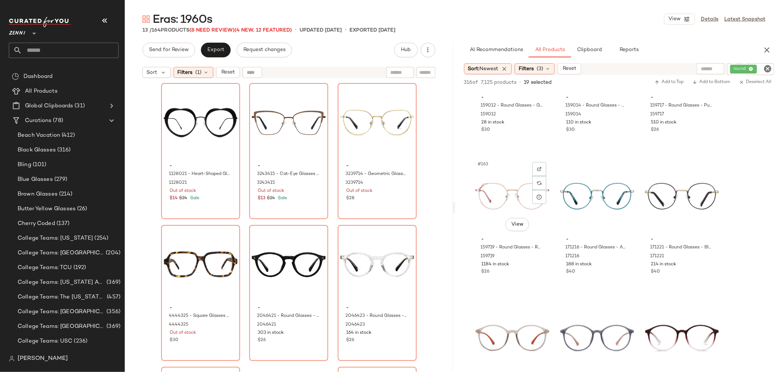
scroll to position [7631, 0]
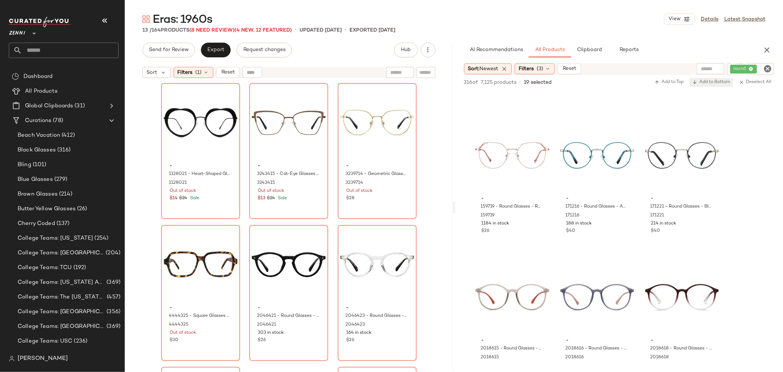
click at [714, 82] on span "Add to Bottom" at bounding box center [712, 82] width 38 height 5
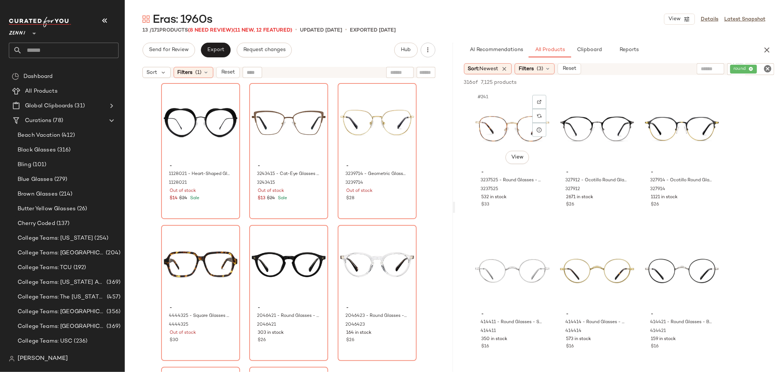
scroll to position [11468, 0]
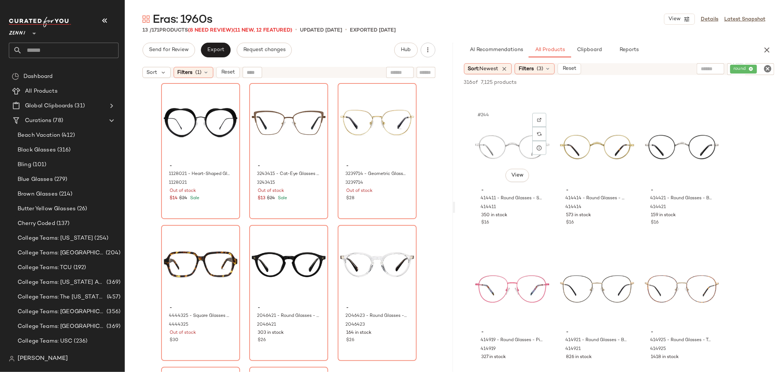
click at [515, 223] on div "$16" at bounding box center [513, 222] width 62 height 7
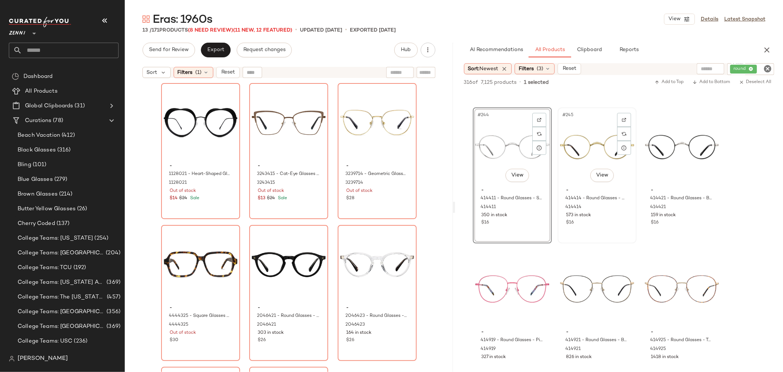
click at [598, 226] on div "- 414414 - Round Glasses - Gold - Metal 414414 573 in stock $16" at bounding box center [597, 205] width 74 height 43
click at [677, 232] on div "#246 View - 414421 - Round Glasses - Black - Metal 414421 159 in stock $16" at bounding box center [682, 175] width 77 height 134
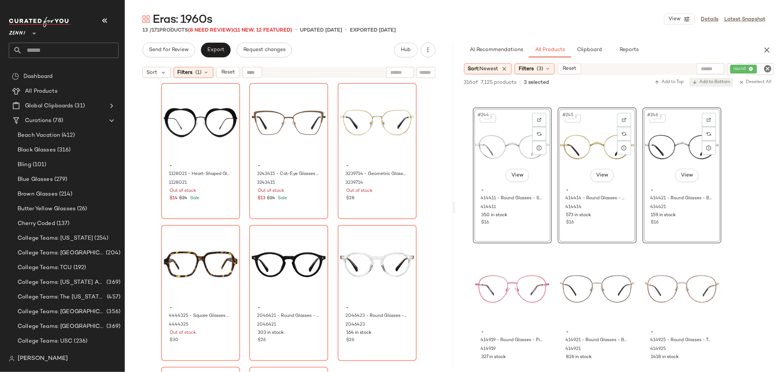
click at [709, 83] on span "Add to Bottom" at bounding box center [712, 82] width 38 height 5
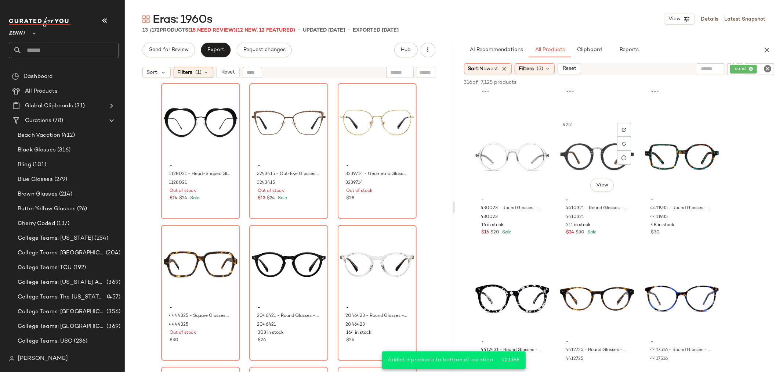
scroll to position [11753, 0]
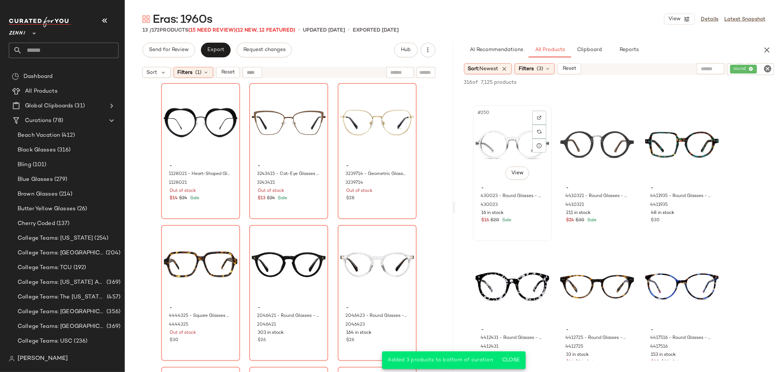
click at [524, 221] on div "$16 $20 Sale" at bounding box center [513, 220] width 62 height 7
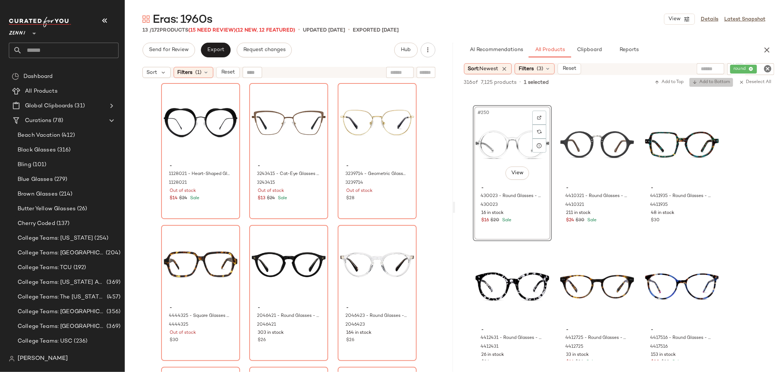
click at [707, 84] on span "Add to Bottom" at bounding box center [712, 82] width 38 height 5
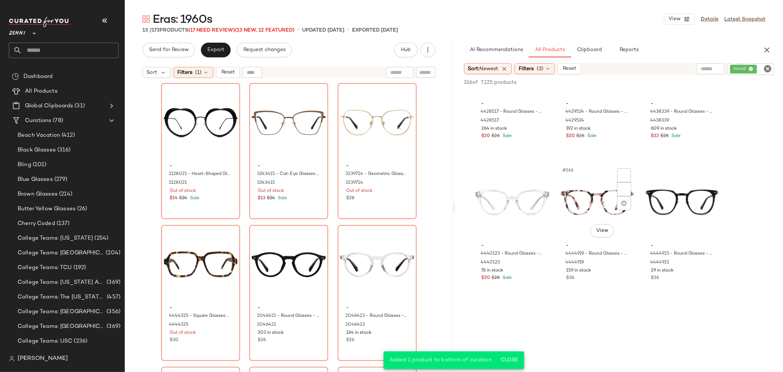
scroll to position [12406, 0]
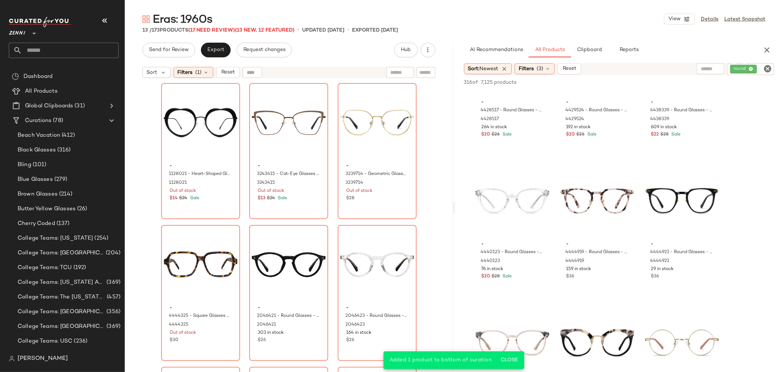
click at [765, 69] on icon "Clear Filter" at bounding box center [768, 68] width 9 height 9
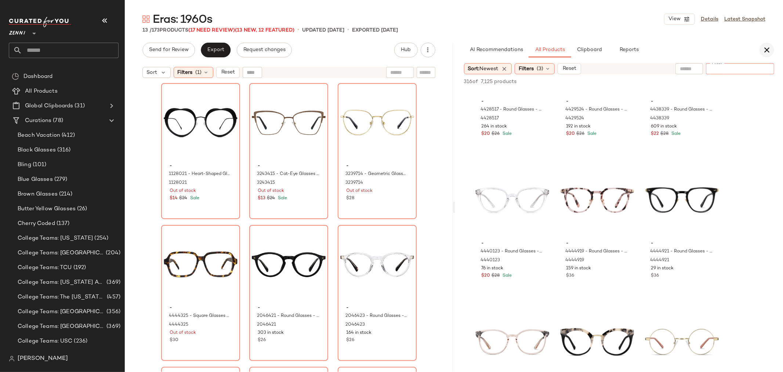
click at [771, 50] on icon "button" at bounding box center [767, 50] width 9 height 9
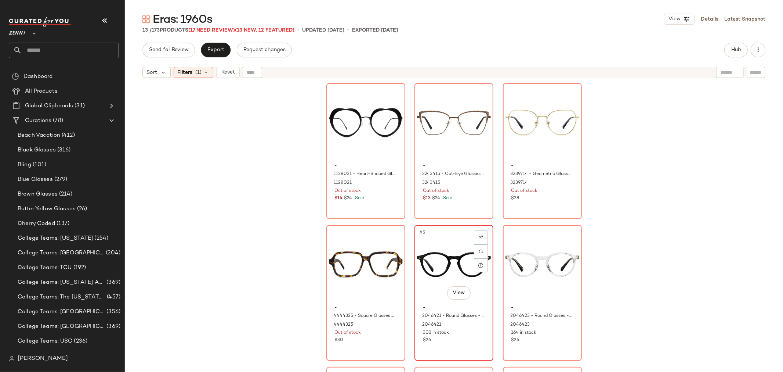
click at [417, 300] on div "#5 View" at bounding box center [454, 264] width 74 height 74
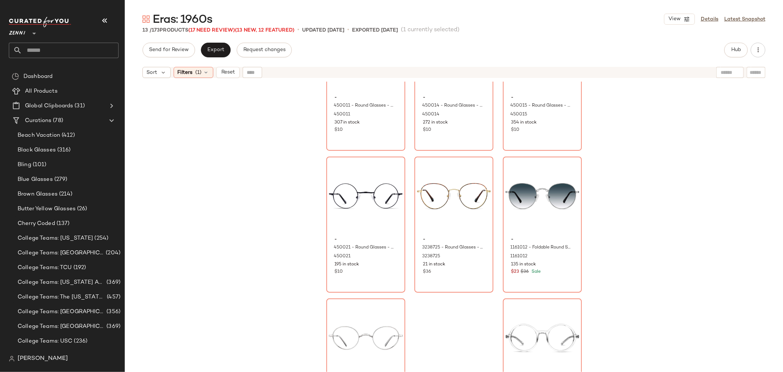
scroll to position [544, 0]
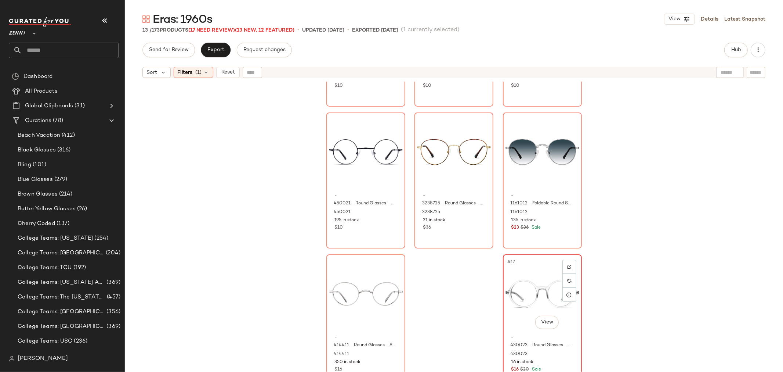
click at [508, 324] on div "#17 View" at bounding box center [543, 294] width 74 height 74
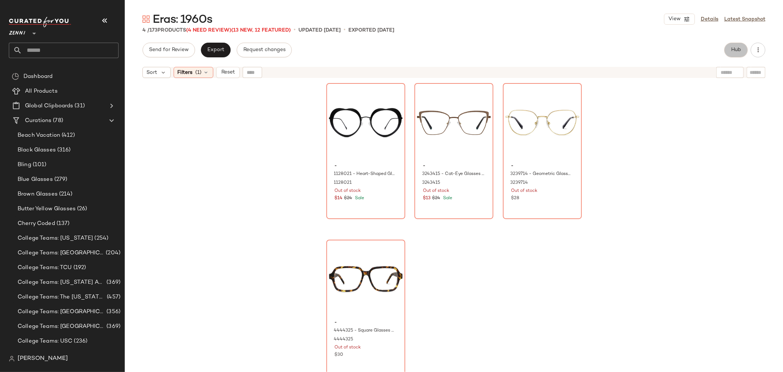
click at [736, 47] on span "Hub" at bounding box center [736, 50] width 10 height 6
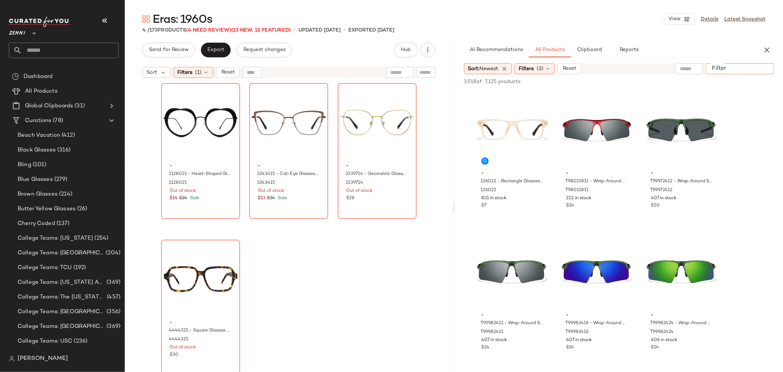
click at [760, 67] on input "Filter" at bounding box center [740, 69] width 62 height 8
type input "*****"
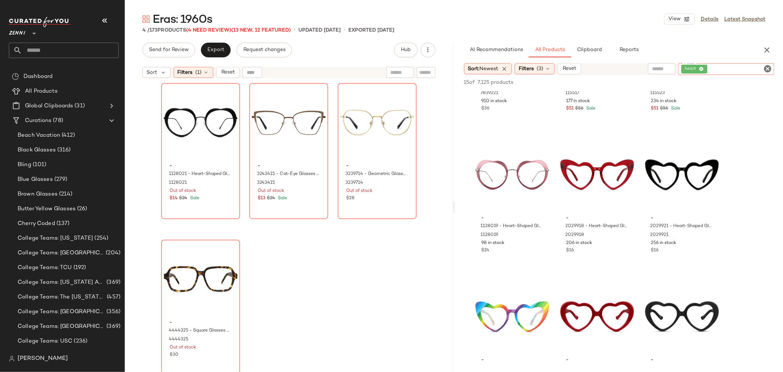
scroll to position [367, 0]
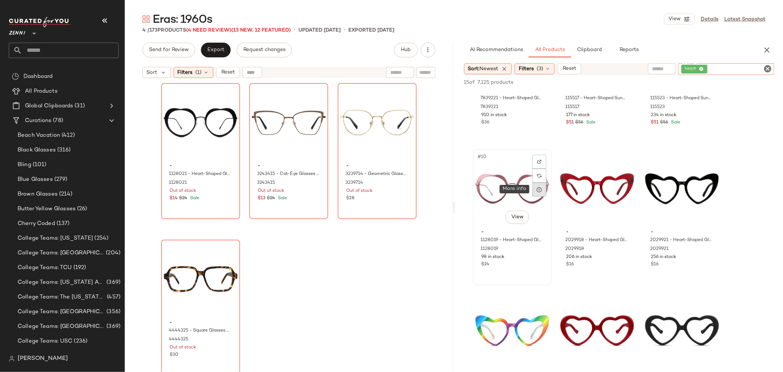
click at [537, 187] on icon at bounding box center [540, 190] width 6 height 6
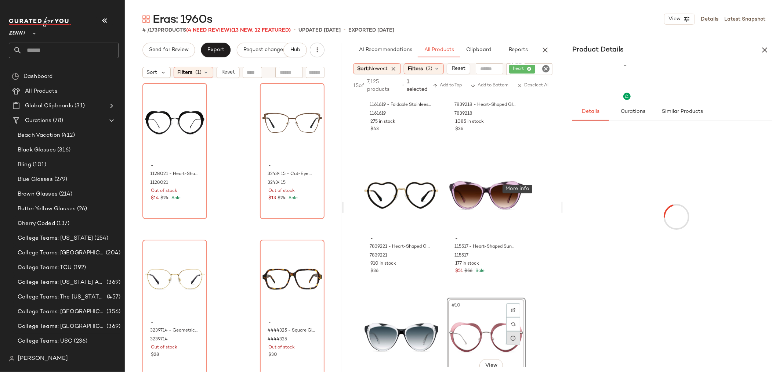
scroll to position [509, 0]
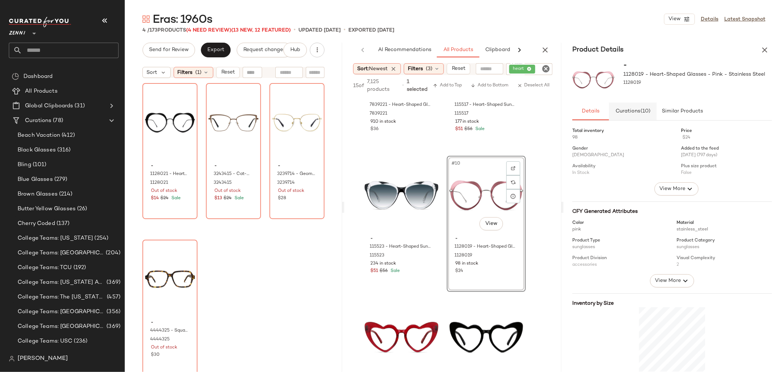
click at [638, 118] on button "Curations (10)" at bounding box center [633, 111] width 48 height 18
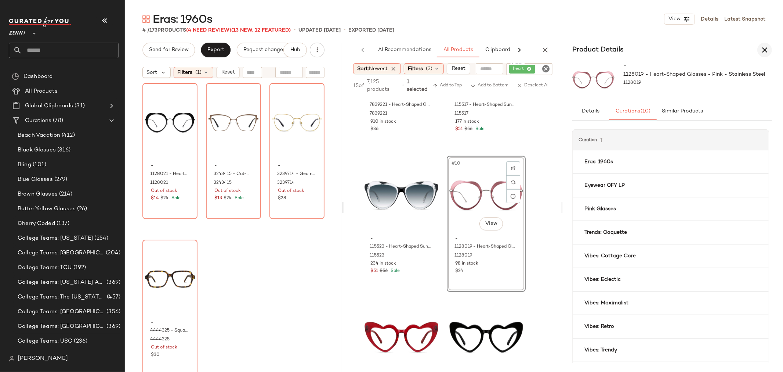
click at [769, 47] on icon "button" at bounding box center [765, 50] width 9 height 9
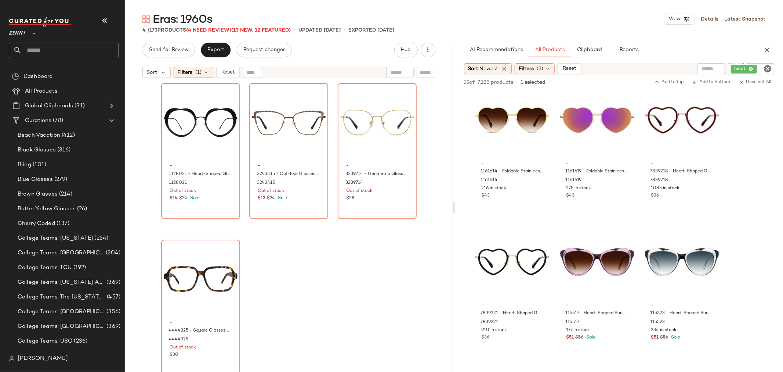
scroll to position [0, 0]
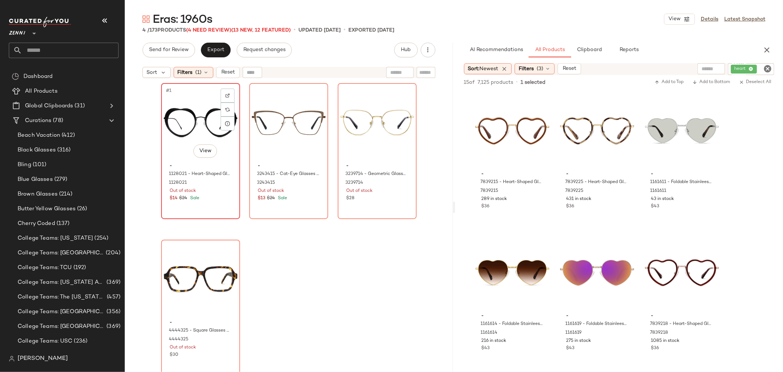
click at [182, 160] on div "- 1128021 - Heart-Shaped Glasses - Black - Stainless Steel 1128021 Out of stock…" at bounding box center [201, 181] width 74 height 43
click at [770, 67] on icon "Clear Filter" at bounding box center [768, 68] width 9 height 9
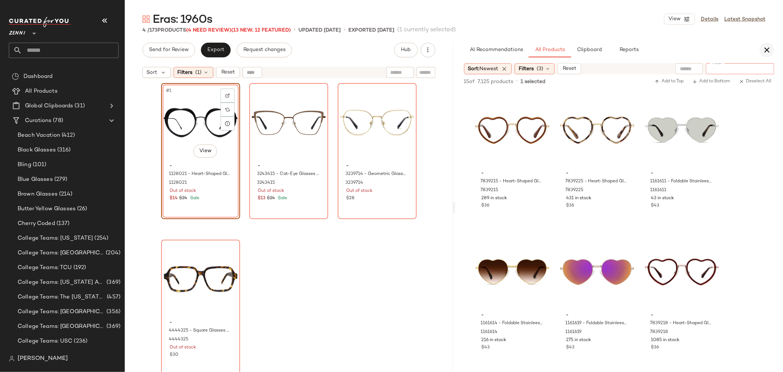
click at [769, 52] on icon "button" at bounding box center [767, 50] width 9 height 9
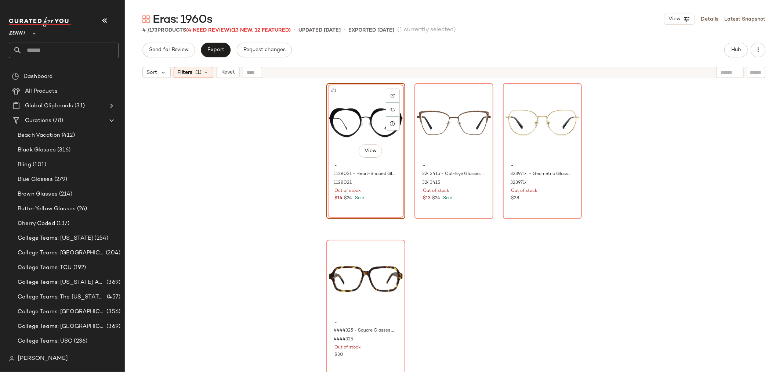
click at [375, 207] on div "#1 View - 1128021 - Heart-Shaped Glasses - Black - Stainless Steel 1128021 Out …" at bounding box center [366, 151] width 79 height 136
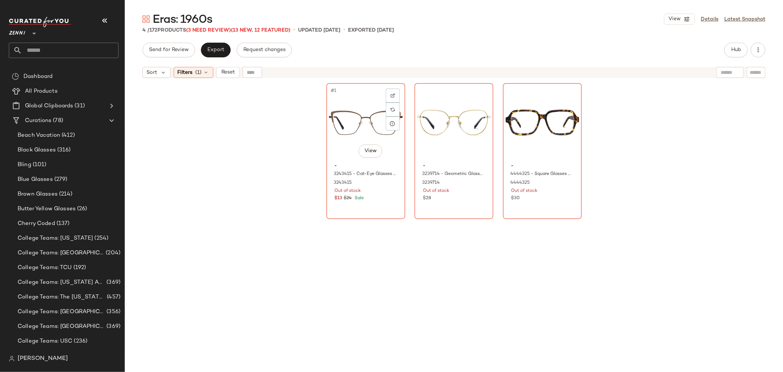
click at [375, 207] on div "#1 View - 3243415 - Cat-Eye Glasses - Brown - Stainless Steel 3243415 Out of st…" at bounding box center [365, 151] width 77 height 134
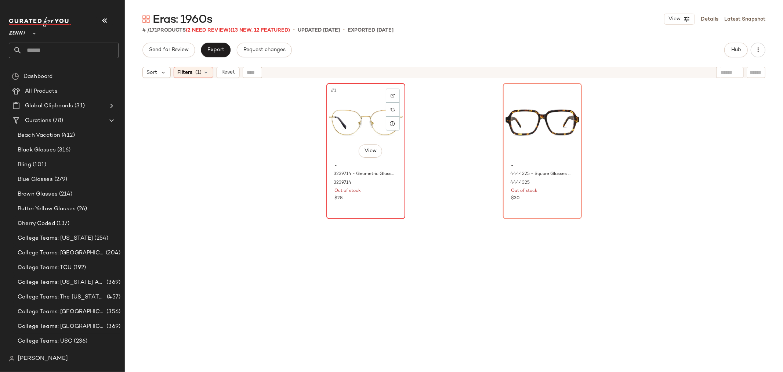
click at [373, 213] on div "#1 View - 3239714 - Geometric Glasses - Gold - Stainless Steel 3239714 Out of s…" at bounding box center [365, 151] width 77 height 134
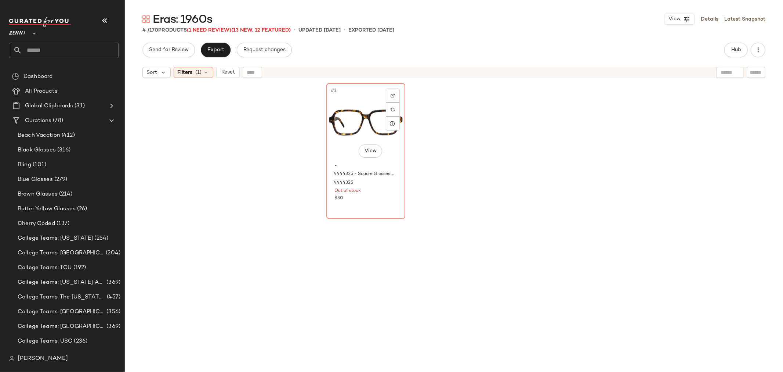
click at [373, 213] on div "#1 View - 4444325 - Square Glasses - Tortoiseshell - Acetate 4444325 Out of sto…" at bounding box center [365, 151] width 77 height 134
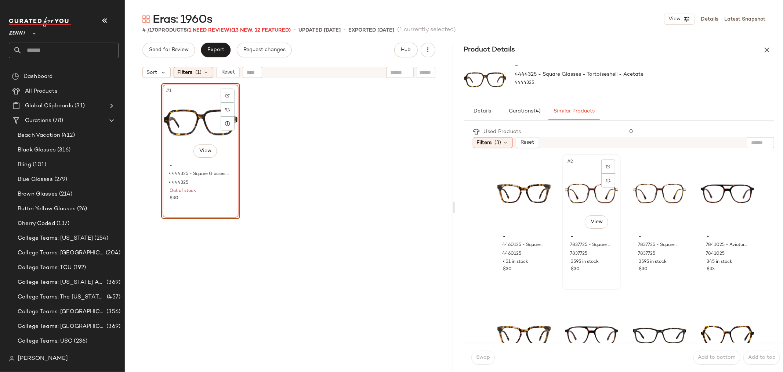
click at [566, 221] on div "#2 View" at bounding box center [591, 193] width 53 height 74
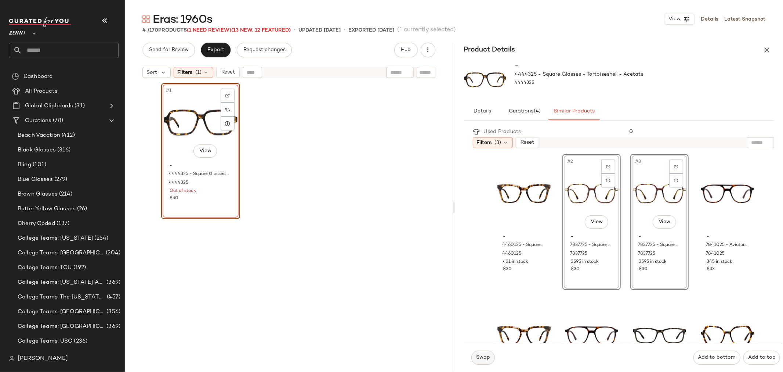
click at [487, 353] on button "Swap" at bounding box center [484, 357] width 24 height 14
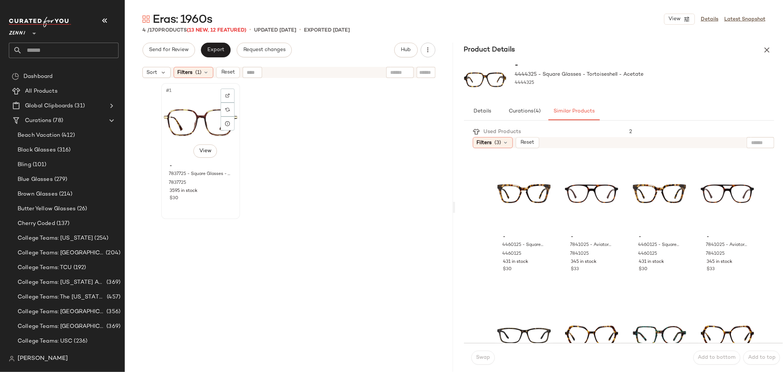
click at [207, 192] on div "3595 in stock" at bounding box center [201, 191] width 62 height 7
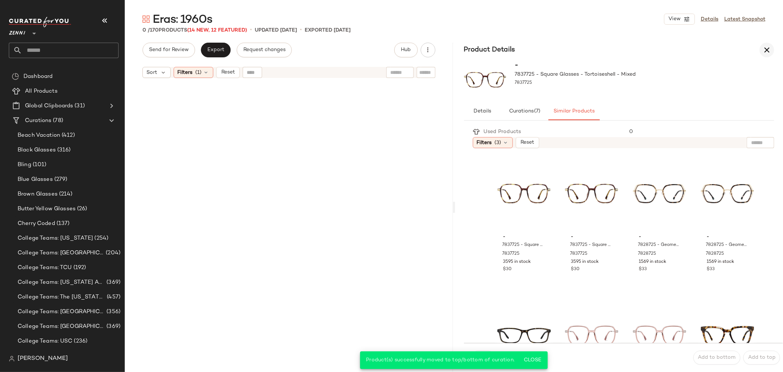
click at [770, 49] on icon "button" at bounding box center [767, 50] width 9 height 9
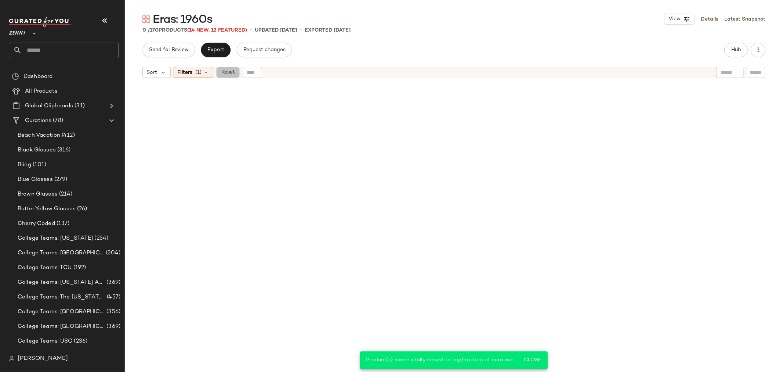
click at [223, 71] on span "Reset" at bounding box center [228, 72] width 14 height 6
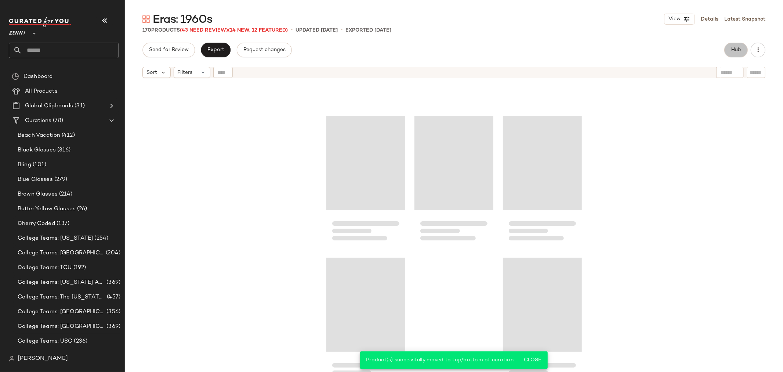
click at [738, 52] on span "Hub" at bounding box center [736, 50] width 10 height 6
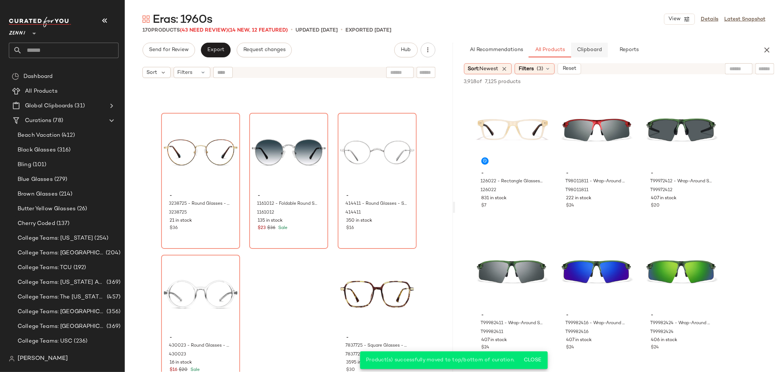
click at [590, 54] on button "Clipboard" at bounding box center [590, 50] width 37 height 15
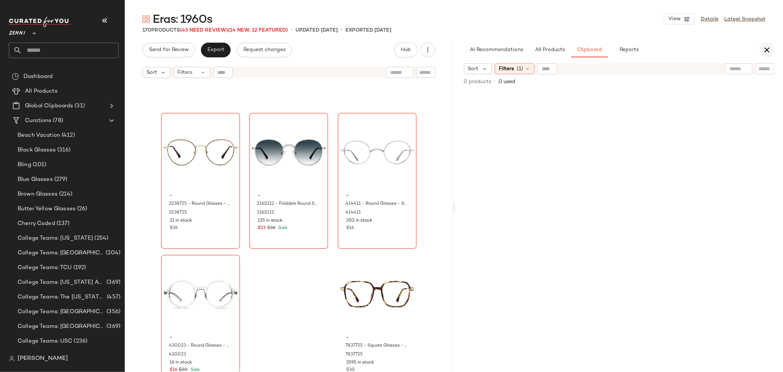
click at [768, 47] on icon "button" at bounding box center [767, 50] width 9 height 9
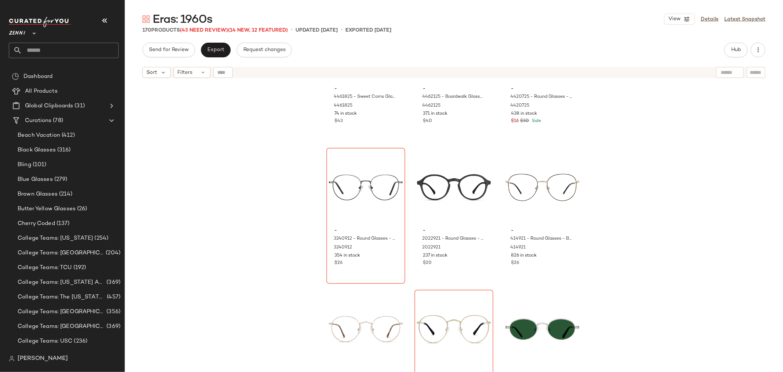
scroll to position [7039, 0]
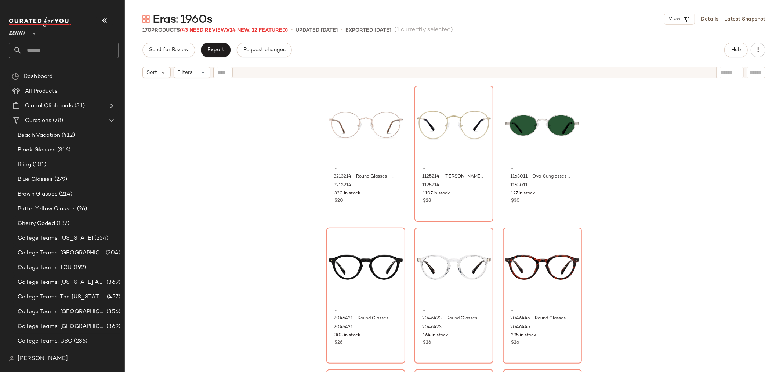
scroll to position [7243, 0]
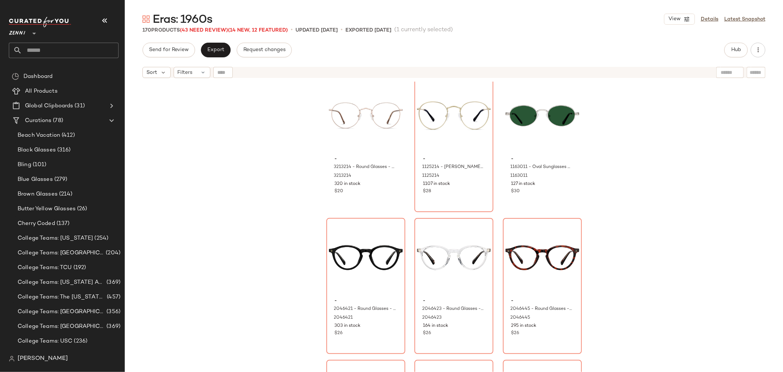
click at [302, 239] on div "#151 View - 2022921 - Round Glasses - Black - Plastic 2022921 237 in stock $20 …" at bounding box center [454, 236] width 659 height 309
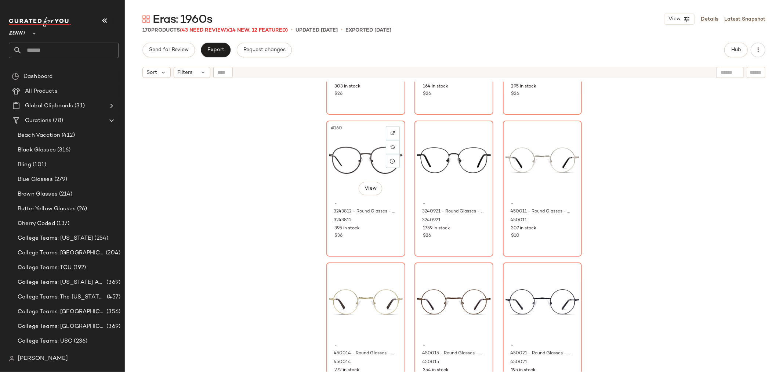
scroll to position [7488, 0]
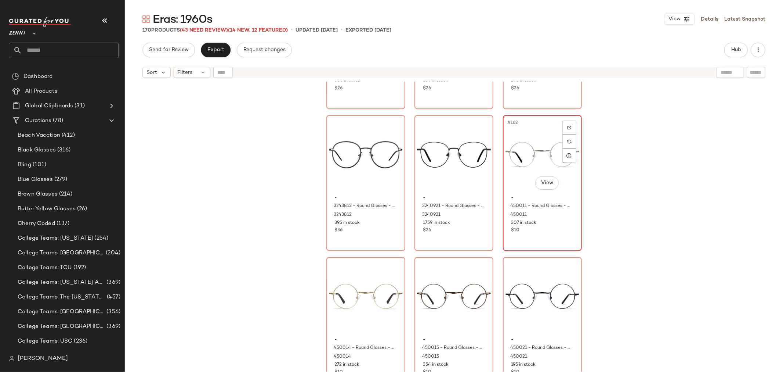
click at [524, 155] on div "#162 View" at bounding box center [543, 155] width 74 height 74
click at [361, 274] on div "#163 View" at bounding box center [366, 296] width 74 height 74
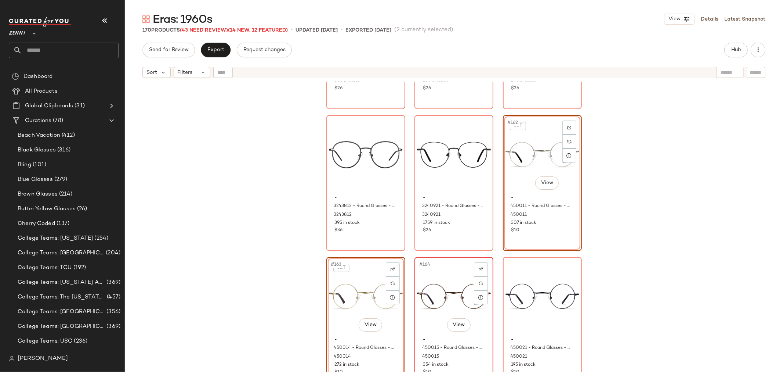
click at [427, 276] on div "#164 View" at bounding box center [454, 296] width 74 height 74
click at [522, 271] on div "#165 View" at bounding box center [543, 296] width 74 height 74
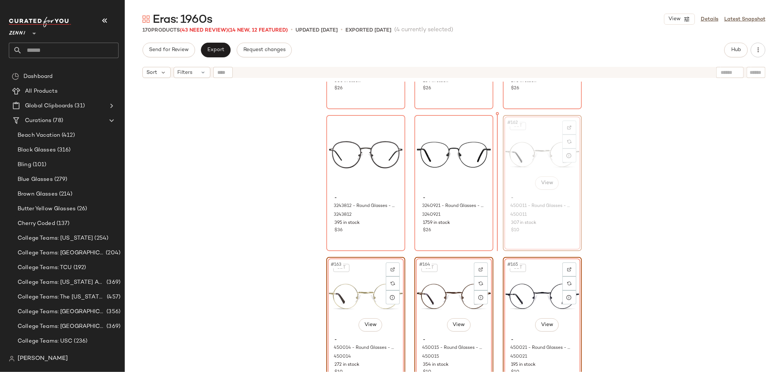
scroll to position [7487, 0]
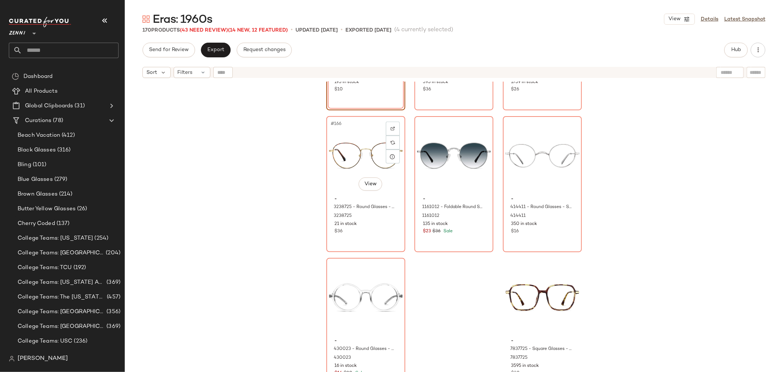
scroll to position [7773, 0]
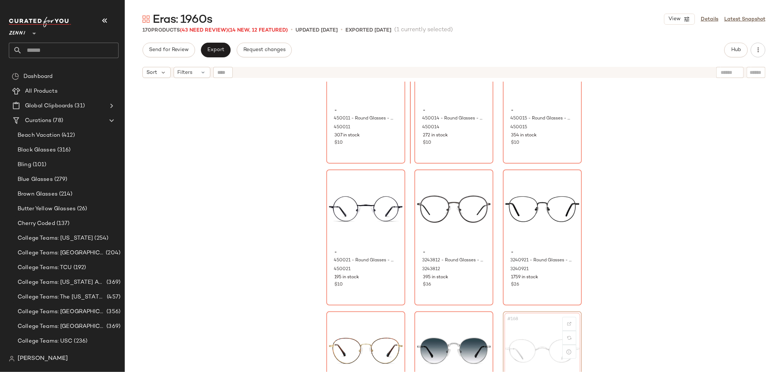
scroll to position [7574, 0]
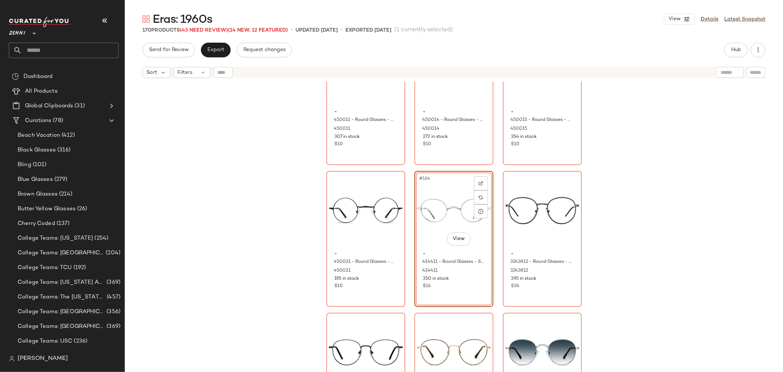
click at [408, 252] on div "- 450011 - Round Glasses - Silver - Stainless Steel 450011 307 in stock $10 - 4…" at bounding box center [454, 236] width 659 height 309
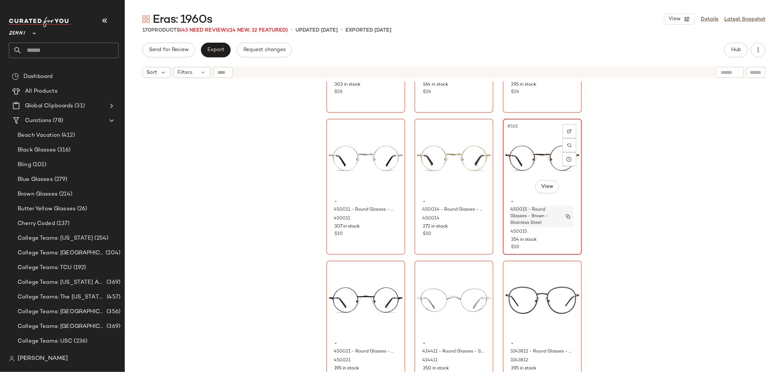
scroll to position [7492, 0]
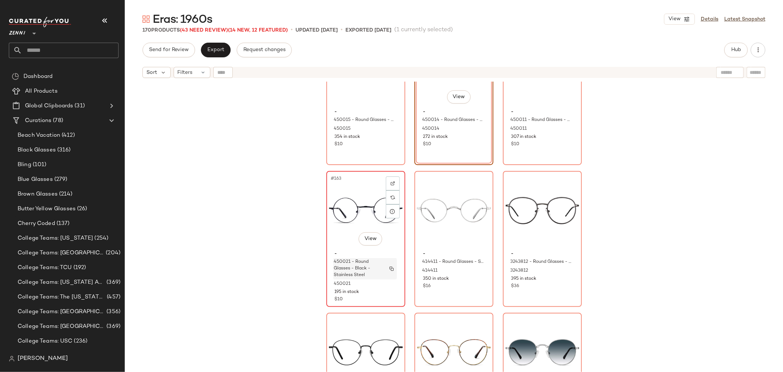
scroll to position [7533, 0]
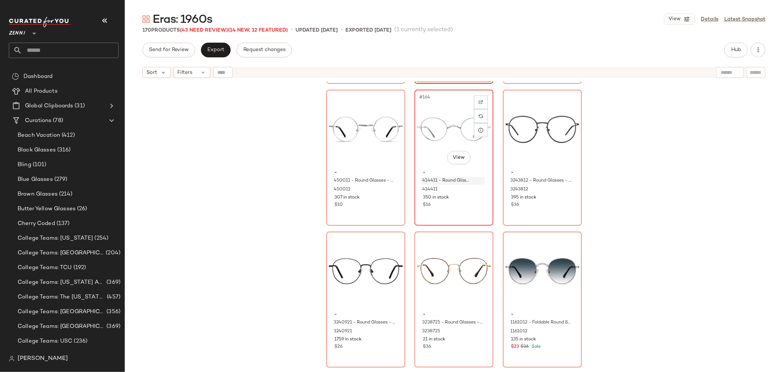
scroll to position [7656, 0]
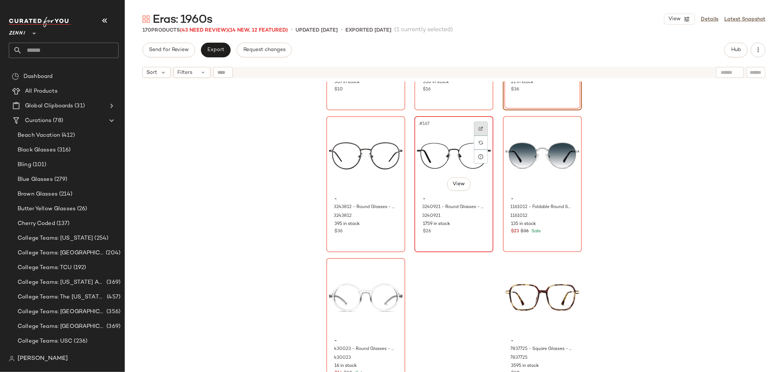
scroll to position [7774, 0]
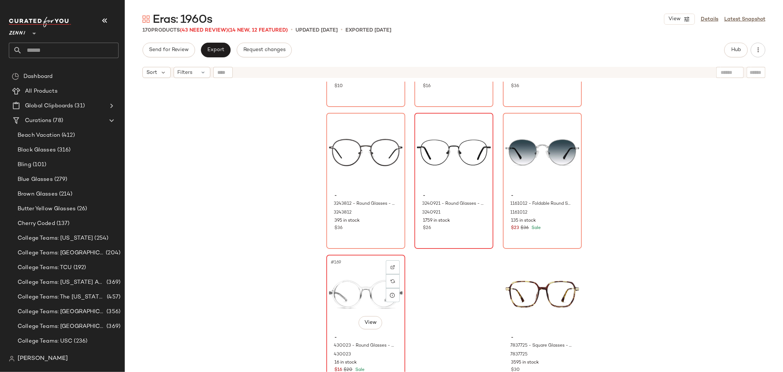
click at [362, 287] on div "#169 View" at bounding box center [366, 294] width 74 height 74
click at [531, 291] on div "#170 View" at bounding box center [543, 294] width 74 height 74
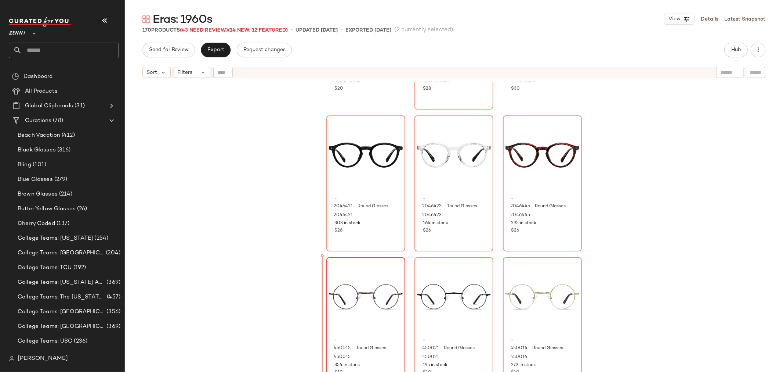
scroll to position [7352, 0]
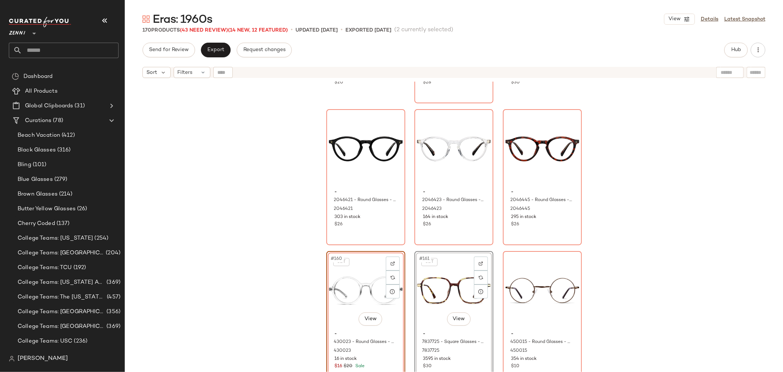
click at [302, 317] on div "- 3213214 - Round Glasses - Gold - Stainless Steel 3213214 320 in stock $20 - 1…" at bounding box center [454, 236] width 659 height 309
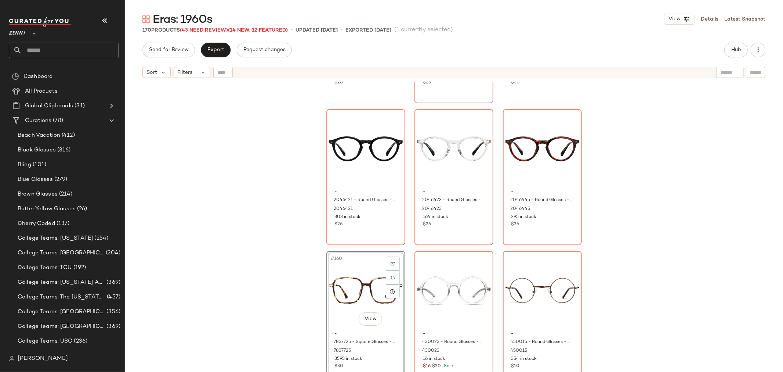
click at [408, 309] on div "- 3213214 - Round Glasses - Gold - Stainless Steel 3213214 320 in stock $20 - 1…" at bounding box center [454, 236] width 659 height 309
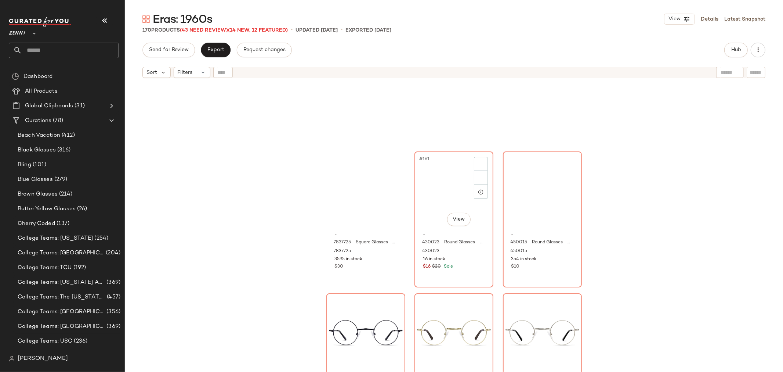
scroll to position [7447, 0]
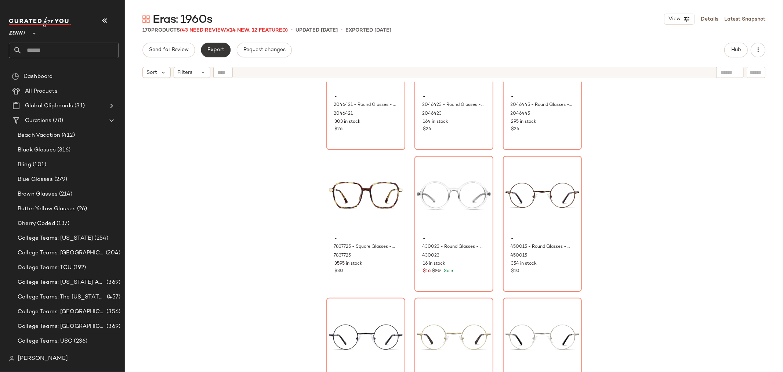
click at [219, 52] on span "Export" at bounding box center [215, 50] width 17 height 6
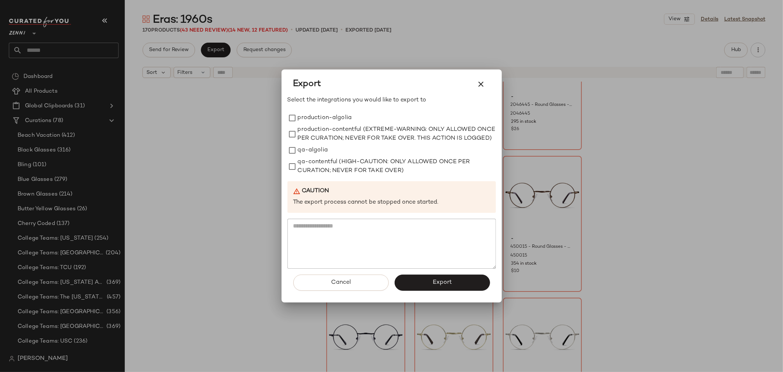
click at [287, 111] on div "Export Select the integrations you would like to export to production-algolia p…" at bounding box center [392, 185] width 220 height 233
click at [465, 287] on button "Export" at bounding box center [442, 282] width 95 height 16
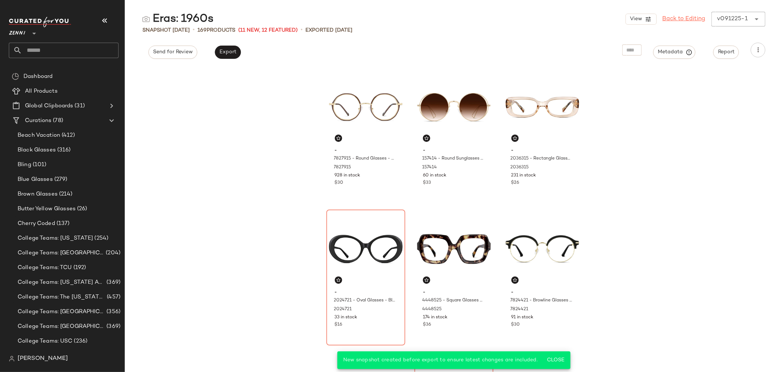
click at [682, 17] on link "Back to Editing" at bounding box center [684, 19] width 43 height 9
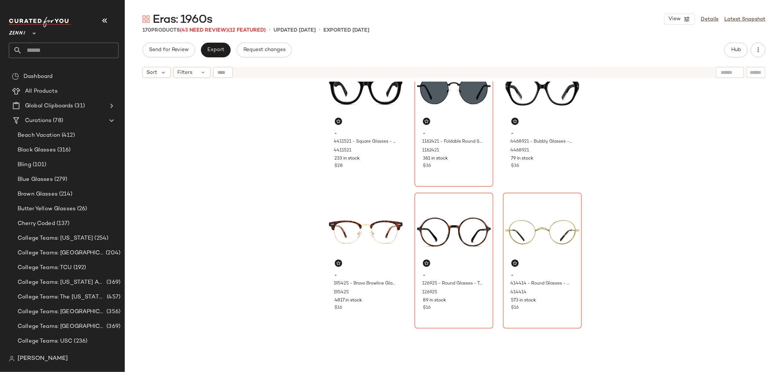
scroll to position [373, 0]
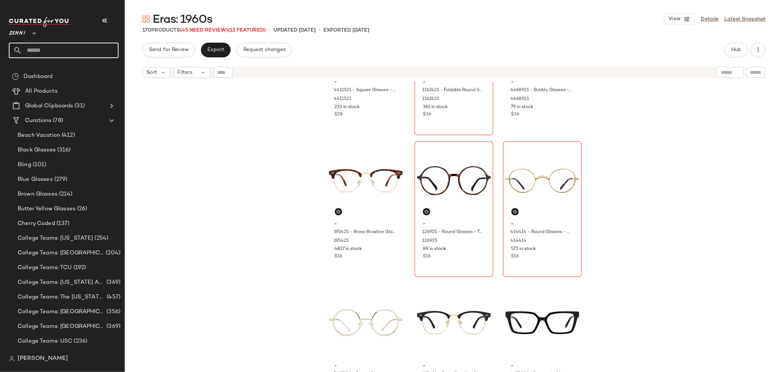
click at [38, 47] on input "text" at bounding box center [70, 50] width 97 height 15
type input "****"
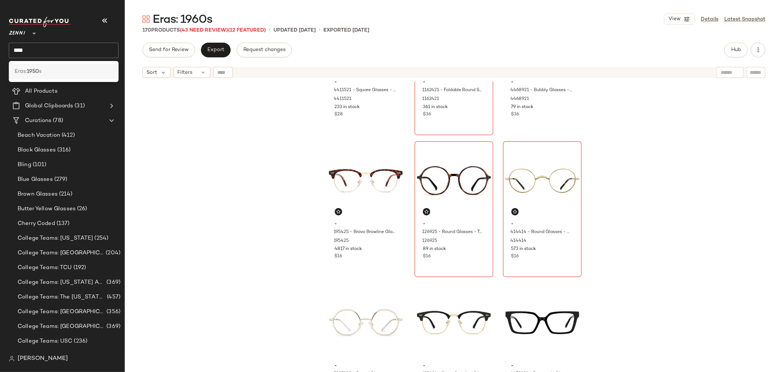
click at [35, 72] on b "1950" at bounding box center [33, 72] width 12 height 8
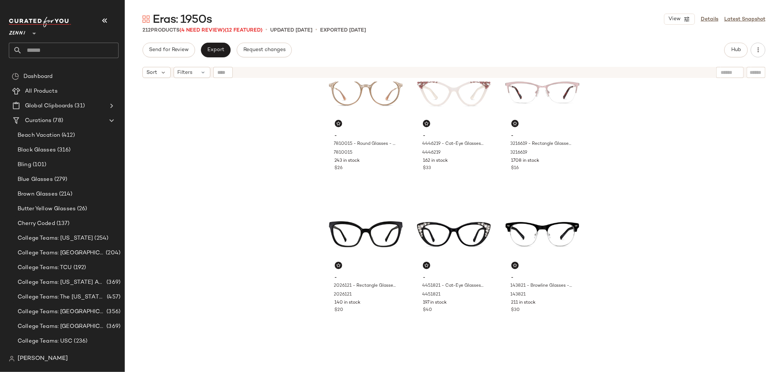
scroll to position [332, 0]
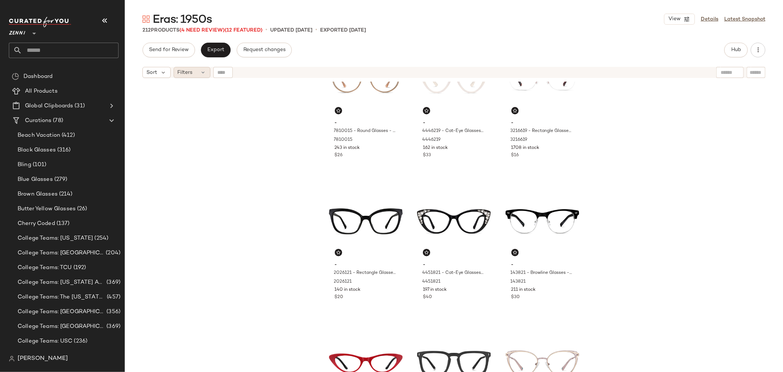
click at [186, 69] on span "Filters" at bounding box center [185, 73] width 15 height 8
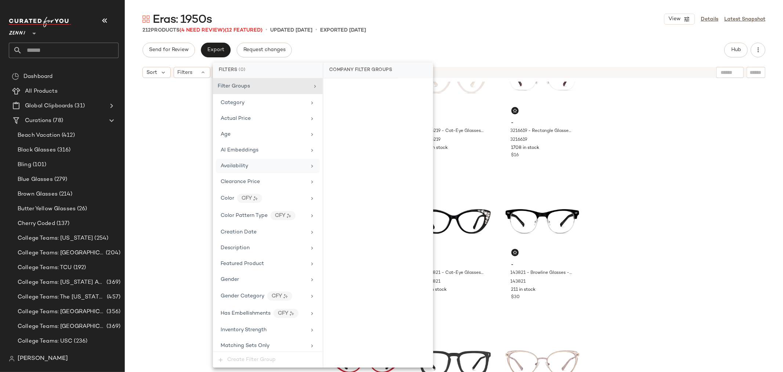
click at [230, 161] on div "Availability" at bounding box center [268, 166] width 104 height 14
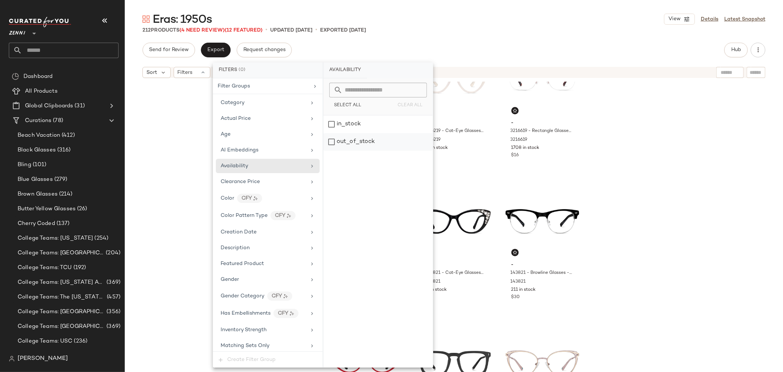
click at [334, 141] on div "out_of_stock" at bounding box center [378, 142] width 109 height 18
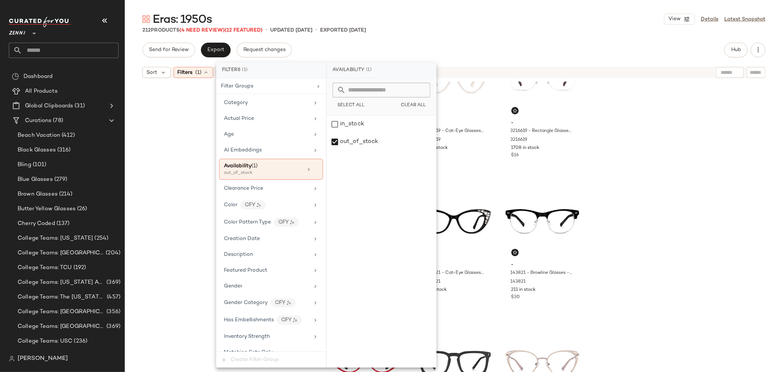
click at [190, 151] on div "- 7810015 - Round Glasses - Brown - Mixed 7810015 243 in stock $26 - 4446219 - …" at bounding box center [454, 236] width 659 height 309
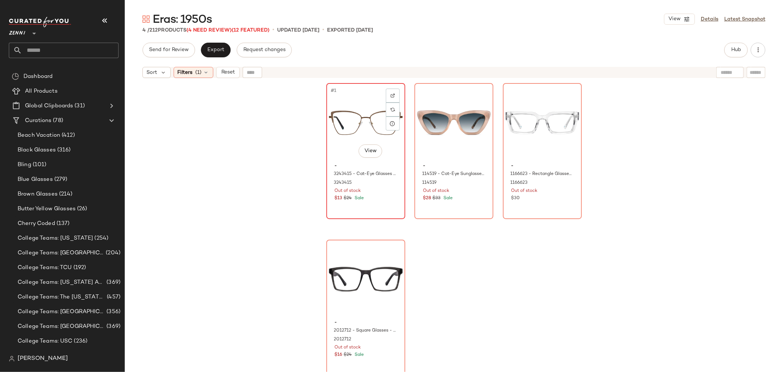
click at [354, 120] on div "#1 View" at bounding box center [366, 123] width 74 height 74
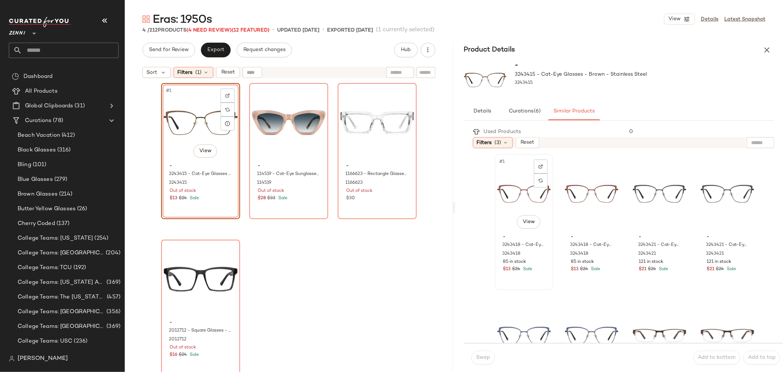
click at [519, 206] on div "#1 View" at bounding box center [524, 193] width 53 height 74
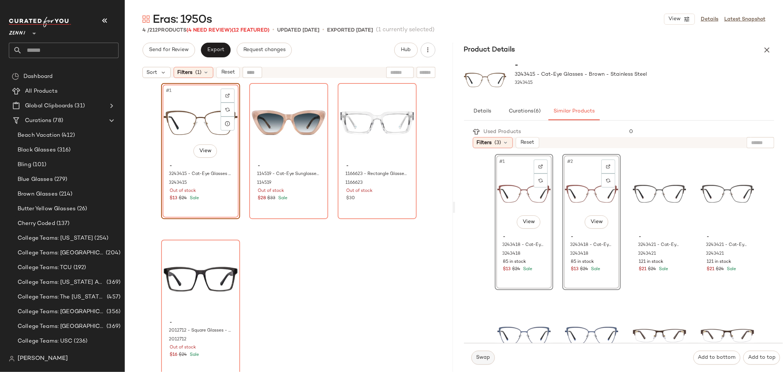
click at [487, 355] on span "Swap" at bounding box center [483, 357] width 14 height 6
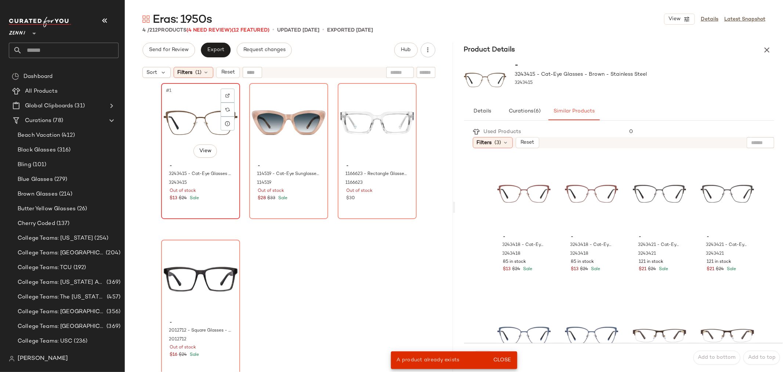
click at [211, 202] on div "- 3243415 - Cat-Eye Glasses - Brown - Stainless Steel 3243415 Out of stock $13 …" at bounding box center [201, 181] width 74 height 43
click at [641, 210] on div "#3 View" at bounding box center [659, 193] width 53 height 74
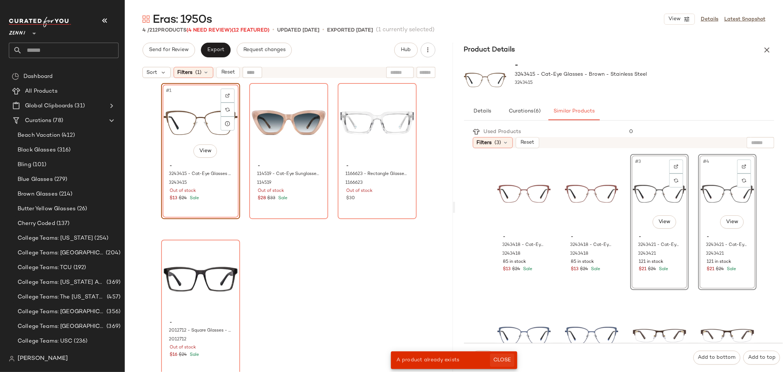
click at [510, 358] on span "Close" at bounding box center [502, 360] width 18 height 6
click at [483, 358] on span "Swap" at bounding box center [483, 357] width 14 height 6
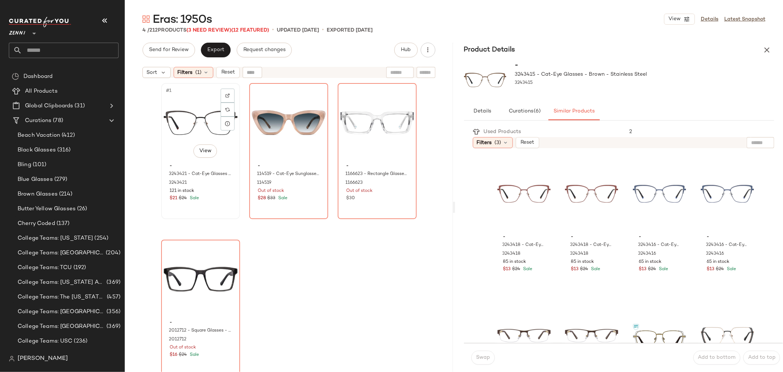
click at [178, 141] on div "#1 View" at bounding box center [201, 123] width 74 height 74
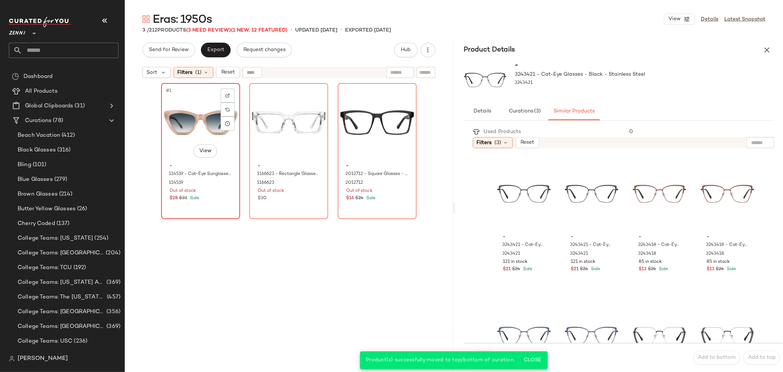
click at [185, 147] on div "#1 View" at bounding box center [201, 123] width 74 height 74
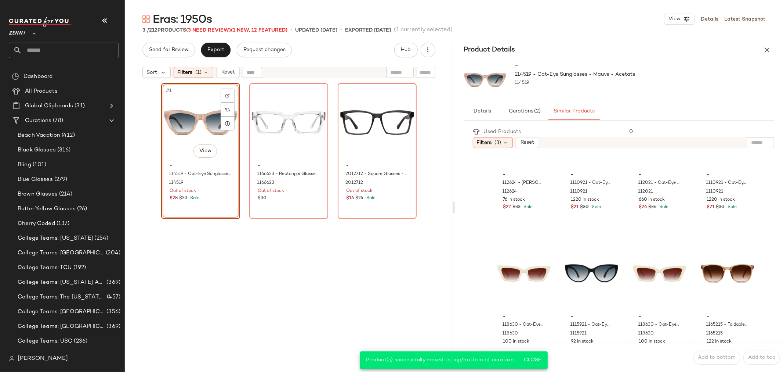
scroll to position [245, 0]
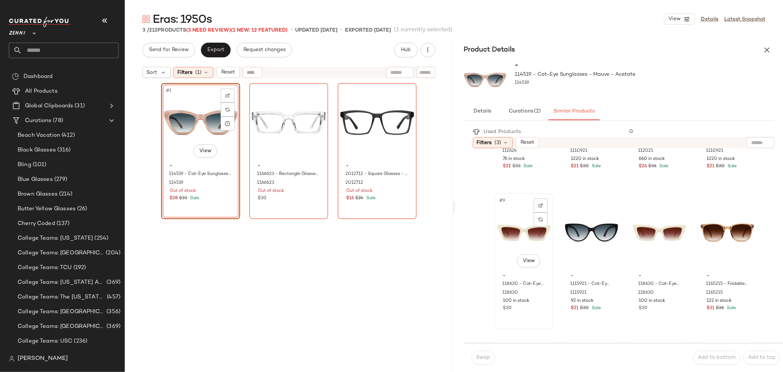
click at [513, 230] on div "#9 View" at bounding box center [524, 232] width 53 height 74
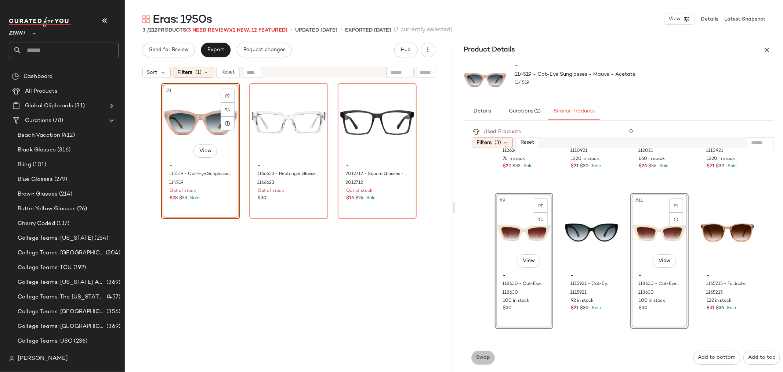
click at [484, 357] on span "Swap" at bounding box center [483, 357] width 14 height 6
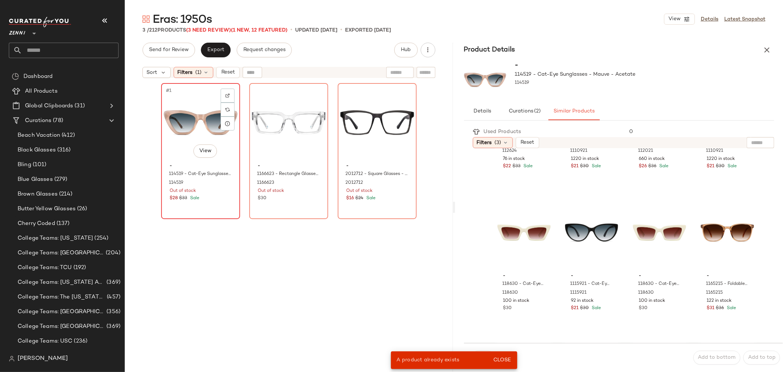
click at [224, 201] on div "$28 $33 Sale" at bounding box center [201, 198] width 62 height 7
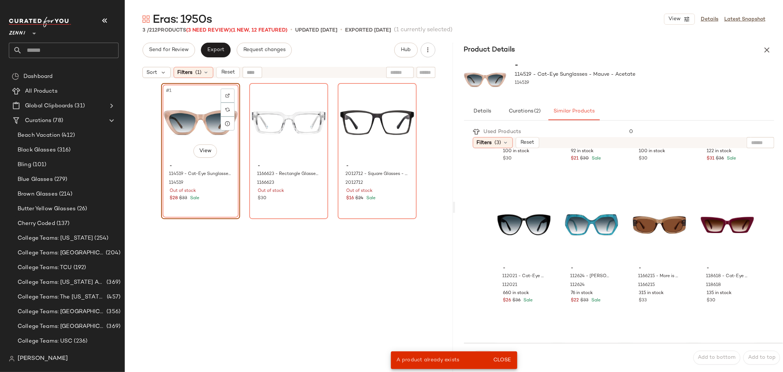
scroll to position [408, 0]
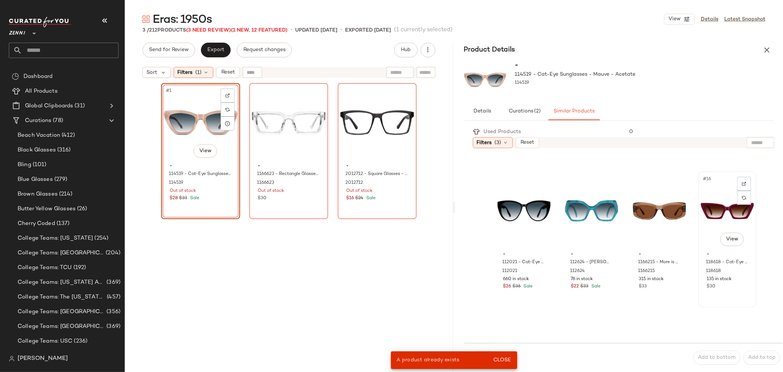
click at [703, 204] on div "#16 View" at bounding box center [727, 211] width 53 height 74
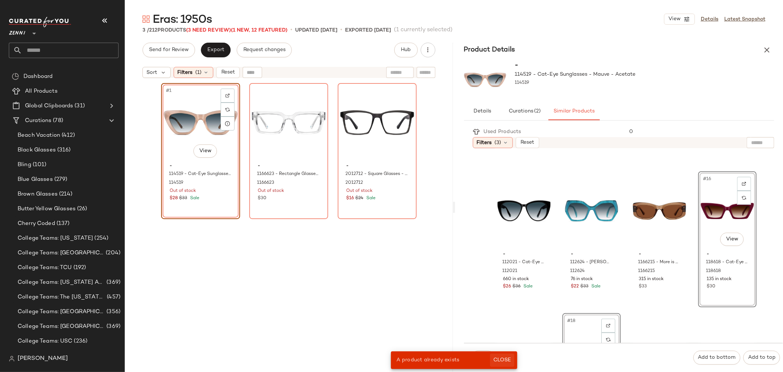
click at [504, 359] on span "Close" at bounding box center [502, 360] width 18 height 6
click at [486, 358] on span "Swap" at bounding box center [483, 357] width 14 height 6
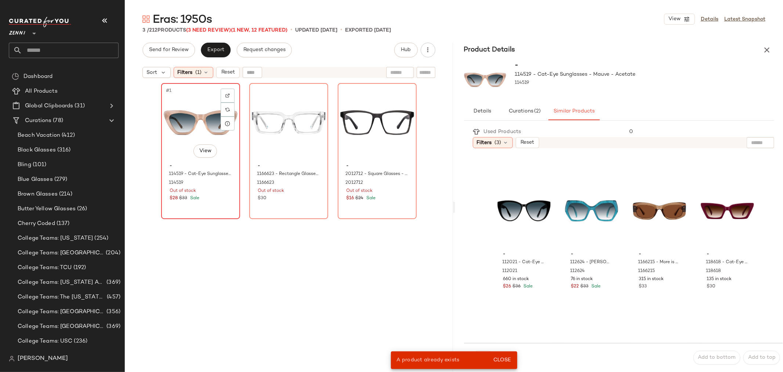
click at [219, 200] on div "$28 $33 Sale" at bounding box center [201, 198] width 62 height 7
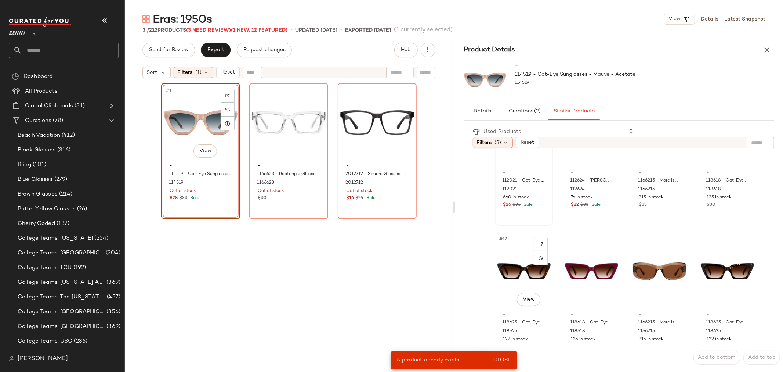
scroll to position [530, 0]
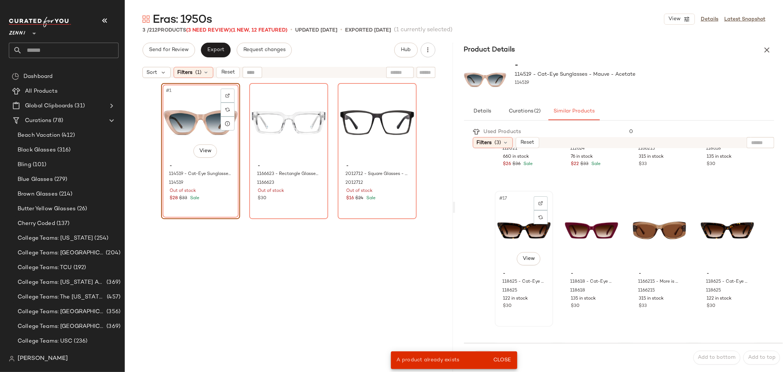
click at [540, 306] on div "$30" at bounding box center [525, 306] width 42 height 7
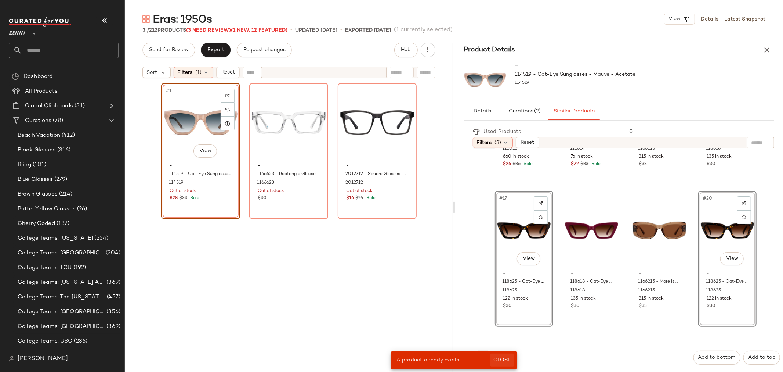
click at [507, 360] on span "Close" at bounding box center [502, 360] width 18 height 6
click at [477, 358] on span "Swap" at bounding box center [483, 357] width 14 height 6
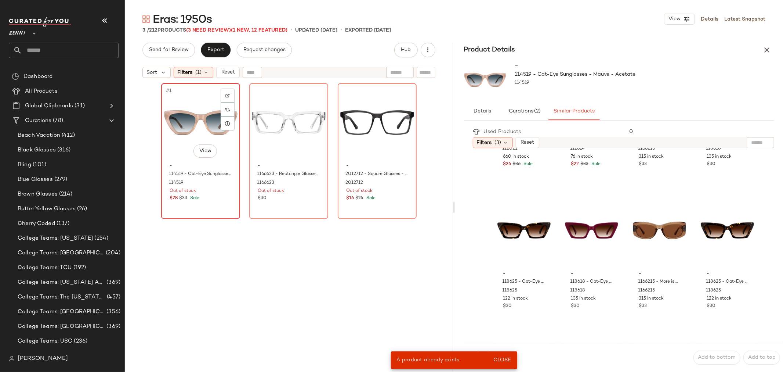
click at [217, 201] on div "$28 $33 Sale" at bounding box center [201, 198] width 62 height 7
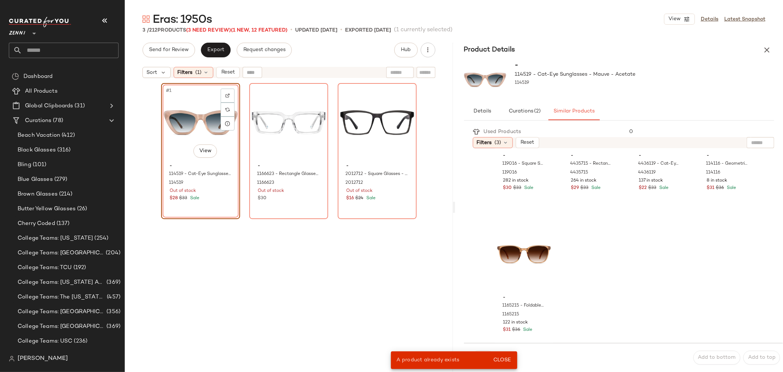
scroll to position [797, 0]
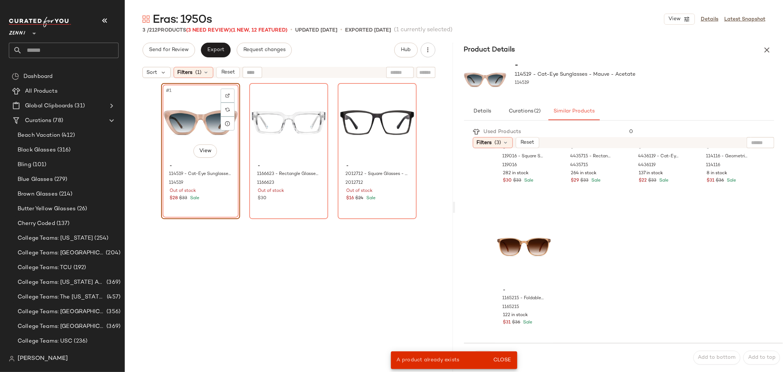
click at [213, 194] on div "#1 View - 114519 - Cat-Eye Sunglasses - Mauve - Acetate 114519 Out of stock $28…" at bounding box center [200, 151] width 79 height 136
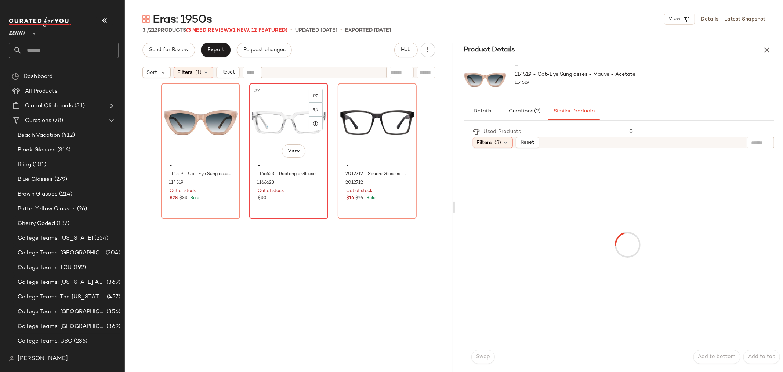
click at [291, 207] on div "#2 View - 1166623 - Rectangle Glasses - Clear - Plastic 1166623 Out of stock $30" at bounding box center [288, 151] width 77 height 134
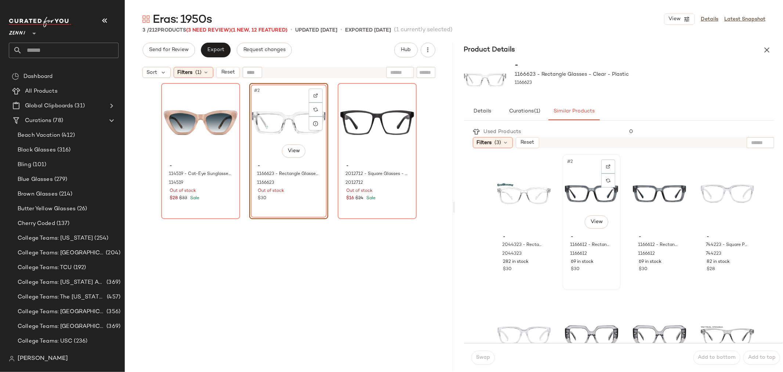
click at [572, 209] on div "#2 View" at bounding box center [591, 193] width 53 height 74
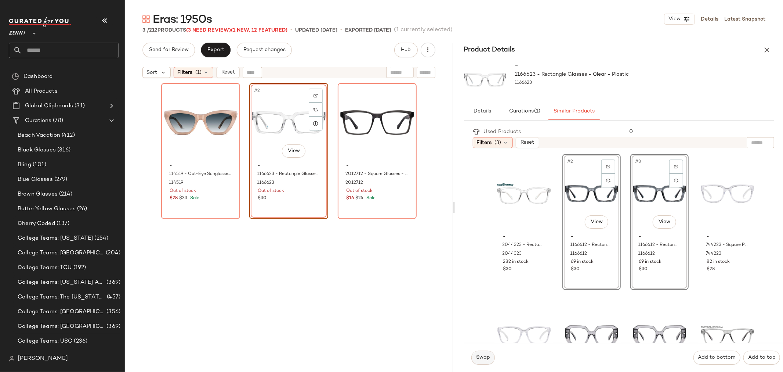
click at [483, 357] on span "Swap" at bounding box center [483, 357] width 14 height 6
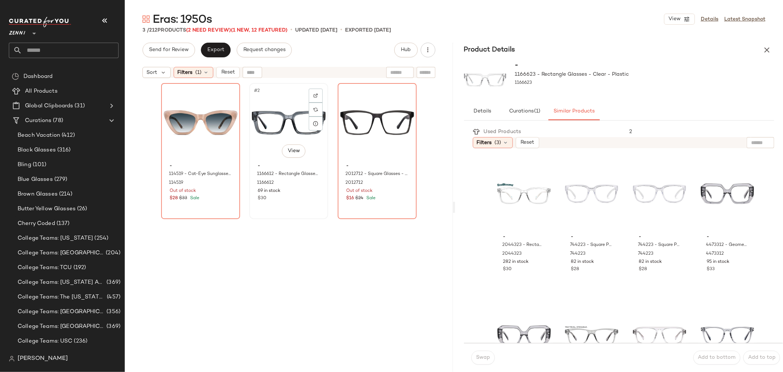
click at [288, 196] on div "$30" at bounding box center [289, 198] width 62 height 7
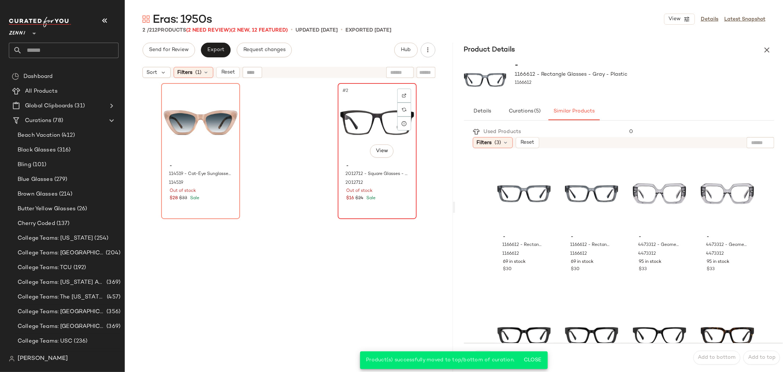
click at [399, 207] on div "#2 View - 2012712 - Square Glasses - Gray - Plastic 2012712 Out of stock $16 $2…" at bounding box center [377, 151] width 77 height 134
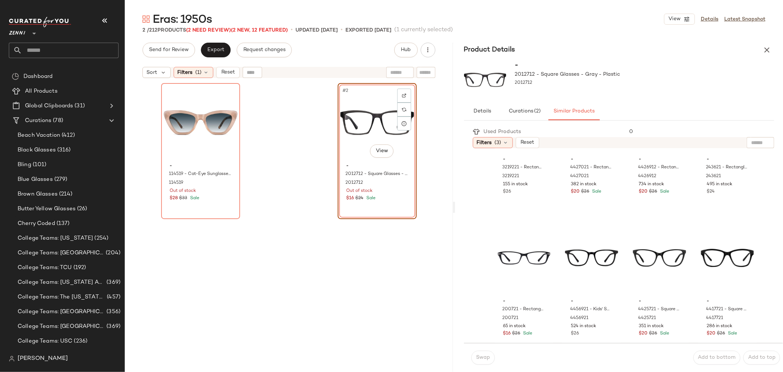
scroll to position [653, 0]
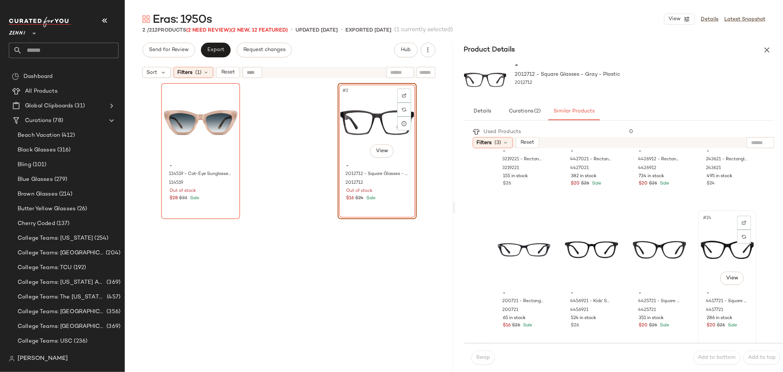
click at [709, 250] on div "#24 View" at bounding box center [727, 250] width 53 height 74
click at [488, 357] on span "Swap" at bounding box center [483, 357] width 14 height 6
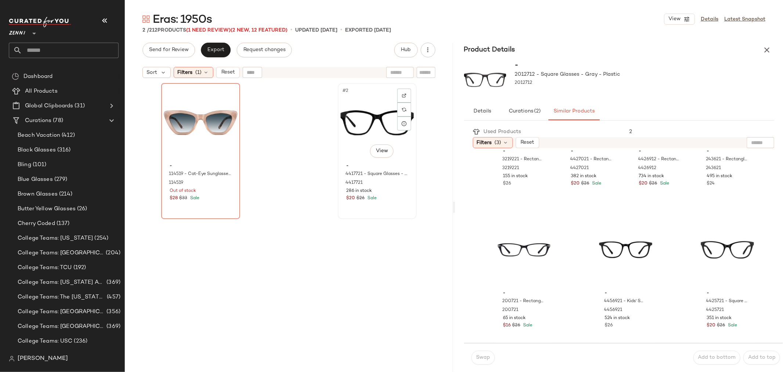
click at [365, 127] on div "#2 View" at bounding box center [377, 123] width 74 height 74
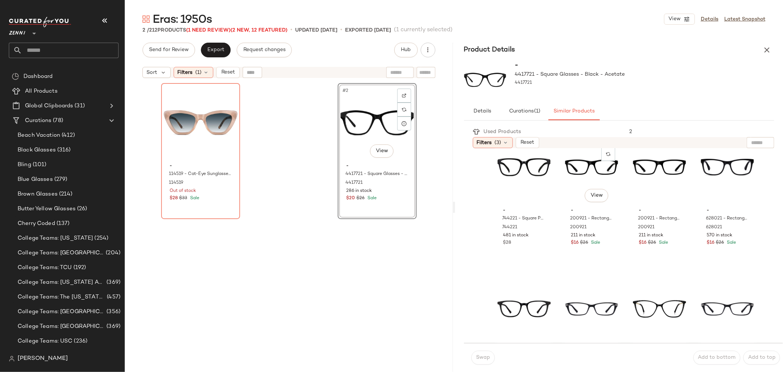
scroll to position [411, 0]
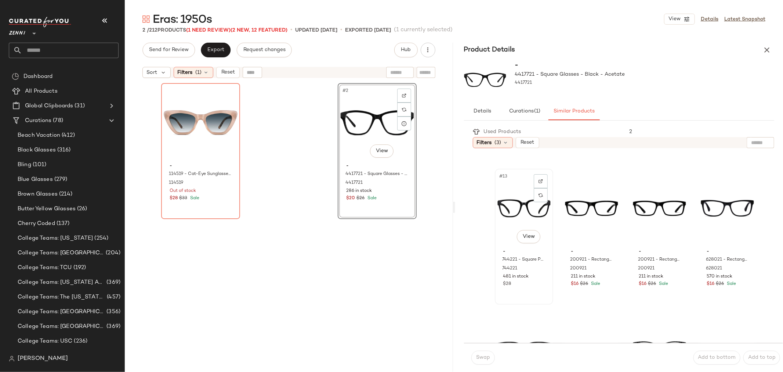
click at [520, 217] on div "#13 View" at bounding box center [524, 208] width 53 height 74
click at [486, 354] on span "Swap" at bounding box center [483, 357] width 14 height 6
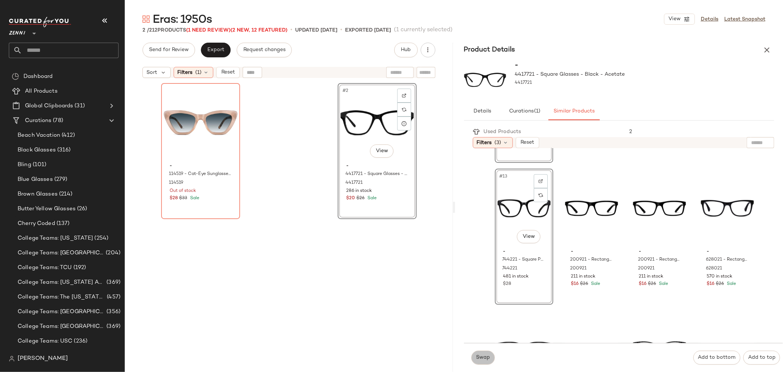
scroll to position [553, 0]
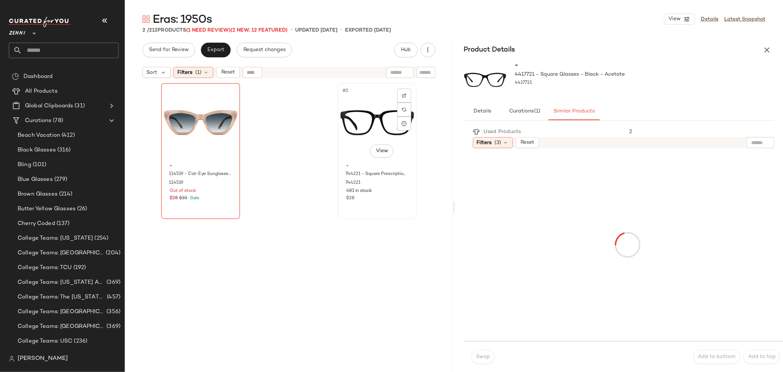
click at [365, 121] on div "#2 View" at bounding box center [377, 123] width 74 height 74
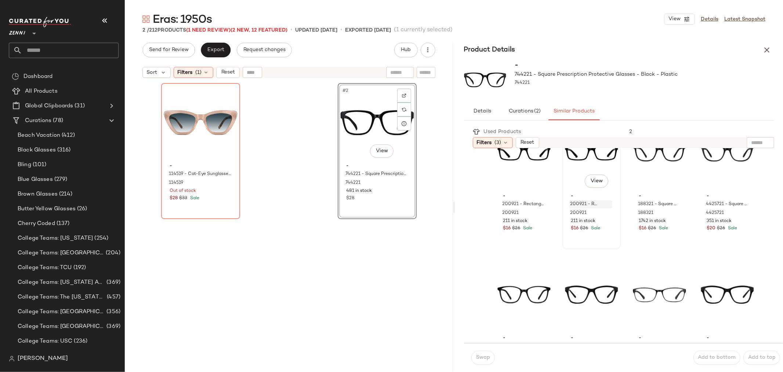
scroll to position [82, 0]
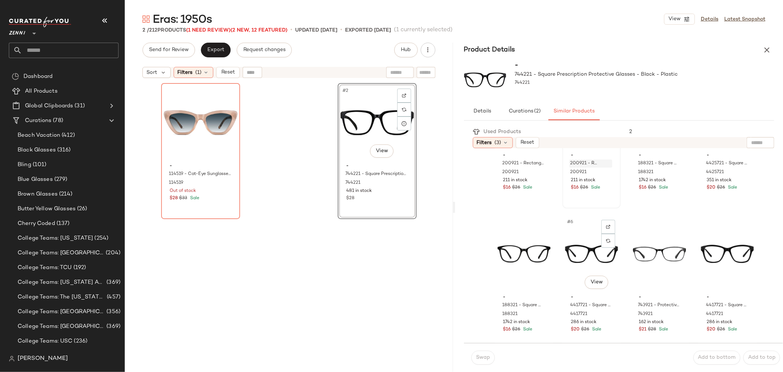
click at [576, 248] on div "#6 View" at bounding box center [591, 254] width 53 height 74
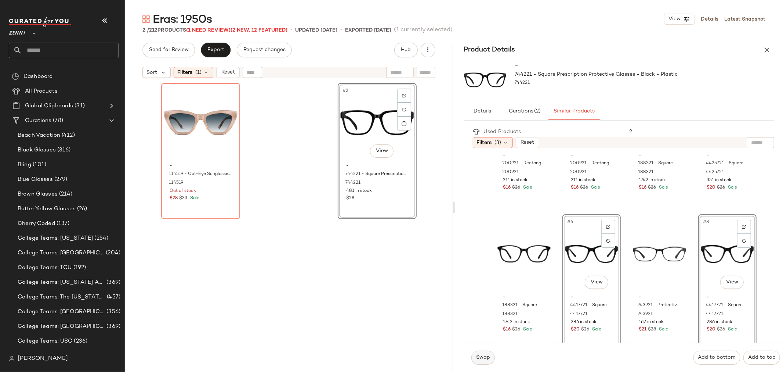
click at [490, 356] on span "Swap" at bounding box center [483, 357] width 14 height 6
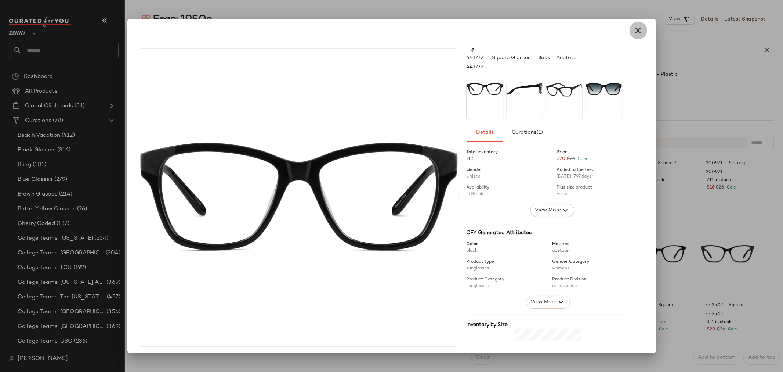
click at [637, 27] on icon "button" at bounding box center [638, 30] width 9 height 9
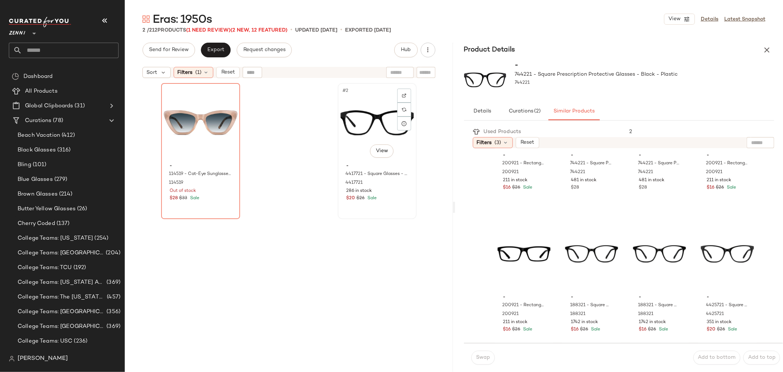
click at [341, 137] on div "#2 View" at bounding box center [377, 123] width 74 height 74
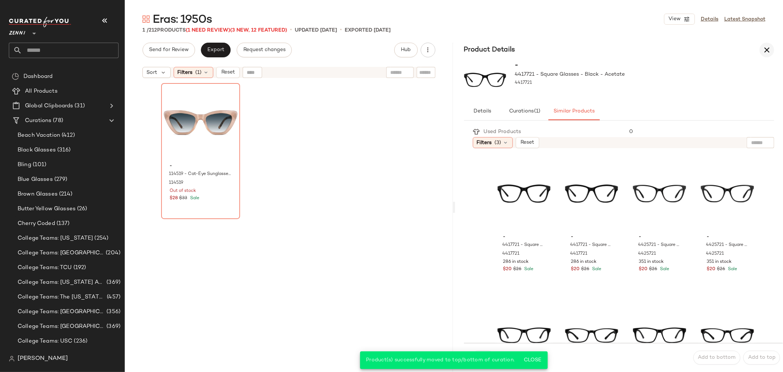
click at [769, 48] on icon "button" at bounding box center [767, 50] width 9 height 9
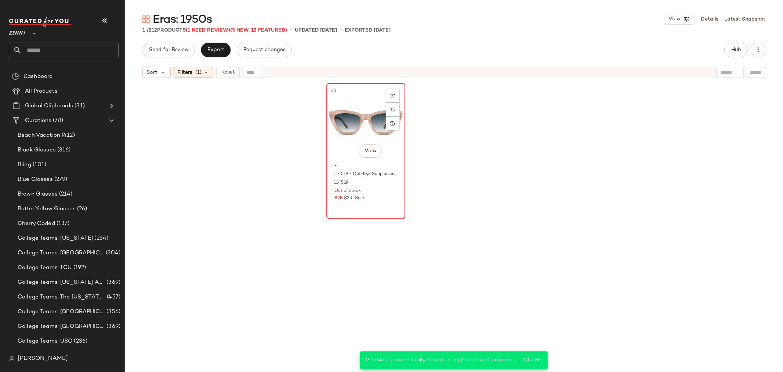
click at [346, 100] on div "#1 View" at bounding box center [366, 123] width 74 height 74
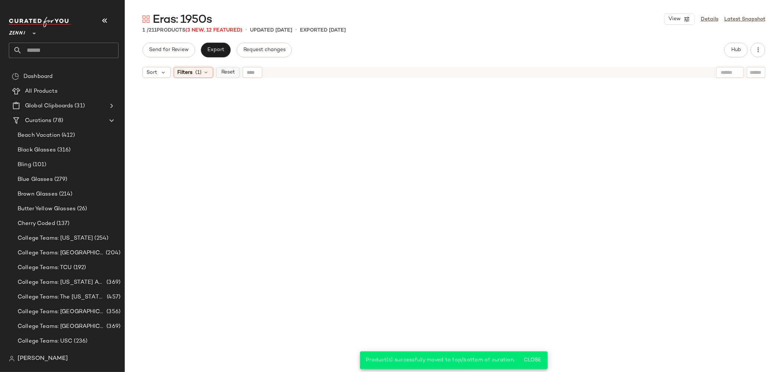
click at [226, 71] on span "Reset" at bounding box center [228, 72] width 14 height 6
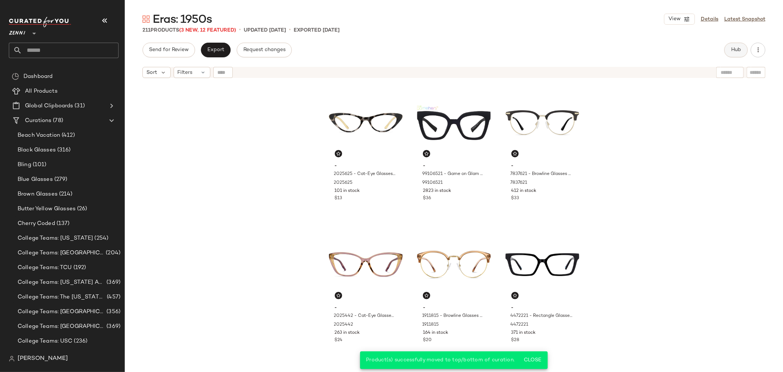
click at [735, 50] on span "Hub" at bounding box center [736, 50] width 10 height 6
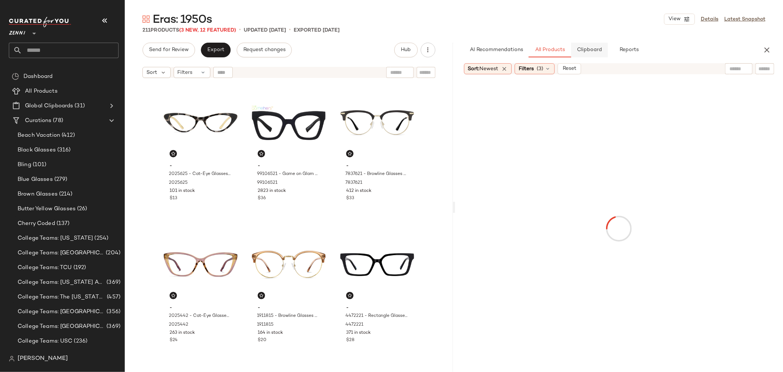
click at [578, 50] on span "Clipboard" at bounding box center [589, 50] width 25 height 6
click at [546, 49] on span "All Products" at bounding box center [550, 50] width 30 height 6
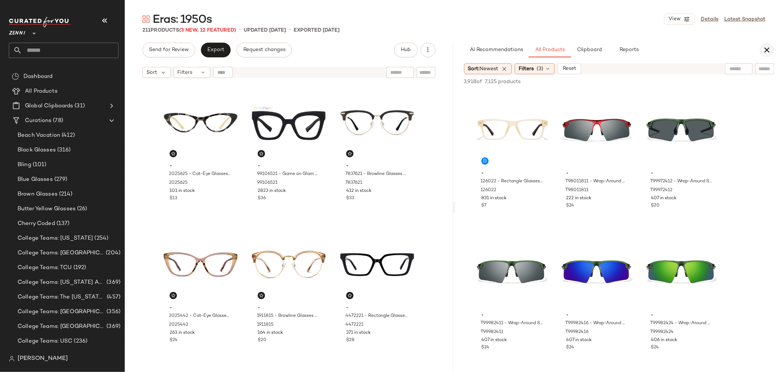
click at [769, 50] on icon "button" at bounding box center [767, 50] width 9 height 9
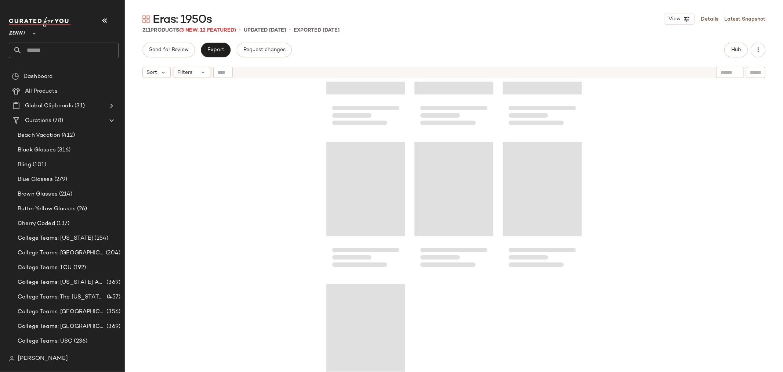
scroll to position [9759, 0]
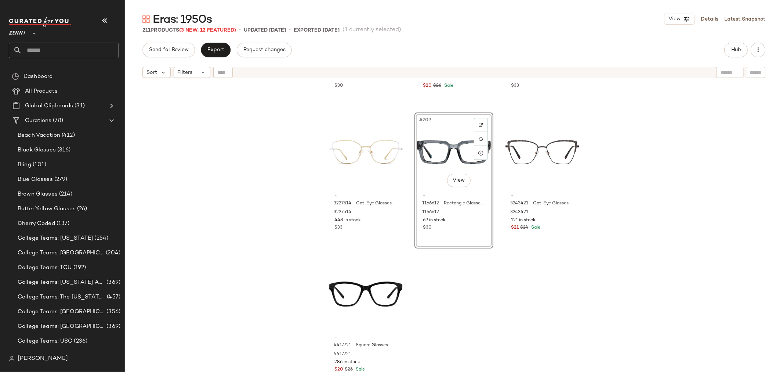
click at [536, 277] on div "- 7831821 - Cat-Eye Glasses - Black - Mixed 7831821 25 in stock $30 - 4425721 -…" at bounding box center [454, 236] width 659 height 309
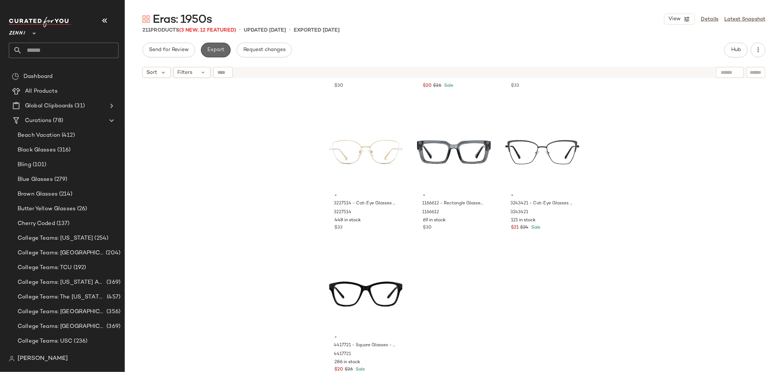
click at [219, 45] on button "Export" at bounding box center [216, 50] width 30 height 15
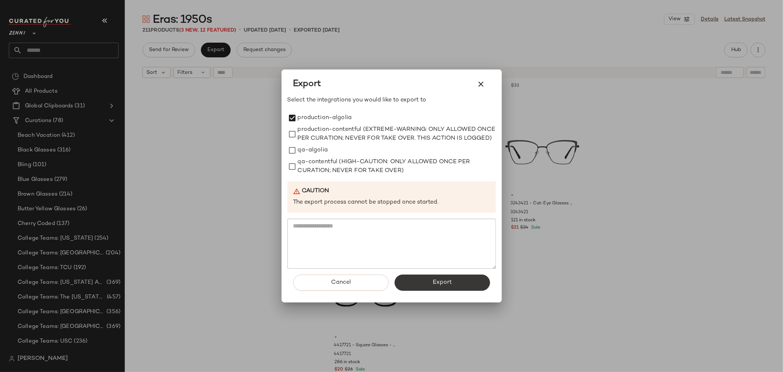
click at [426, 285] on button "Export" at bounding box center [442, 282] width 95 height 16
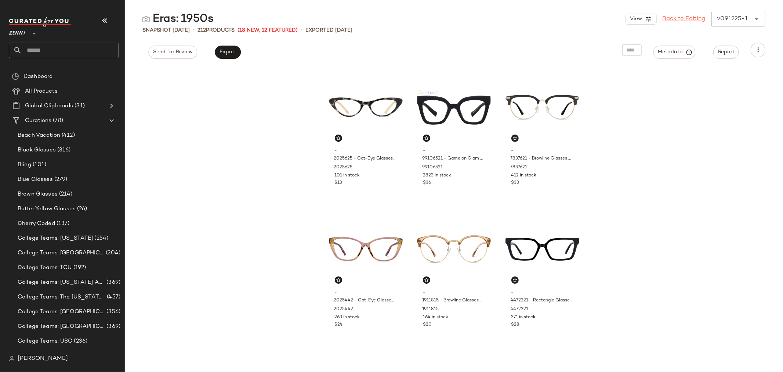
click at [685, 15] on link "Back to Editing" at bounding box center [684, 19] width 43 height 9
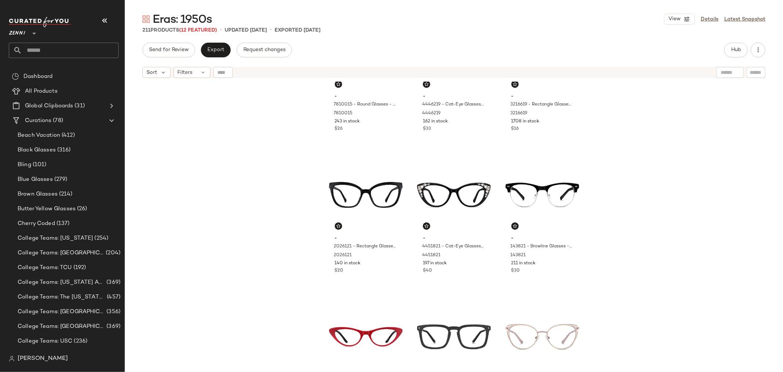
scroll to position [373, 0]
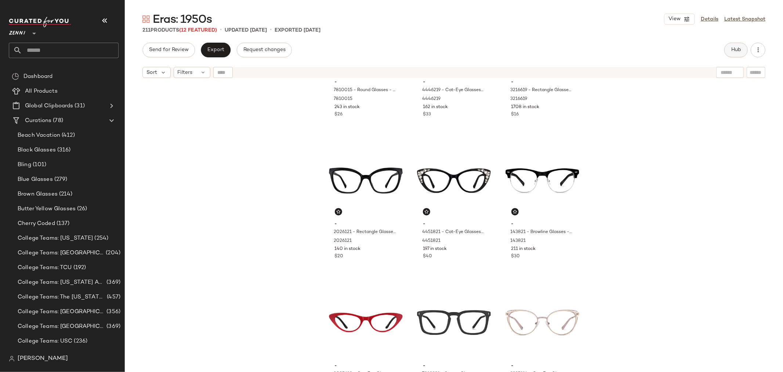
click at [732, 45] on button "Hub" at bounding box center [737, 50] width 24 height 15
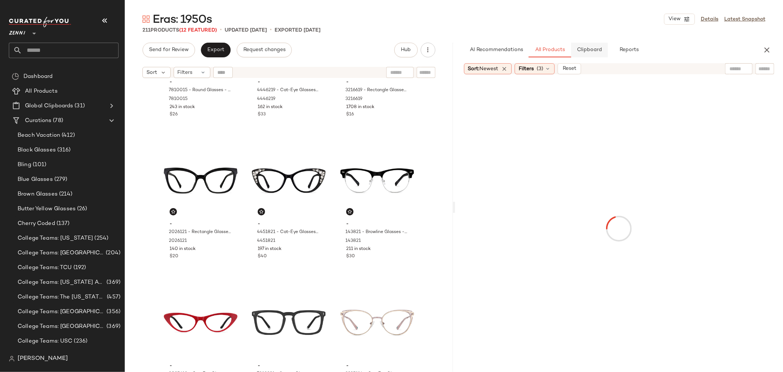
click at [592, 53] on button "Clipboard" at bounding box center [590, 50] width 37 height 15
click at [549, 50] on span "All Products" at bounding box center [550, 50] width 30 height 6
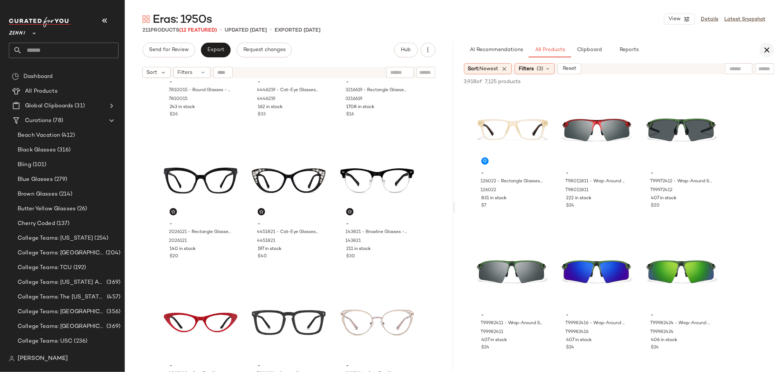
click at [767, 47] on icon "button" at bounding box center [767, 50] width 9 height 9
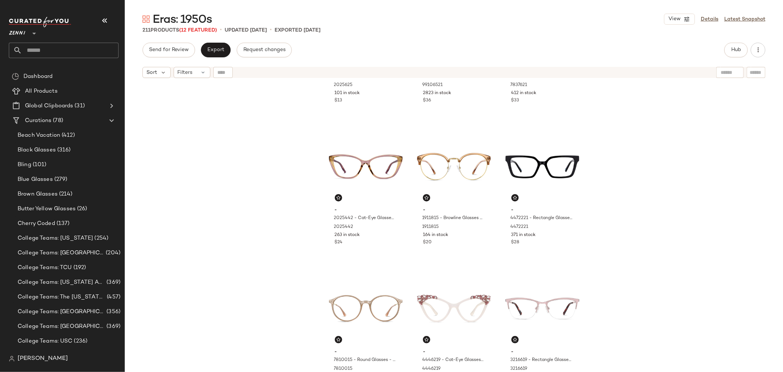
scroll to position [0, 0]
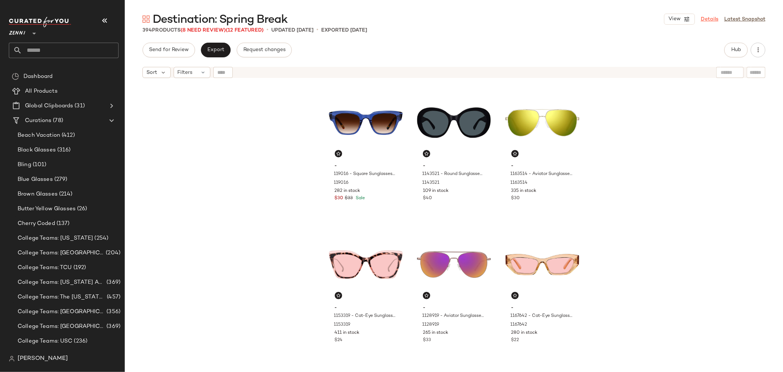
click at [712, 19] on link "Details" at bounding box center [710, 19] width 18 height 8
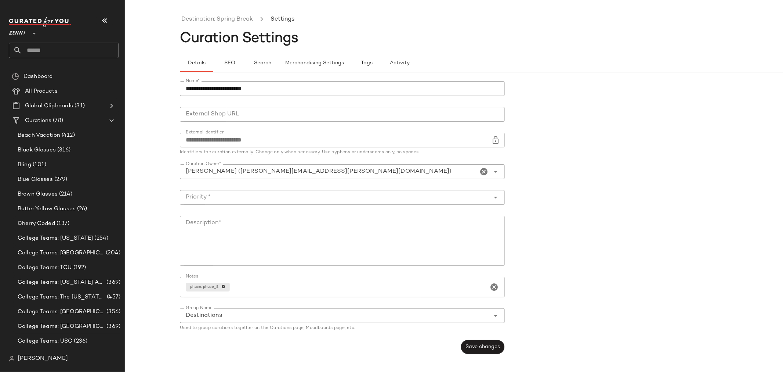
click at [274, 236] on textarea "Description*" at bounding box center [342, 241] width 325 height 50
type textarea "**********"
click at [497, 195] on icon "Open" at bounding box center [496, 197] width 9 height 9
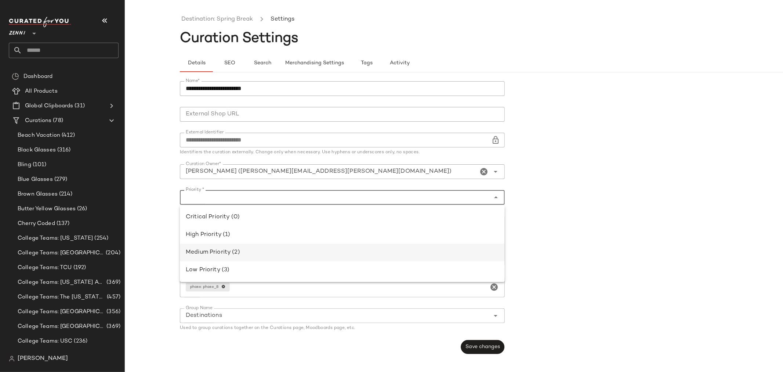
click at [424, 251] on div "Medium Priority (2)" at bounding box center [342, 252] width 313 height 9
type input "**********"
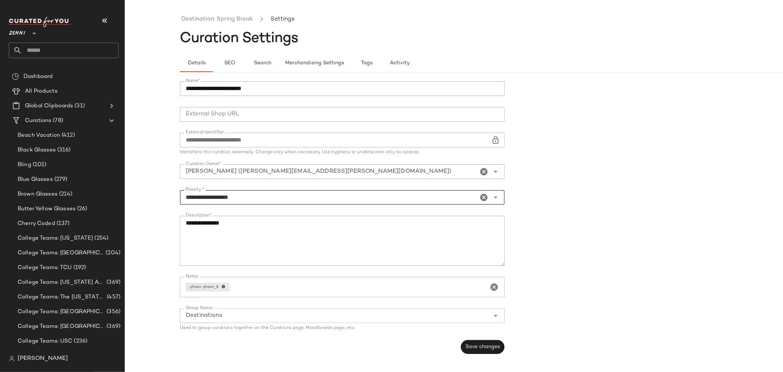
click at [424, 248] on textarea "**********" at bounding box center [342, 241] width 325 height 50
click at [476, 348] on span "Save changes" at bounding box center [482, 347] width 35 height 6
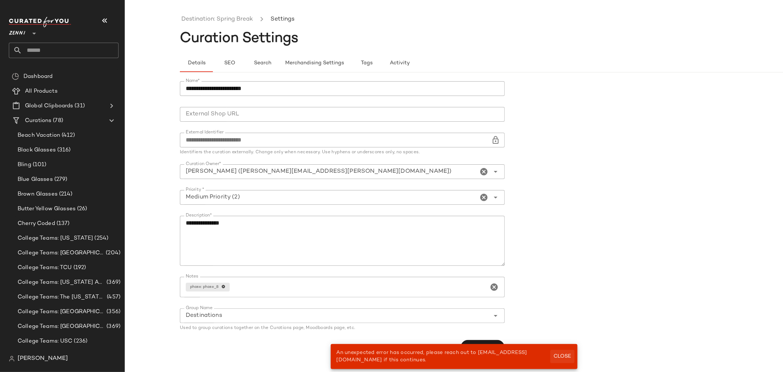
click at [559, 353] on span "Close" at bounding box center [563, 356] width 18 height 6
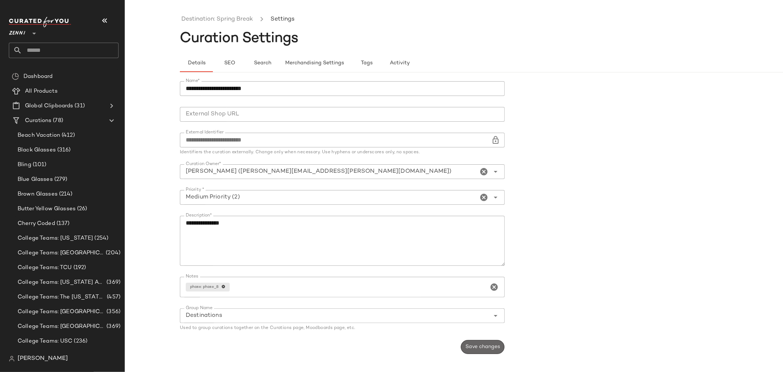
click at [491, 346] on span "Save changes" at bounding box center [482, 347] width 35 height 6
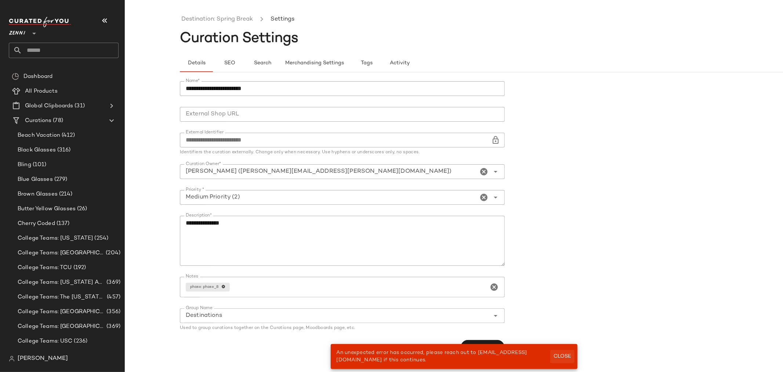
click at [566, 358] on span "Close" at bounding box center [563, 356] width 18 height 6
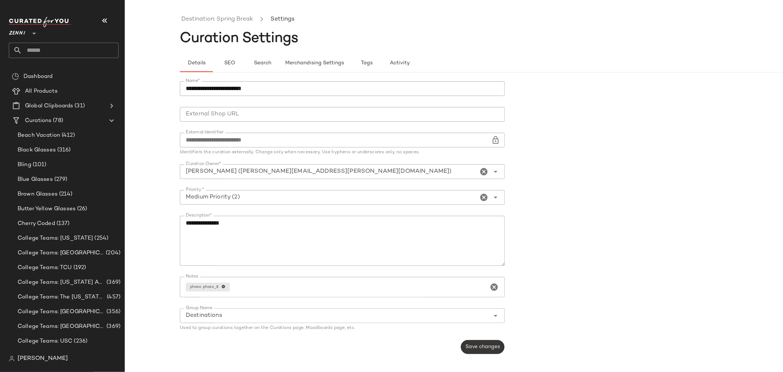
click at [496, 346] on span "Save changes" at bounding box center [482, 347] width 35 height 6
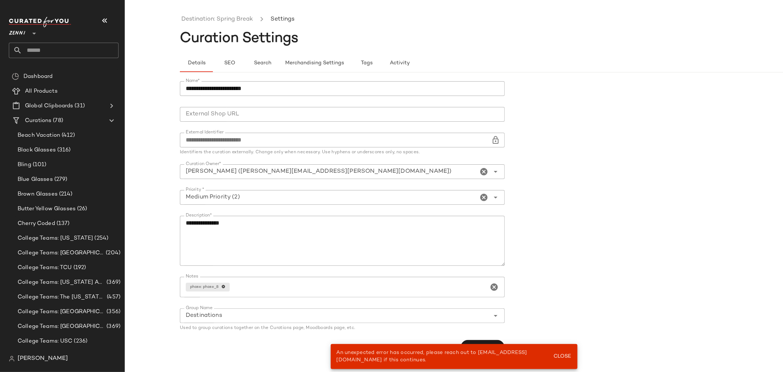
click at [596, 321] on form "**********" at bounding box center [509, 217] width 659 height 281
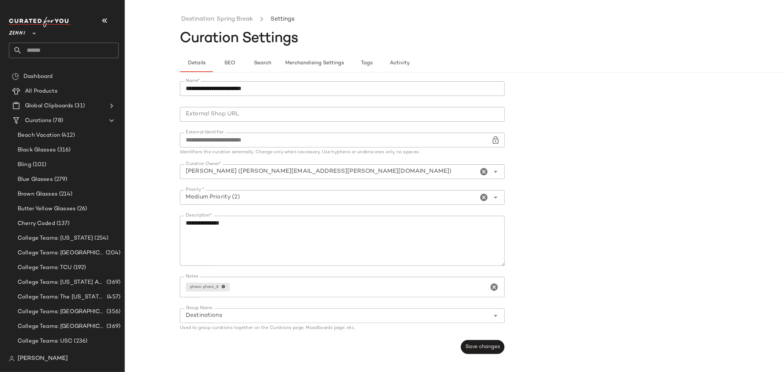
click at [220, 14] on ul "Destination: Spring Break Settings" at bounding box center [509, 19] width 659 height 17
click at [220, 17] on link "Destination: Spring Break" at bounding box center [217, 20] width 72 height 10
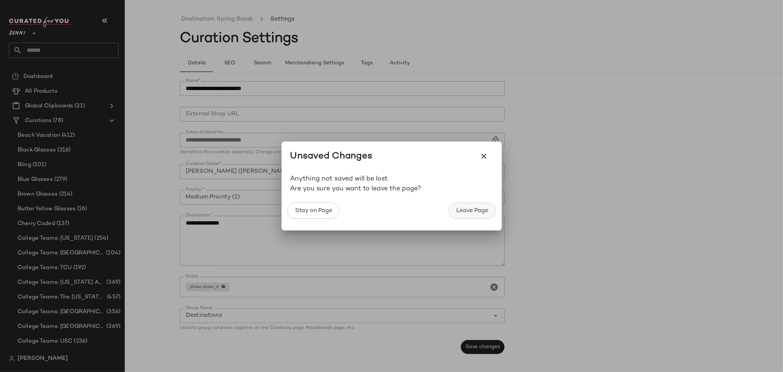
click at [464, 212] on span "Leave Page" at bounding box center [472, 210] width 32 height 7
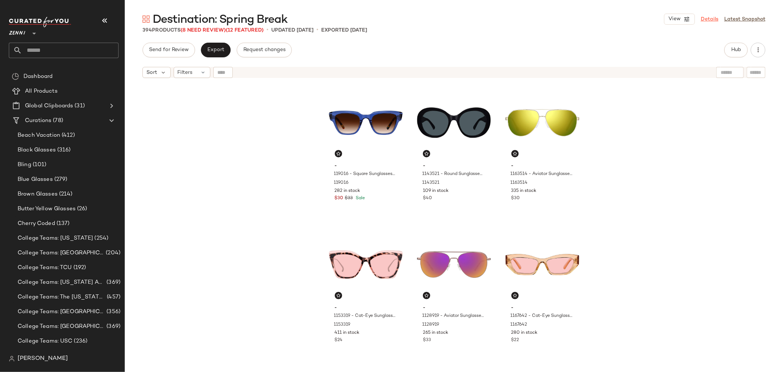
click at [707, 16] on link "Details" at bounding box center [710, 19] width 18 height 8
